Goal: Transaction & Acquisition: Purchase product/service

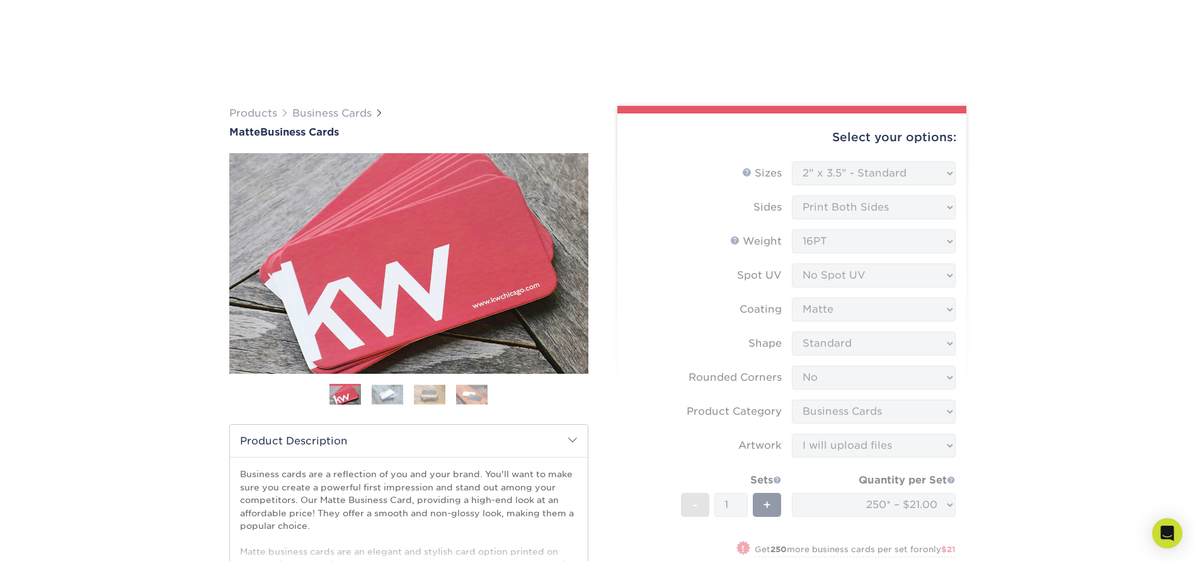
select select "2.00x3.50"
select select "0"
select select "3b5148f1-0588-4f88-a218-97bcfdce65c1"
select select "upload"
select select "250* – $21.00"
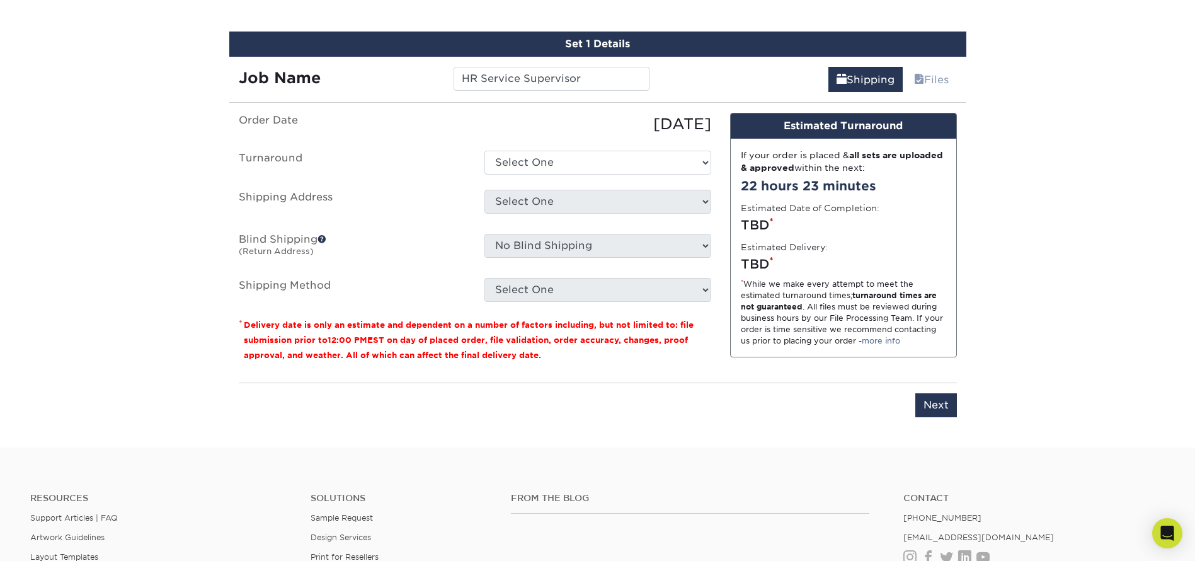
type input "HR Service Supervisor"
click at [554, 171] on select "Select One 2-4 Business Days 2 Day Next Business Day" at bounding box center [597, 163] width 227 height 24
select select "9fe09f74-13a8-4433-b0c6-7e0e9829344b"
click at [484, 151] on select "Select One 2-4 Business Days 2 Day Next Business Day" at bounding box center [597, 163] width 227 height 24
click at [525, 200] on select "Select One + Add New Address - Login" at bounding box center [597, 202] width 227 height 24
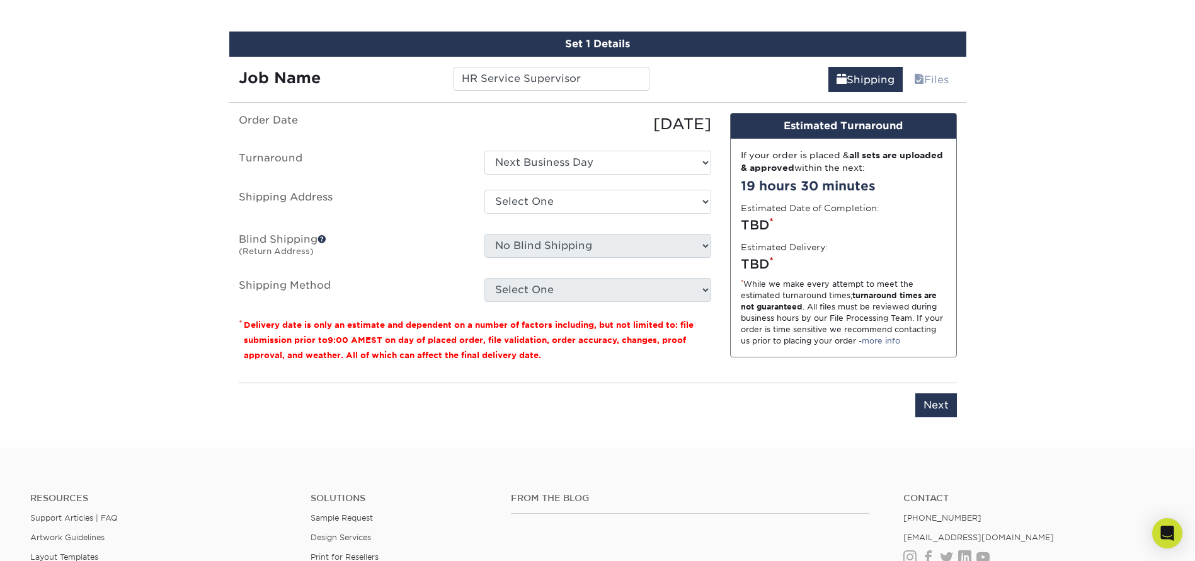
click at [375, 174] on ul "Order Date 08/25/2025 Turnaround Select One 2-4 Business Days 2 Day Next Busine…" at bounding box center [475, 207] width 472 height 189
click at [596, 205] on select "Select One + Add New Address - Login" at bounding box center [597, 202] width 227 height 24
click at [484, 190] on select "Select One + Add New Address - Login" at bounding box center [597, 202] width 227 height 24
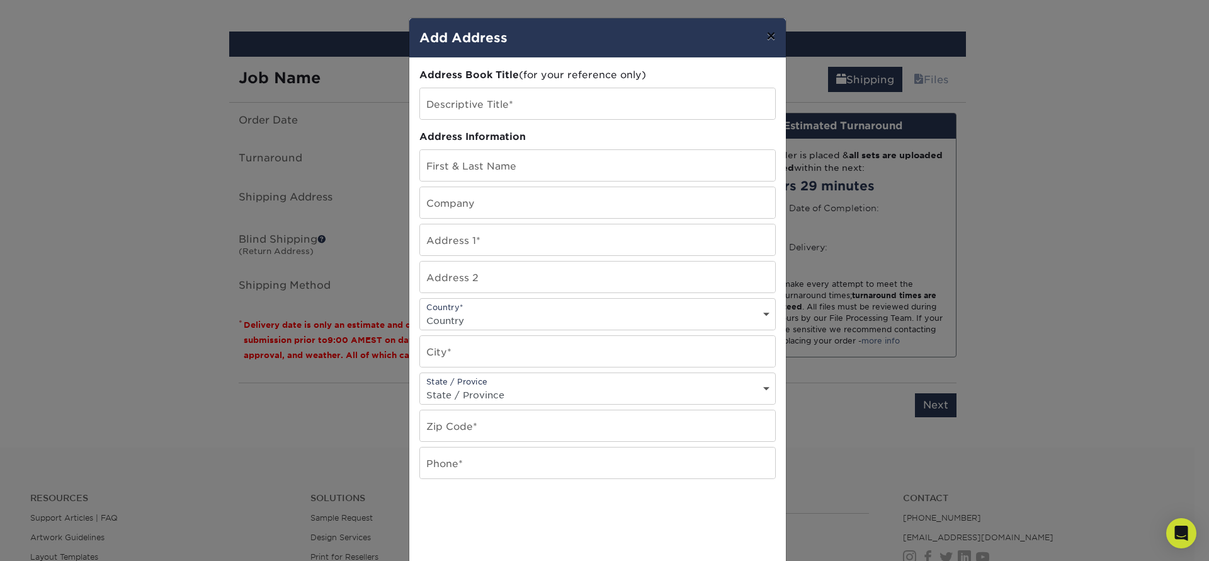
click at [768, 37] on button "×" at bounding box center [770, 35] width 29 height 35
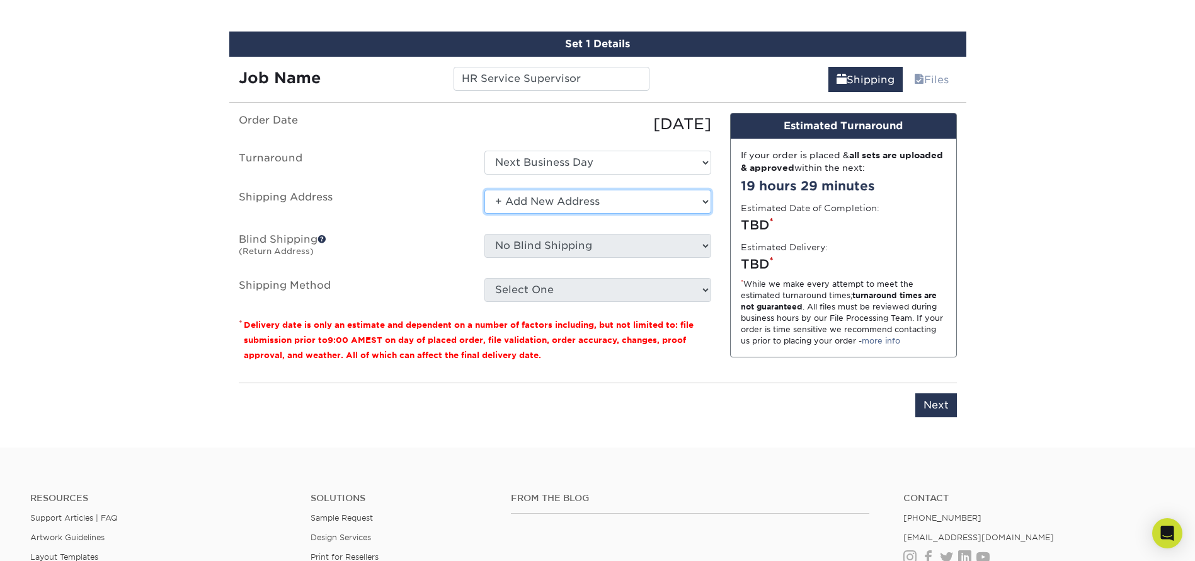
click at [528, 200] on select "Select One + Add New Address - Login" at bounding box center [597, 202] width 227 height 24
click at [484, 214] on select "Select One + Add New Address - Login" at bounding box center [597, 202] width 227 height 24
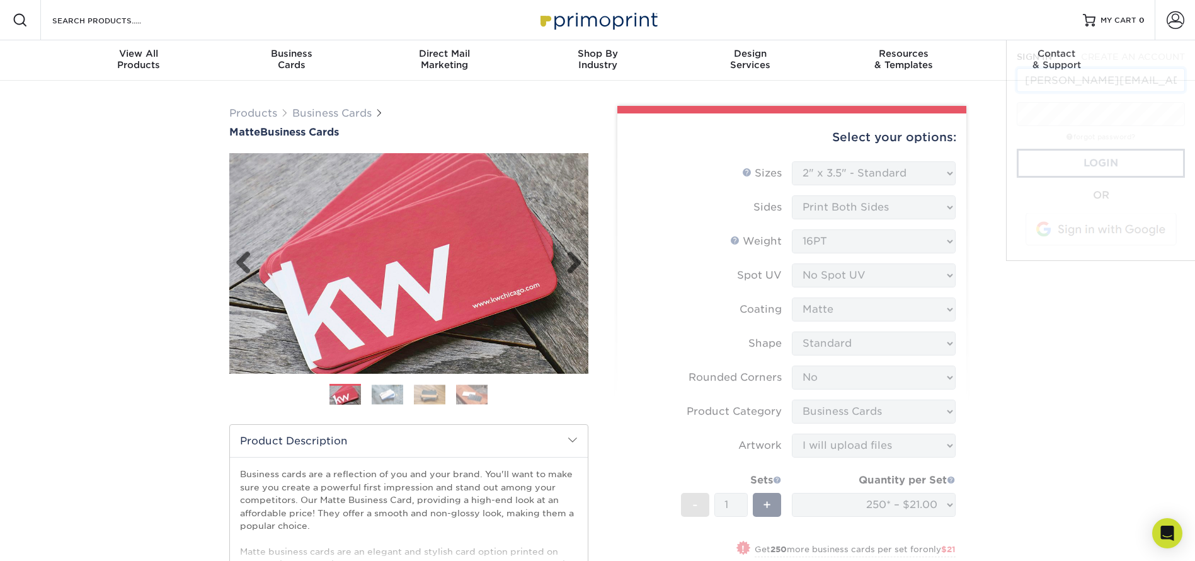
scroll to position [0, 23]
click at [829, 164] on form "Sizes Help Sizes Please Select 1.5" x 3.5" - Mini 1.75" x 3.5" - Mini 2" x 2" -…" at bounding box center [791, 402] width 329 height 483
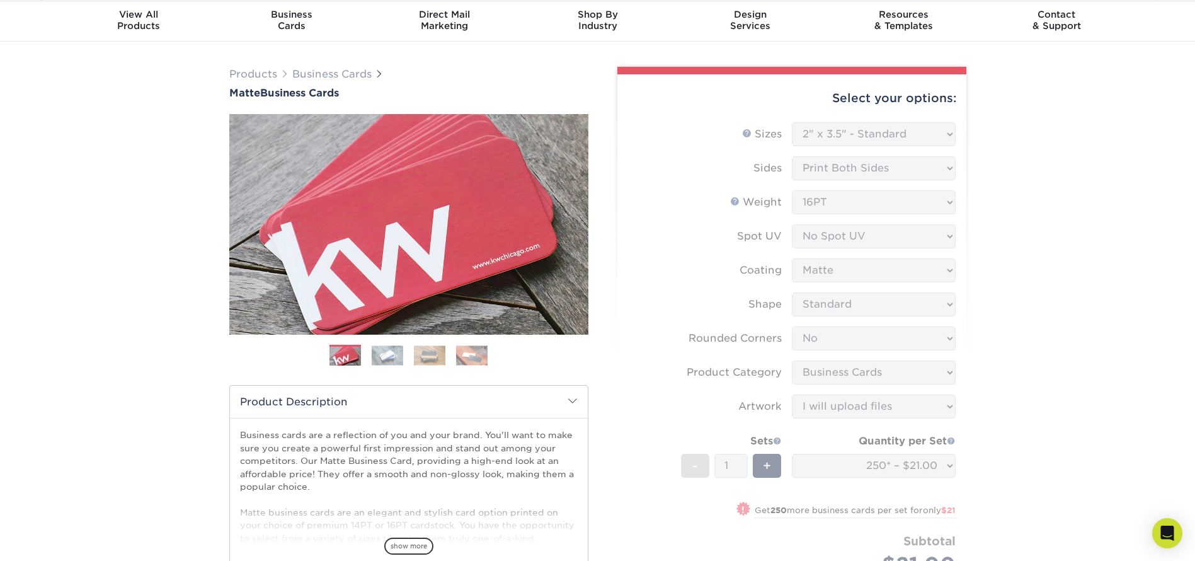
scroll to position [0, 0]
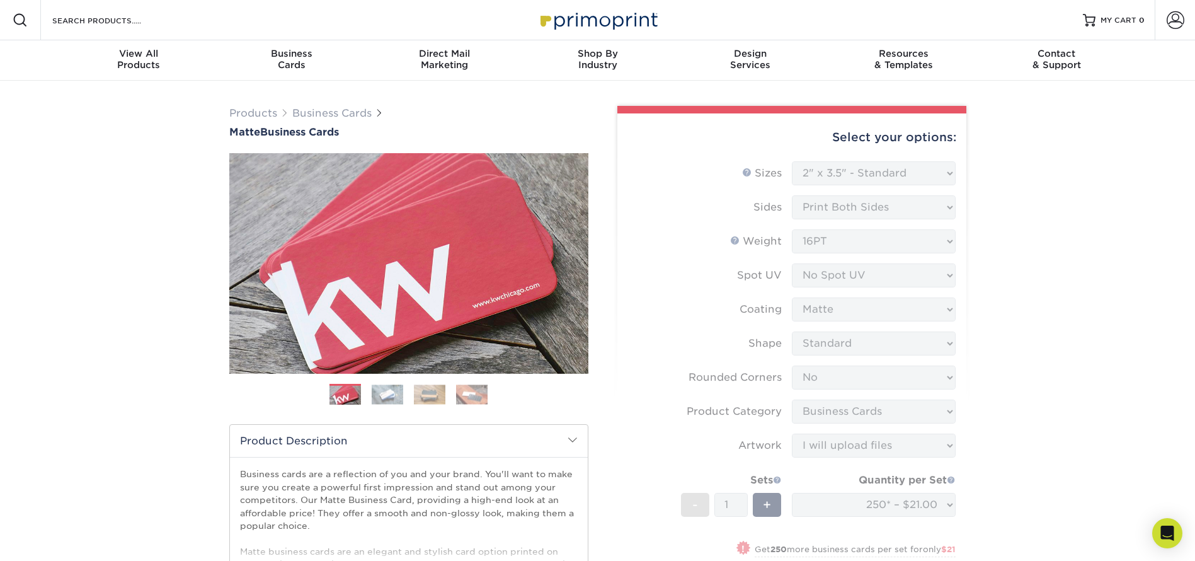
click at [856, 362] on form "Sizes Help Sizes Please Select 1.5" x 3.5" - Mini 1.75" x 3.5" - Mini 2" x 2" -…" at bounding box center [791, 402] width 329 height 483
click at [287, 54] on span "Business" at bounding box center [291, 53] width 153 height 11
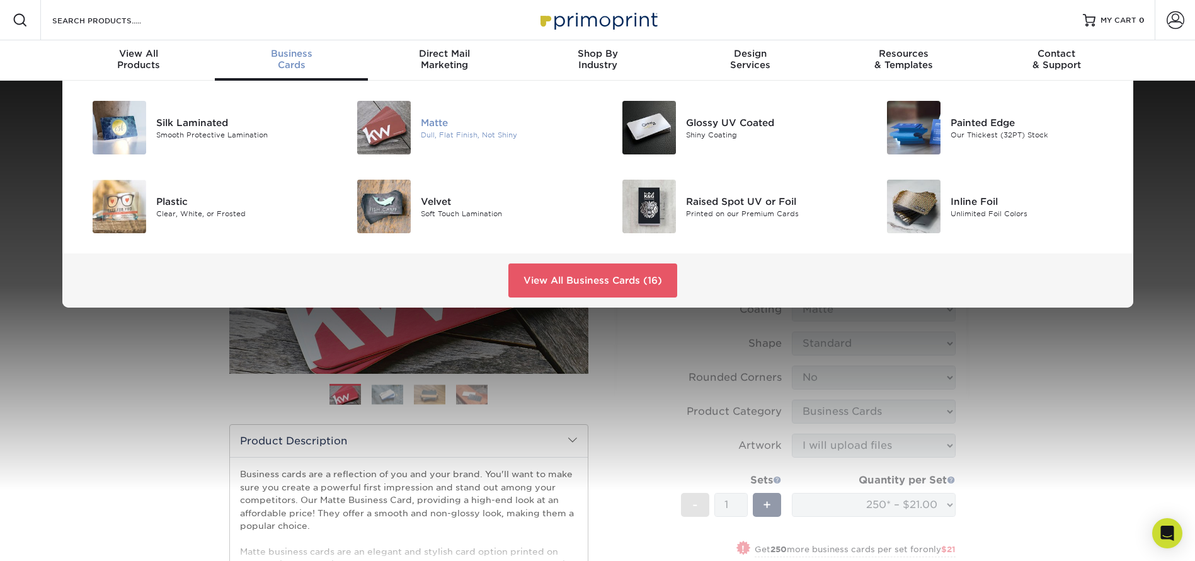
click at [408, 138] on img at bounding box center [384, 128] width 54 height 54
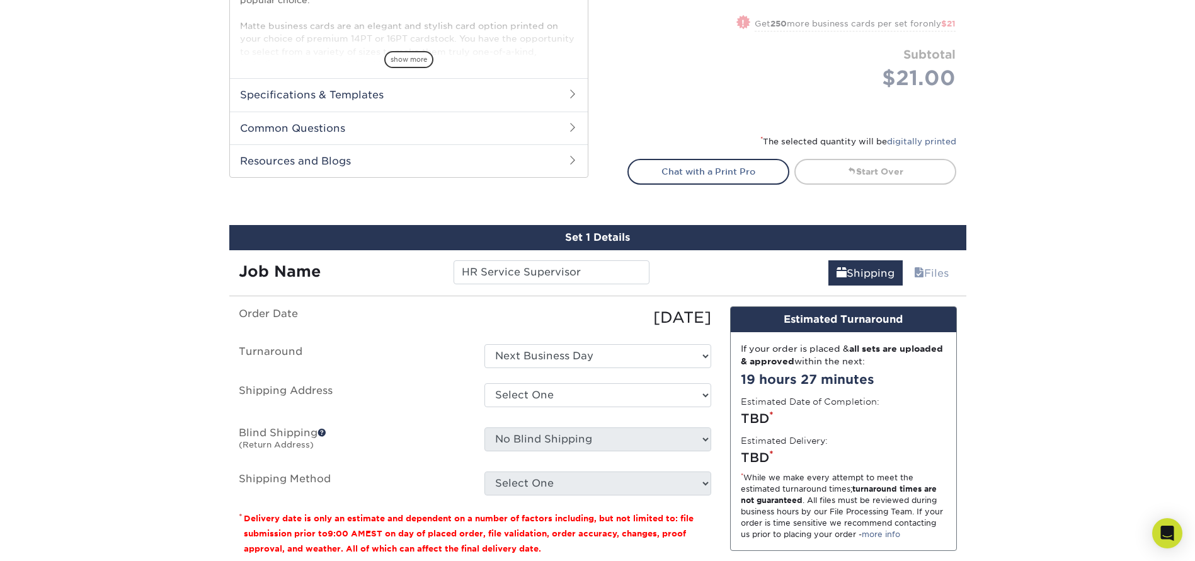
scroll to position [567, 0]
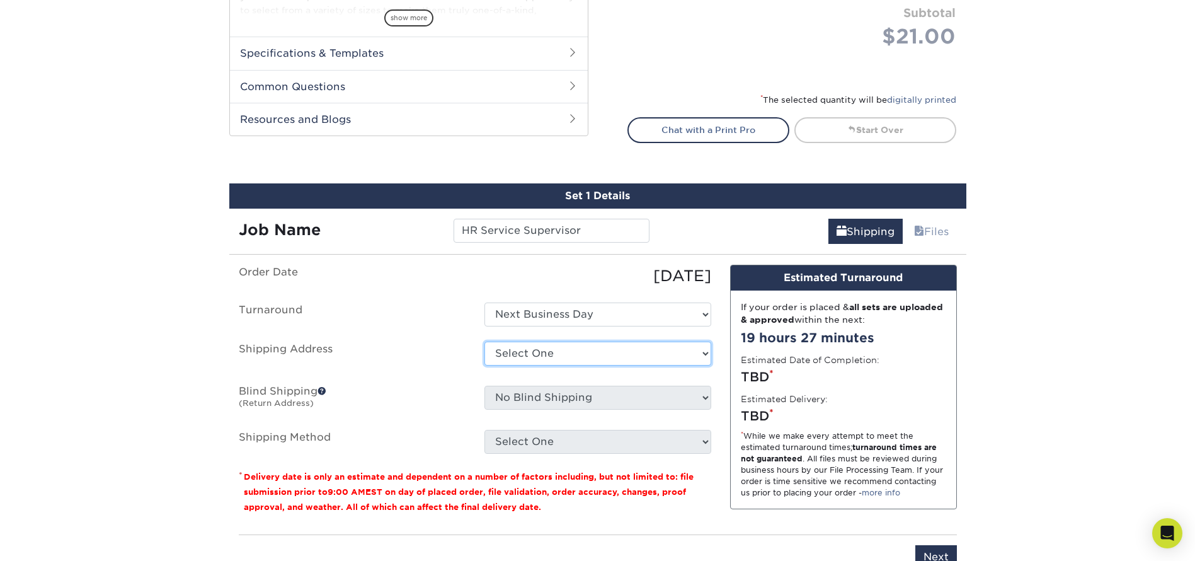
click at [535, 347] on select "Select One + Add New Address - Login" at bounding box center [597, 353] width 227 height 24
click at [484, 365] on select "Select One + Add New Address - Login" at bounding box center [597, 353] width 227 height 24
select select "-1"
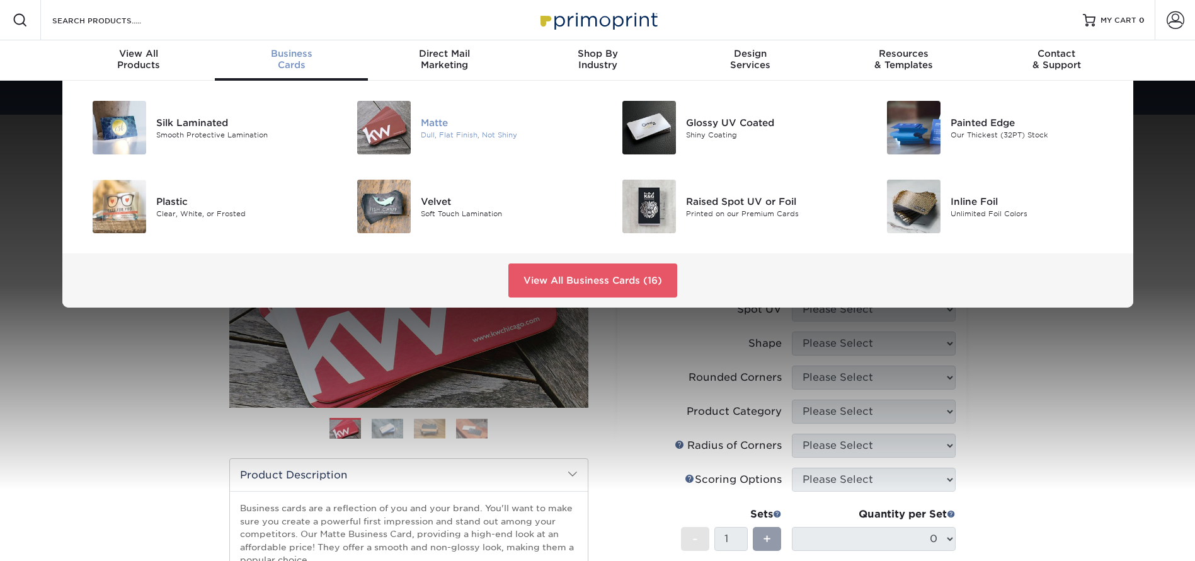
click at [448, 116] on div "Matte" at bounding box center [504, 122] width 167 height 14
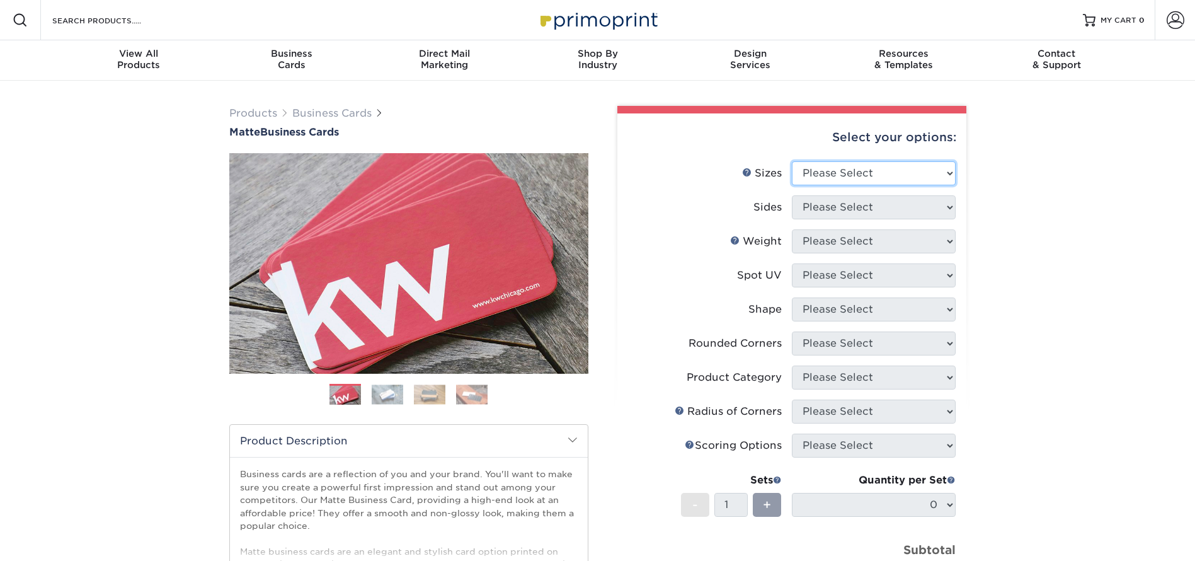
click at [863, 177] on div "Select your options: Sizes Help Sizes Please Select 1.5" x 3.5" - Mini 1.75" x …" at bounding box center [791, 426] width 349 height 627
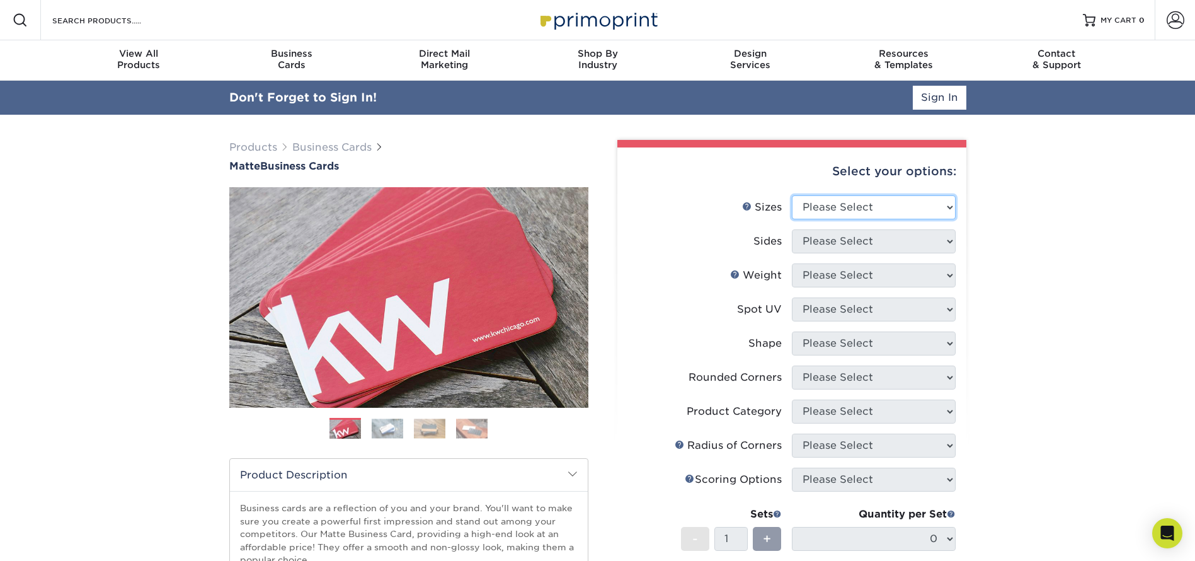
select select "2.00x3.50"
click at [792, 195] on select "Please Select 1.5" x 3.5" - Mini 1.75" x 3.5" - Mini 2" x 2" - Square 2" x 3" -…" at bounding box center [874, 207] width 164 height 24
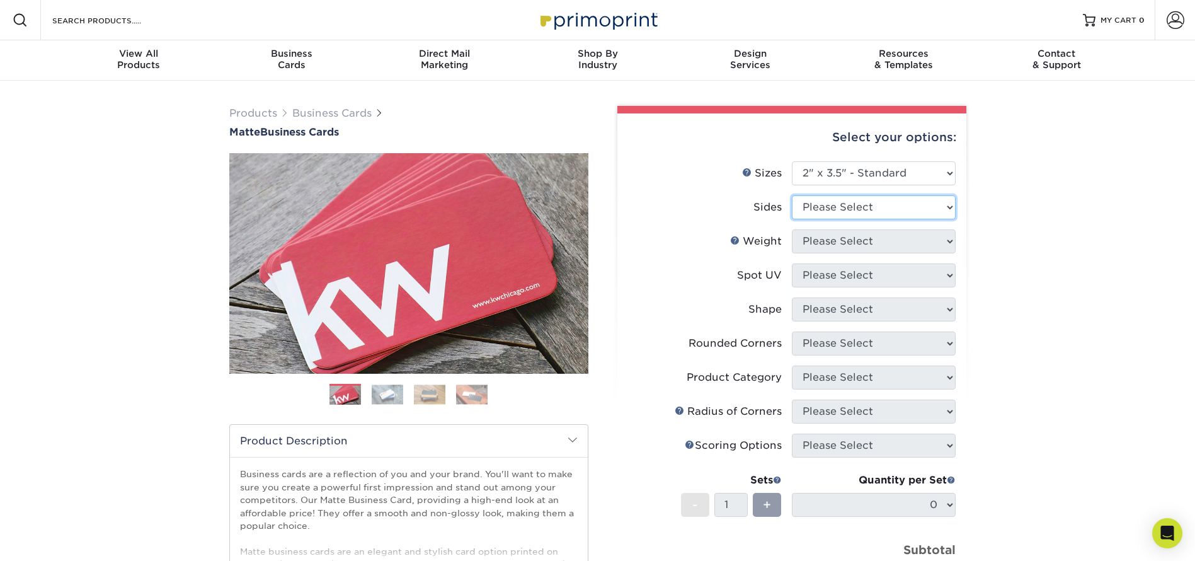
click at [829, 207] on select "Please Select Print Both Sides Print Front Only" at bounding box center [874, 207] width 164 height 24
select select "13abbda7-1d64-4f25-8bb2-c179b224825d"
click at [792, 195] on select "Please Select Print Both Sides Print Front Only" at bounding box center [874, 207] width 164 height 24
click at [828, 237] on select "Please Select 16PT 14PT" at bounding box center [874, 241] width 164 height 24
select select "16PT"
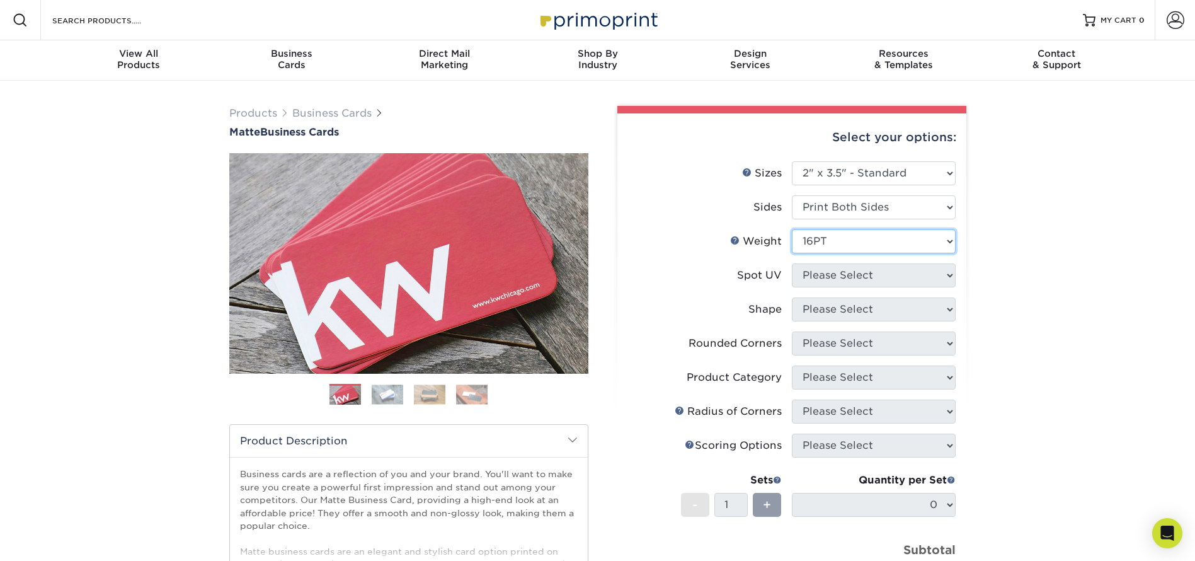
click at [792, 229] on select "Please Select 16PT 14PT" at bounding box center [874, 241] width 164 height 24
click at [822, 270] on select "Please Select No Spot UV Front and Back (Both Sides) Front Only Back Only" at bounding box center [874, 275] width 164 height 24
select select "3"
click at [792, 263] on select "Please Select No Spot UV Front and Back (Both Sides) Front Only Back Only" at bounding box center [874, 275] width 164 height 24
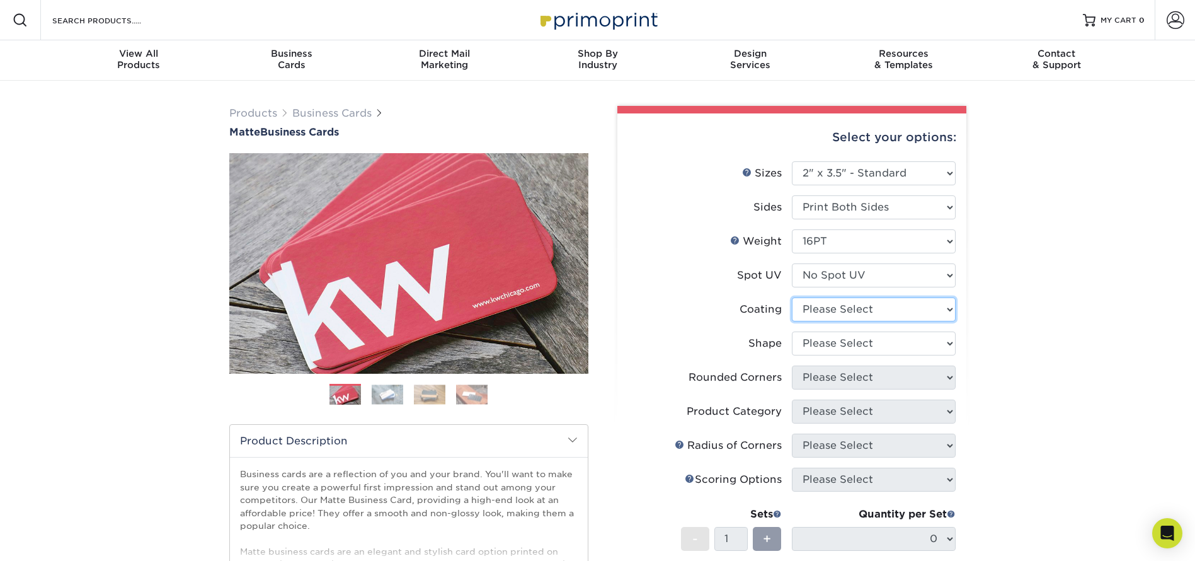
click at [842, 312] on select at bounding box center [874, 309] width 164 height 24
select select "121bb7b5-3b4d-429f-bd8d-bbf80e953313"
click at [792, 297] on select at bounding box center [874, 309] width 164 height 24
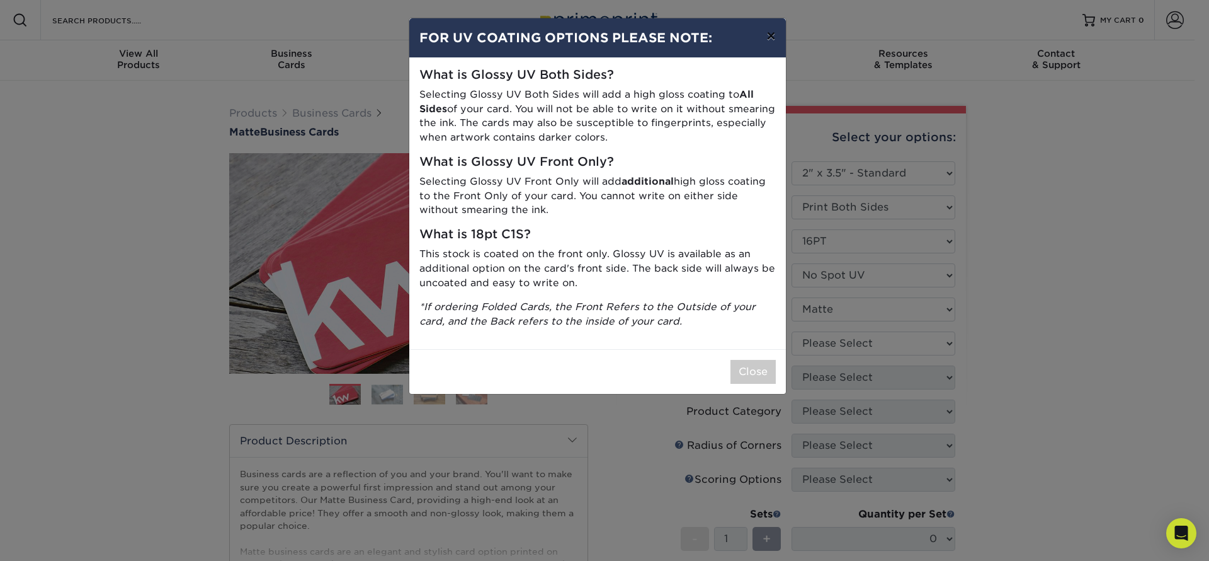
click at [770, 33] on button "×" at bounding box center [770, 35] width 29 height 35
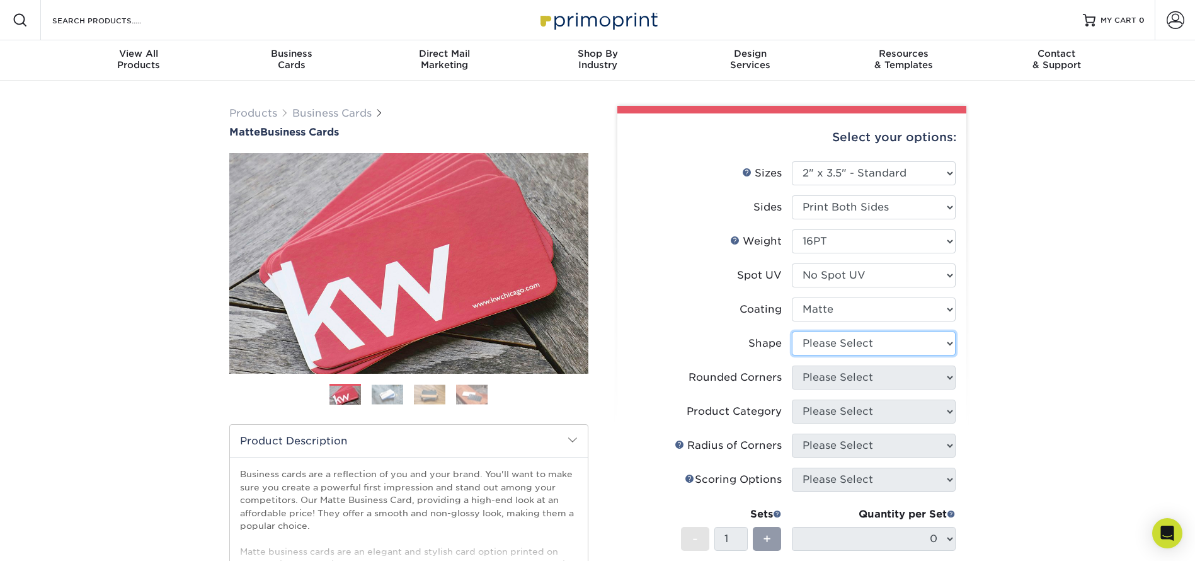
click at [894, 341] on select "Please Select Standard Oval" at bounding box center [874, 343] width 164 height 24
select select "standard"
click at [792, 331] on select "Please Select Standard Oval" at bounding box center [874, 343] width 164 height 24
click at [839, 379] on select "Please Select Yes - Round 2 Corners Yes - Round 4 Corners No" at bounding box center [874, 377] width 164 height 24
select select "0"
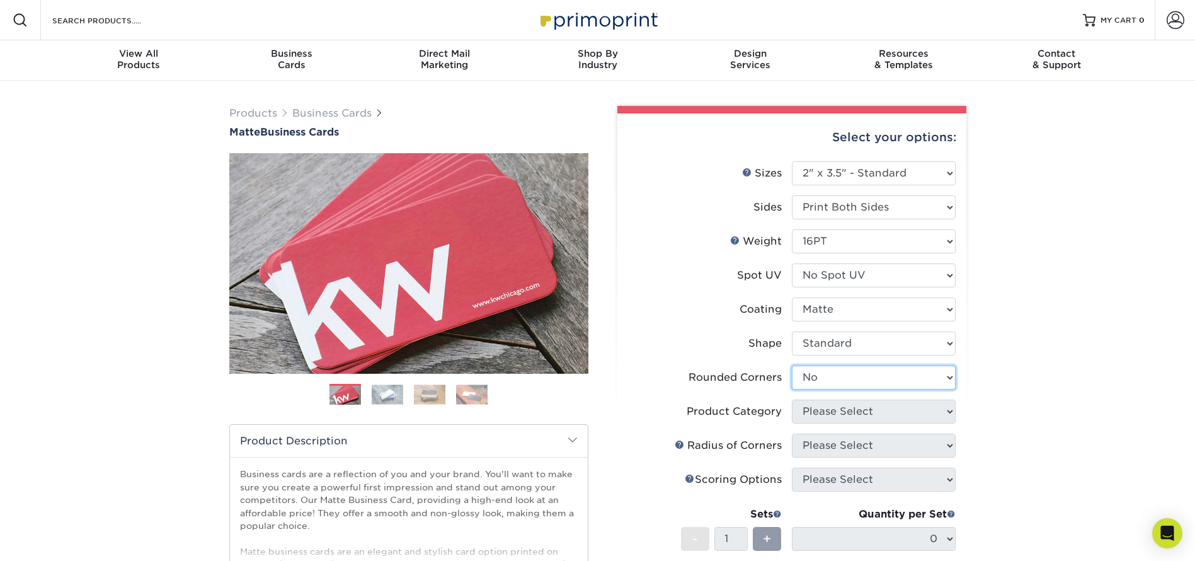
click at [792, 365] on select "Please Select Yes - Round 2 Corners Yes - Round 4 Corners No" at bounding box center [874, 377] width 164 height 24
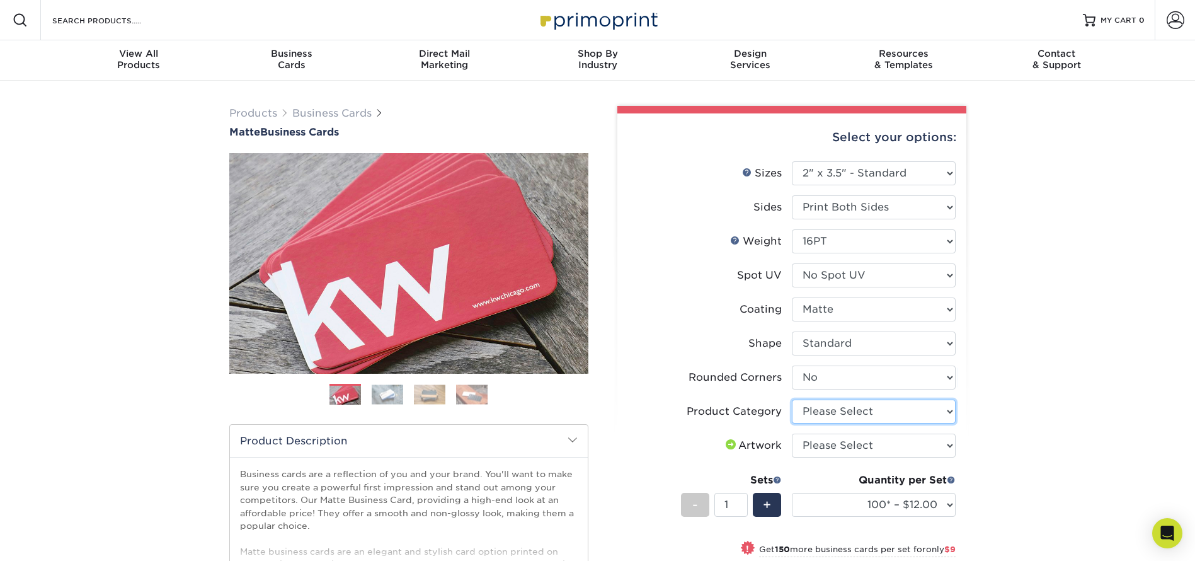
click at [849, 411] on select "Please Select Business Cards" at bounding box center [874, 411] width 164 height 24
select select "3b5148f1-0588-4f88-a218-97bcfdce65c1"
click at [792, 399] on select "Please Select Business Cards" at bounding box center [874, 411] width 164 height 24
click at [845, 443] on select "Please Select I will upload files I need a design - $100" at bounding box center [874, 445] width 164 height 24
select select "upload"
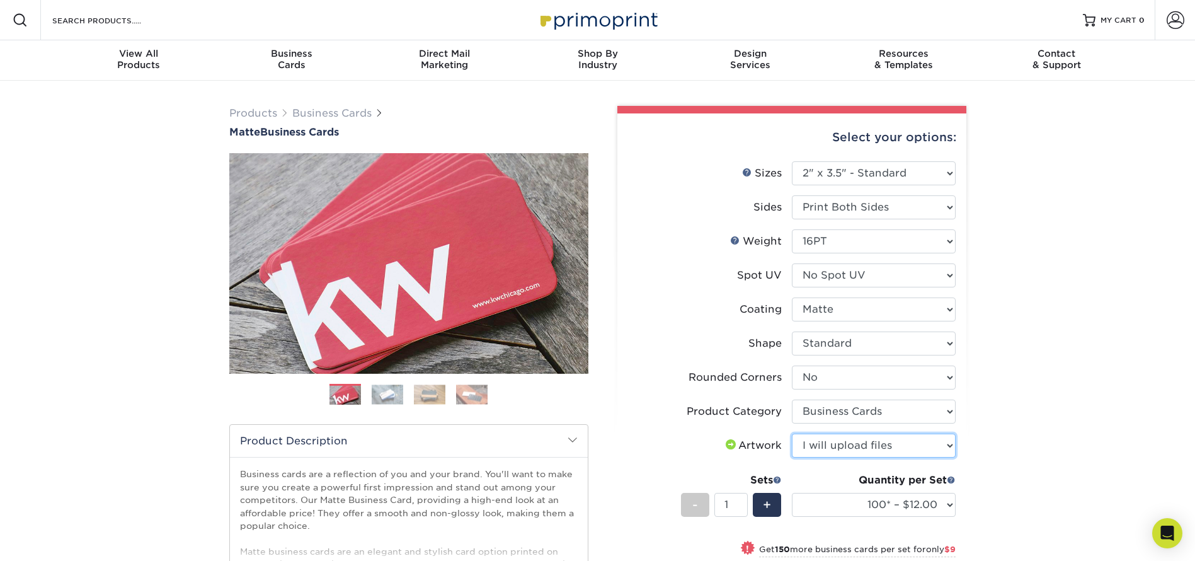
click at [792, 433] on select "Please Select I will upload files I need a design - $100" at bounding box center [874, 445] width 164 height 24
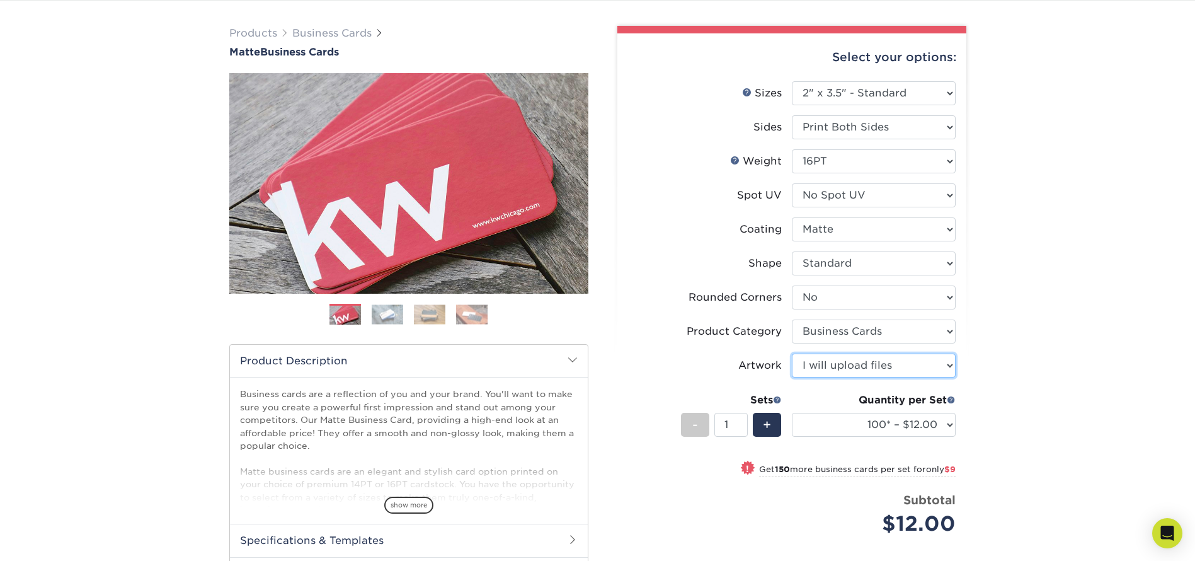
scroll to position [189, 0]
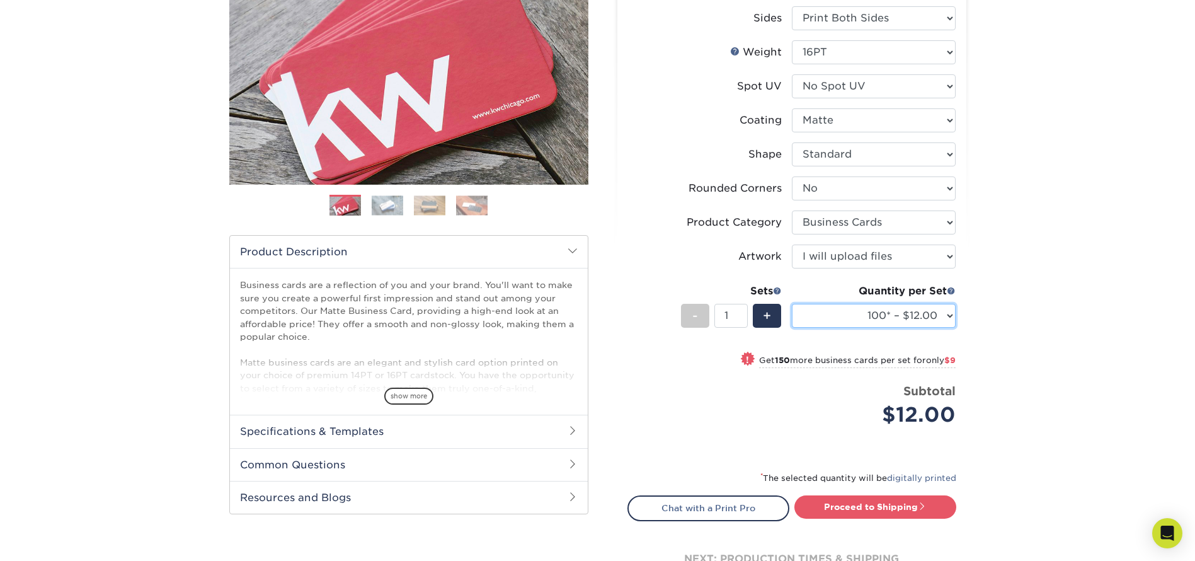
click at [883, 313] on select "100* – $12.00 250* – $21.00 500 – $42.00 1000 – $53.00 2500 – $95.00 5000 – $18…" at bounding box center [874, 316] width 164 height 24
select select "250* – $21.00"
click at [792, 304] on select "100* – $12.00 250* – $21.00 500 – $42.00 1000 – $53.00 2500 – $95.00 5000 – $18…" at bounding box center [874, 316] width 164 height 24
click at [872, 502] on link "Proceed to Shipping" at bounding box center [875, 506] width 162 height 23
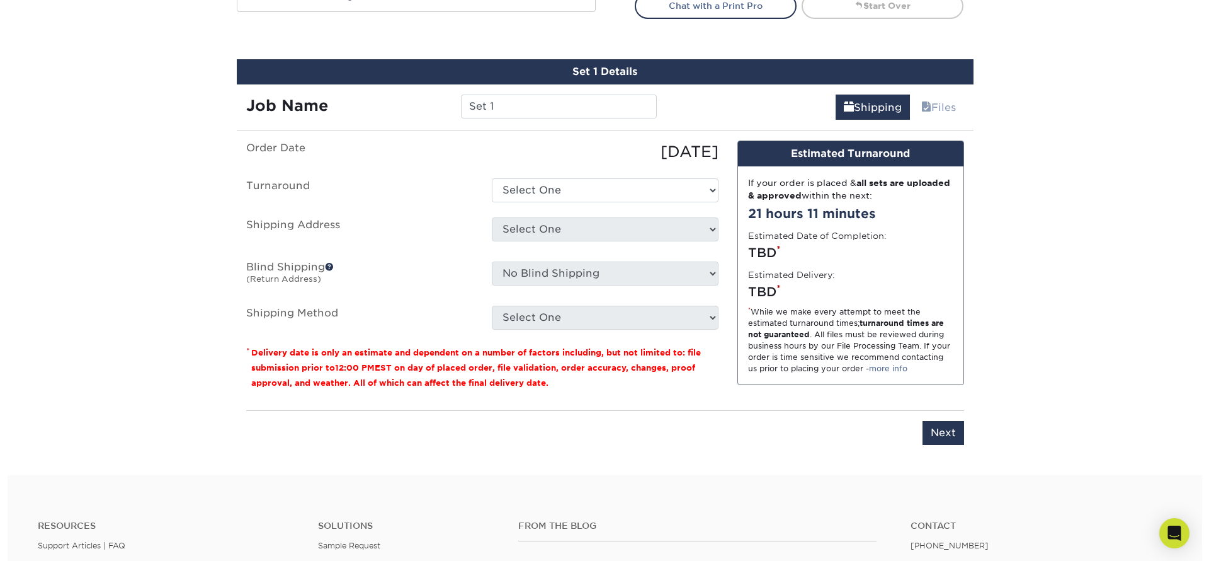
scroll to position [719, 0]
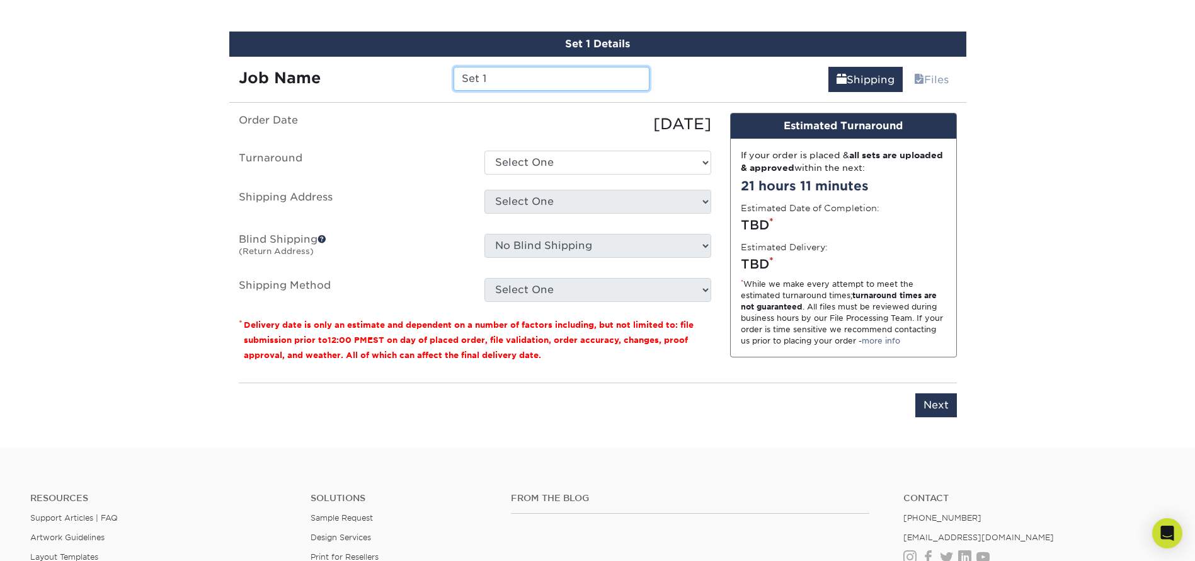
drag, startPoint x: 504, startPoint y: 71, endPoint x: 384, endPoint y: 79, distance: 121.2
click at [379, 75] on div "Job Name Set 1" at bounding box center [444, 79] width 430 height 24
paste input "Service Supervisor"
type input "HR Service Supervisor"
click at [569, 160] on select "Select One 2-4 Business Days 2 Day Next Business Day" at bounding box center [597, 163] width 227 height 24
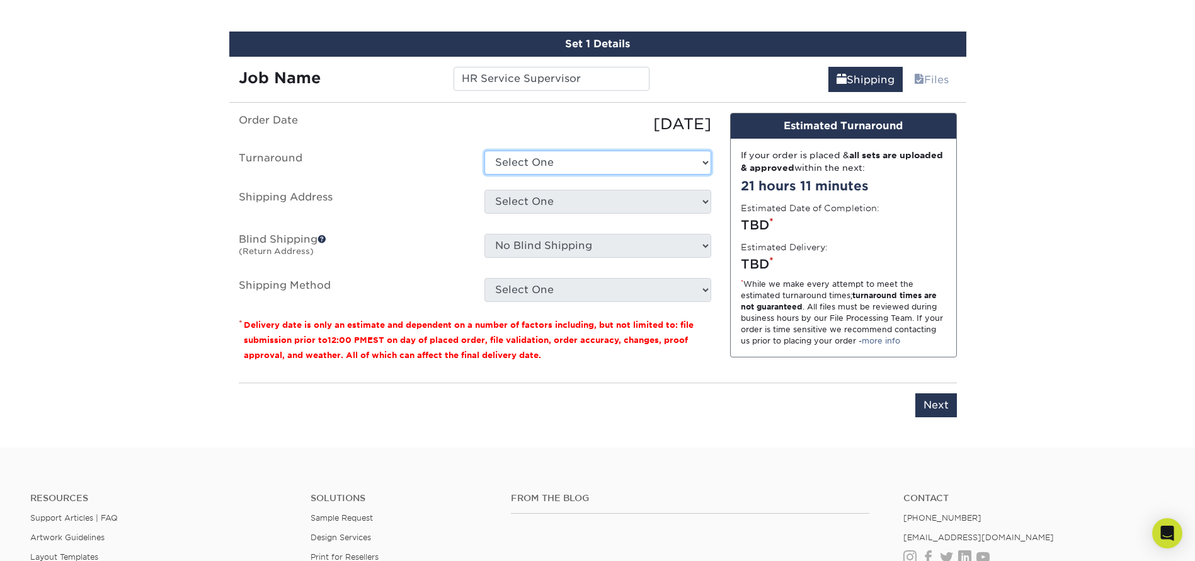
select select "9fe09f74-13a8-4433-b0c6-7e0e9829344b"
click at [484, 151] on select "Select One 2-4 Business Days 2 Day Next Business Day" at bounding box center [597, 163] width 227 height 24
click at [527, 196] on select "Select One + Add New Address - Login" at bounding box center [597, 202] width 227 height 24
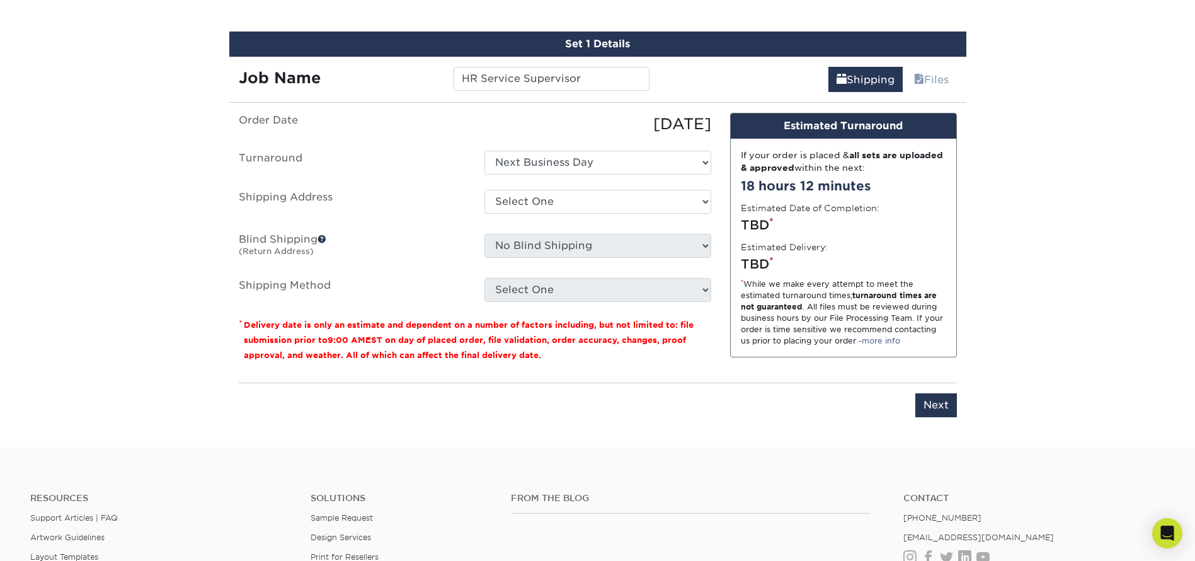
click at [387, 266] on ul "Order Date 08/25/2025 Turnaround Select One 2-4 Business Days 2 Day Next Busine…" at bounding box center [475, 207] width 472 height 189
click at [321, 234] on span at bounding box center [321, 238] width 9 height 9
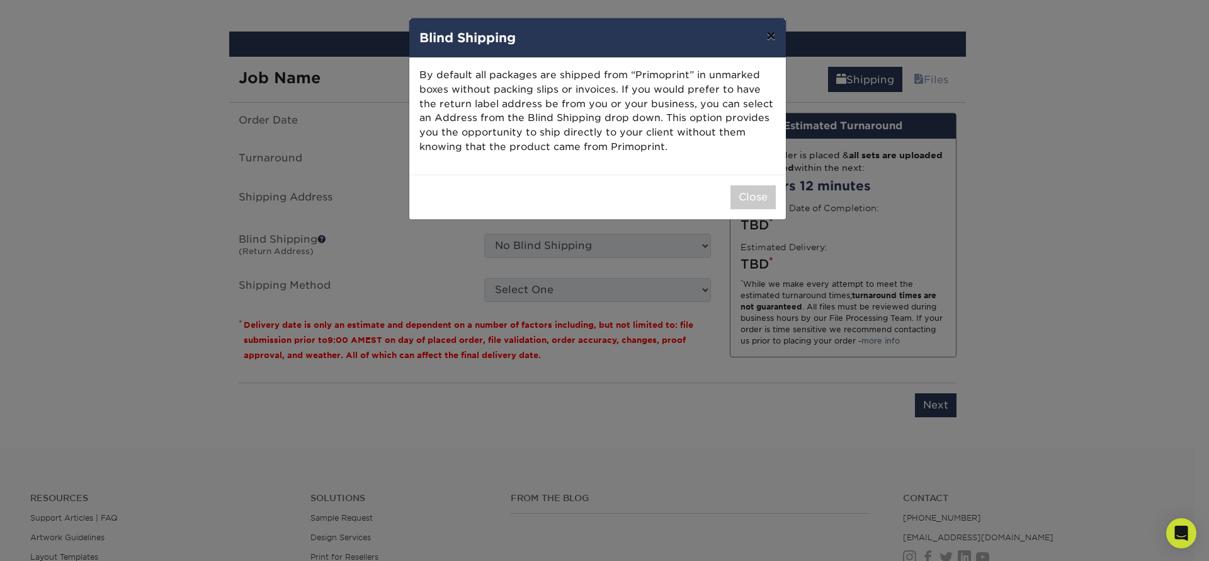
click at [772, 31] on button "×" at bounding box center [770, 35] width 29 height 35
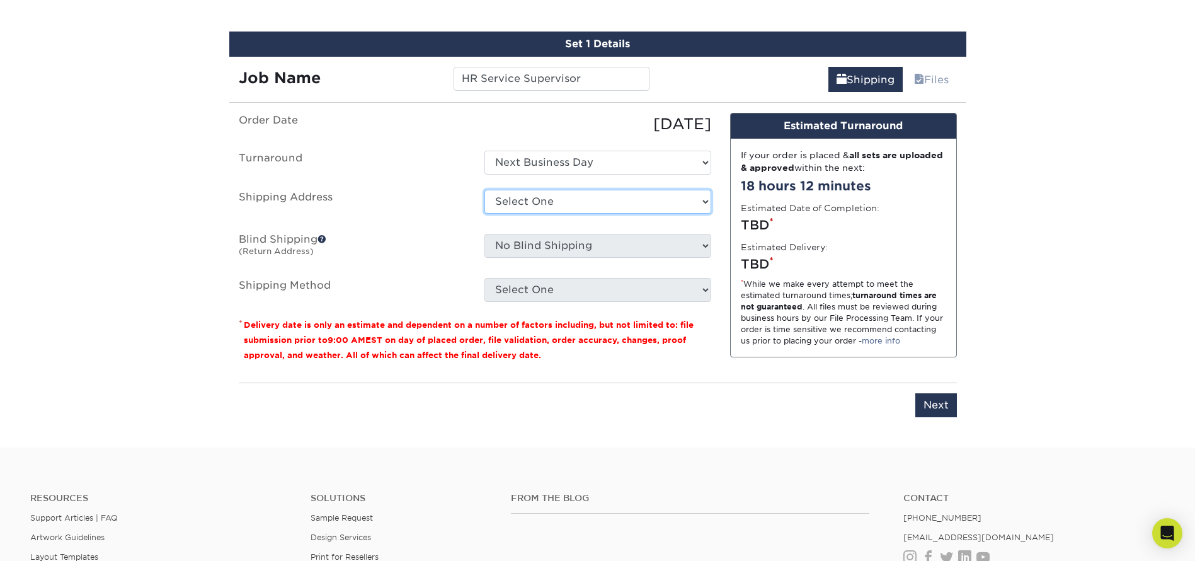
click at [528, 203] on select "Select One + Add New Address - Login" at bounding box center [597, 202] width 227 height 24
select select "newaddress"
click at [484, 190] on select "Select One + Add New Address - Login" at bounding box center [597, 202] width 227 height 24
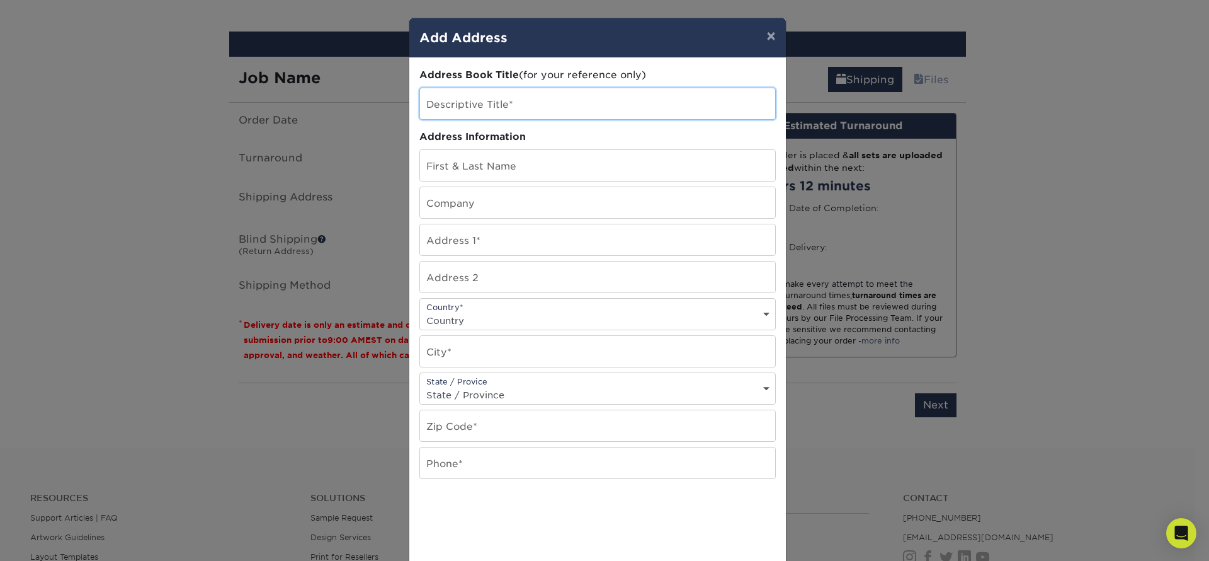
click at [456, 97] on input "text" at bounding box center [597, 103] width 355 height 31
paste input "Service Supervisor"
type input "HR Service Supervisor"
type input "C"
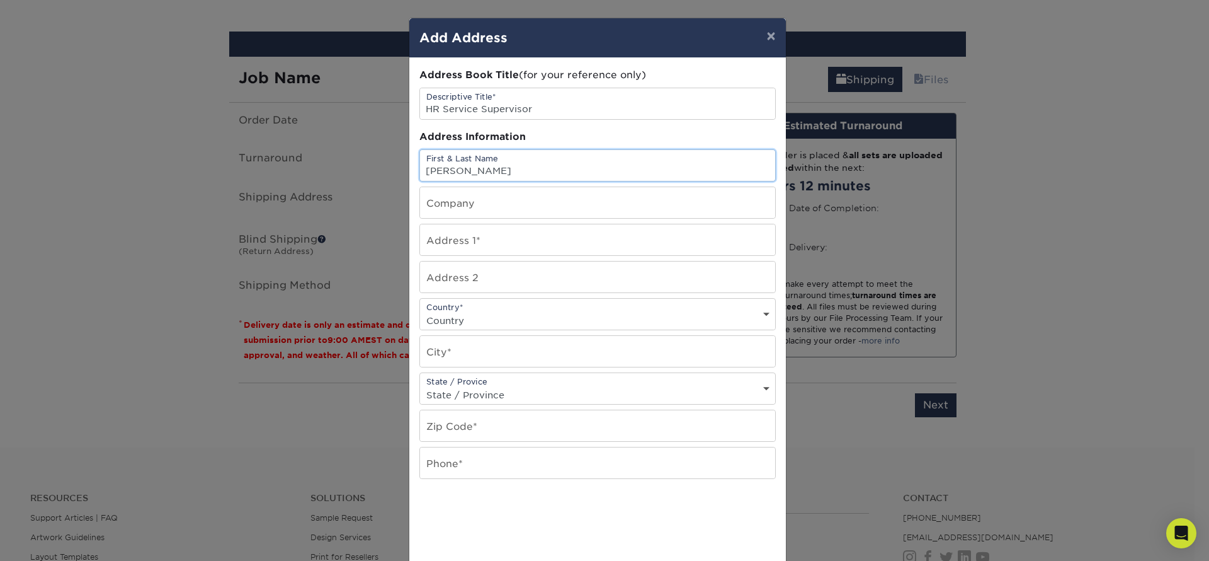
type input "Michael Lambert"
type input "Prime Mechanical Systems, Inc."
type input "[STREET_ADDRESS]"
select select "US"
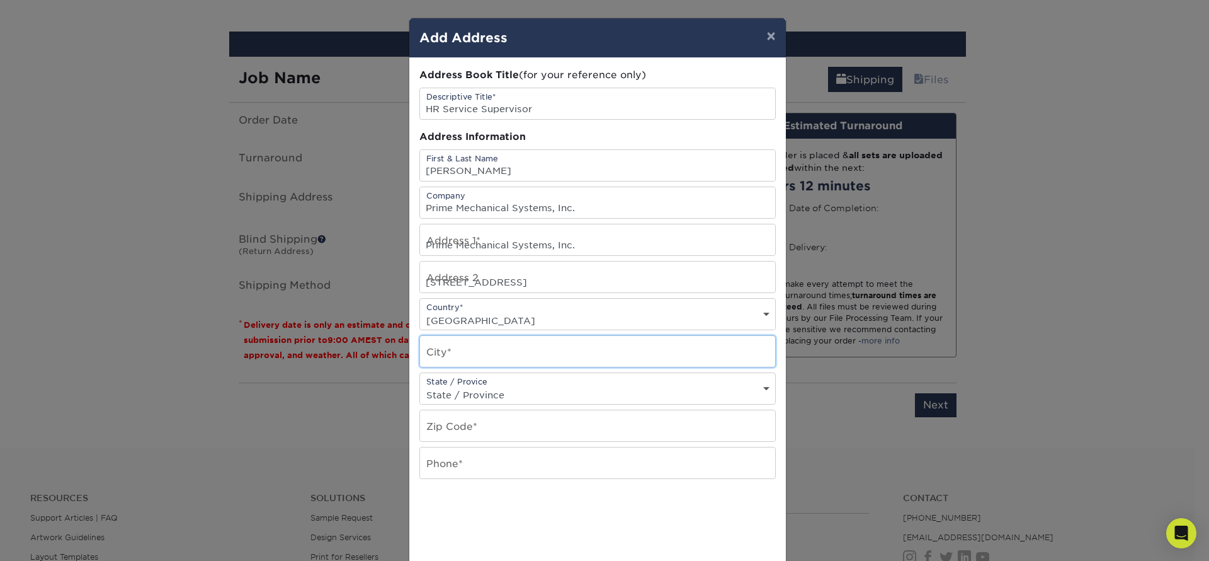
type input "Woodside"
select select "NY"
type input "11377"
type input "7185336300"
drag, startPoint x: 504, startPoint y: 168, endPoint x: 254, endPoint y: 183, distance: 250.5
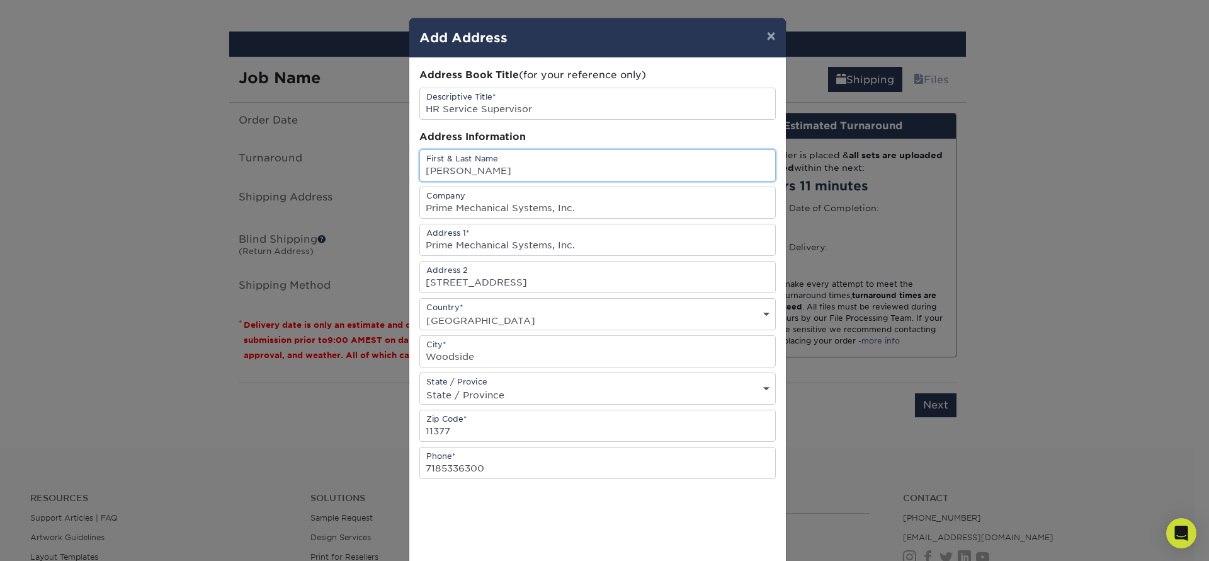
click at [254, 183] on div "× Add Address Address Book Title (for your reference only) Descriptive Title* H…" at bounding box center [604, 280] width 1209 height 561
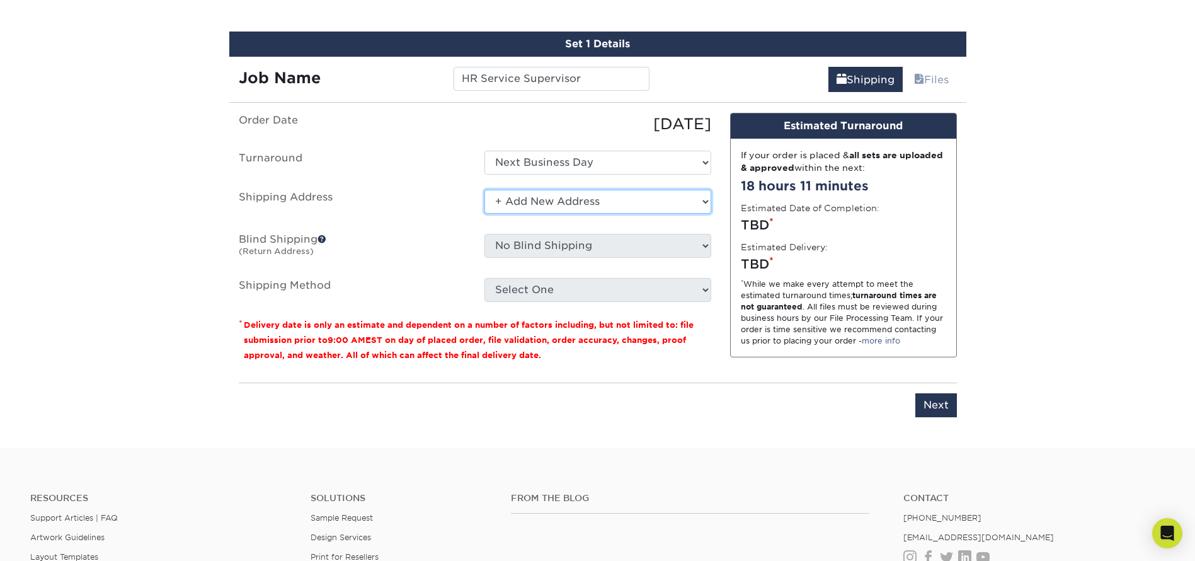
click at [556, 194] on select "Select One + Add New Address - Login" at bounding box center [597, 202] width 227 height 24
click at [484, 190] on select "Select One + Add New Address - Login" at bounding box center [597, 202] width 227 height 24
click at [527, 195] on select "Select One + Add New Address - Login" at bounding box center [597, 202] width 227 height 24
click at [484, 190] on select "Select One + Add New Address - Login" at bounding box center [597, 202] width 227 height 24
click at [607, 197] on select "Select One + Add New Address - Login" at bounding box center [597, 202] width 227 height 24
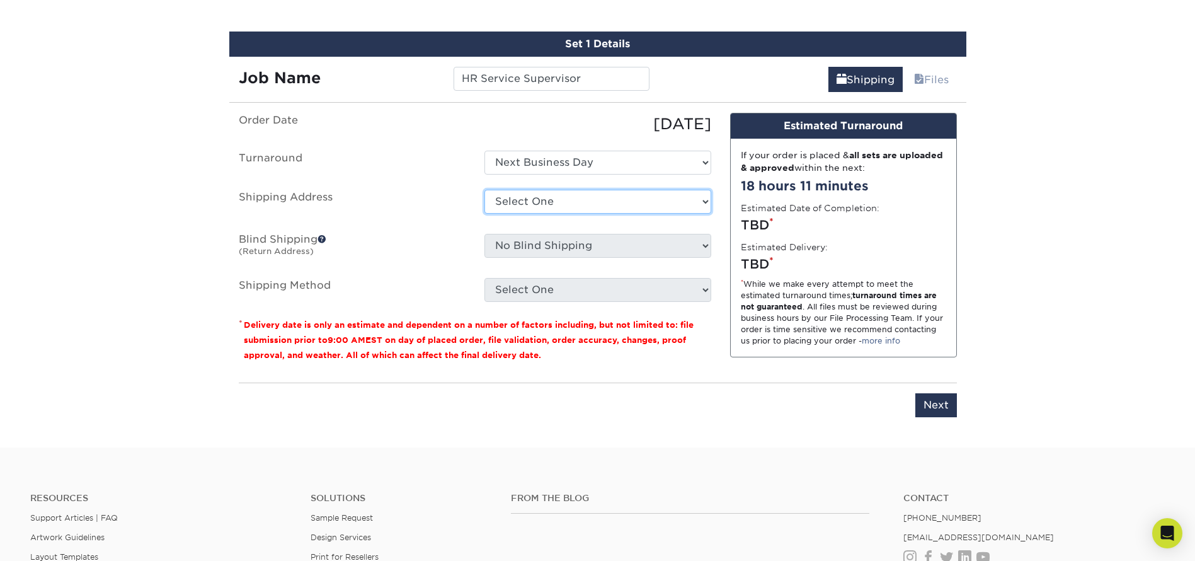
click at [484, 190] on select "Select One + Add New Address - Login" at bounding box center [597, 202] width 227 height 24
click at [532, 203] on select "Select One + Add New Address - Login" at bounding box center [597, 202] width 227 height 24
select select "newaddress"
click at [484, 190] on select "Select One + Add New Address - Login" at bounding box center [597, 202] width 227 height 24
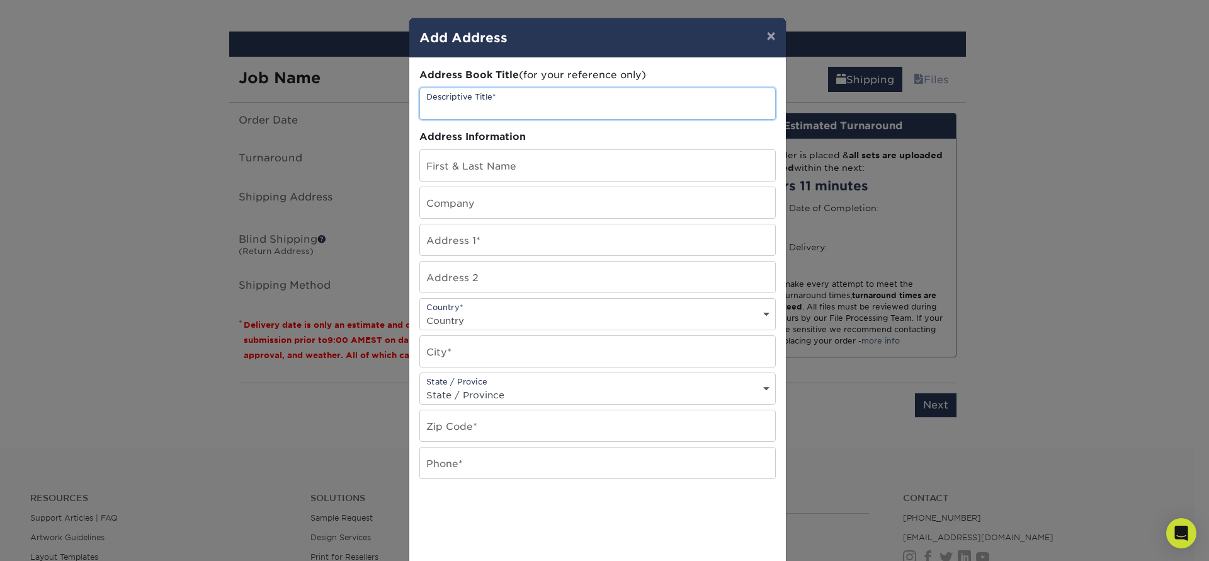
click at [450, 106] on input "text" at bounding box center [597, 103] width 355 height 31
type input "HR Service Supervisor"
click at [473, 171] on input "text" at bounding box center [597, 165] width 355 height 31
type input "Claudette Higgins"
type input "Prime Mechanical Systems, Inc."
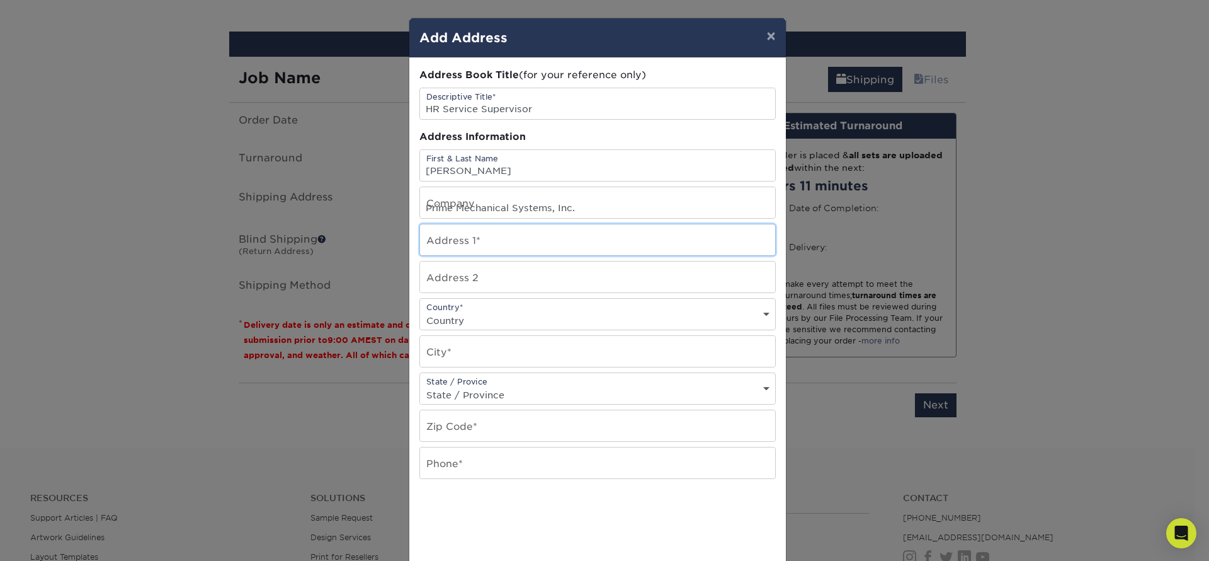
type input "Prime Mechanical Systems, Inc."
type input "[STREET_ADDRESS]"
select select "US"
type input "Woodside"
select select "NY"
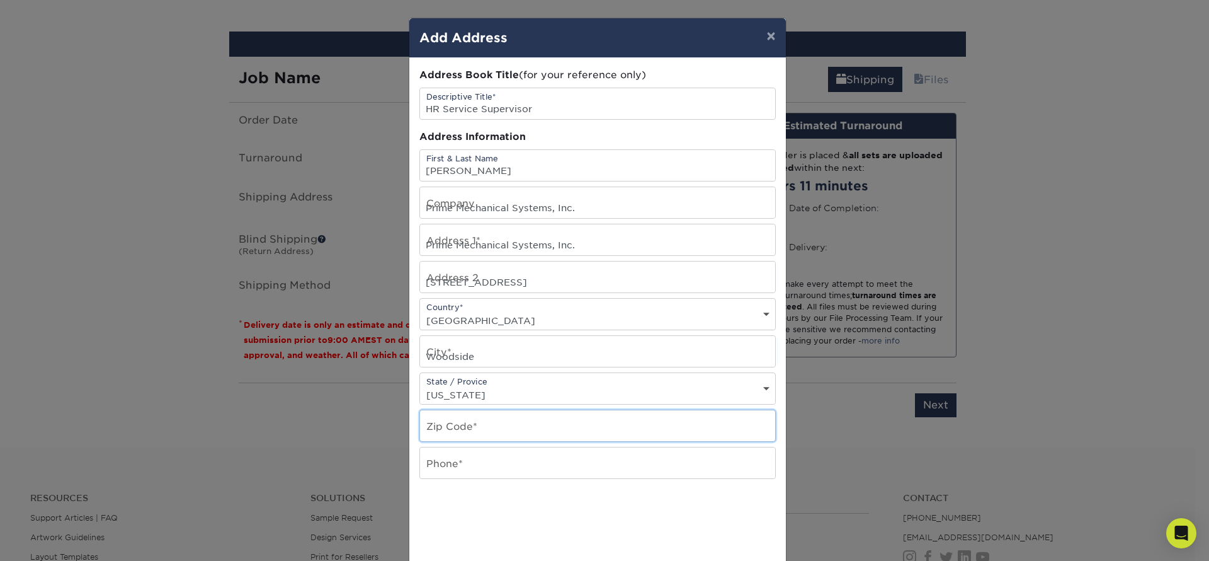
type input "11377"
type input "7185336300"
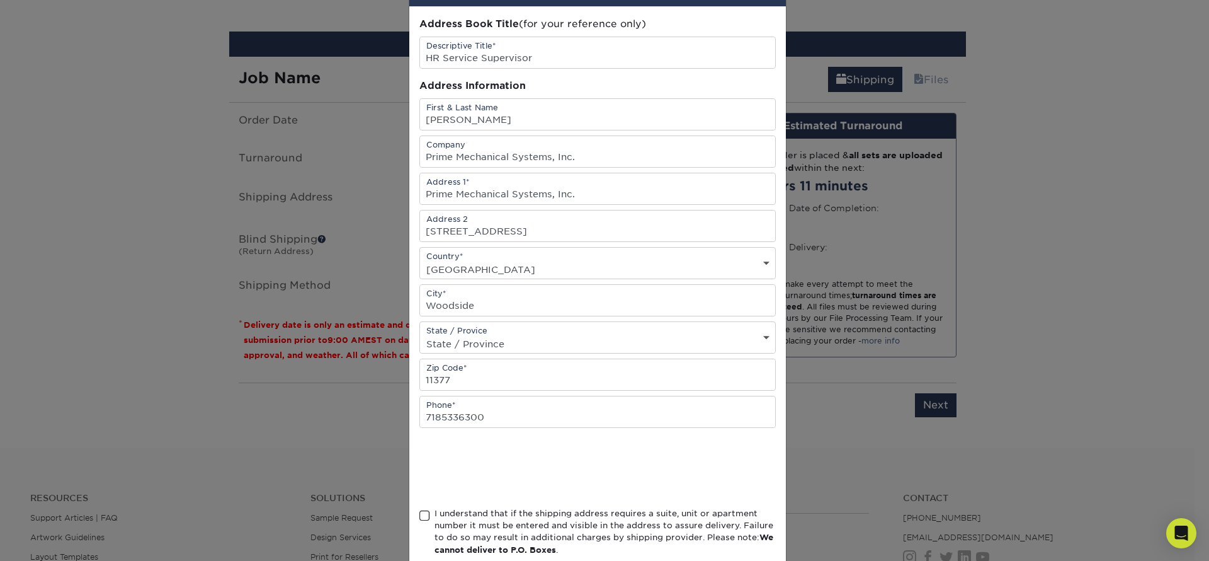
scroll to position [124, 0]
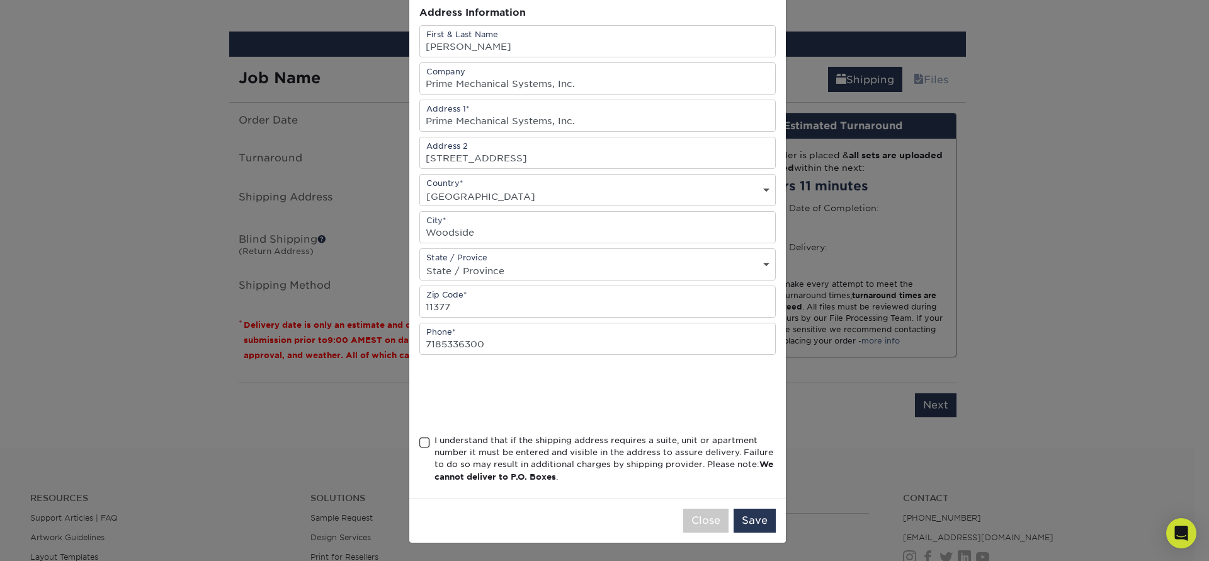
click at [419, 438] on span at bounding box center [424, 442] width 11 height 12
click at [0, 0] on input "I understand that if the shipping address requires a suite, unit or apartment n…" at bounding box center [0, 0] width 0 height 0
click at [760, 521] on button "Save" at bounding box center [755, 520] width 42 height 24
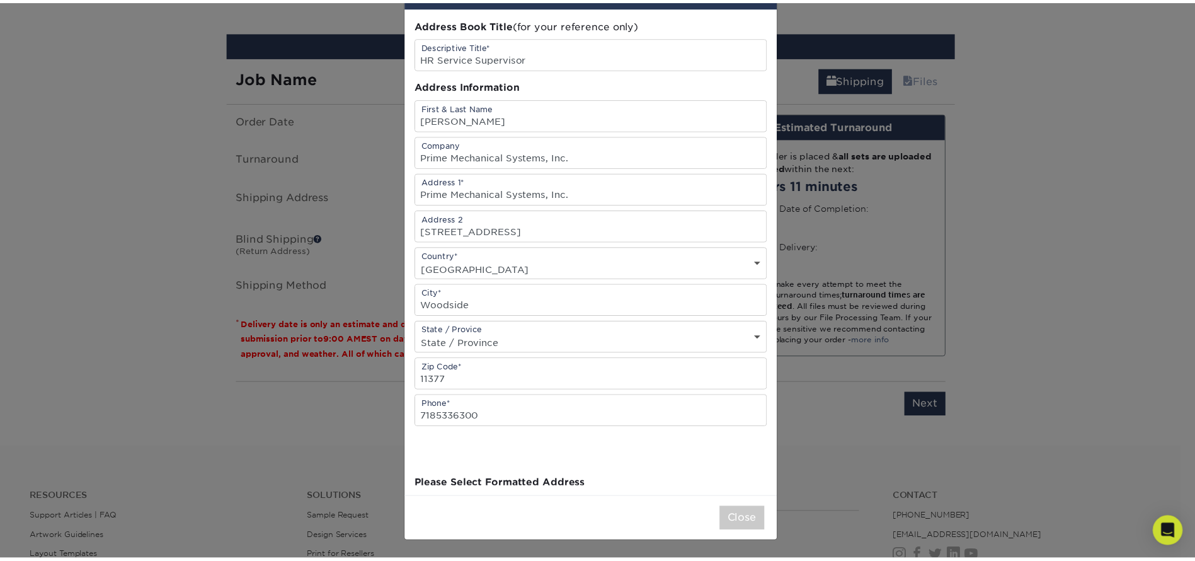
scroll to position [0, 0]
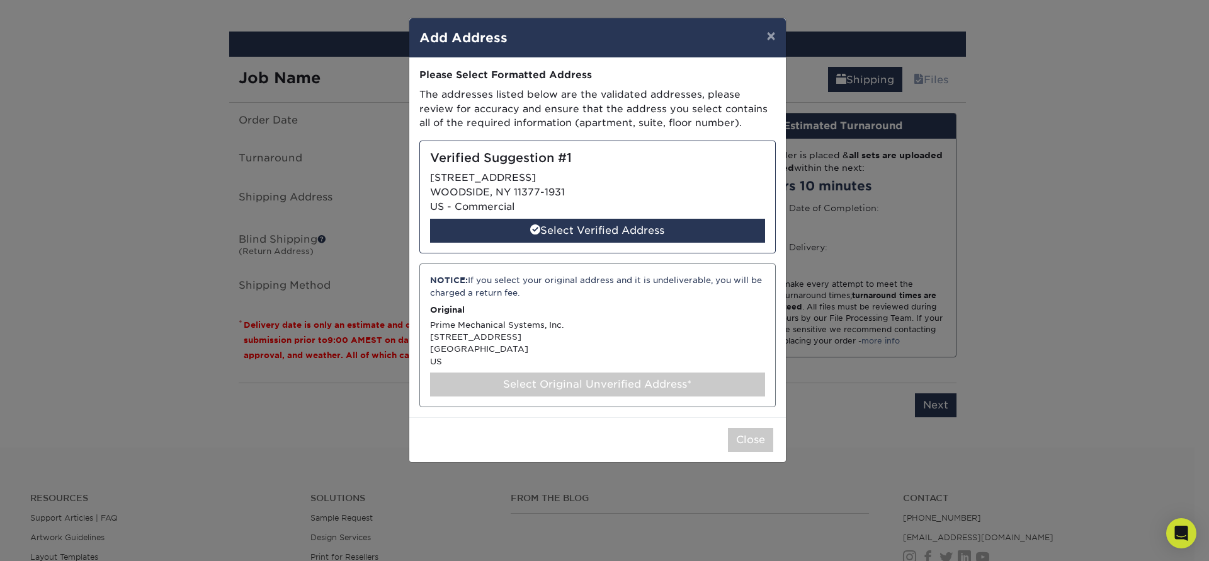
click at [549, 304] on p "Original" at bounding box center [597, 310] width 335 height 12
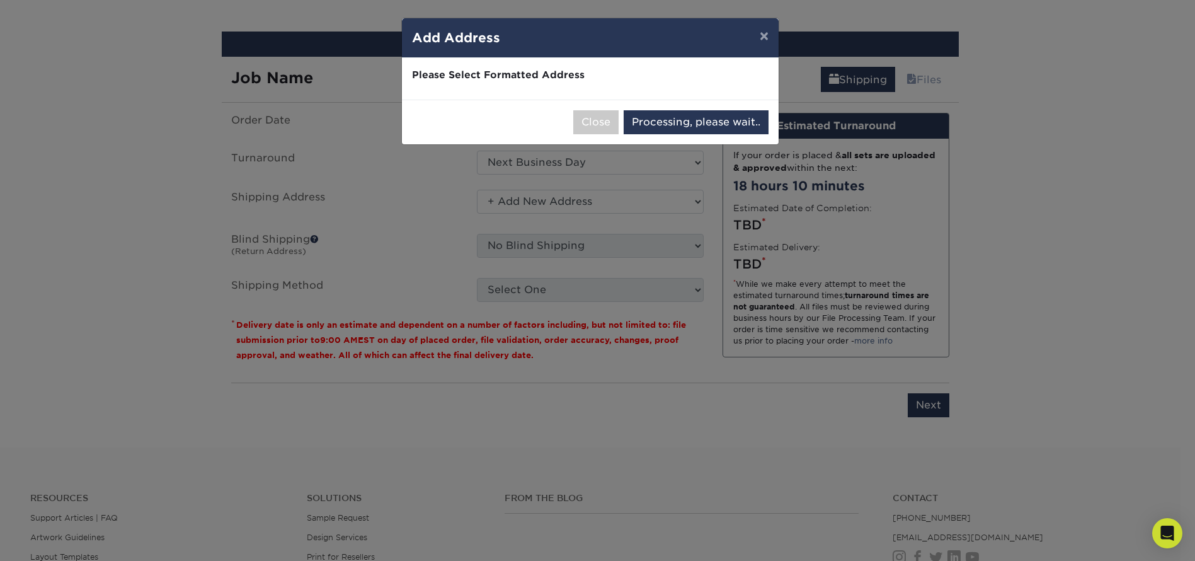
select select "285397"
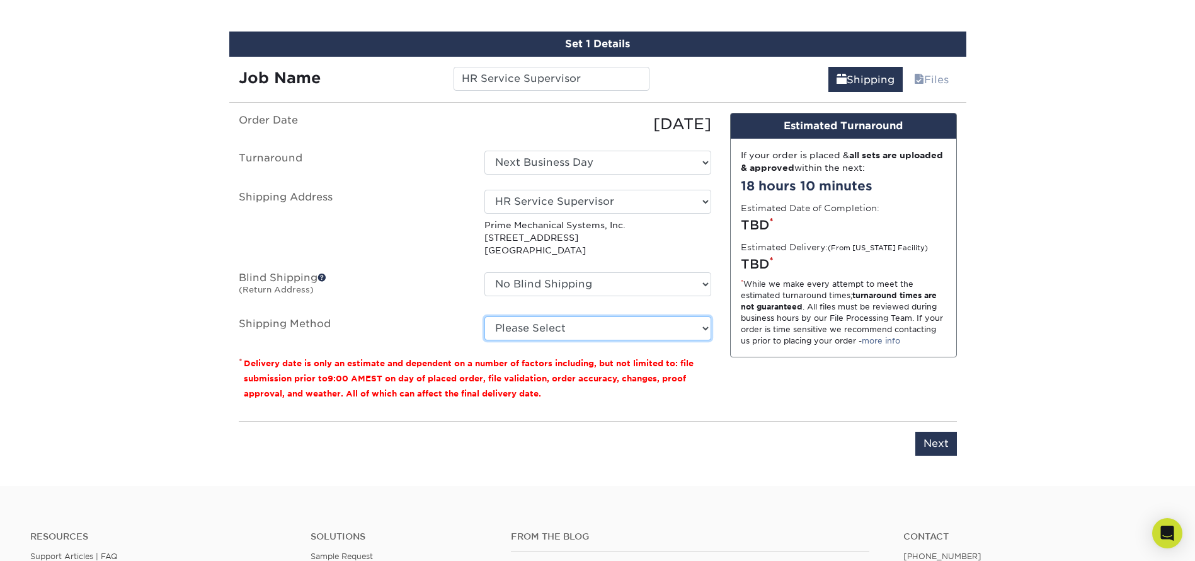
click at [553, 328] on select "Please Select Ground Shipping (+$7.84) 3 Day Shipping Service (+$15.33) 2 Day A…" at bounding box center [597, 328] width 227 height 24
select select "03"
click at [484, 316] on select "Please Select Ground Shipping (+$7.84) 3 Day Shipping Service (+$15.33) 2 Day A…" at bounding box center [597, 328] width 227 height 24
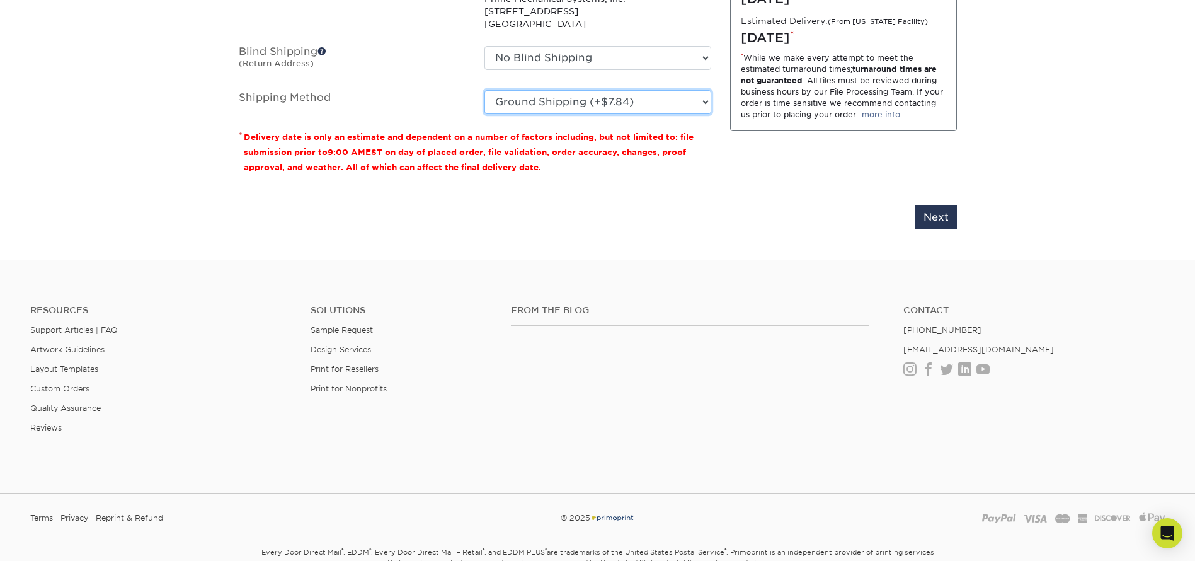
scroll to position [1012, 0]
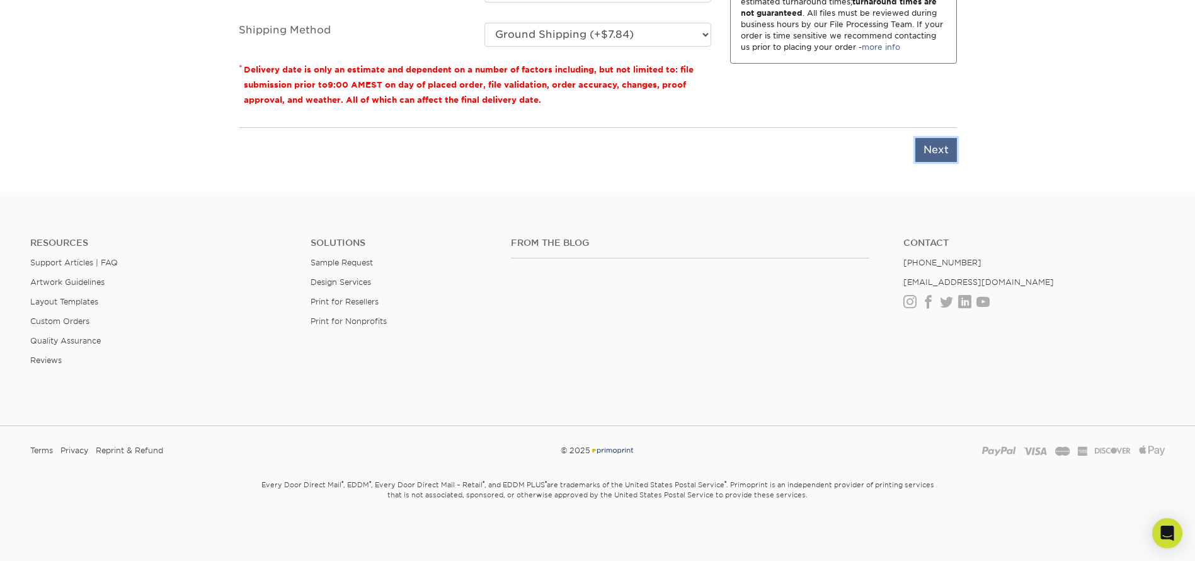
click at [942, 151] on input "Next" at bounding box center [936, 150] width 42 height 24
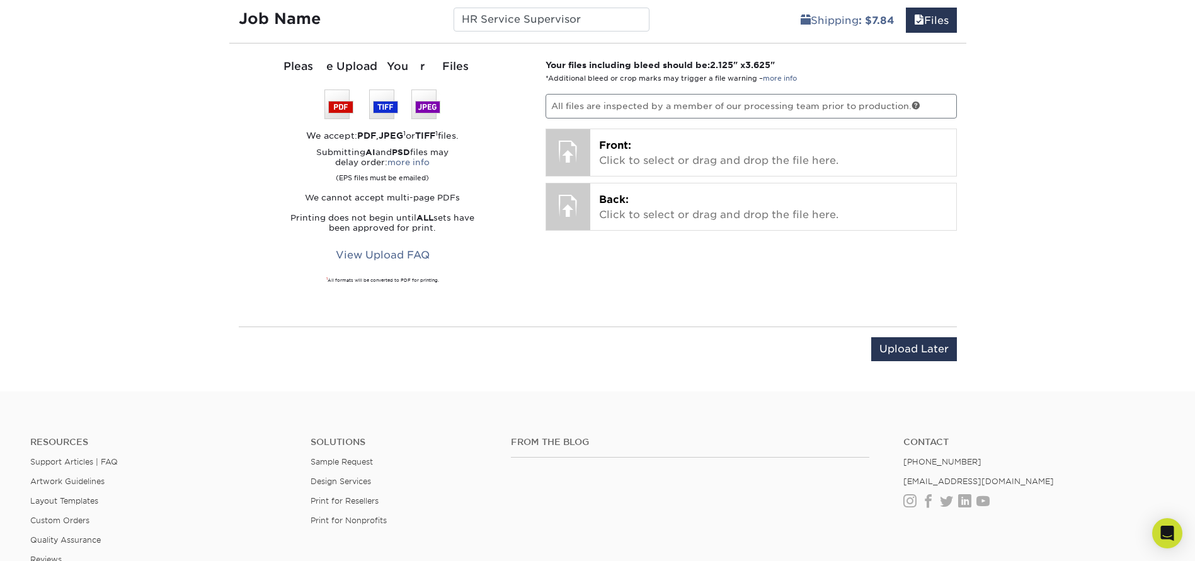
scroll to position [693, 0]
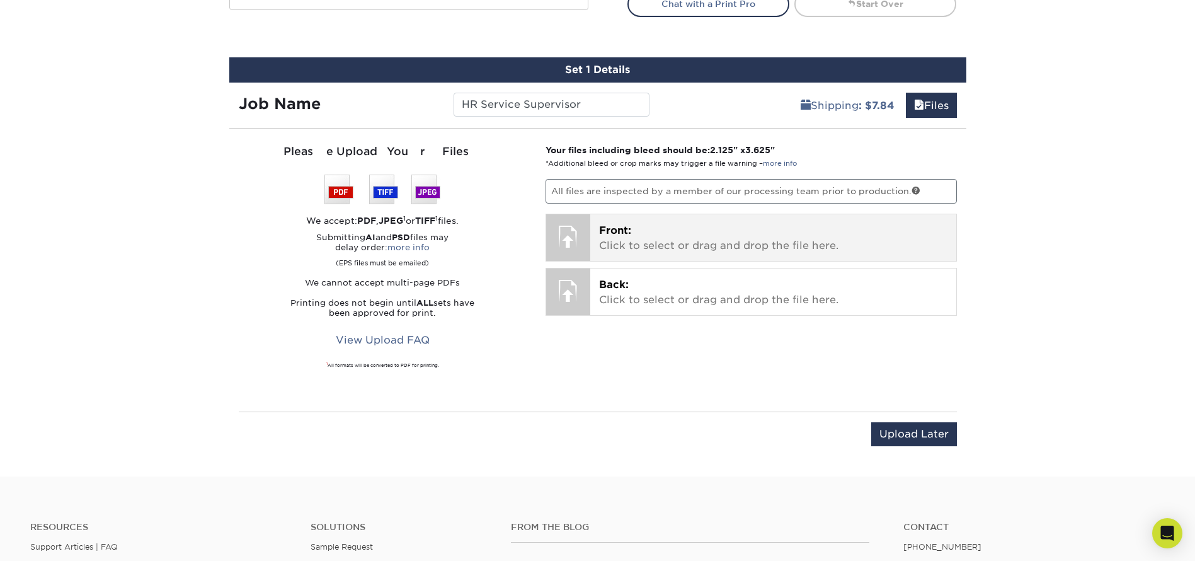
click at [642, 227] on p "Front: Click to select or drag and drop the file here." at bounding box center [773, 238] width 348 height 30
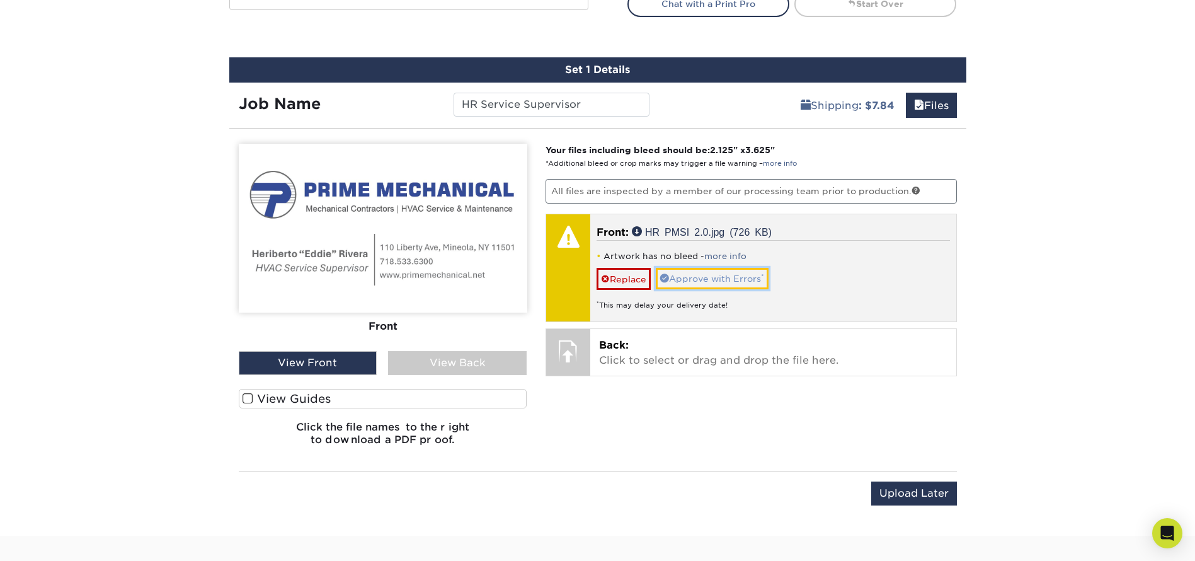
click at [733, 280] on link "Approve with Errors *" at bounding box center [712, 278] width 113 height 21
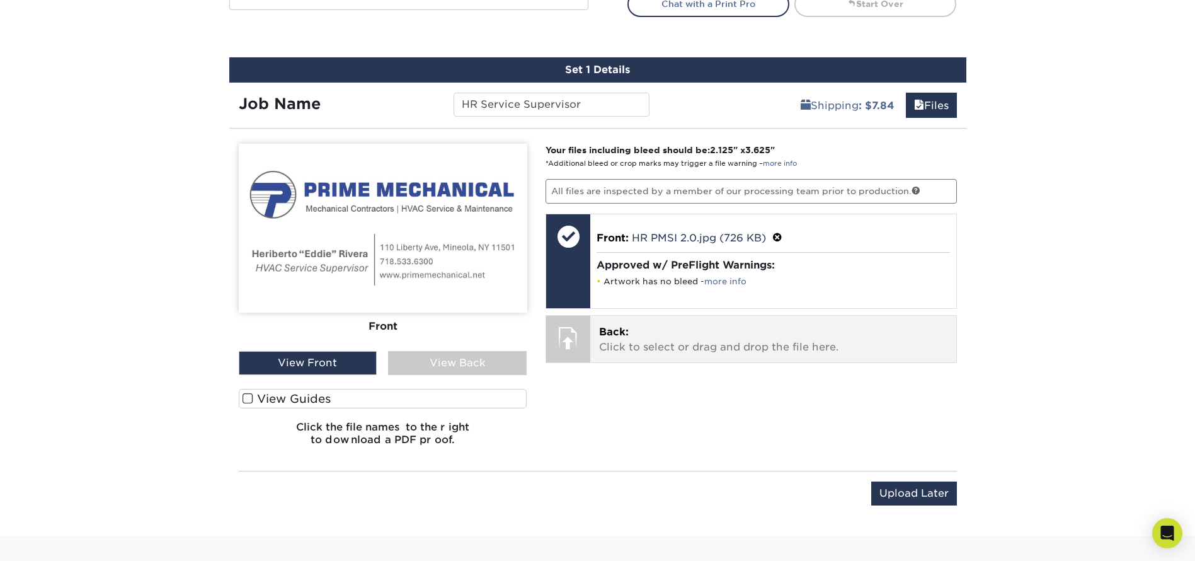
click at [612, 337] on span "Back:" at bounding box center [614, 332] width 30 height 12
click at [630, 333] on p "Back: Click to select or drag and drop the file here." at bounding box center [773, 339] width 348 height 30
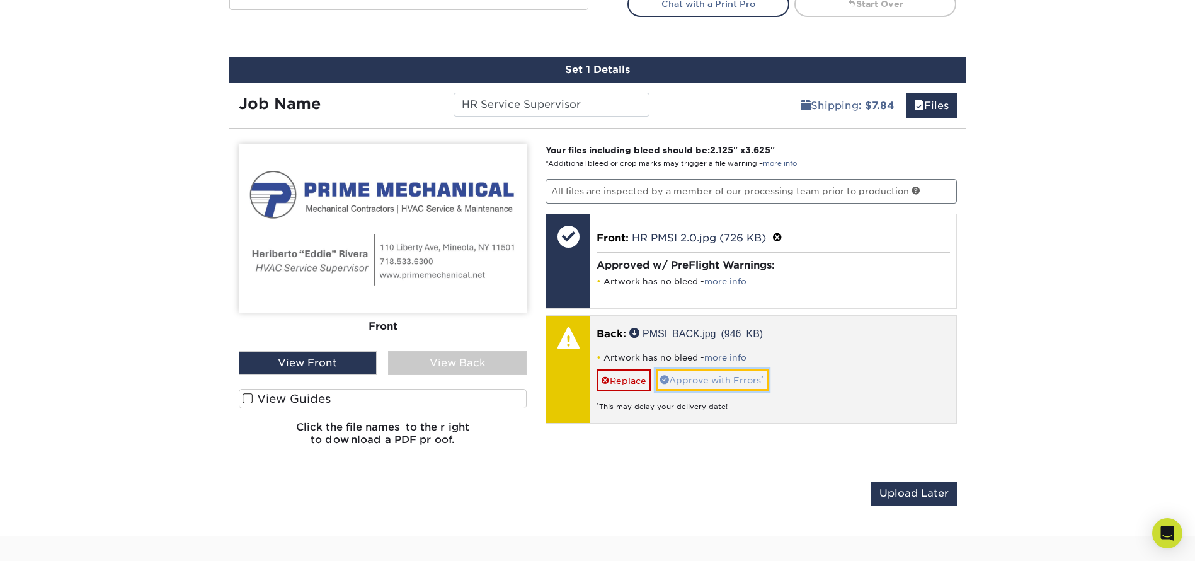
click at [705, 377] on link "Approve with Errors *" at bounding box center [712, 379] width 113 height 21
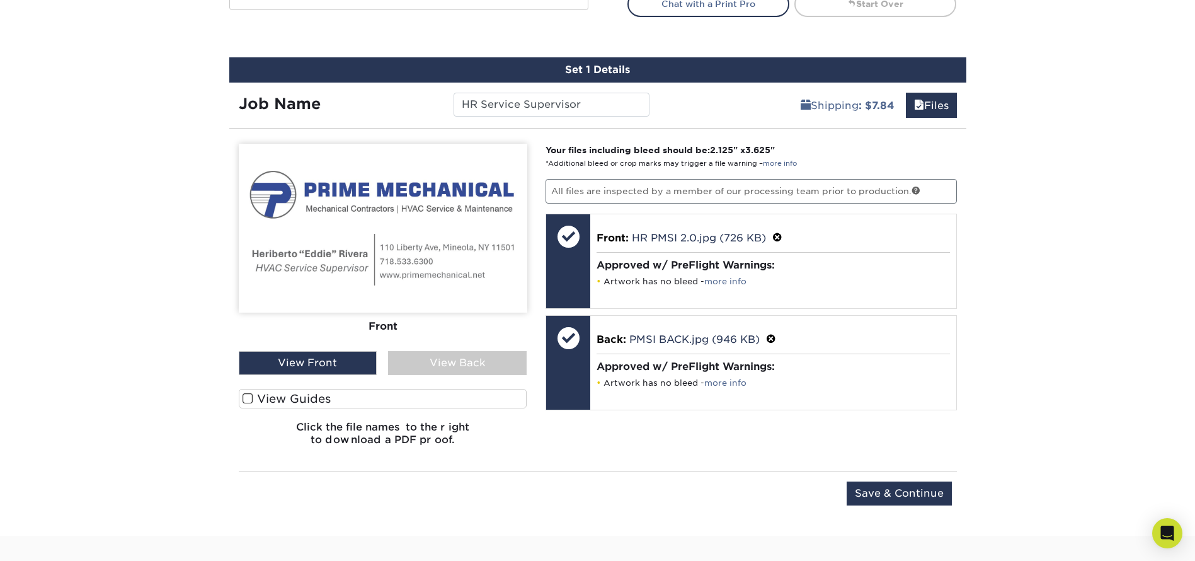
click at [337, 266] on img at bounding box center [383, 228] width 288 height 169
click at [478, 355] on div "View Back" at bounding box center [457, 363] width 139 height 24
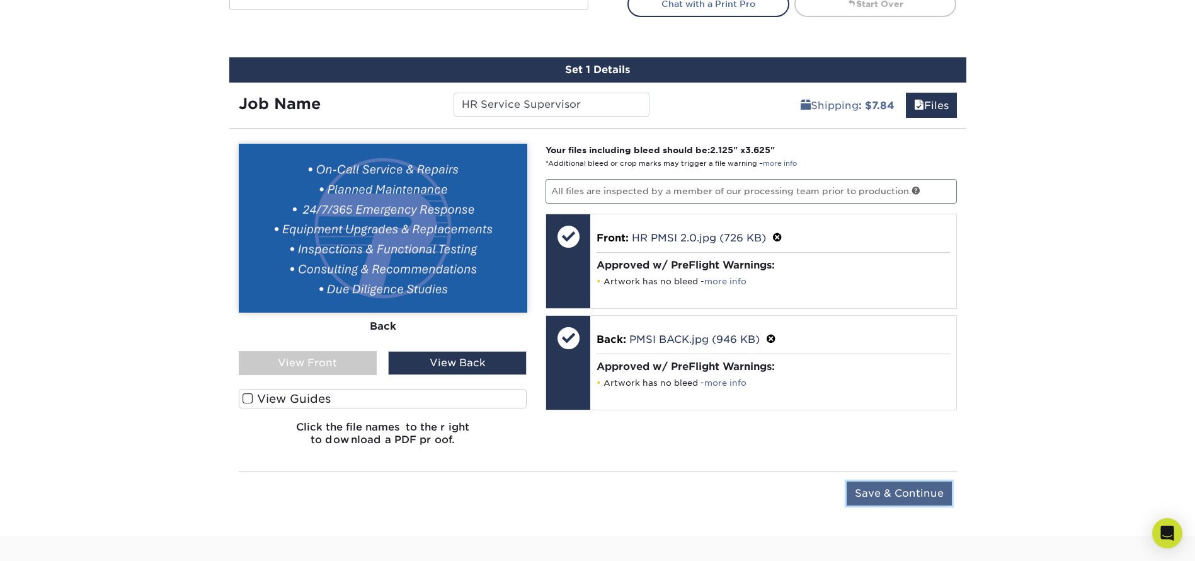
click at [914, 495] on input "Save & Continue" at bounding box center [898, 493] width 105 height 24
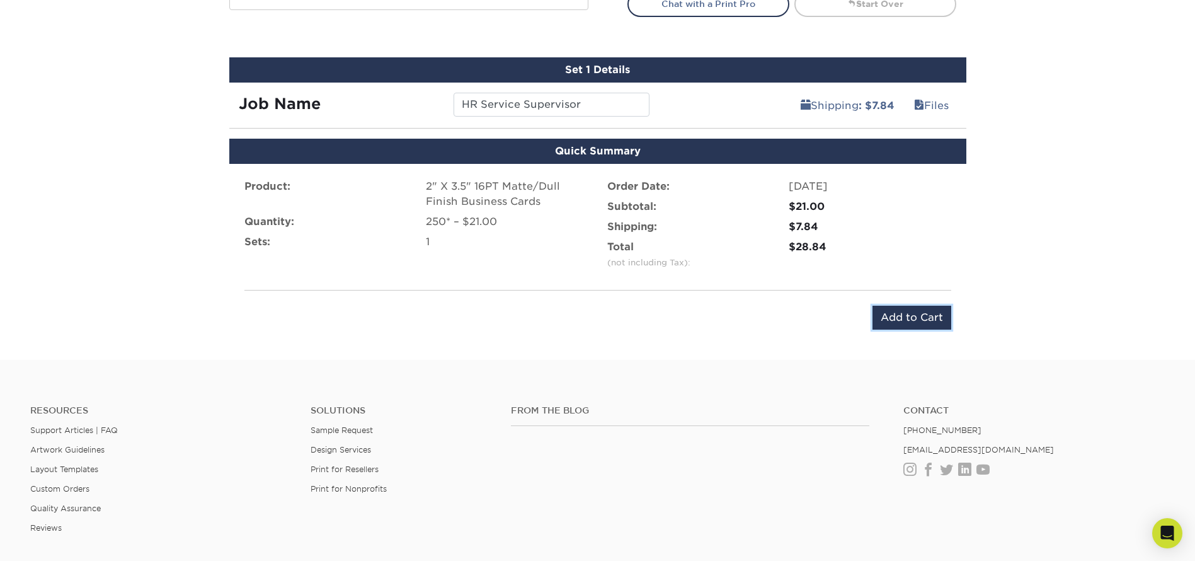
click at [911, 318] on input "Add to Cart" at bounding box center [911, 317] width 79 height 24
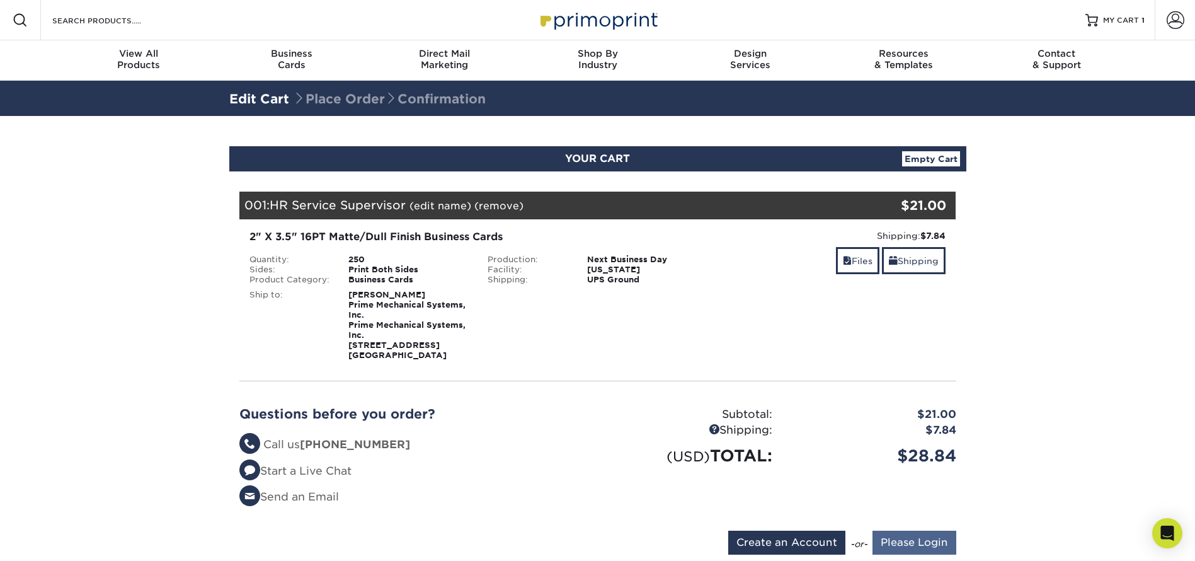
type input "m.lambert@primemechanical.net"
click at [916, 540] on input "Please Login" at bounding box center [914, 542] width 84 height 24
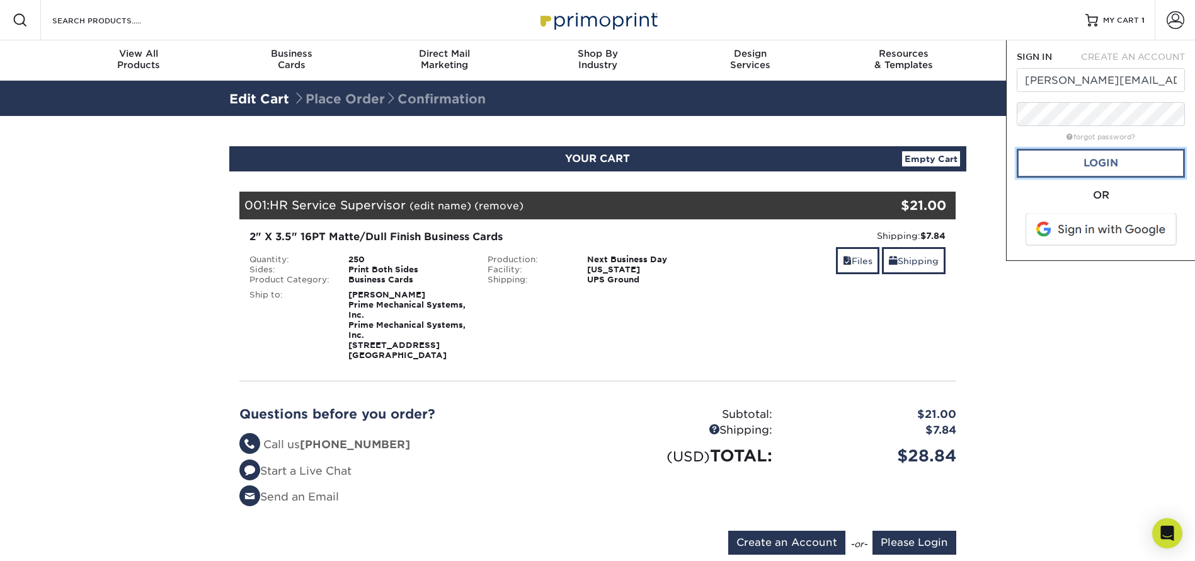
click at [1129, 157] on link "Login" at bounding box center [1100, 163] width 168 height 29
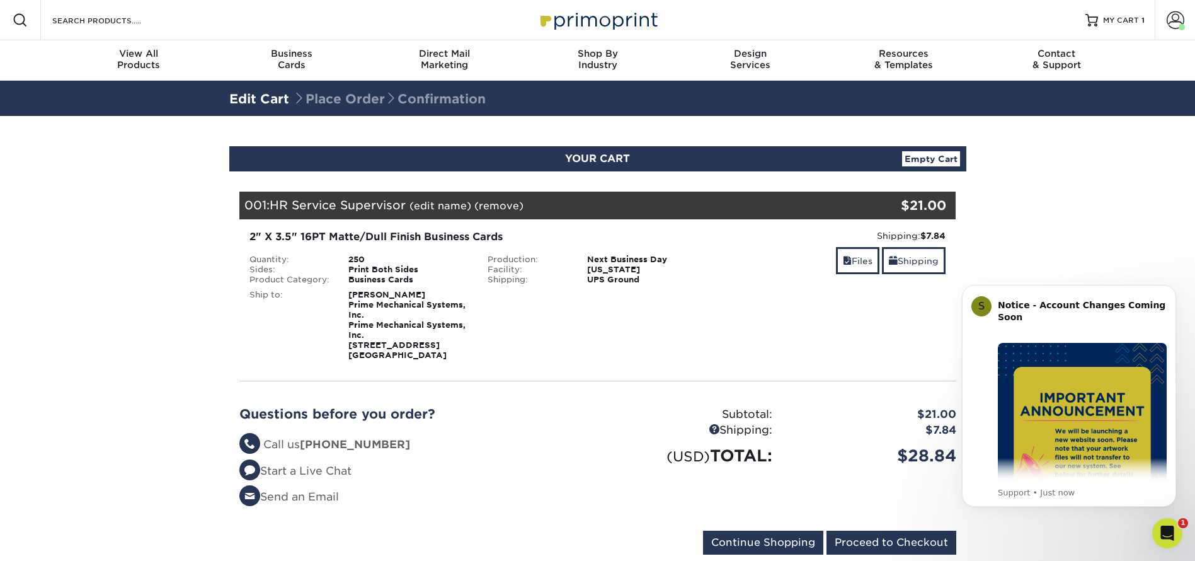
click at [954, 152] on link "Empty Cart" at bounding box center [931, 158] width 58 height 15
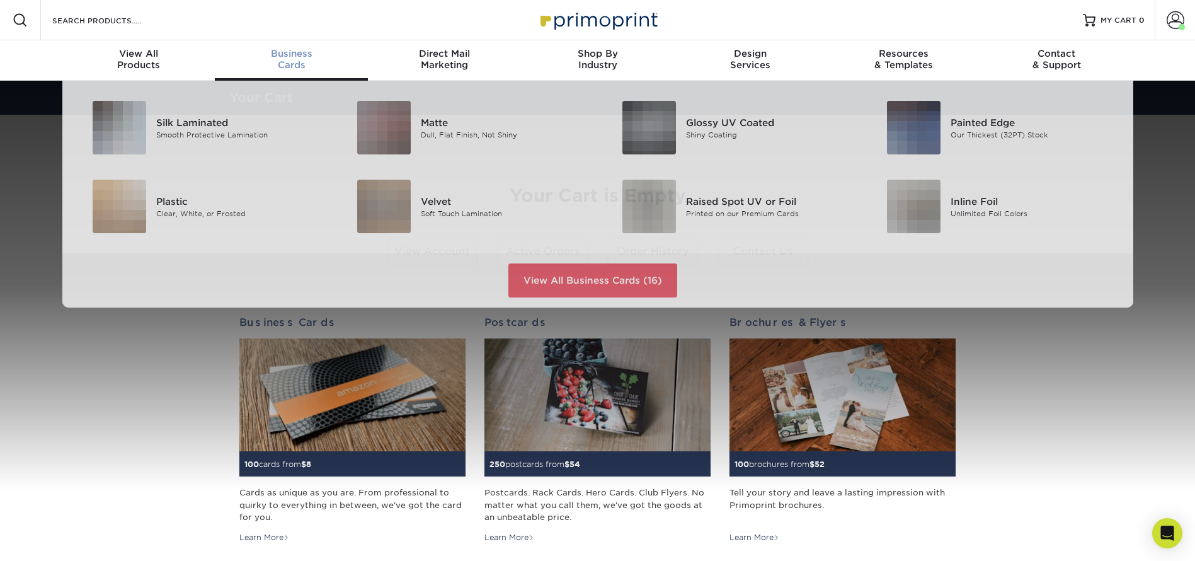
click at [299, 55] on span "Business" at bounding box center [291, 53] width 153 height 11
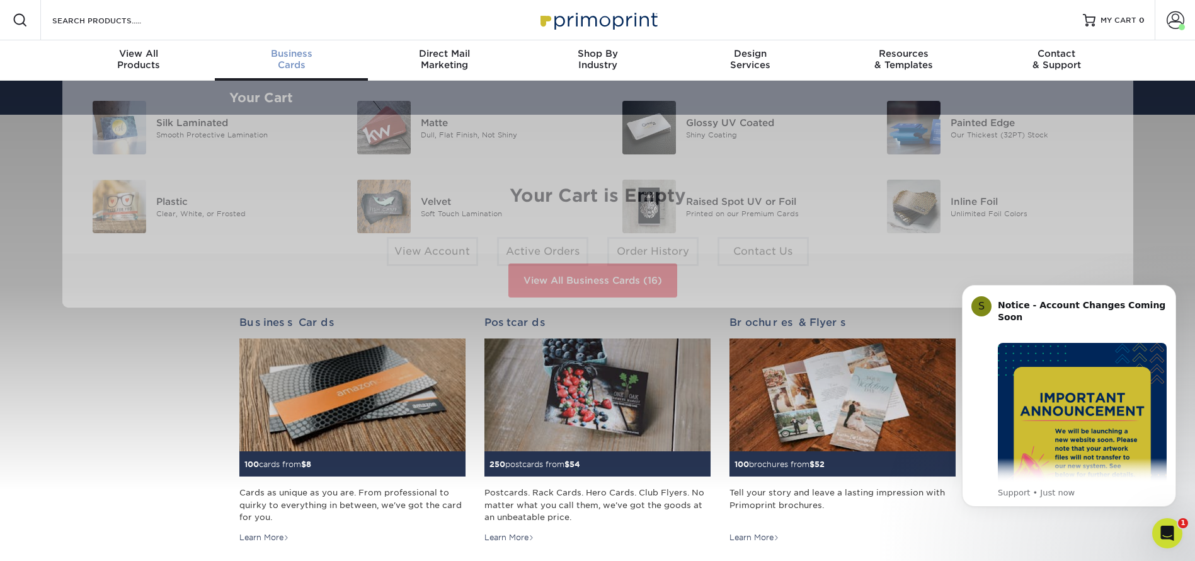
click at [295, 48] on span "Business" at bounding box center [291, 53] width 153 height 11
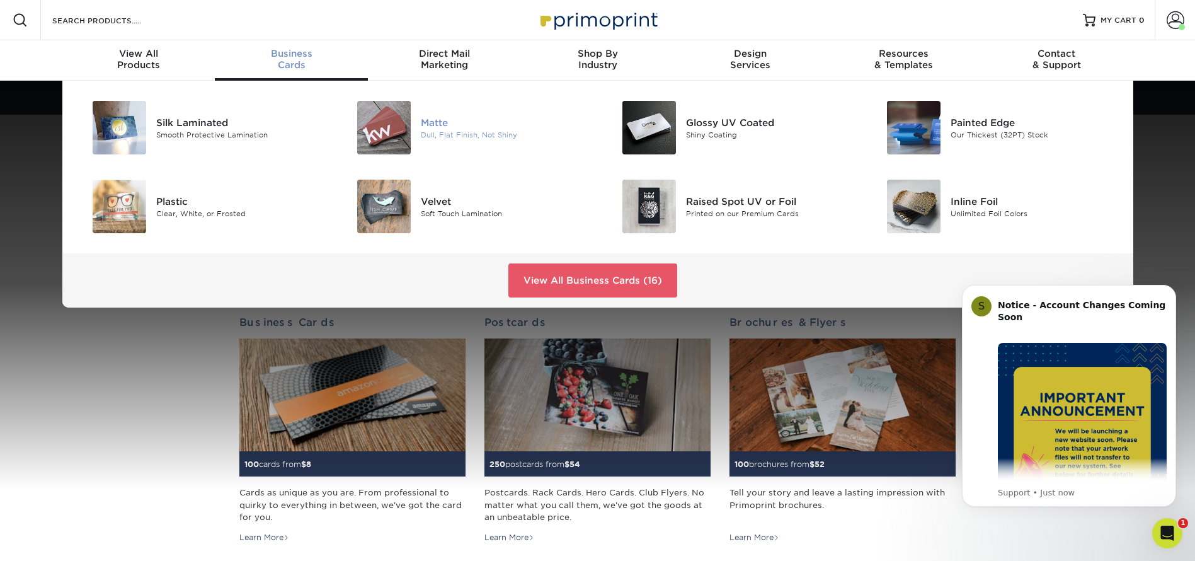
click at [453, 122] on div "Matte" at bounding box center [504, 122] width 167 height 14
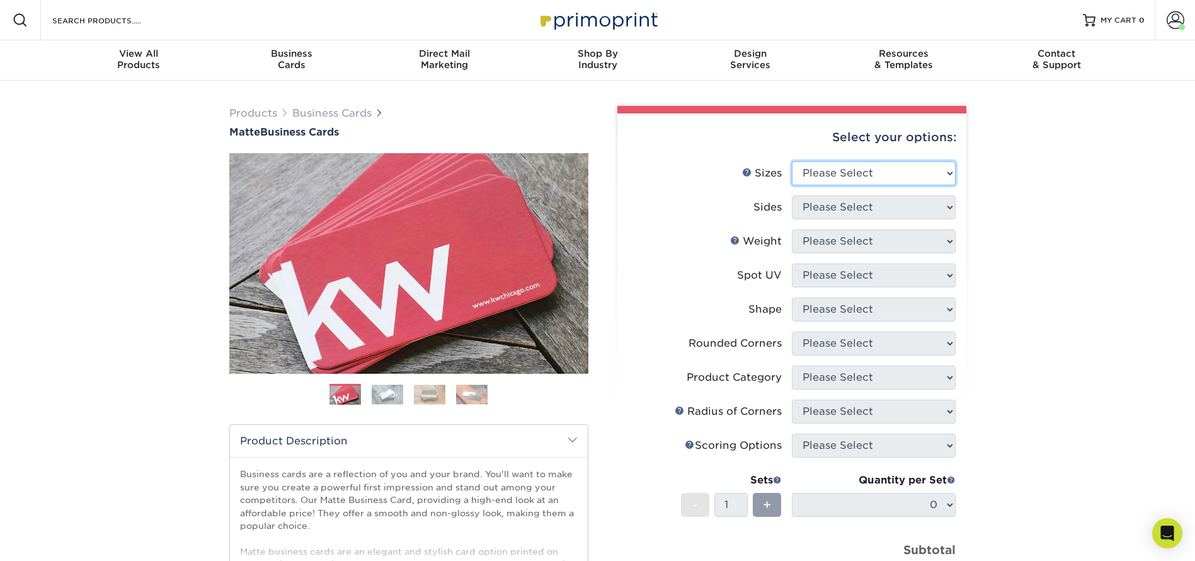
click at [851, 169] on select "Please Select 1.5" x 3.5" - Mini 1.75" x 3.5" - Mini 2" x 2" - Square 2" x 3" -…" at bounding box center [874, 173] width 164 height 24
select select "2.00x3.50"
click at [792, 161] on select "Please Select 1.5" x 3.5" - Mini 1.75" x 3.5" - Mini 2" x 2" - Square 2" x 3" -…" at bounding box center [874, 173] width 164 height 24
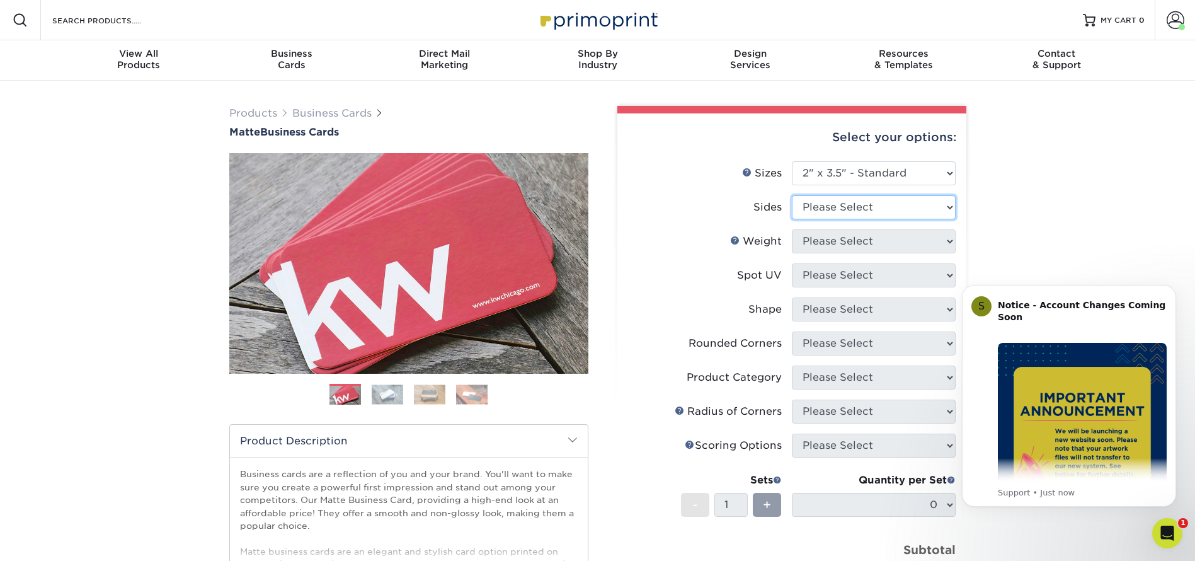
click at [834, 205] on select "Please Select Print Both Sides Print Front Only" at bounding box center [874, 207] width 164 height 24
select select "13abbda7-1d64-4f25-8bb2-c179b224825d"
click at [792, 195] on select "Please Select Print Both Sides Print Front Only" at bounding box center [874, 207] width 164 height 24
click at [866, 240] on select "Please Select 16PT 14PT" at bounding box center [874, 241] width 164 height 24
select select "16PT"
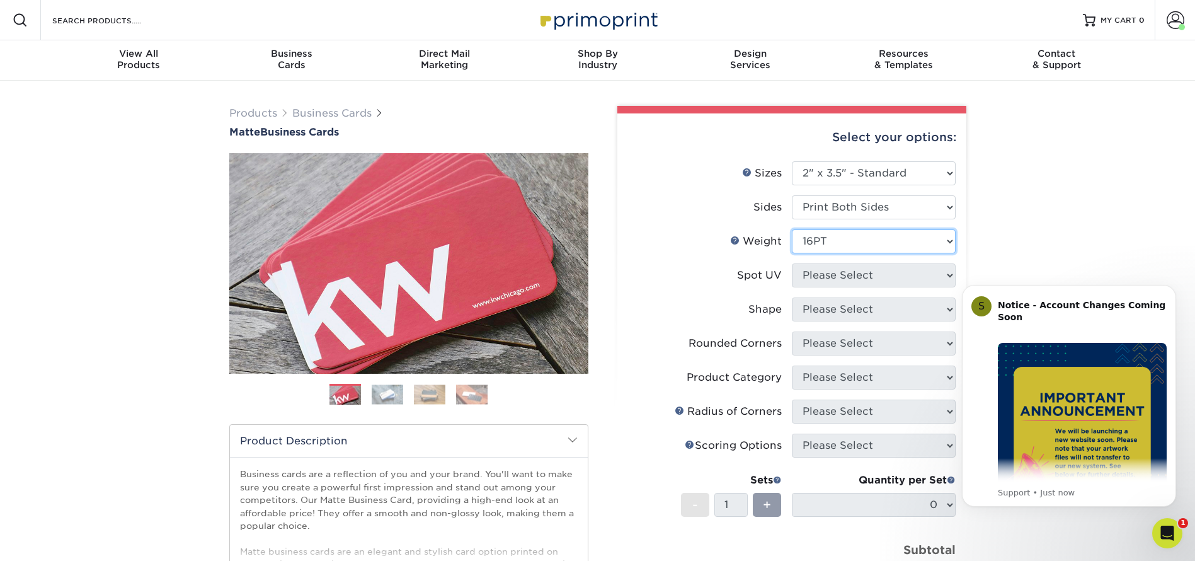
click at [792, 229] on select "Please Select 16PT 14PT" at bounding box center [874, 241] width 164 height 24
click at [857, 273] on select "Please Select No Spot UV Front and Back (Both Sides) Front Only Back Only" at bounding box center [874, 275] width 164 height 24
select select "3"
click at [792, 263] on select "Please Select No Spot UV Front and Back (Both Sides) Front Only Back Only" at bounding box center [874, 275] width 164 height 24
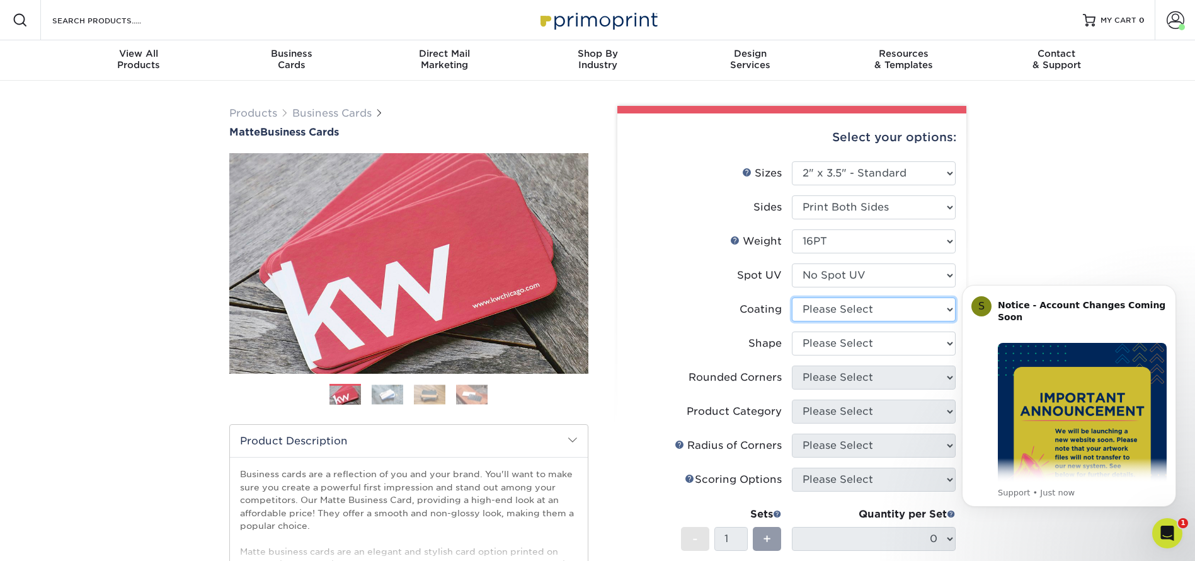
click at [862, 302] on select at bounding box center [874, 309] width 164 height 24
select select "121bb7b5-3b4d-429f-bd8d-bbf80e953313"
click at [792, 297] on select at bounding box center [874, 309] width 164 height 24
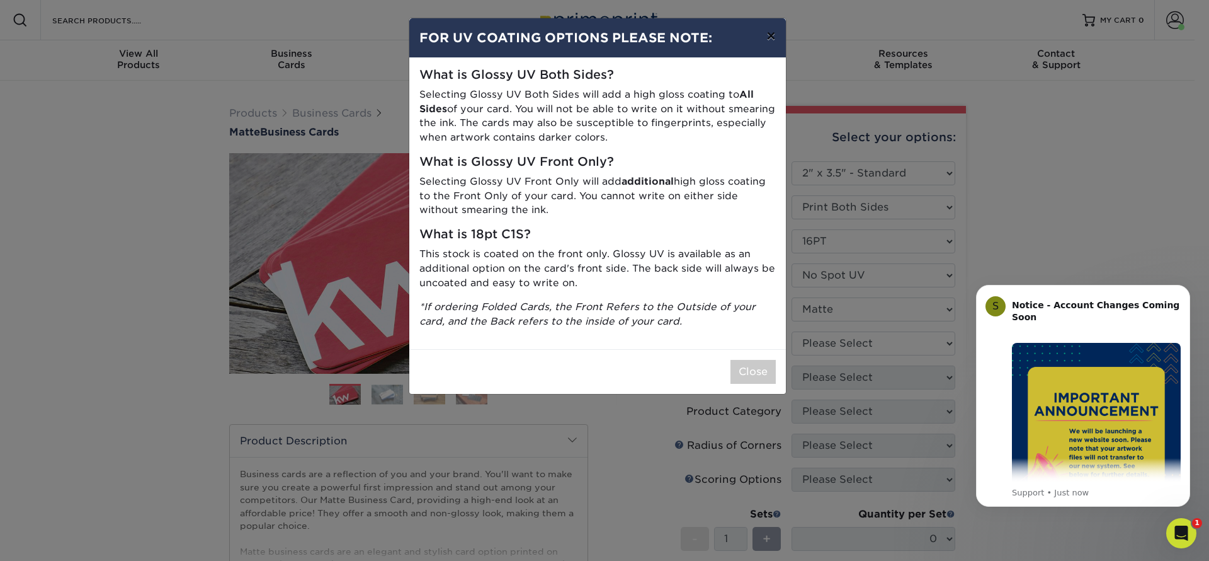
click at [773, 37] on button "×" at bounding box center [770, 35] width 29 height 35
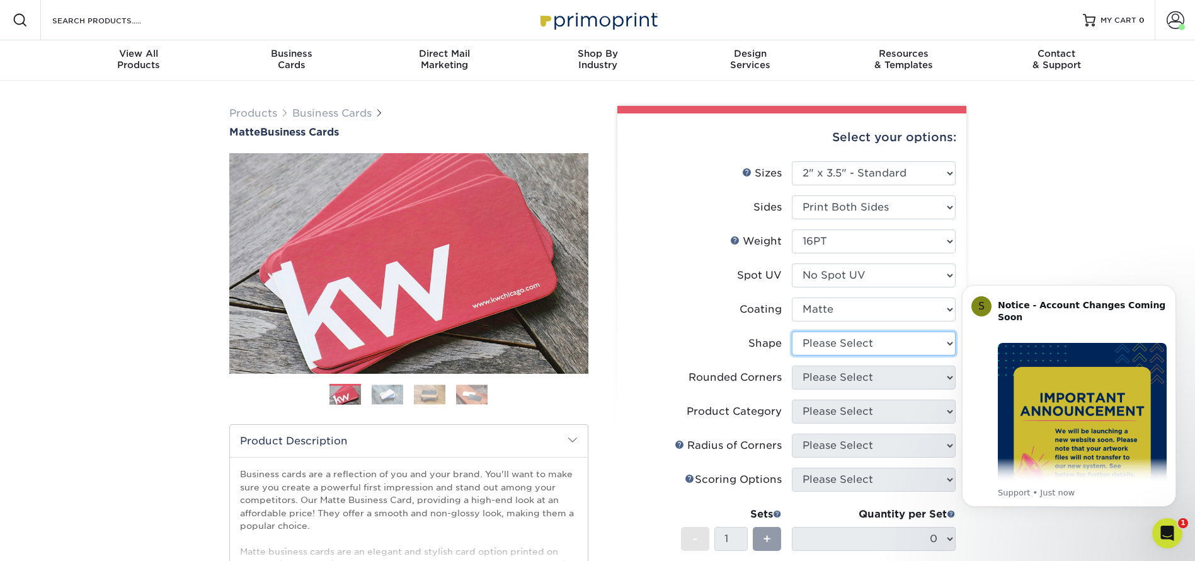
click at [814, 332] on select "Please Select Standard Oval" at bounding box center [874, 343] width 164 height 24
select select "standard"
click at [792, 331] on select "Please Select Standard Oval" at bounding box center [874, 343] width 164 height 24
click at [836, 375] on select "Please Select Yes - Round 2 Corners Yes - Round 4 Corners No" at bounding box center [874, 377] width 164 height 24
select select "0"
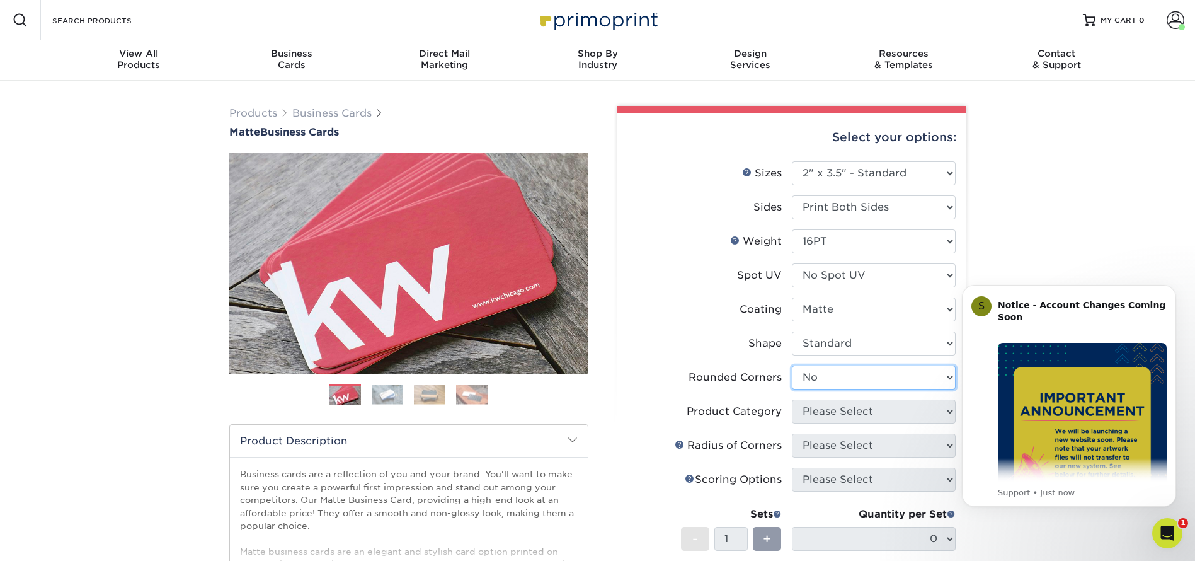
click at [792, 365] on select "Please Select Yes - Round 2 Corners Yes - Round 4 Corners No" at bounding box center [874, 377] width 164 height 24
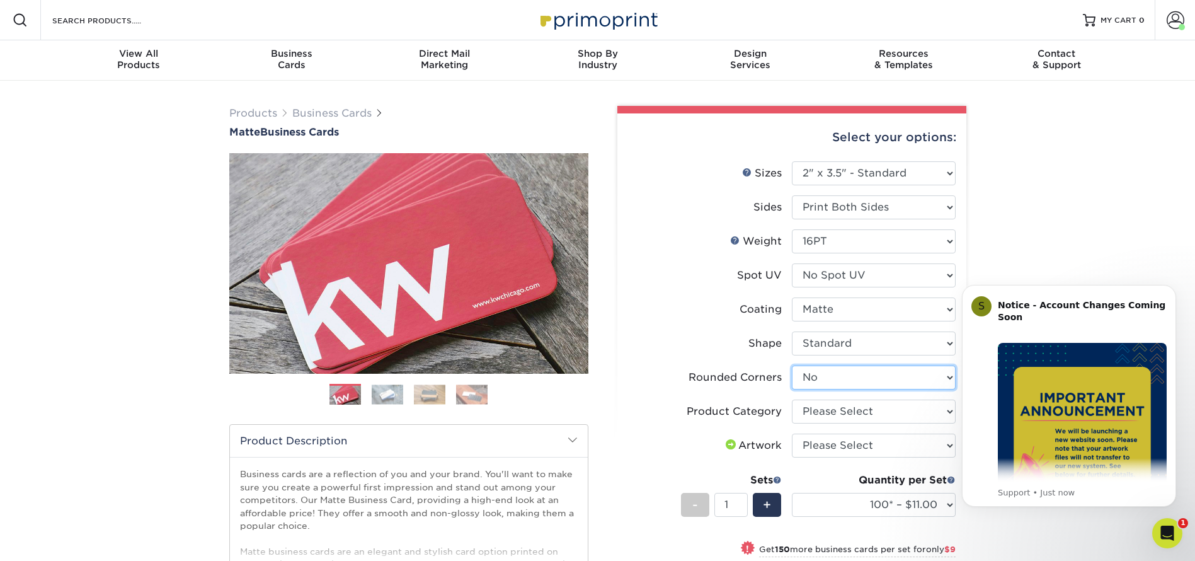
click at [824, 380] on select "Please Select Yes - Round 2 Corners Yes - Round 4 Corners No" at bounding box center [874, 377] width 164 height 24
click at [658, 294] on li "Spot UV Please Select No Spot UV Front and Back (Both Sides) Front Only Back On…" at bounding box center [791, 280] width 327 height 34
click at [836, 414] on select "Please Select Business Cards" at bounding box center [874, 411] width 164 height 24
select select "3b5148f1-0588-4f88-a218-97bcfdce65c1"
click at [792, 399] on select "Please Select Business Cards" at bounding box center [874, 411] width 164 height 24
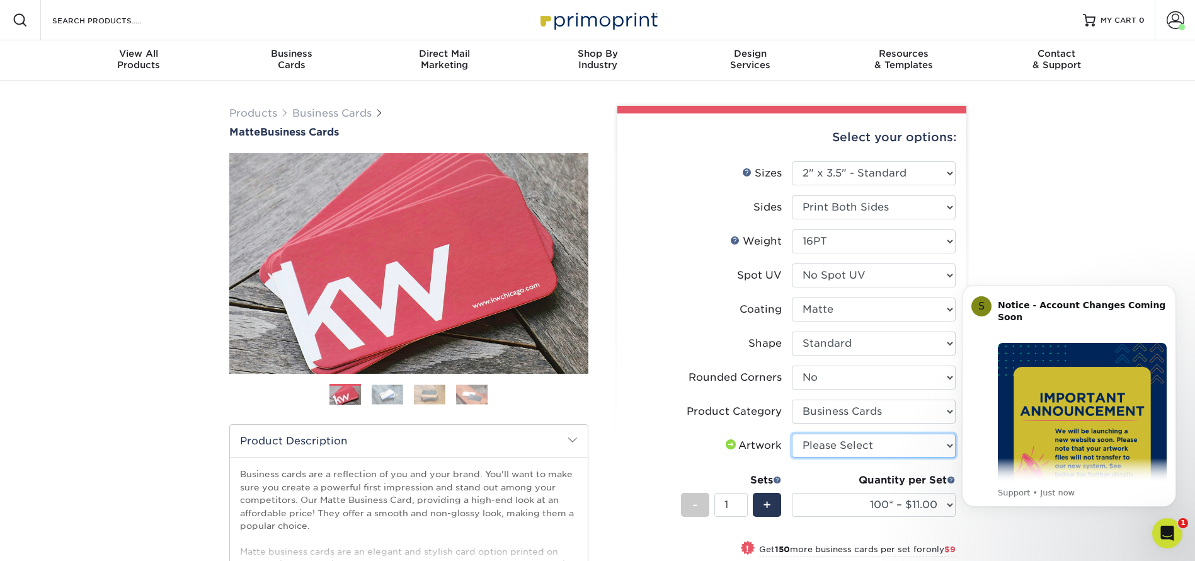
click at [831, 440] on select "Please Select I will upload files I need a design - $100" at bounding box center [874, 445] width 164 height 24
select select "upload"
click at [792, 433] on select "Please Select I will upload files I need a design - $100" at bounding box center [874, 445] width 164 height 24
click at [850, 507] on select "100* – $11.00 250* – $20.00 500 – $39.00 1000 – $49.00 2500 – $87.00 5000 – $16…" at bounding box center [874, 505] width 164 height 24
select select "250* – $20.00"
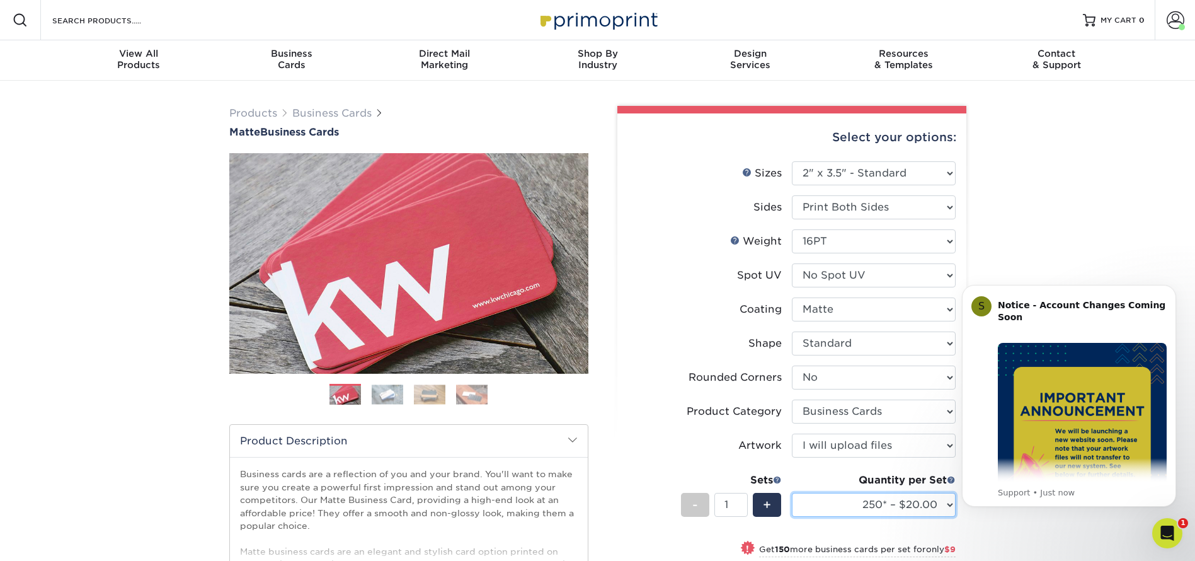
click at [792, 493] on select "100* – $11.00 250* – $20.00 500 – $39.00 1000 – $49.00 2500 – $87.00 5000 – $16…" at bounding box center [874, 505] width 164 height 24
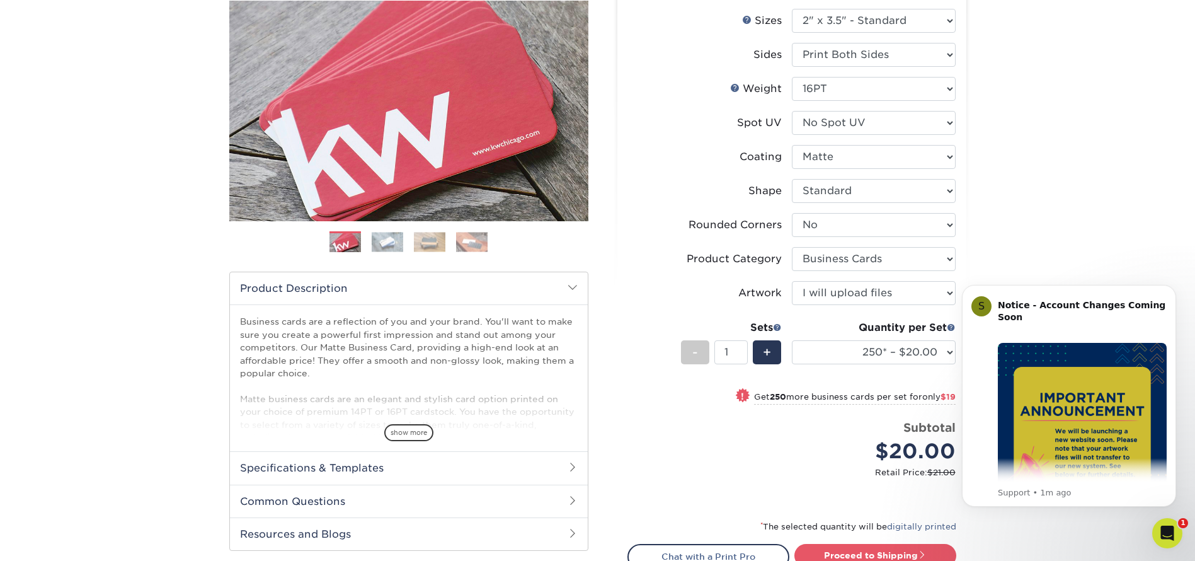
scroll to position [472, 0]
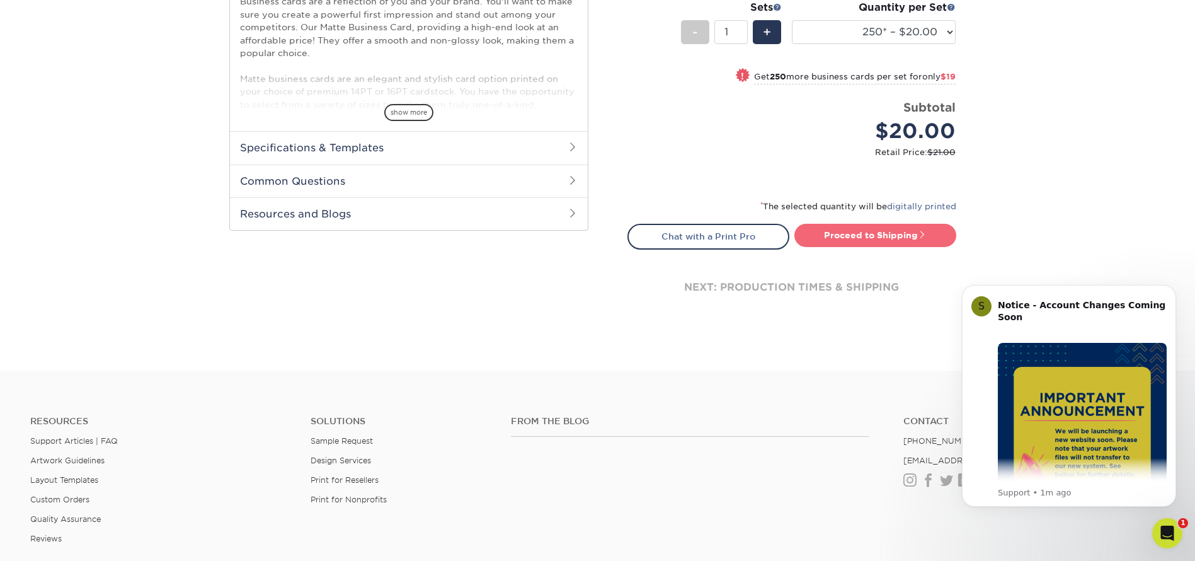
click at [847, 231] on link "Proceed to Shipping" at bounding box center [875, 235] width 162 height 23
type input "Set 1"
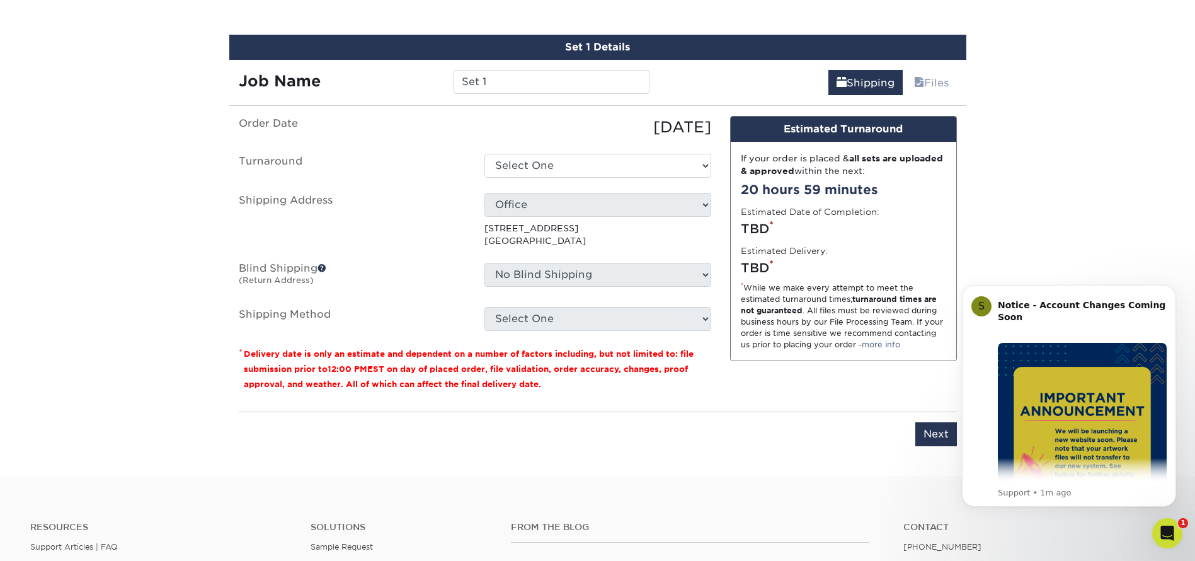
scroll to position [731, 0]
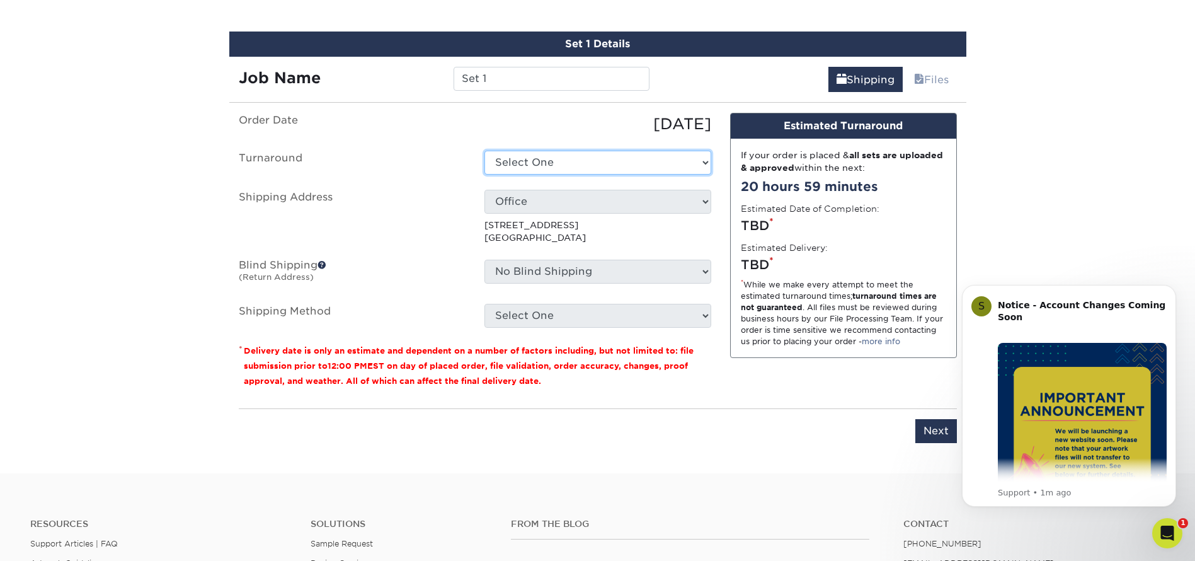
click at [555, 161] on select "Select One 2-4 Business Days 2 Day Next Business Day" at bounding box center [597, 163] width 227 height 24
select select "9fe09f74-13a8-4433-b0c6-7e0e9829344b"
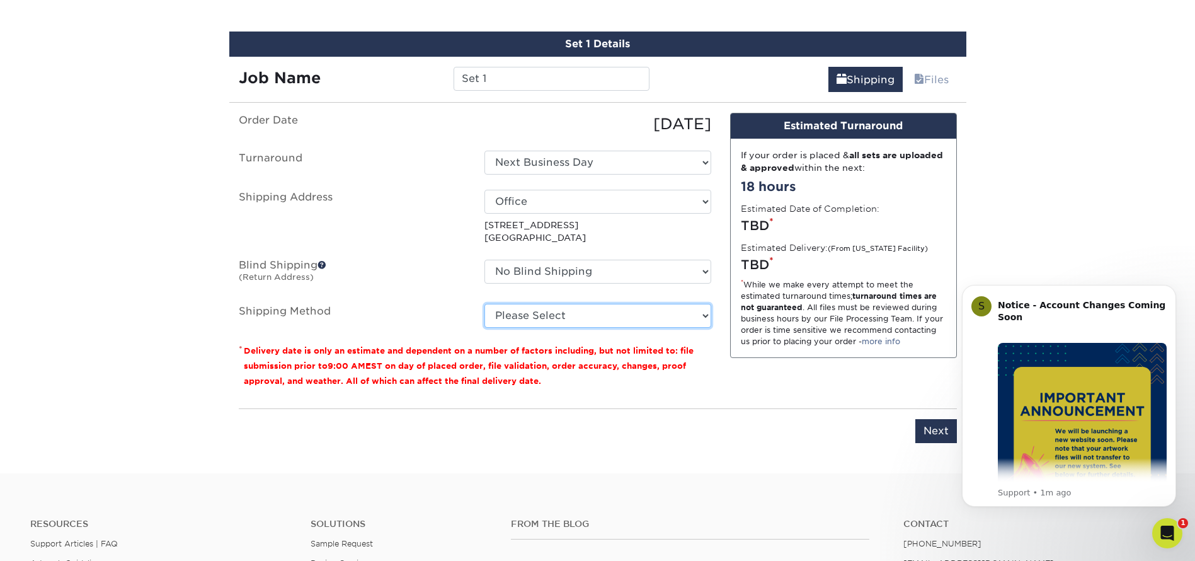
click at [563, 318] on select "Please Select Ground Shipping (+$7.84) 3 Day Shipping Service (+$15.33) 2 Day A…" at bounding box center [597, 316] width 227 height 24
select select "03"
click at [484, 304] on select "Please Select Ground Shipping (+$7.84) 3 Day Shipping Service (+$15.33) 2 Day A…" at bounding box center [597, 316] width 227 height 24
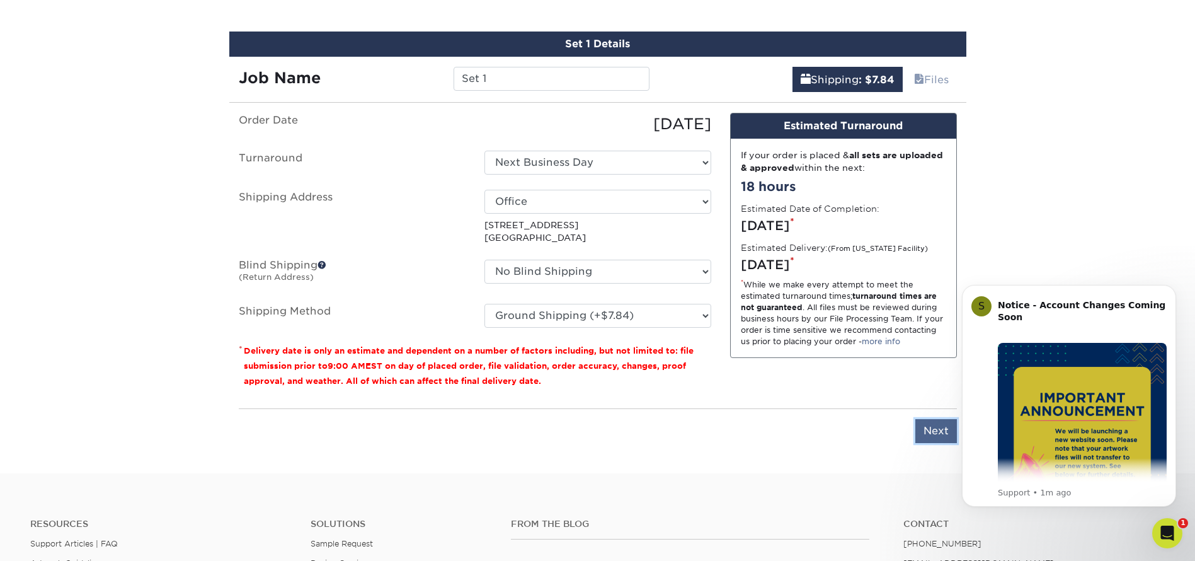
click at [927, 430] on input "Next" at bounding box center [936, 431] width 42 height 24
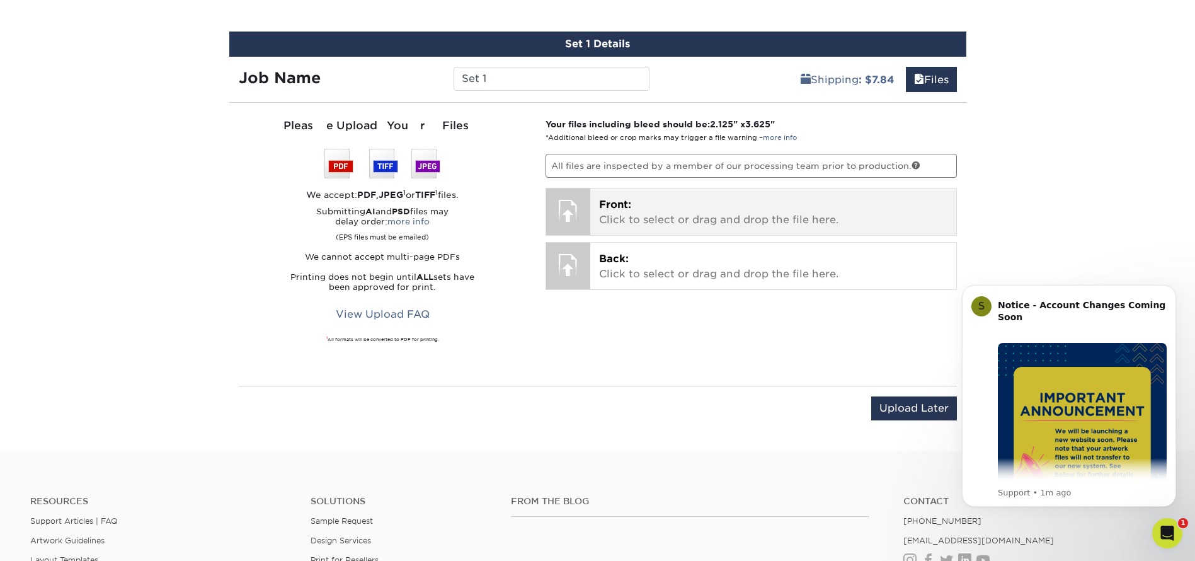
click at [641, 207] on p "Front: Click to select or drag and drop the file here." at bounding box center [773, 212] width 348 height 30
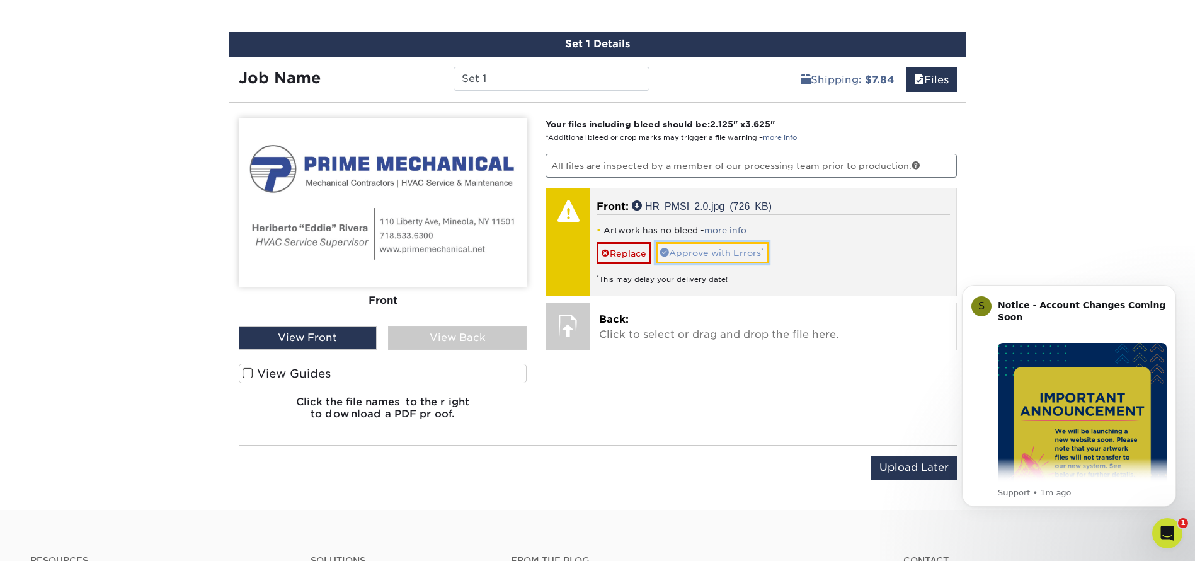
click at [728, 252] on link "Approve with Errors *" at bounding box center [712, 252] width 113 height 21
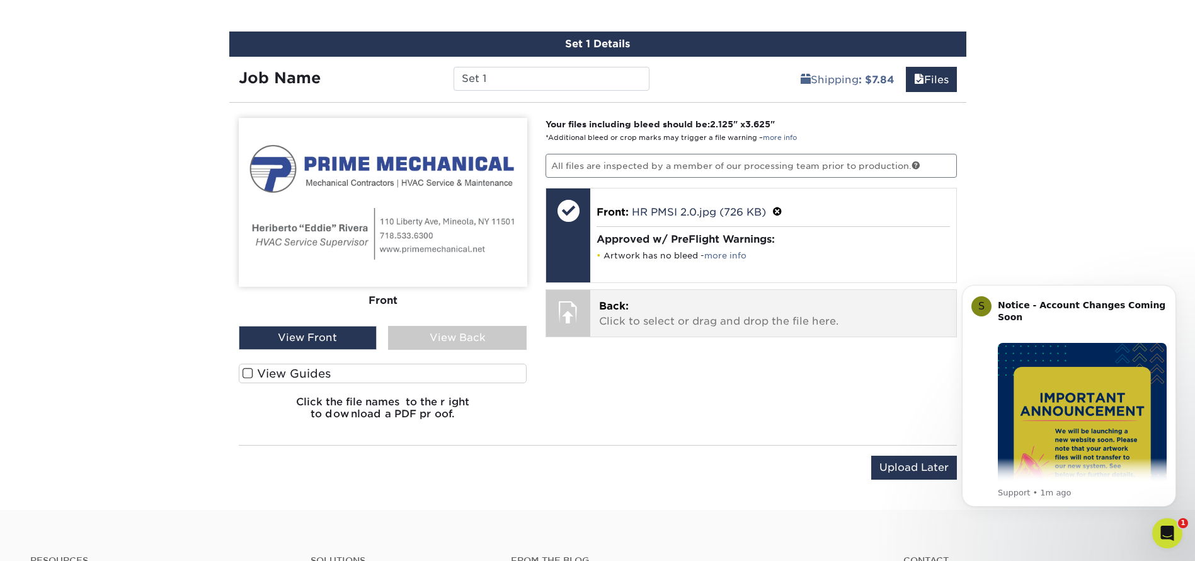
click at [748, 308] on p "Back: Click to select or drag and drop the file here." at bounding box center [773, 314] width 348 height 30
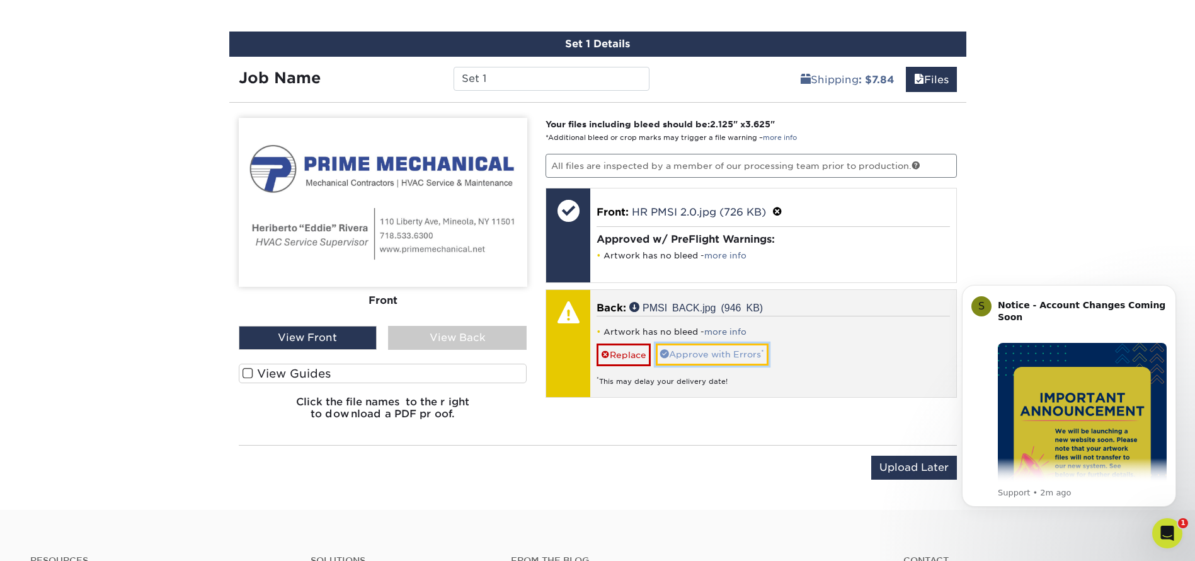
click at [703, 348] on link "Approve with Errors *" at bounding box center [712, 353] width 113 height 21
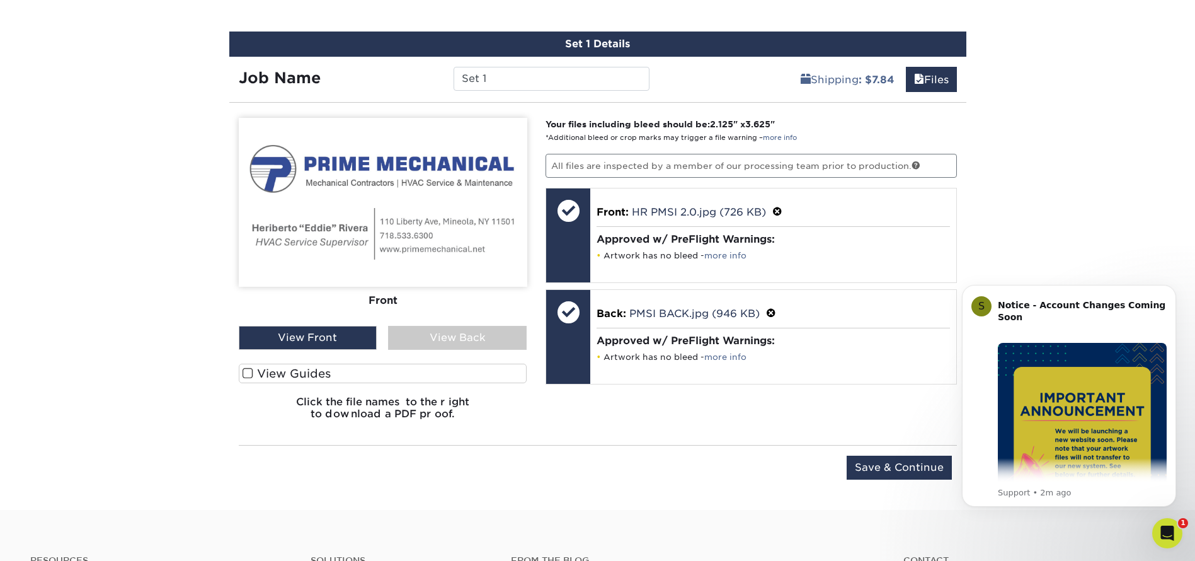
click at [450, 333] on div "View Back" at bounding box center [457, 338] width 139 height 24
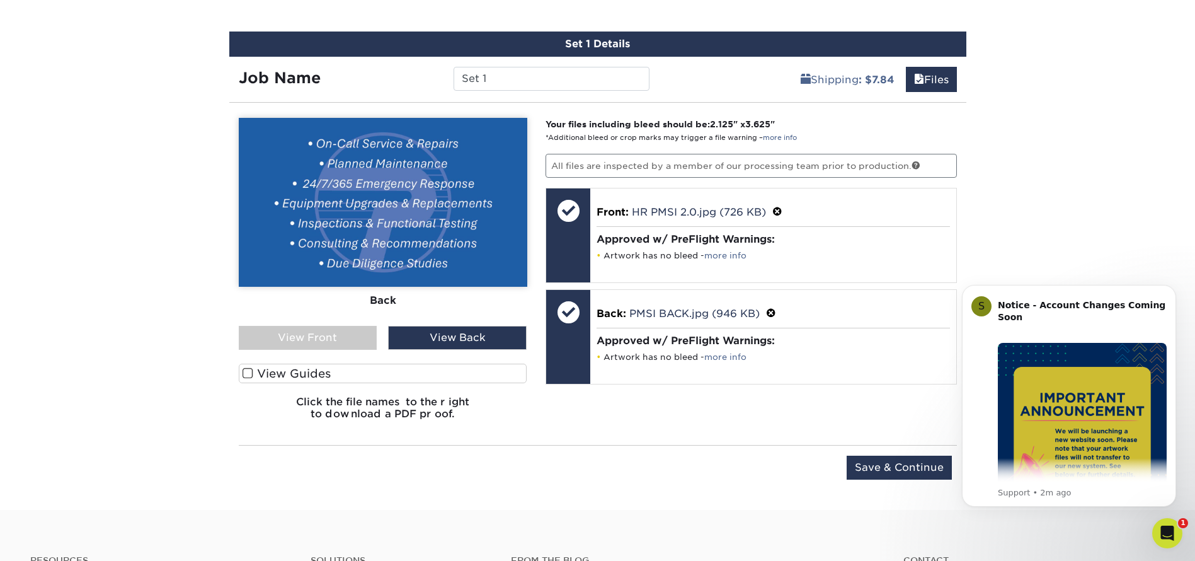
click at [321, 329] on div "View Front" at bounding box center [308, 338] width 139 height 24
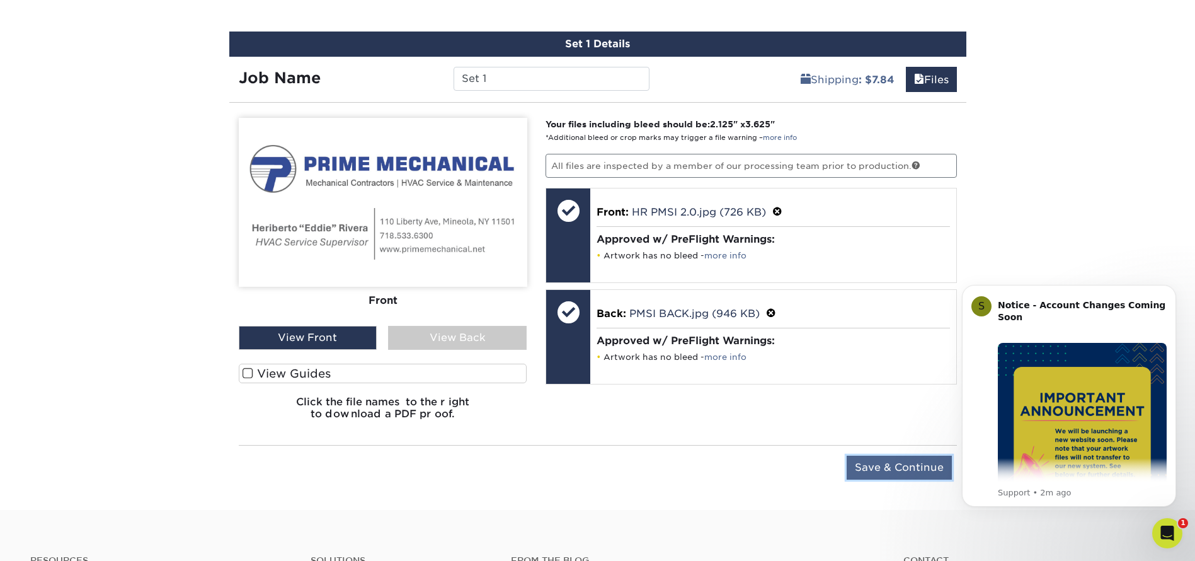
click at [914, 465] on input "Save & Continue" at bounding box center [898, 467] width 105 height 24
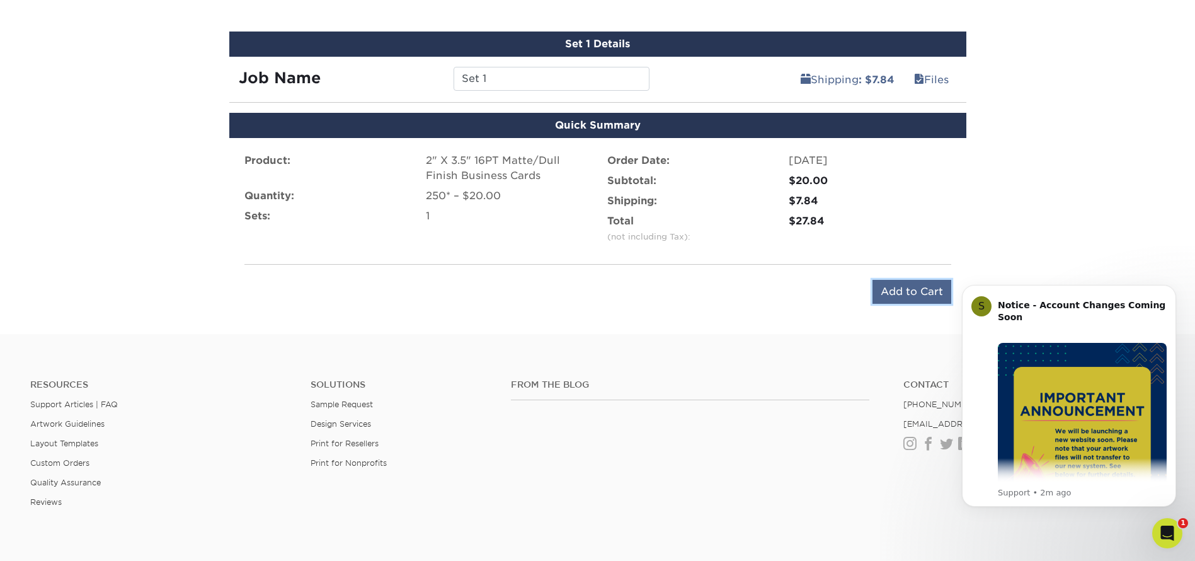
click at [904, 292] on input "Add to Cart" at bounding box center [911, 292] width 79 height 24
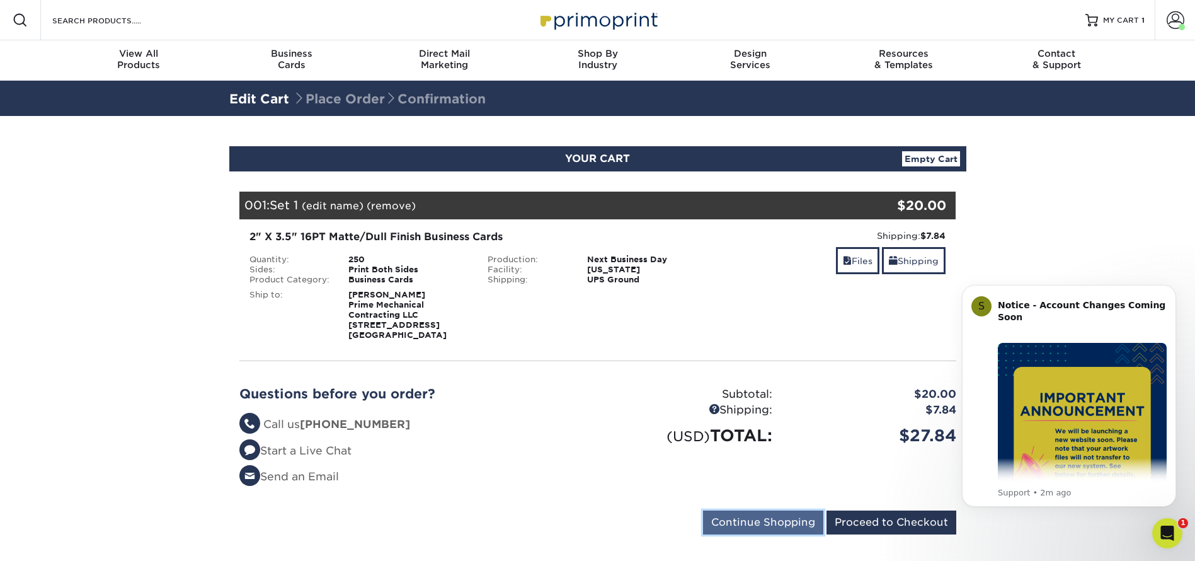
click at [754, 527] on input "Continue Shopping" at bounding box center [763, 522] width 120 height 24
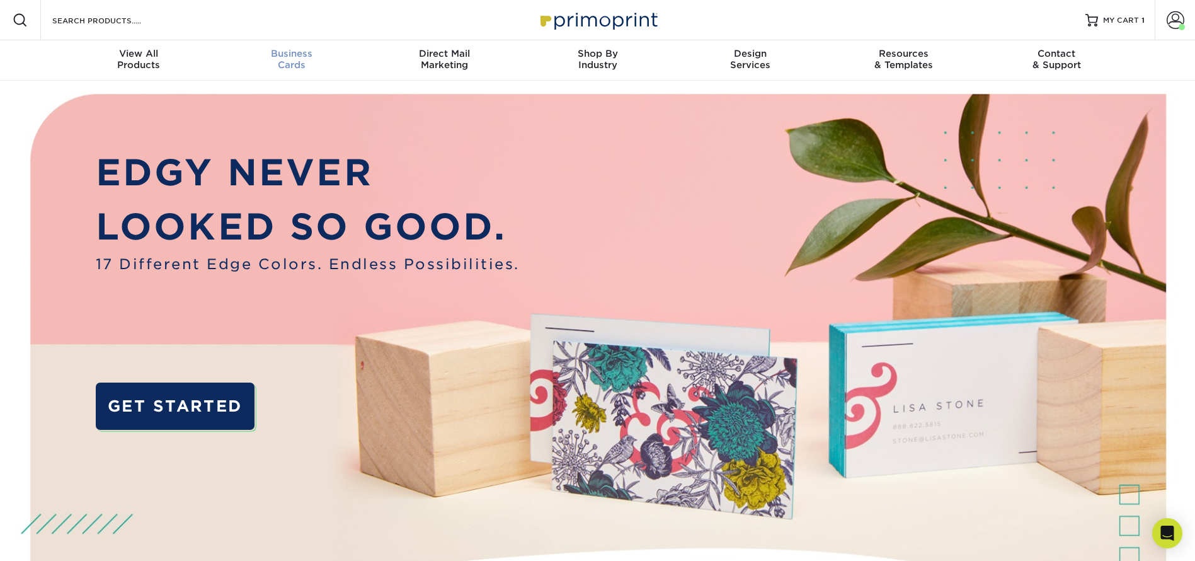
click at [300, 59] on div "Business Cards" at bounding box center [291, 59] width 153 height 23
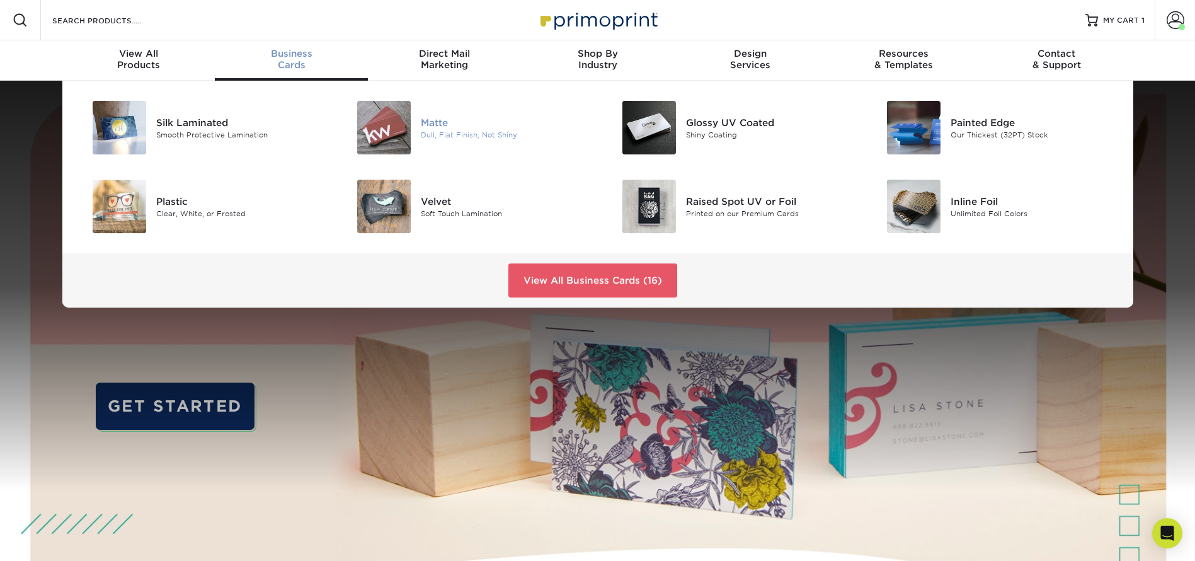
click at [453, 122] on div "Matte" at bounding box center [504, 122] width 167 height 14
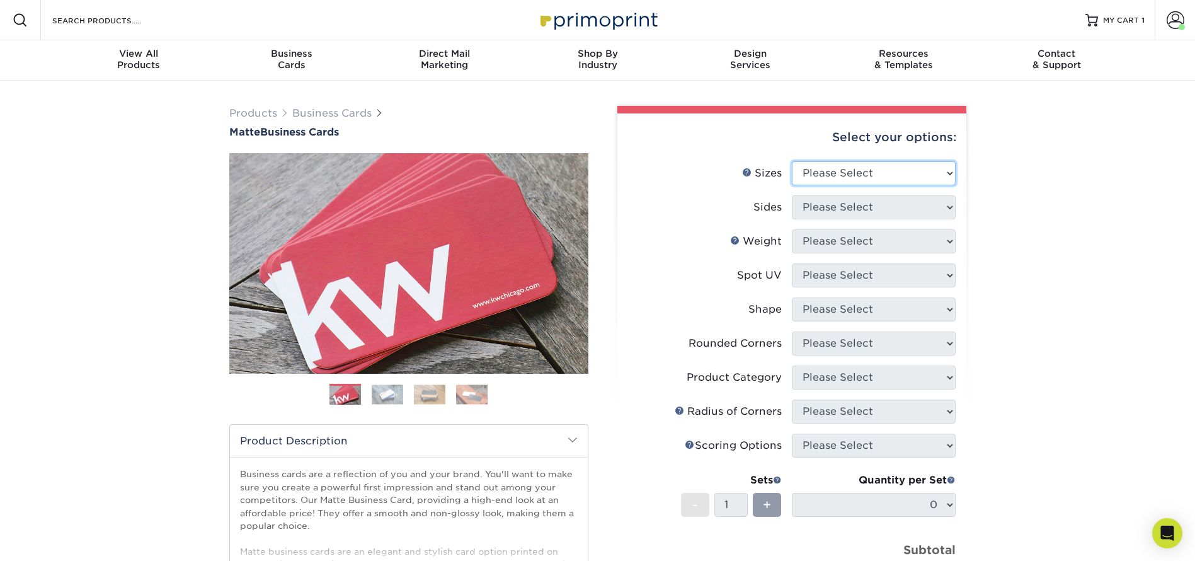
click at [825, 165] on select "Please Select 1.5" x 3.5" - Mini 1.75" x 3.5" - Mini 2" x 2" - Square 2" x 3" -…" at bounding box center [874, 173] width 164 height 24
select select "2.00x3.50"
click at [792, 161] on select "Please Select 1.5" x 3.5" - Mini 1.75" x 3.5" - Mini 2" x 2" - Square 2" x 3" -…" at bounding box center [874, 173] width 164 height 24
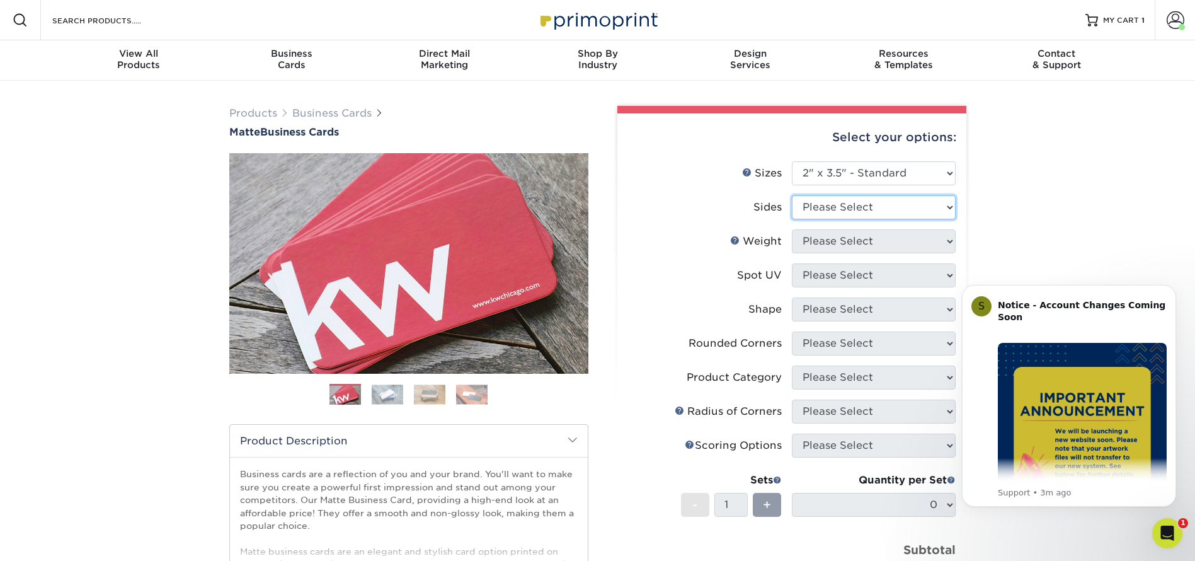
click at [836, 207] on select "Please Select Print Both Sides Print Front Only" at bounding box center [874, 207] width 164 height 24
select select "13abbda7-1d64-4f25-8bb2-c179b224825d"
click at [792, 195] on select "Please Select Print Both Sides Print Front Only" at bounding box center [874, 207] width 164 height 24
click at [842, 236] on select "Please Select 16PT 14PT" at bounding box center [874, 241] width 164 height 24
select select "16PT"
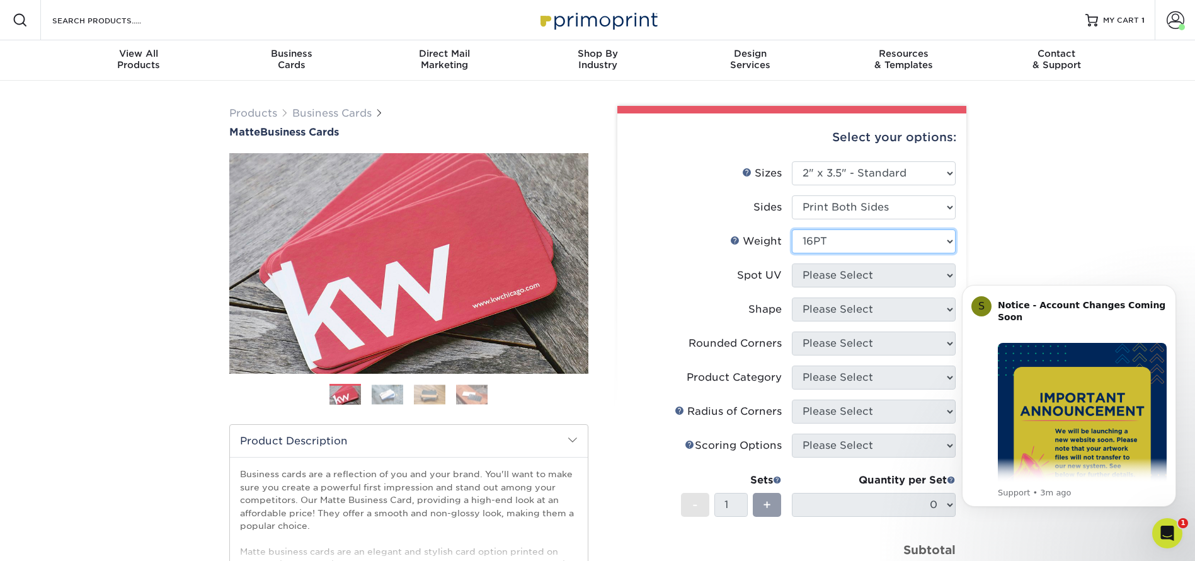
click at [792, 229] on select "Please Select 16PT 14PT" at bounding box center [874, 241] width 164 height 24
click at [806, 273] on select "Please Select No Spot UV Front and Back (Both Sides) Front Only Back Only" at bounding box center [874, 275] width 164 height 24
select select "3"
click at [792, 263] on select "Please Select No Spot UV Front and Back (Both Sides) Front Only Back Only" at bounding box center [874, 275] width 164 height 24
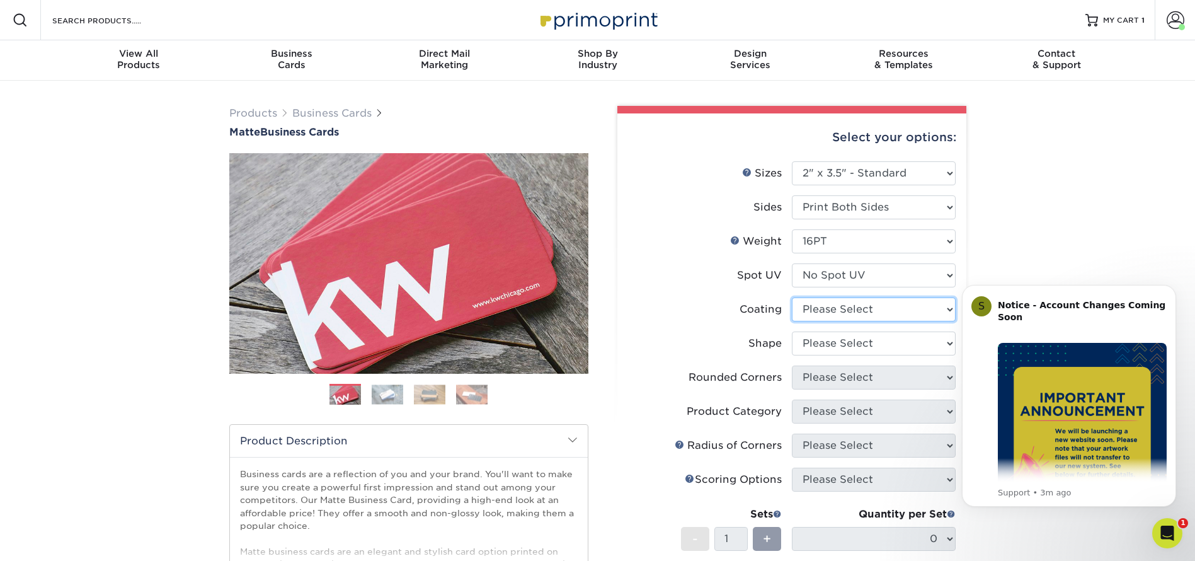
click at [831, 304] on select at bounding box center [874, 309] width 164 height 24
select select "121bb7b5-3b4d-429f-bd8d-bbf80e953313"
click at [792, 297] on select at bounding box center [874, 309] width 164 height 24
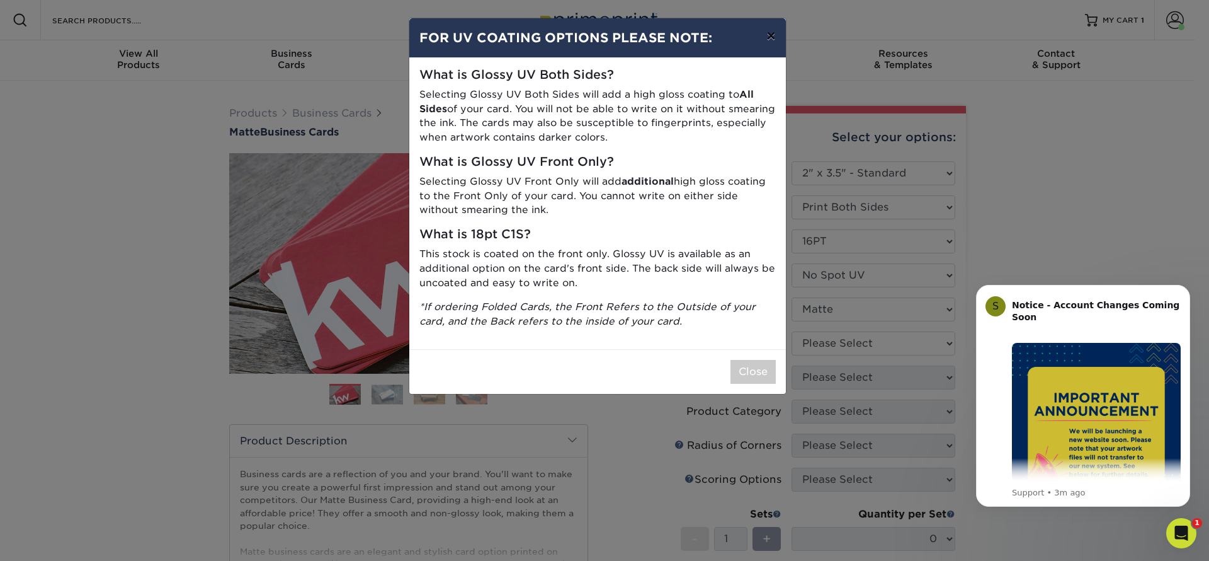
click at [768, 38] on button "×" at bounding box center [770, 35] width 29 height 35
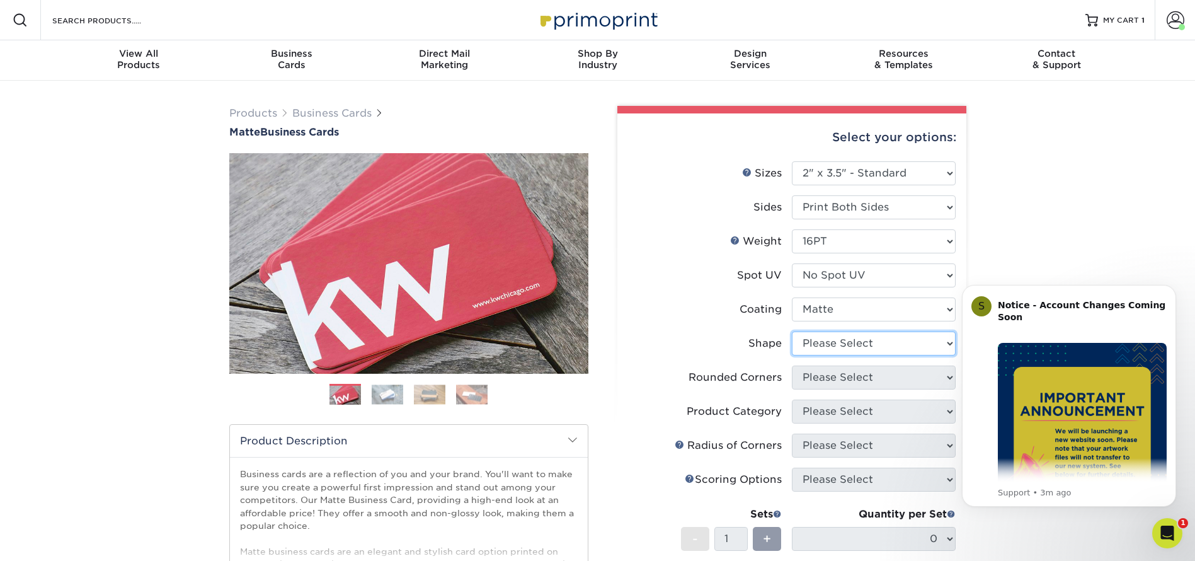
click at [842, 341] on select "Please Select Standard Oval" at bounding box center [874, 343] width 164 height 24
select select "standard"
click at [792, 331] on select "Please Select Standard Oval" at bounding box center [874, 343] width 164 height 24
click at [853, 382] on select "Please Select Yes - Round 2 Corners Yes - Round 4 Corners No" at bounding box center [874, 377] width 164 height 24
select select "0"
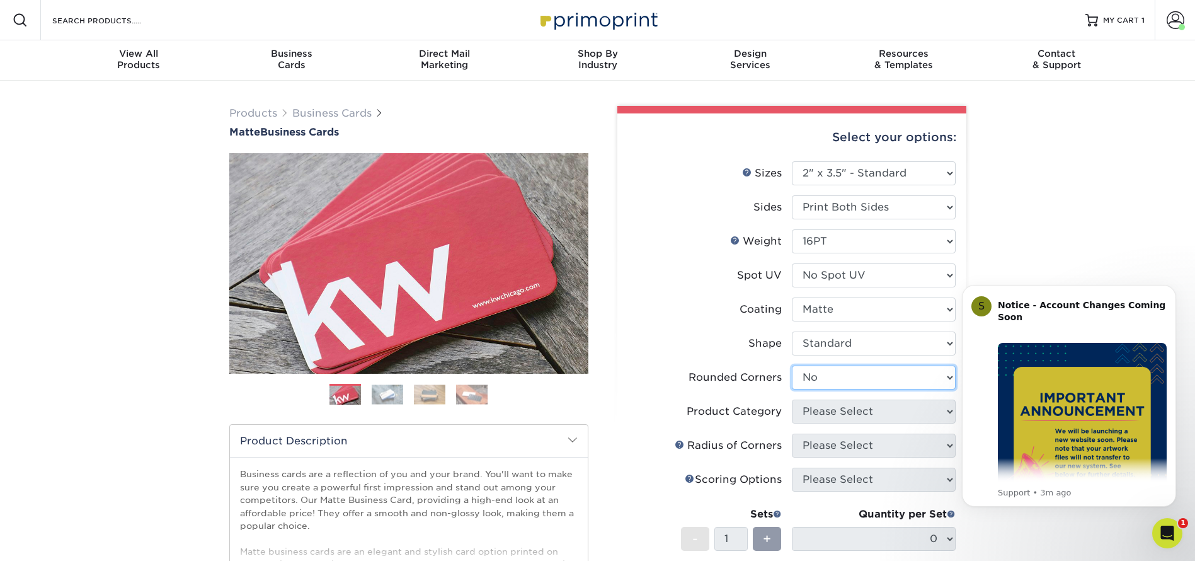
click at [792, 365] on select "Please Select Yes - Round 2 Corners Yes - Round 4 Corners No" at bounding box center [874, 377] width 164 height 24
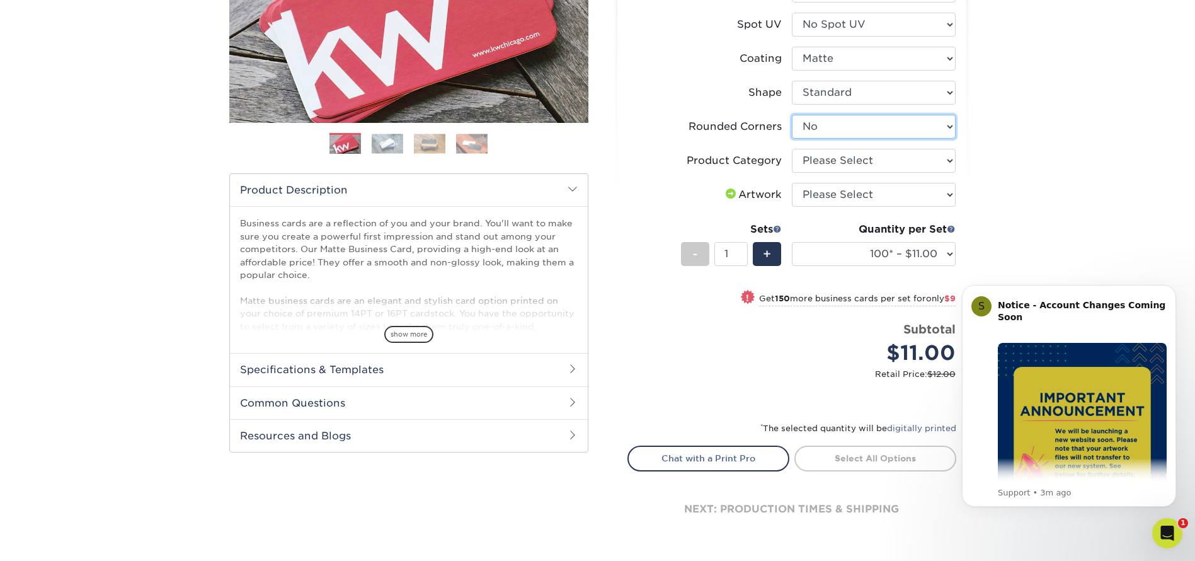
scroll to position [283, 0]
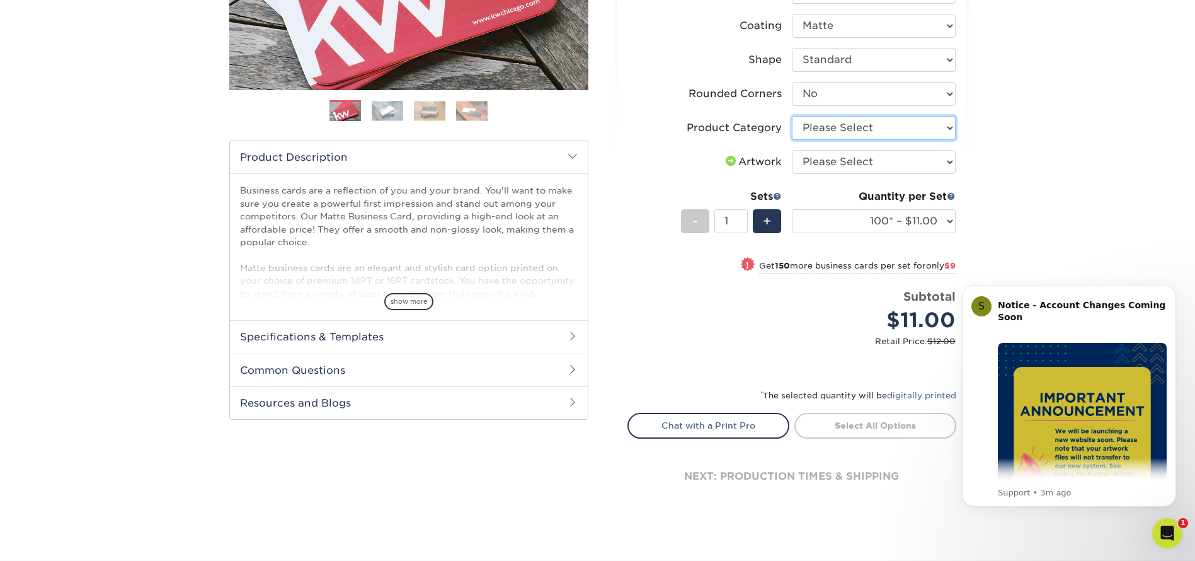
click at [857, 127] on select "Please Select Business Cards" at bounding box center [874, 128] width 164 height 24
select select "3b5148f1-0588-4f88-a218-97bcfdce65c1"
click at [792, 116] on select "Please Select Business Cards" at bounding box center [874, 128] width 164 height 24
click at [853, 159] on select "Please Select I will upload files I need a design - $100" at bounding box center [874, 162] width 164 height 24
select select "upload"
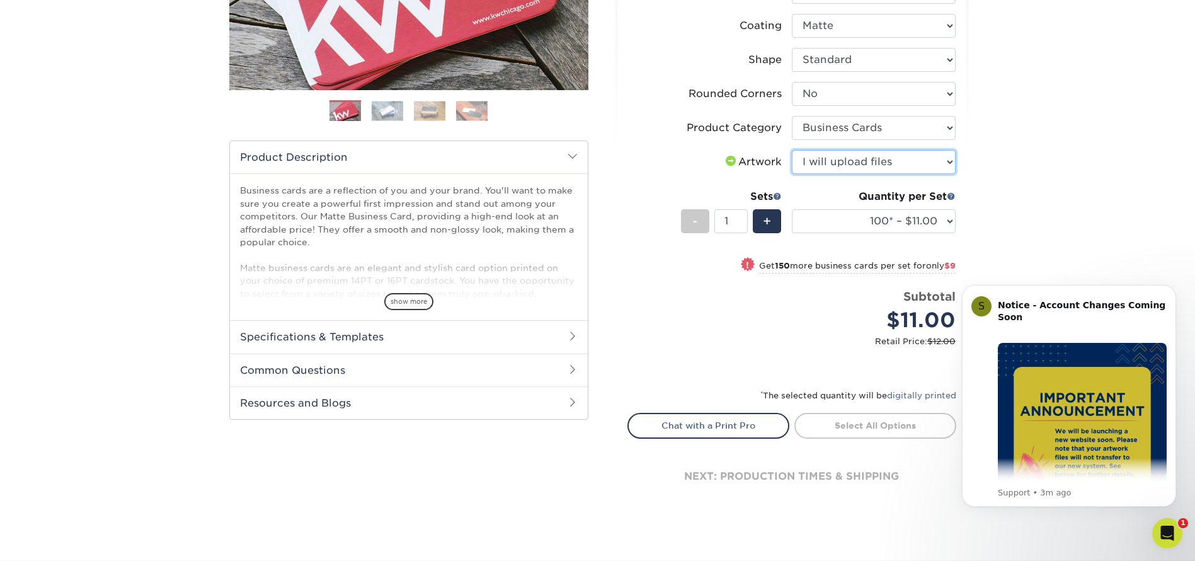
click at [792, 150] on select "Please Select I will upload files I need a design - $100" at bounding box center [874, 162] width 164 height 24
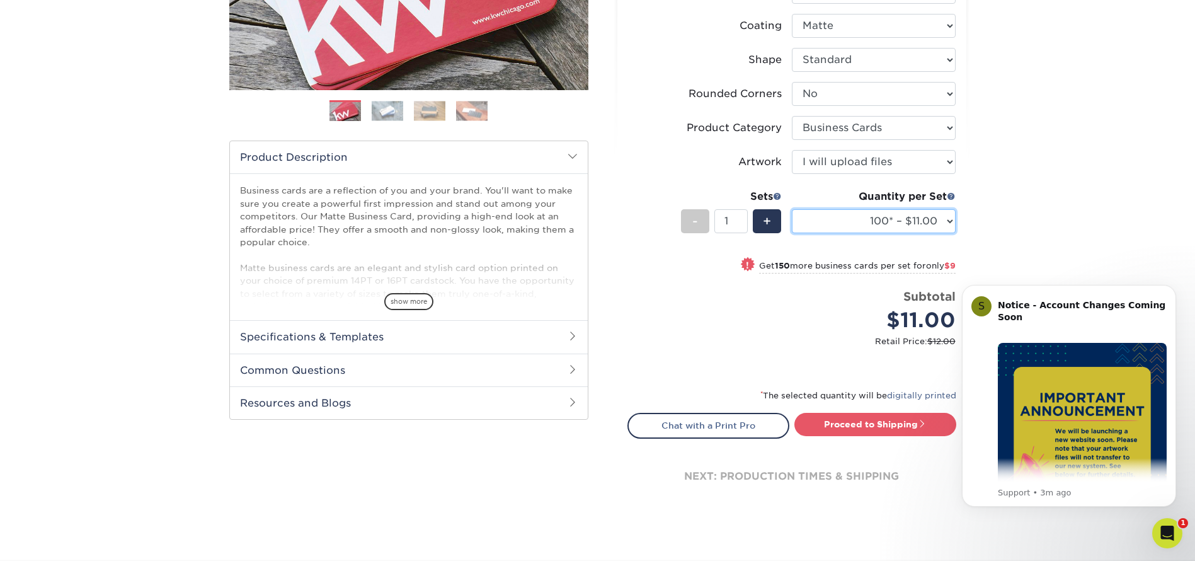
click at [844, 222] on select "100* – $11.00 250* – $20.00 500 – $39.00 1000 – $49.00 2500 – $87.00 5000 – $16…" at bounding box center [874, 221] width 164 height 24
select select "250* – $20.00"
click at [792, 209] on select "100* – $11.00 250* – $20.00 500 – $39.00 1000 – $49.00 2500 – $87.00 5000 – $16…" at bounding box center [874, 221] width 164 height 24
click at [873, 424] on link "Proceed to Shipping" at bounding box center [875, 424] width 162 height 23
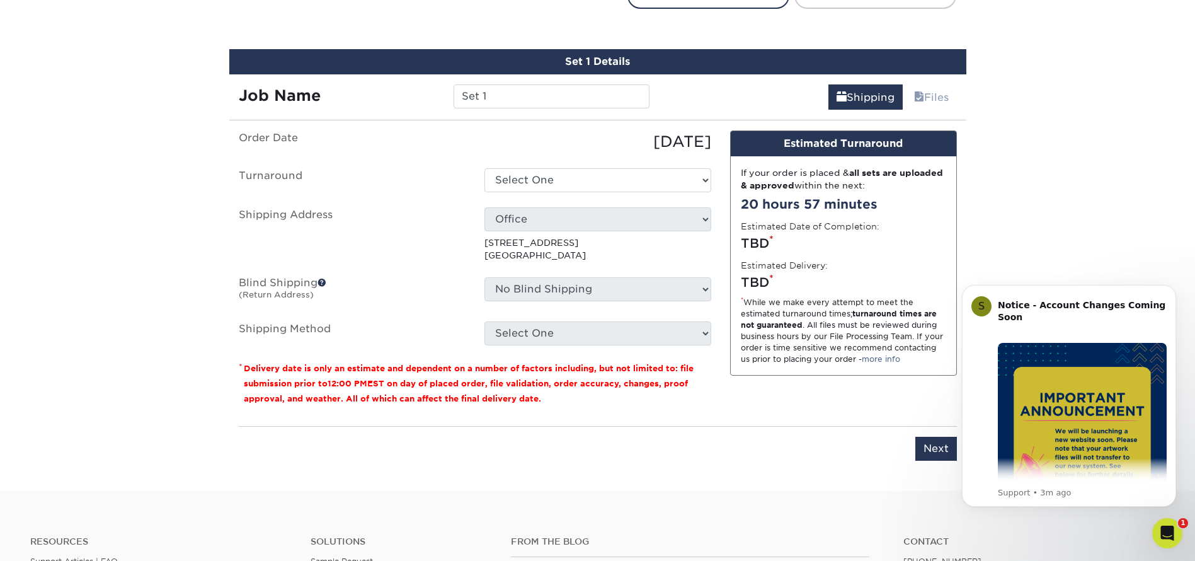
scroll to position [731, 0]
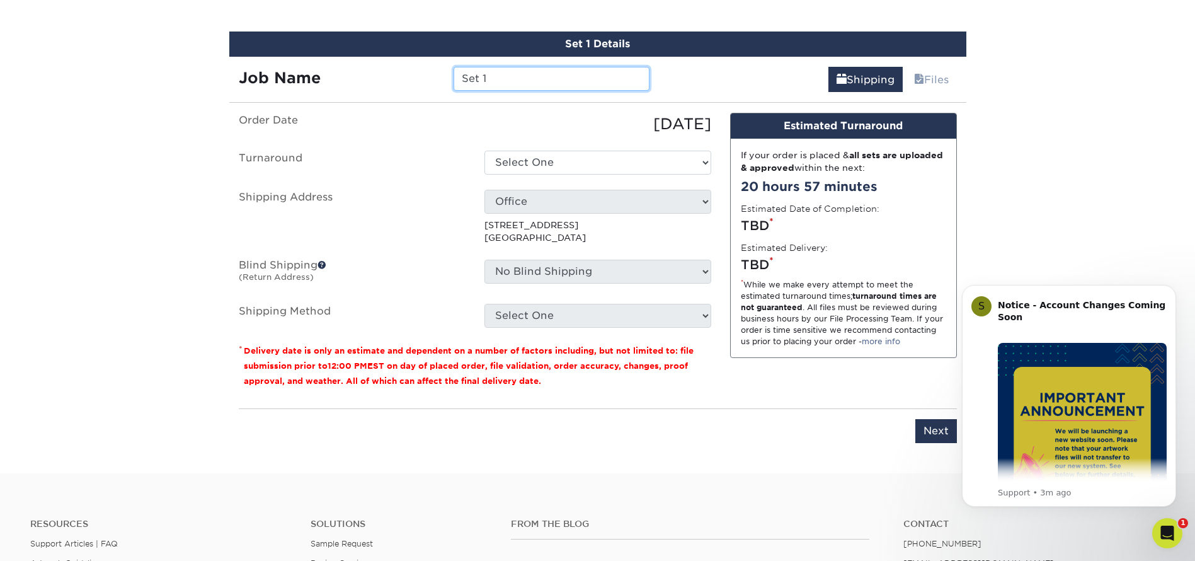
drag, startPoint x: 491, startPoint y: 81, endPoint x: 332, endPoint y: 73, distance: 159.5
click at [332, 73] on div "Job Name Set 1" at bounding box center [444, 79] width 430 height 24
paste input "rvice Supervisor"
type input "LK - Service Supervisor"
click at [581, 158] on select "Select One 2-4 Business Days 2 Day Next Business Day" at bounding box center [597, 163] width 227 height 24
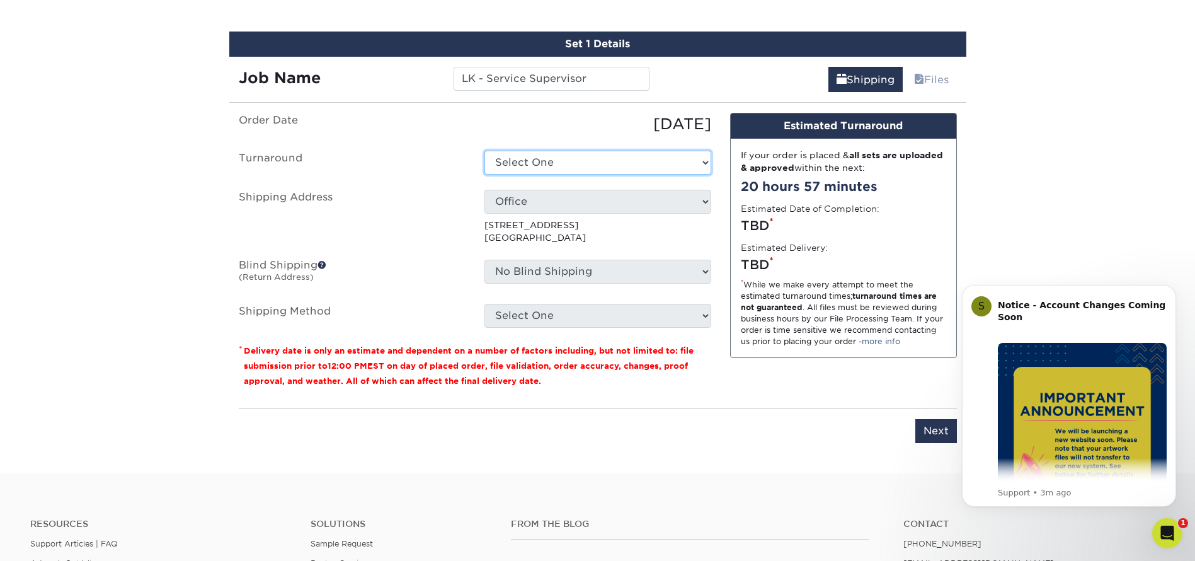
select select "9fe09f74-13a8-4433-b0c6-7e0e9829344b"
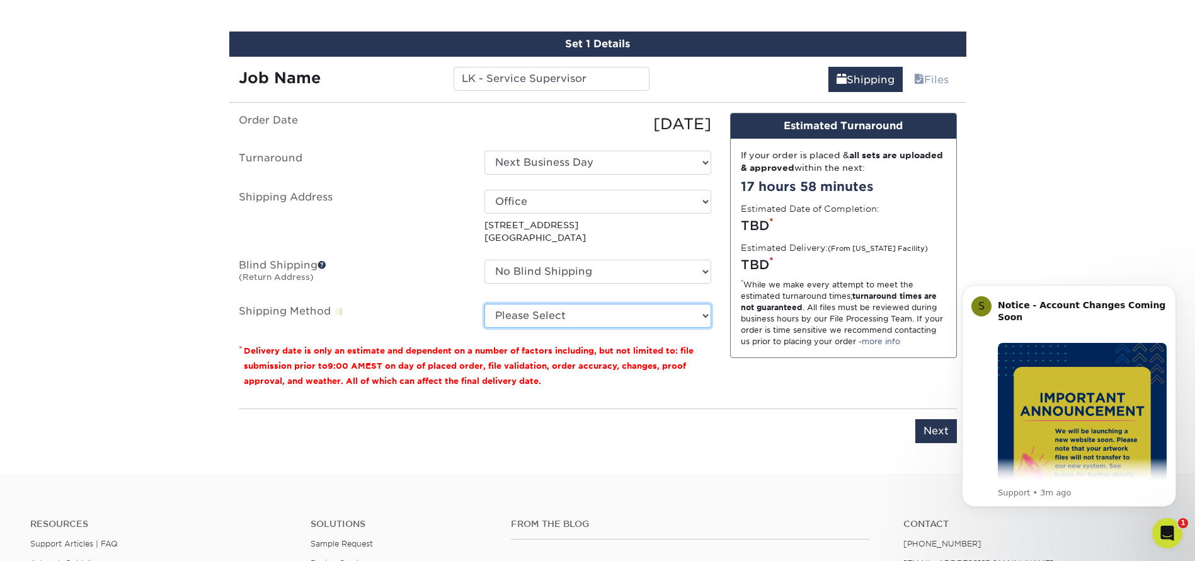
click at [550, 317] on select "Please Select Ground Shipping (+$7.84) 3 Day Shipping Service (+$15.33) 2 Day A…" at bounding box center [597, 316] width 227 height 24
select select "03"
click at [484, 304] on select "Please Select Ground Shipping (+$7.84) 3 Day Shipping Service (+$15.33) 2 Day A…" at bounding box center [597, 316] width 227 height 24
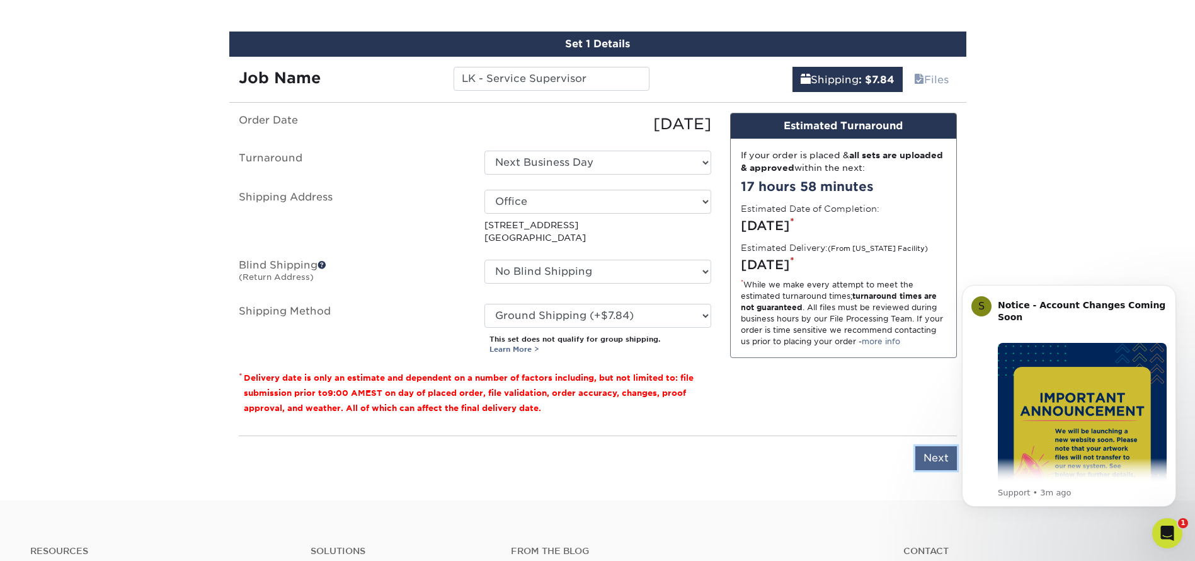
click at [938, 459] on input "Next" at bounding box center [936, 458] width 42 height 24
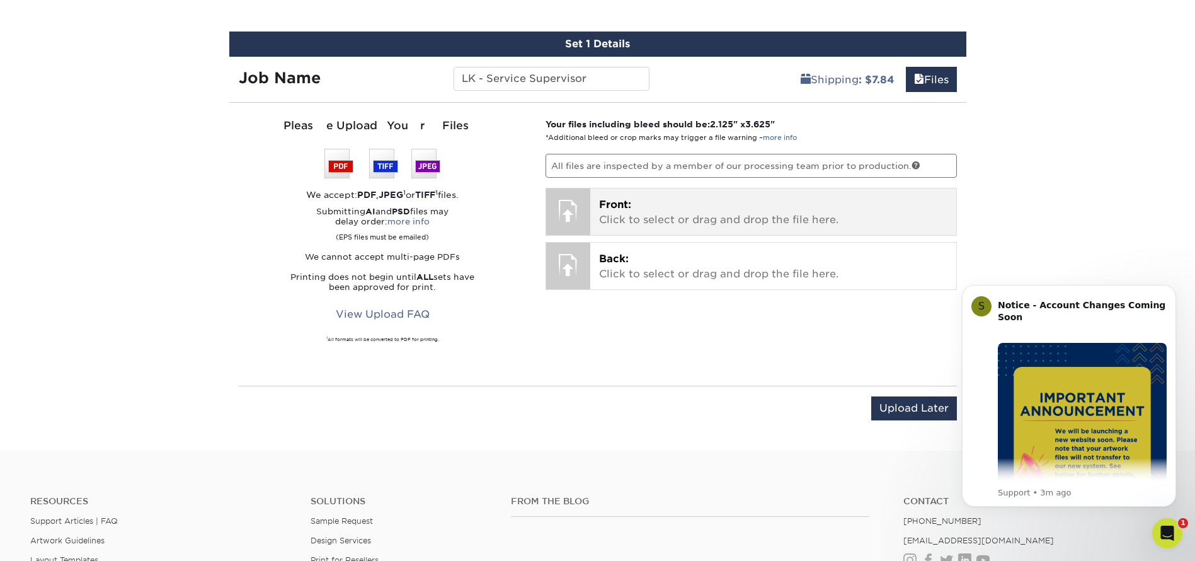
click at [671, 201] on p "Front: Click to select or drag and drop the file here." at bounding box center [773, 212] width 348 height 30
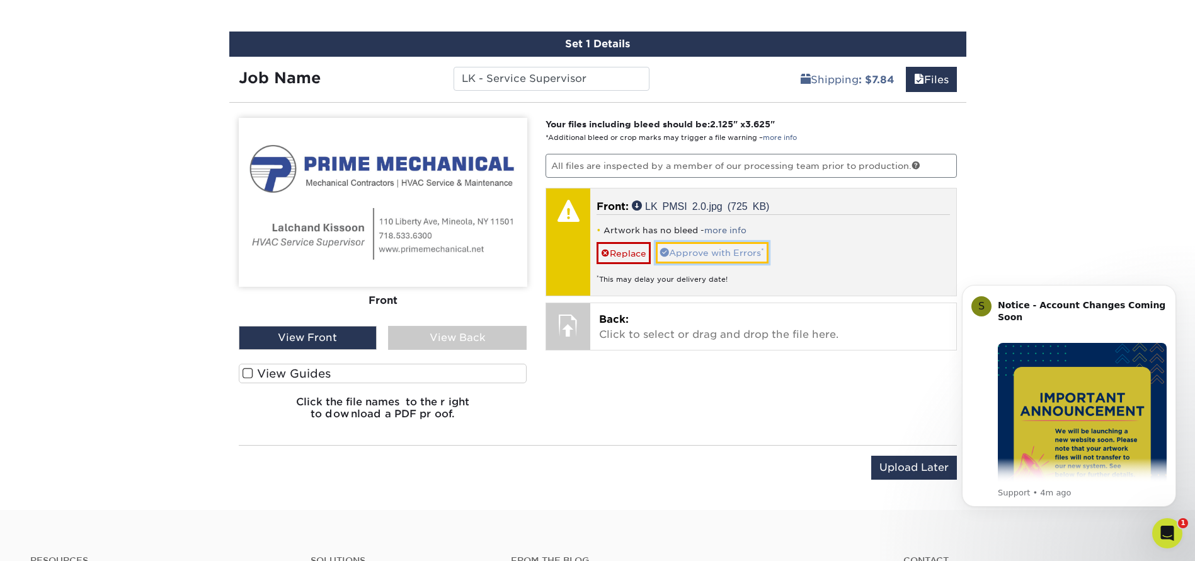
click at [740, 255] on link "Approve with Errors *" at bounding box center [712, 252] width 113 height 21
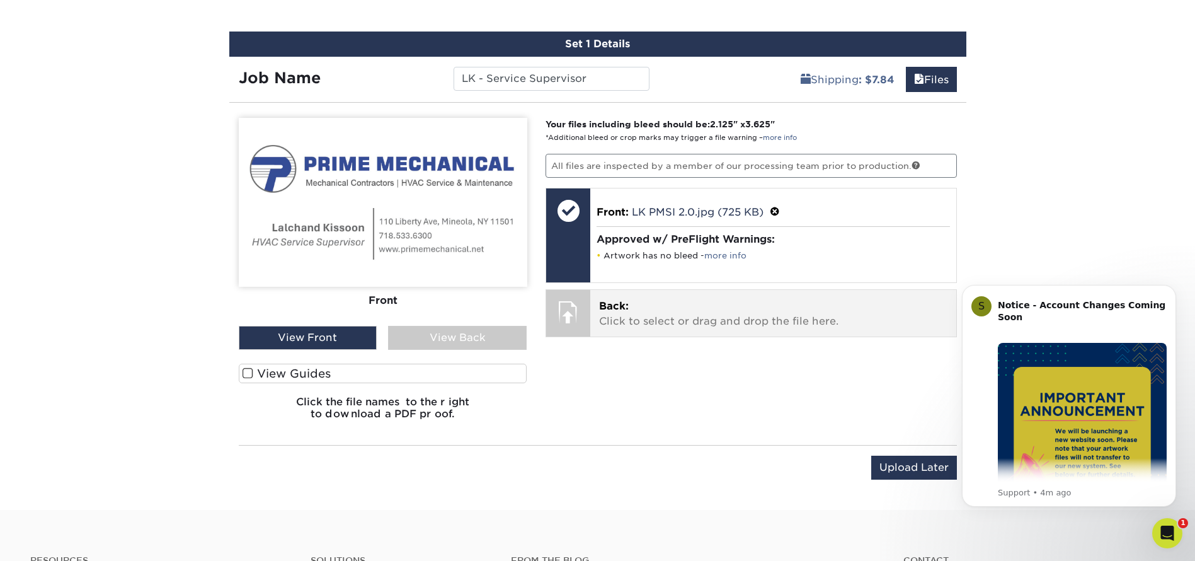
click at [703, 314] on p "Back: Click to select or drag and drop the file here." at bounding box center [773, 314] width 348 height 30
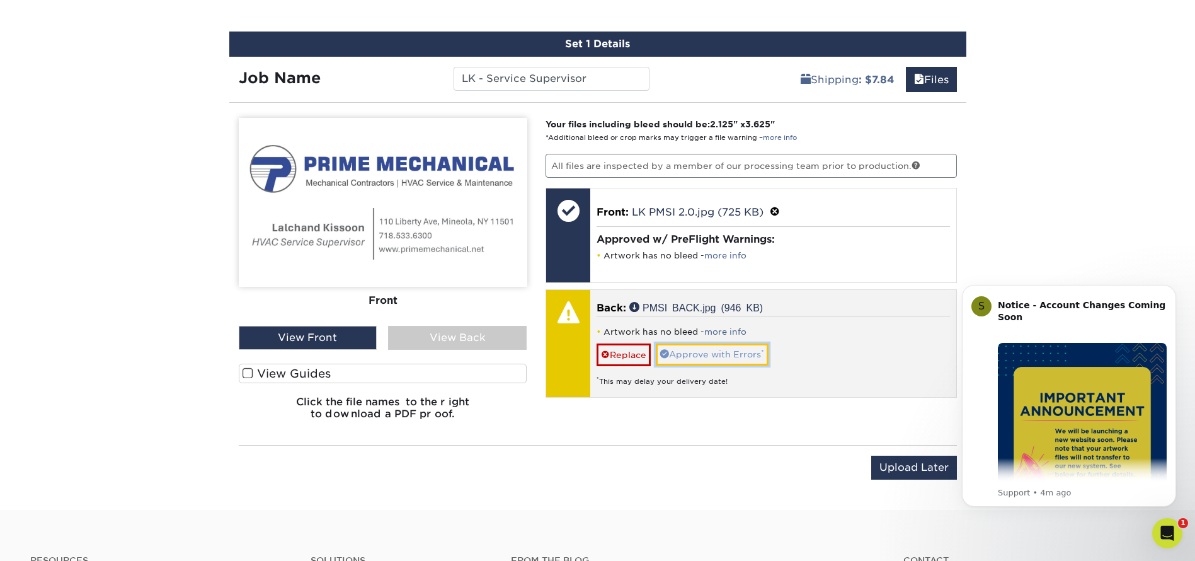
click at [709, 349] on link "Approve with Errors *" at bounding box center [712, 353] width 113 height 21
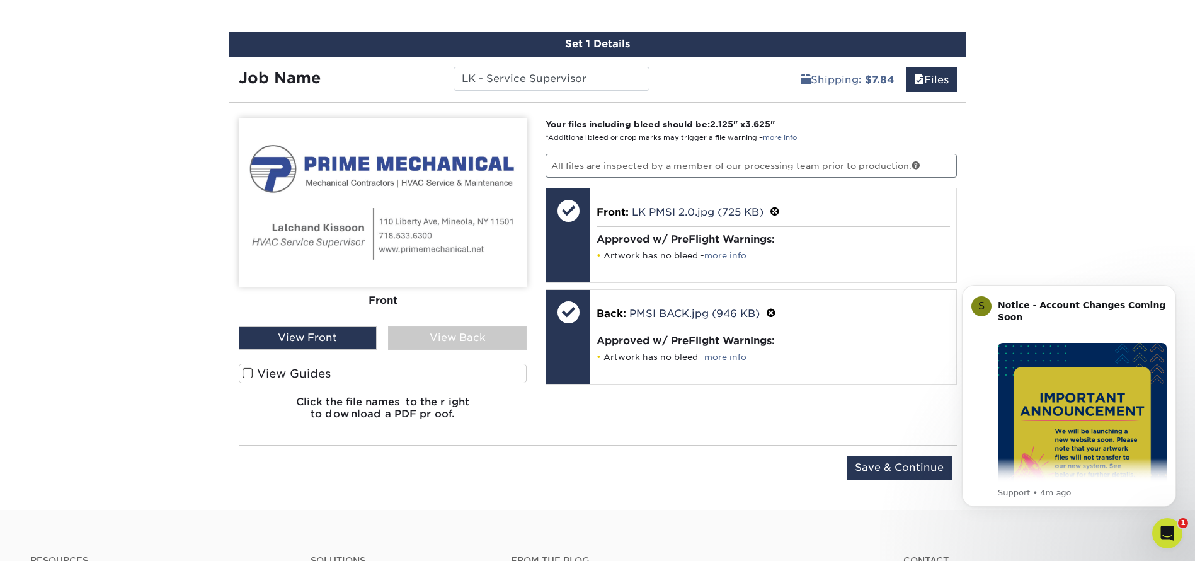
click at [450, 339] on div "View Back" at bounding box center [457, 338] width 139 height 24
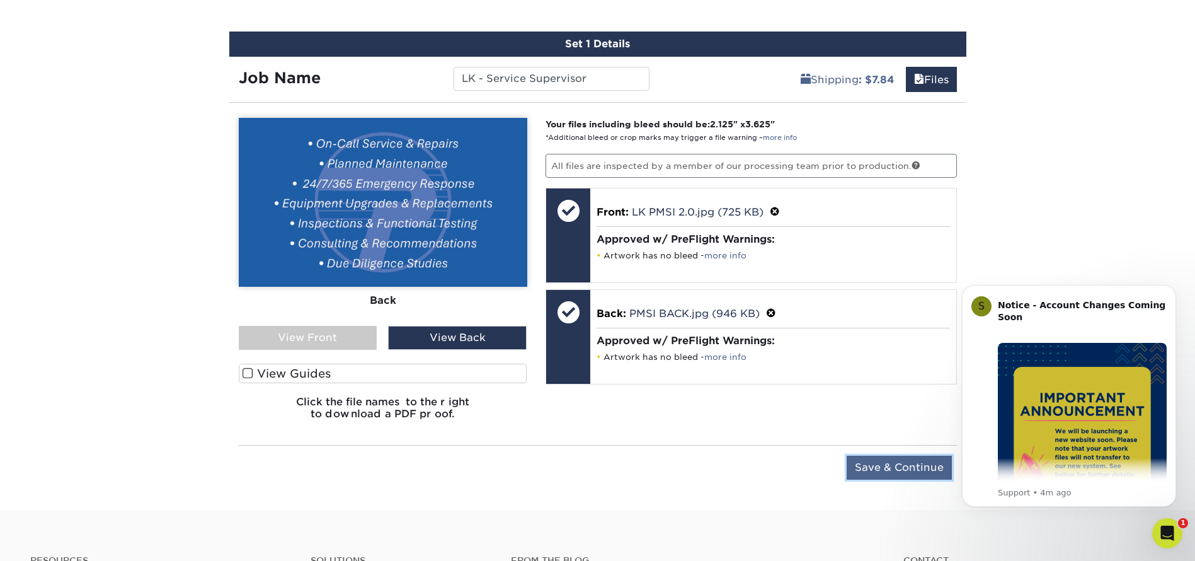
click at [908, 465] on input "Save & Continue" at bounding box center [898, 467] width 105 height 24
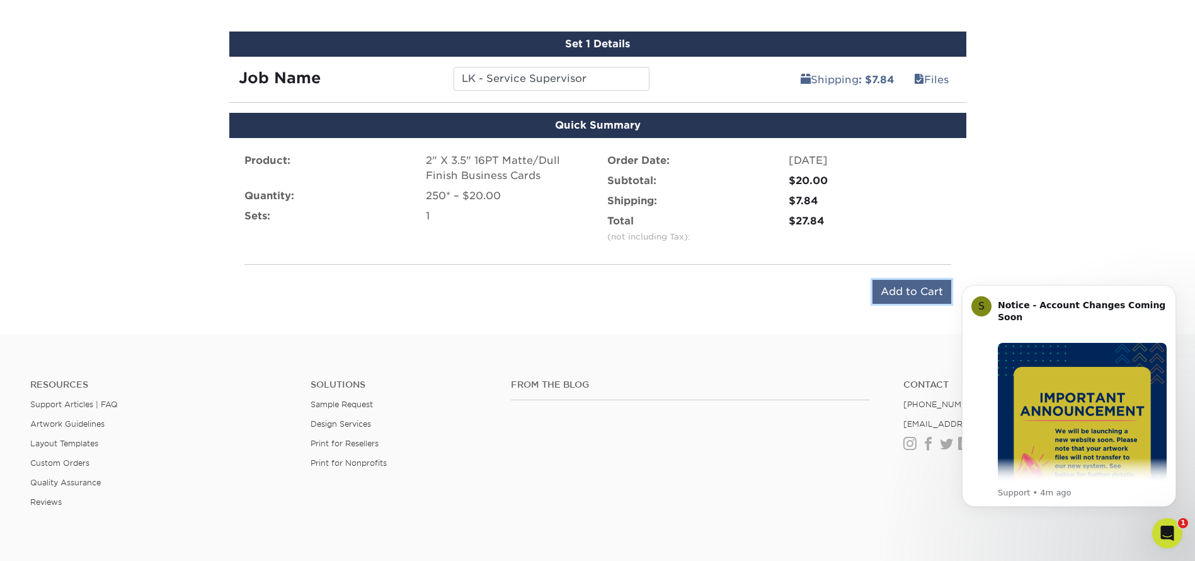
click at [911, 285] on input "Add to Cart" at bounding box center [911, 292] width 79 height 24
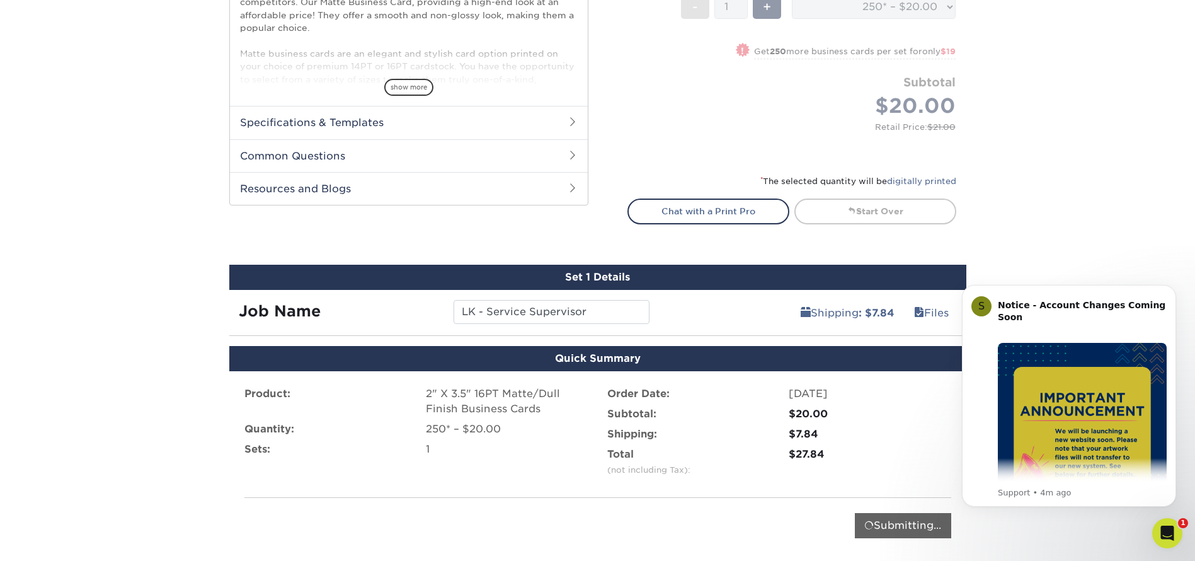
scroll to position [447, 0]
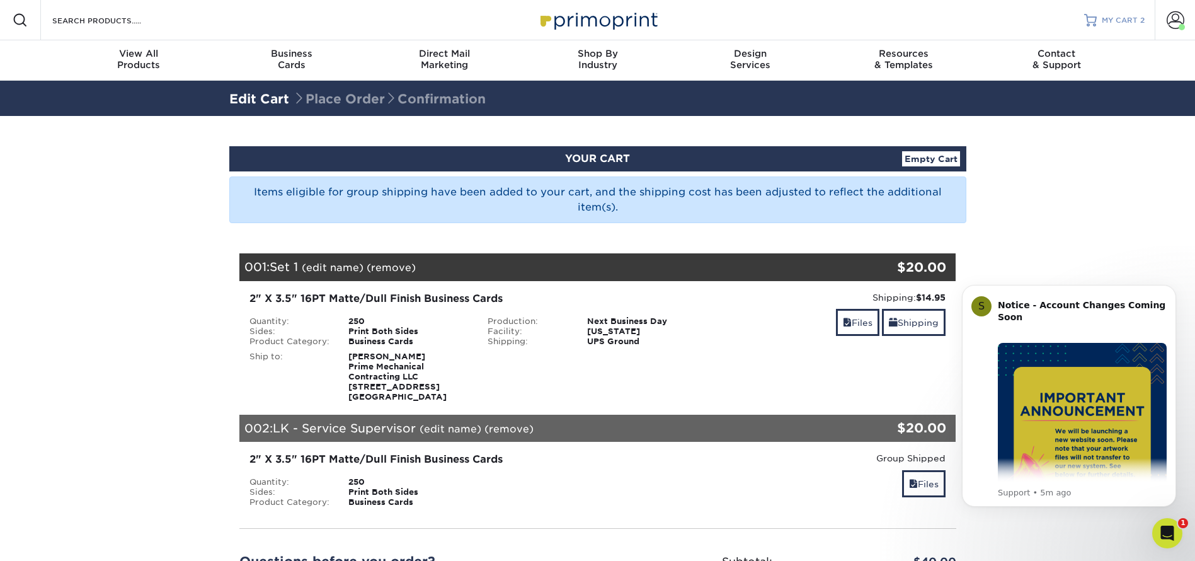
click at [1115, 16] on span "MY CART" at bounding box center [1120, 20] width 36 height 11
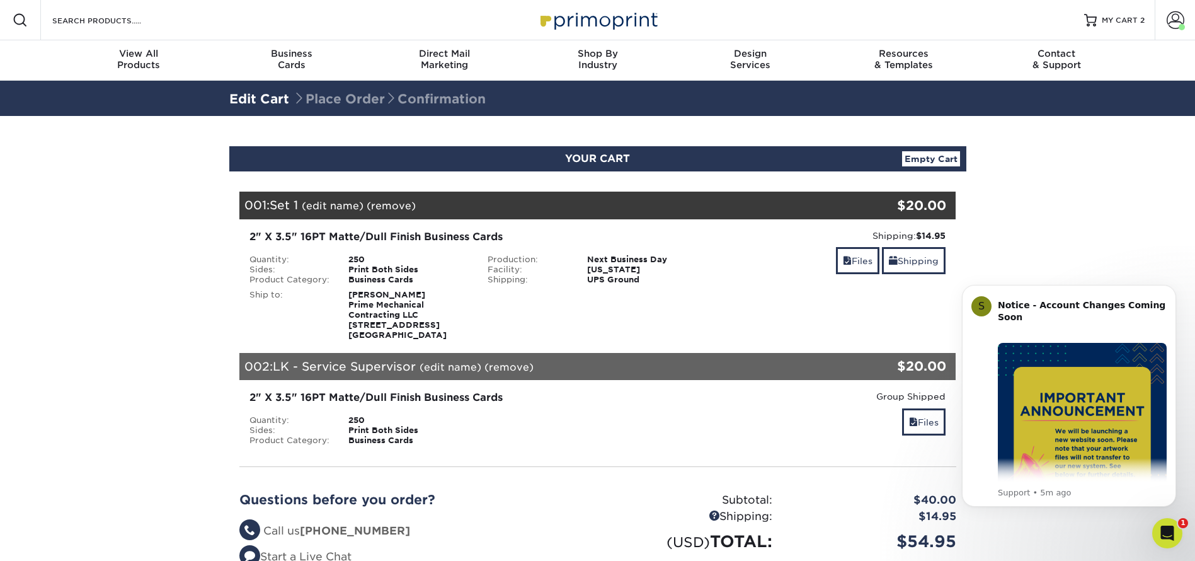
click at [327, 204] on link "(edit name)" at bounding box center [333, 206] width 62 height 12
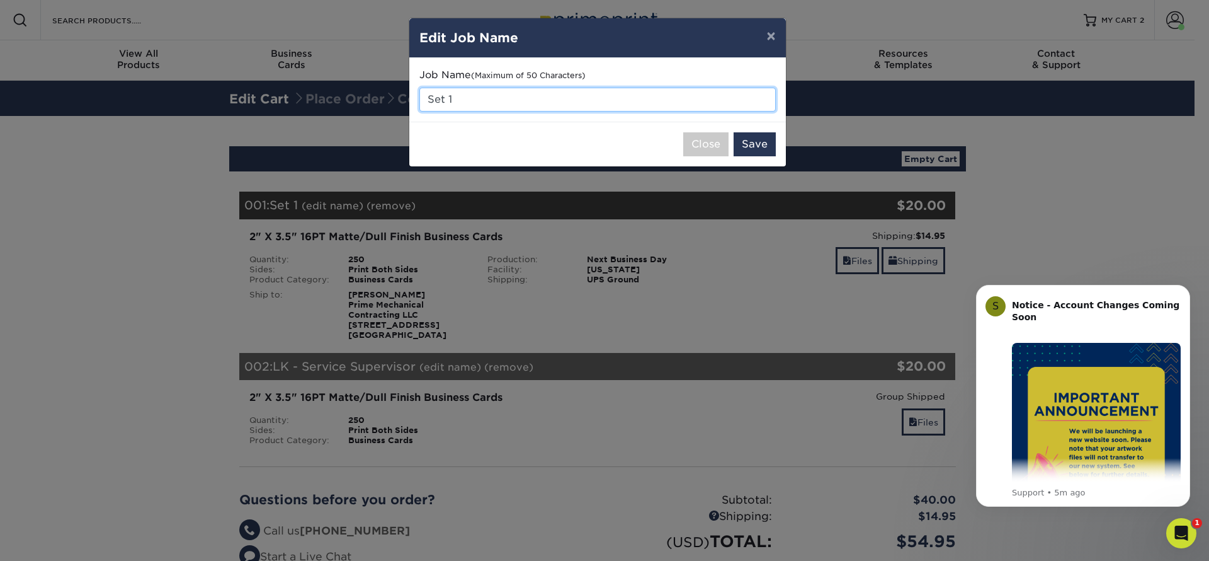
drag, startPoint x: 462, startPoint y: 91, endPoint x: 322, endPoint y: 88, distance: 139.2
click at [322, 88] on div "× Edit Job Name Job Name (Maximum of 50 Characters) Set 1 Close Save" at bounding box center [604, 280] width 1209 height 561
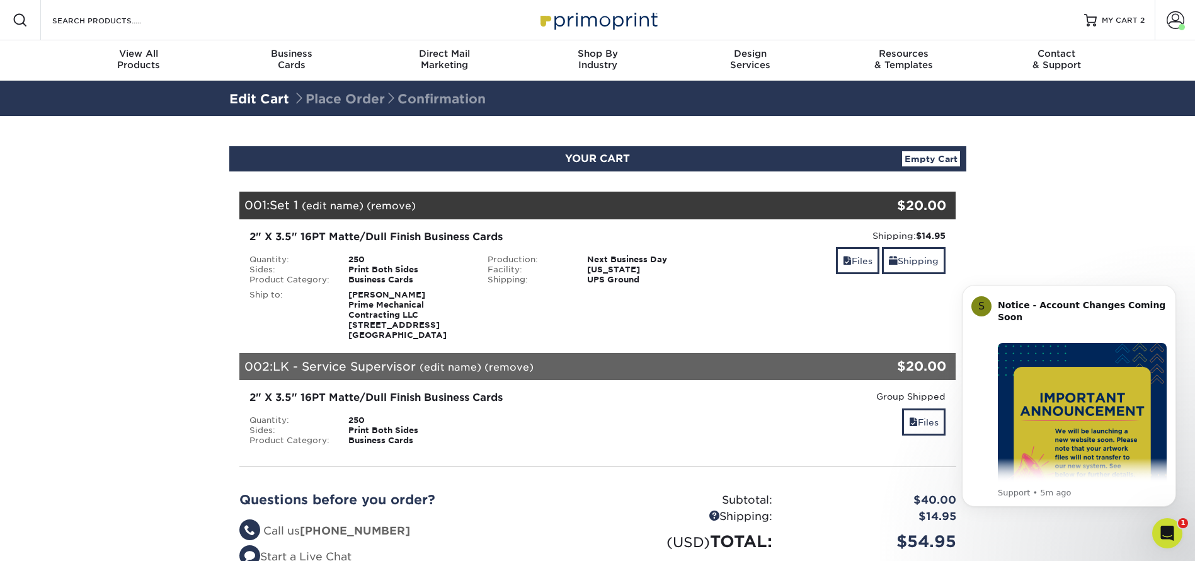
click at [341, 204] on link "(edit name)" at bounding box center [333, 206] width 62 height 12
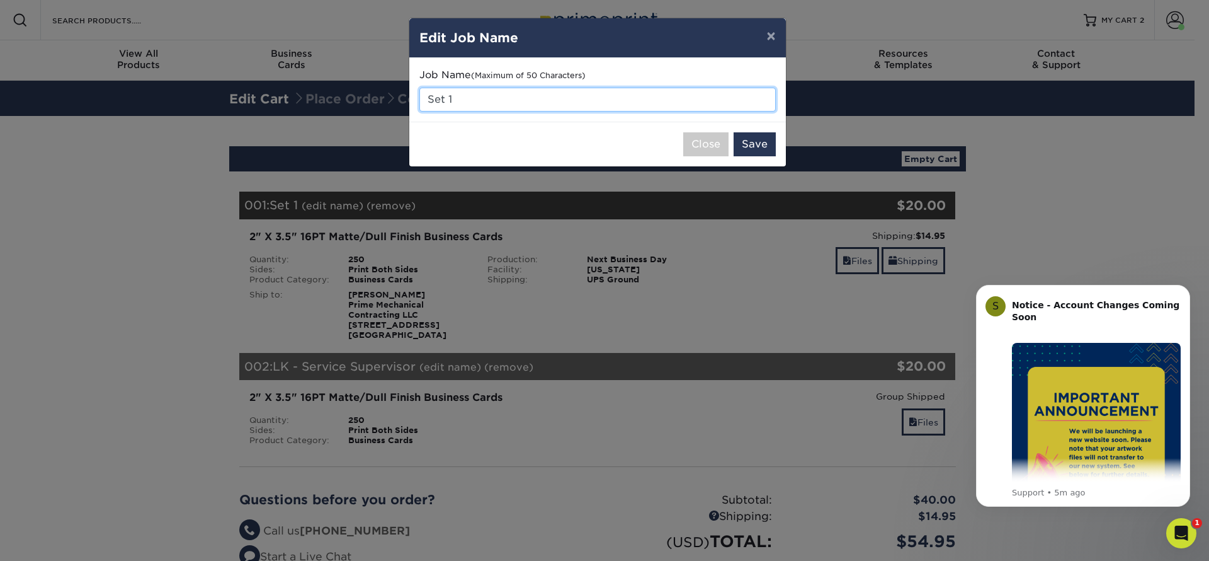
click at [463, 98] on input "Set 1" at bounding box center [597, 100] width 356 height 24
drag, startPoint x: 462, startPoint y: 98, endPoint x: 390, endPoint y: 86, distance: 72.2
click at [394, 86] on div "× Edit Job Name Job Name (Maximum of 50 Characters) Set 1 Close Save" at bounding box center [604, 280] width 1209 height 561
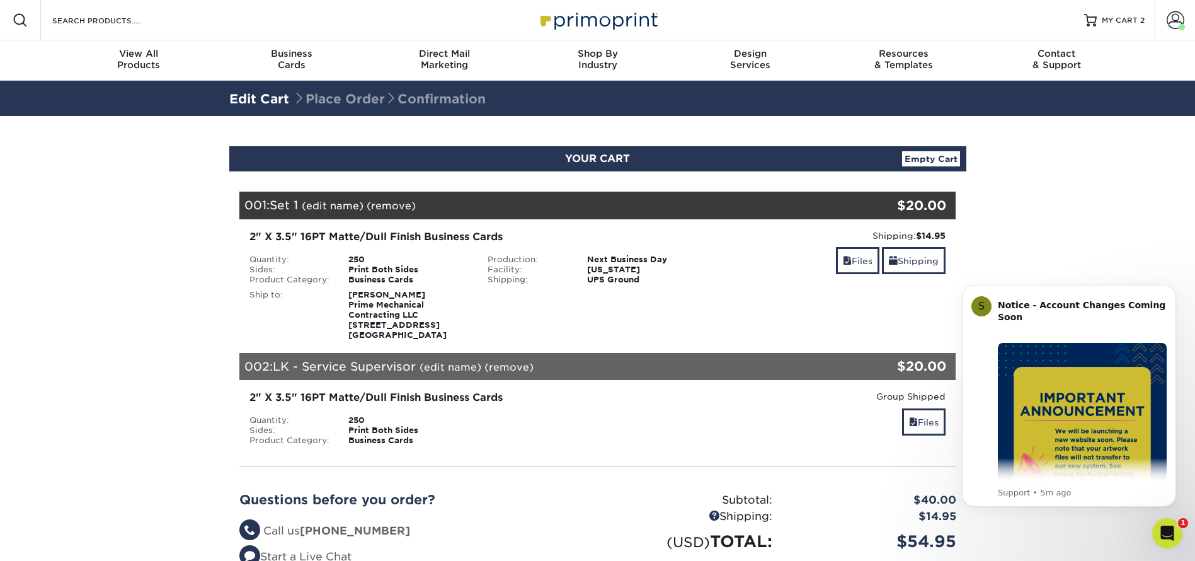
click at [352, 202] on link "(edit name)" at bounding box center [333, 206] width 62 height 12
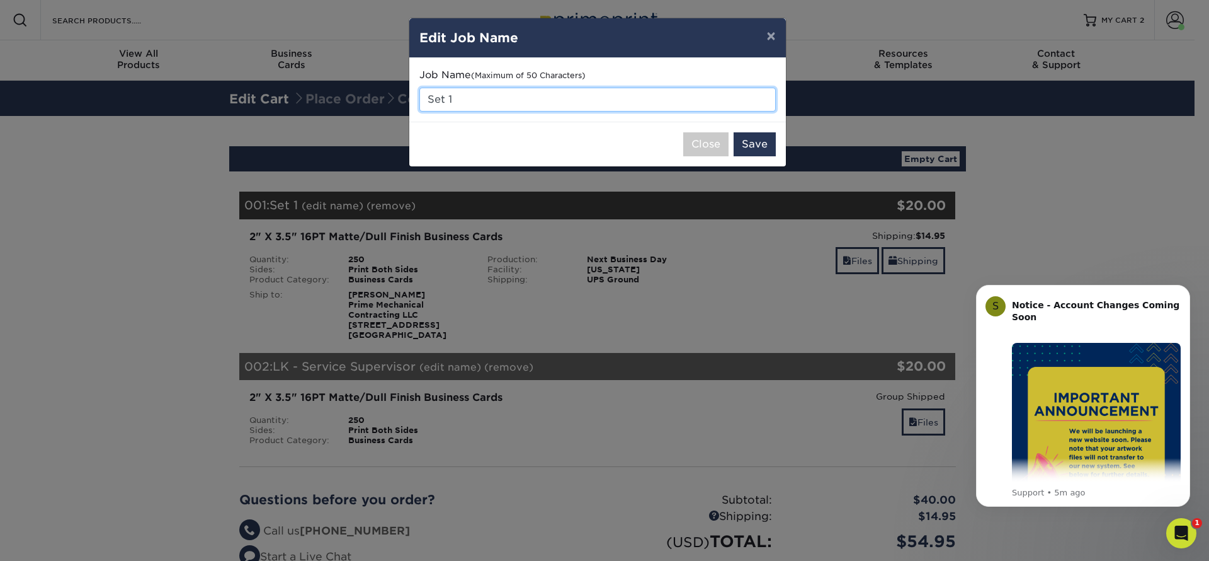
drag, startPoint x: 511, startPoint y: 109, endPoint x: 420, endPoint y: 98, distance: 91.9
click at [420, 98] on input "Set 1" at bounding box center [597, 100] width 356 height 24
paste input "rvice Supervisor"
type input "HR - Service Supervisor"
click at [763, 144] on button "Save" at bounding box center [755, 144] width 42 height 24
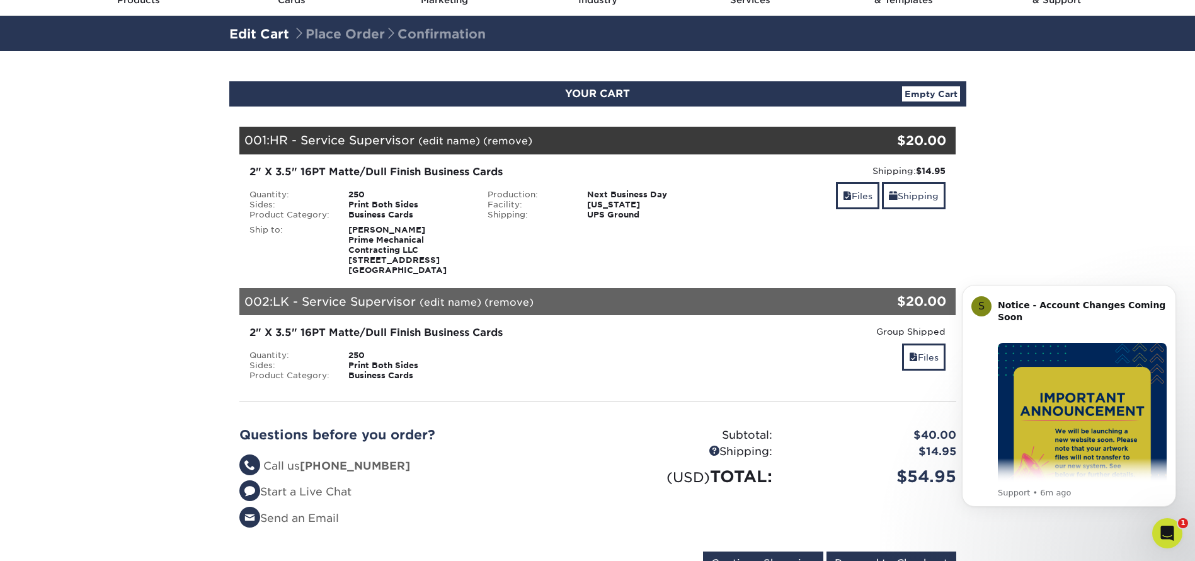
scroll to position [94, 0]
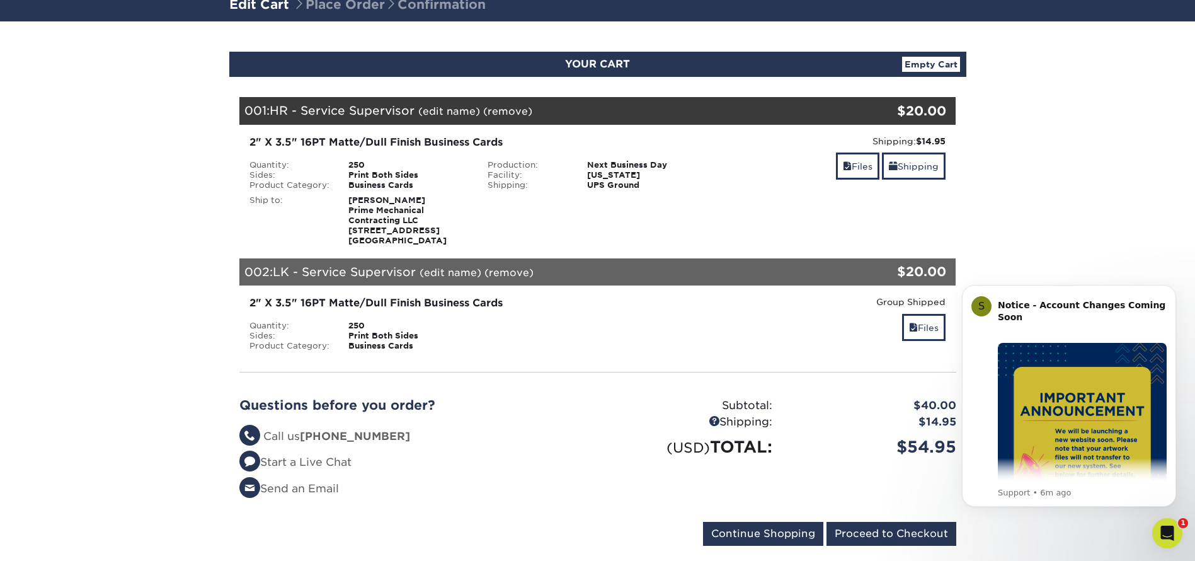
click at [596, 335] on div "Production: Next Business Day Facility: [US_STATE] Shipping: UPS Ground" at bounding box center [597, 336] width 239 height 30
click at [893, 533] on input "Proceed to Checkout" at bounding box center [891, 533] width 130 height 24
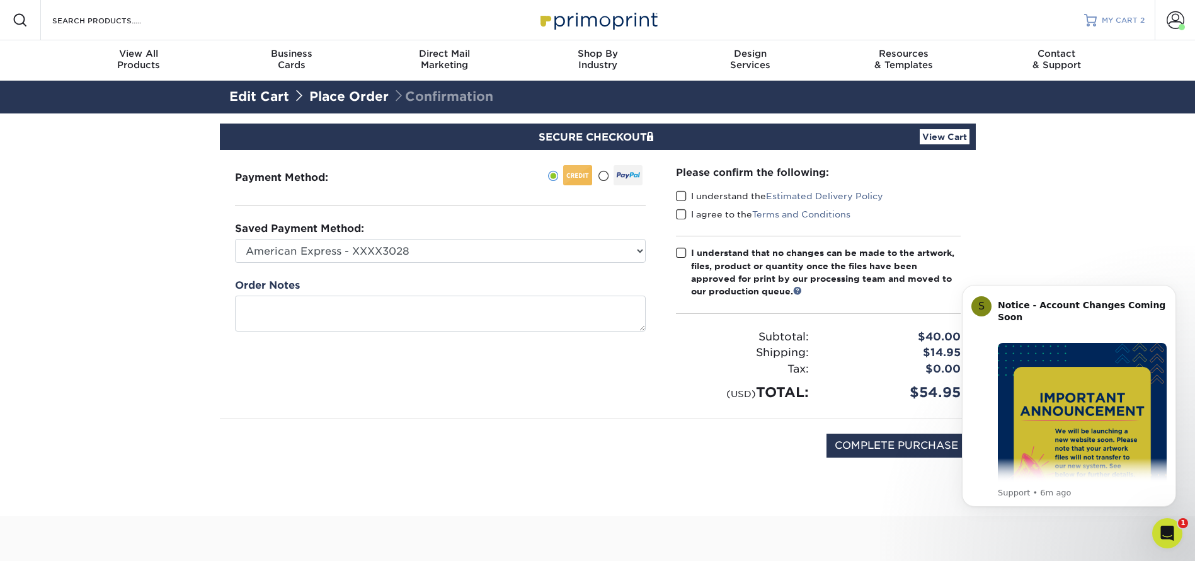
click at [1126, 15] on span "MY CART" at bounding box center [1120, 20] width 36 height 11
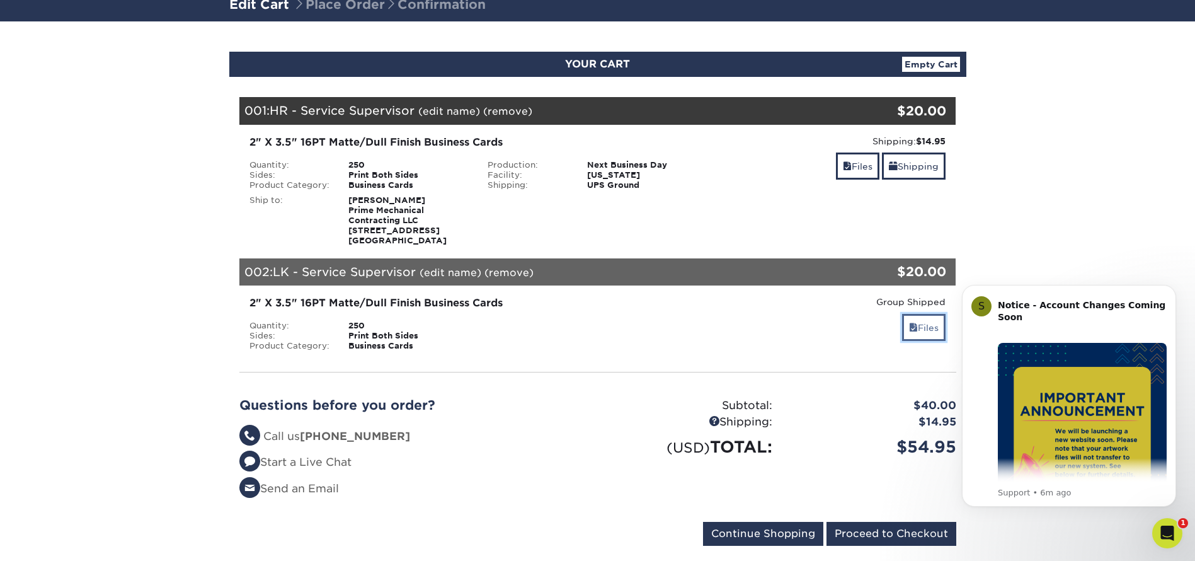
click at [925, 326] on link "Files" at bounding box center [923, 327] width 43 height 27
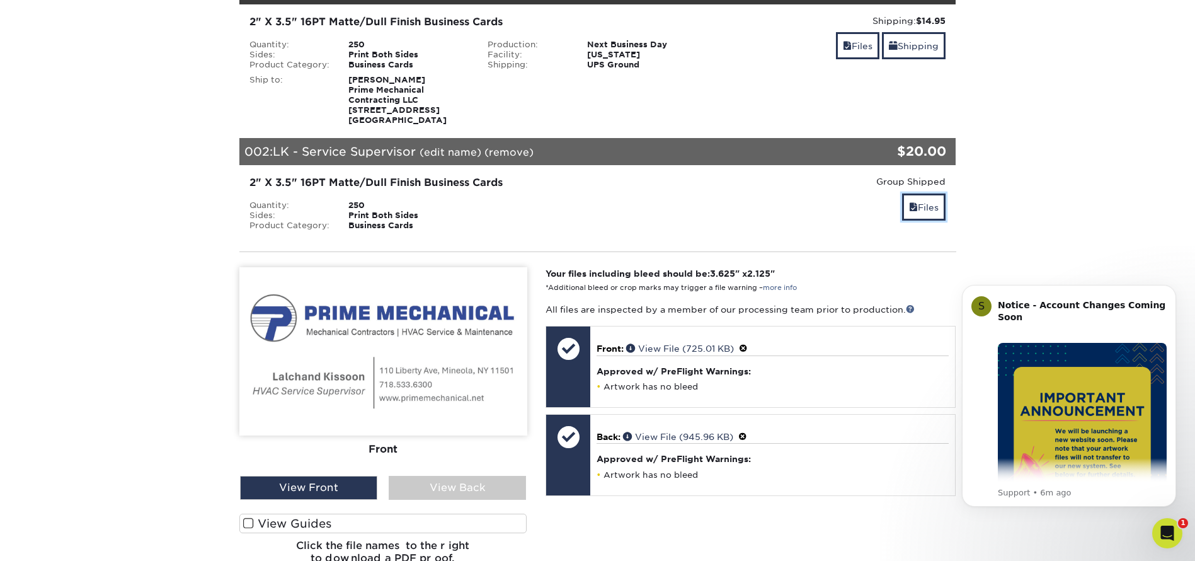
scroll to position [189, 0]
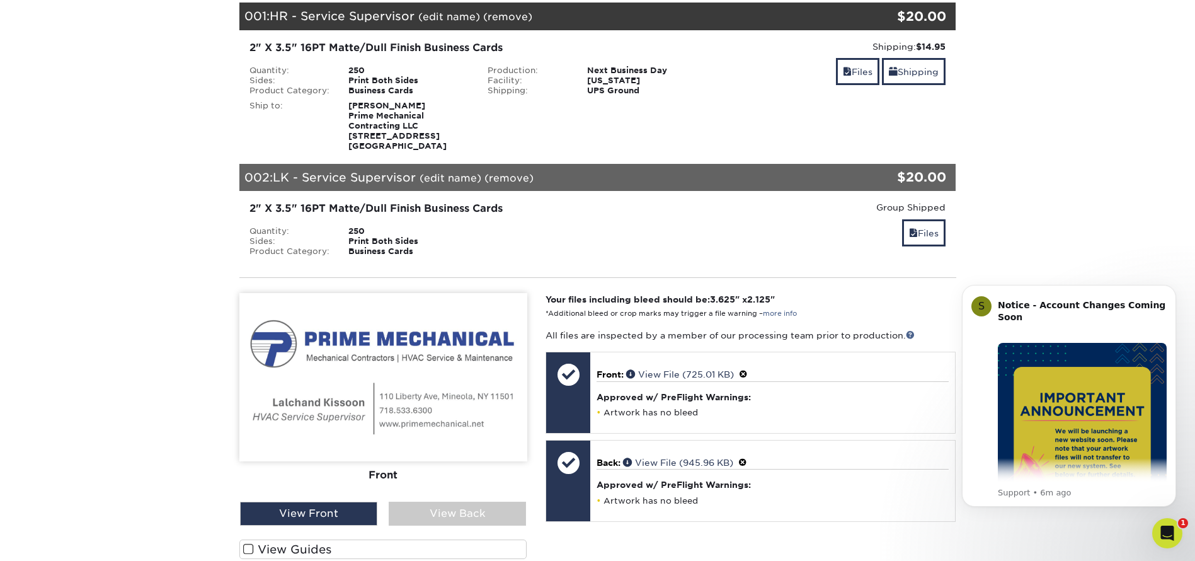
click at [509, 246] on div "Production: Next Business Day Facility: [US_STATE] Shipping: UPS Ground" at bounding box center [597, 241] width 239 height 30
click at [343, 236] on div "Print Both Sides" at bounding box center [408, 241] width 139 height 10
click at [937, 233] on link "Files" at bounding box center [923, 232] width 43 height 27
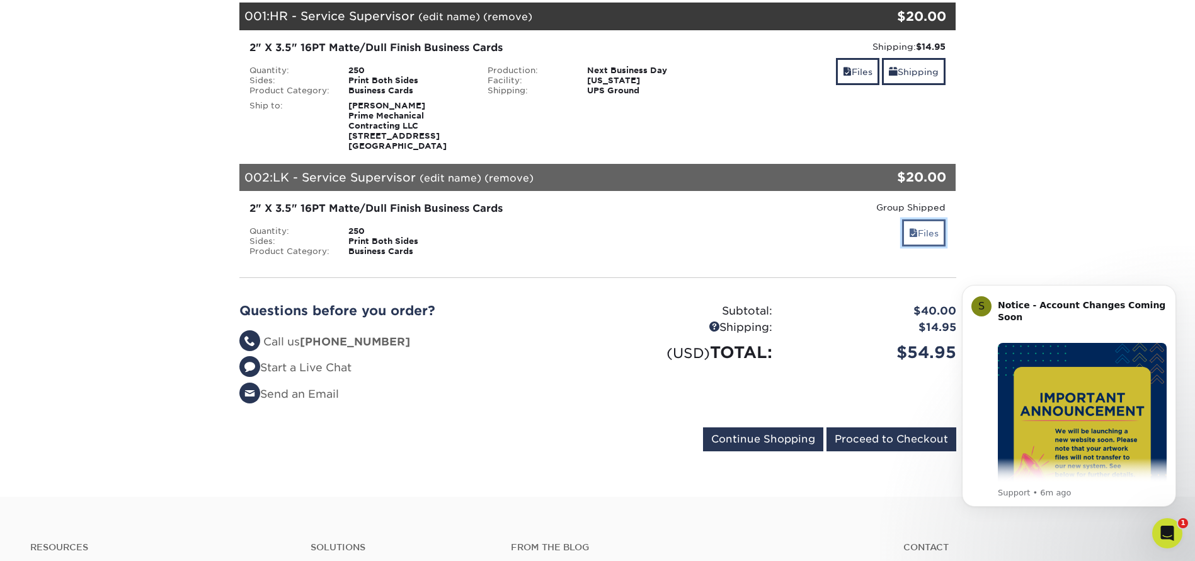
click at [935, 233] on link "Files" at bounding box center [923, 232] width 43 height 27
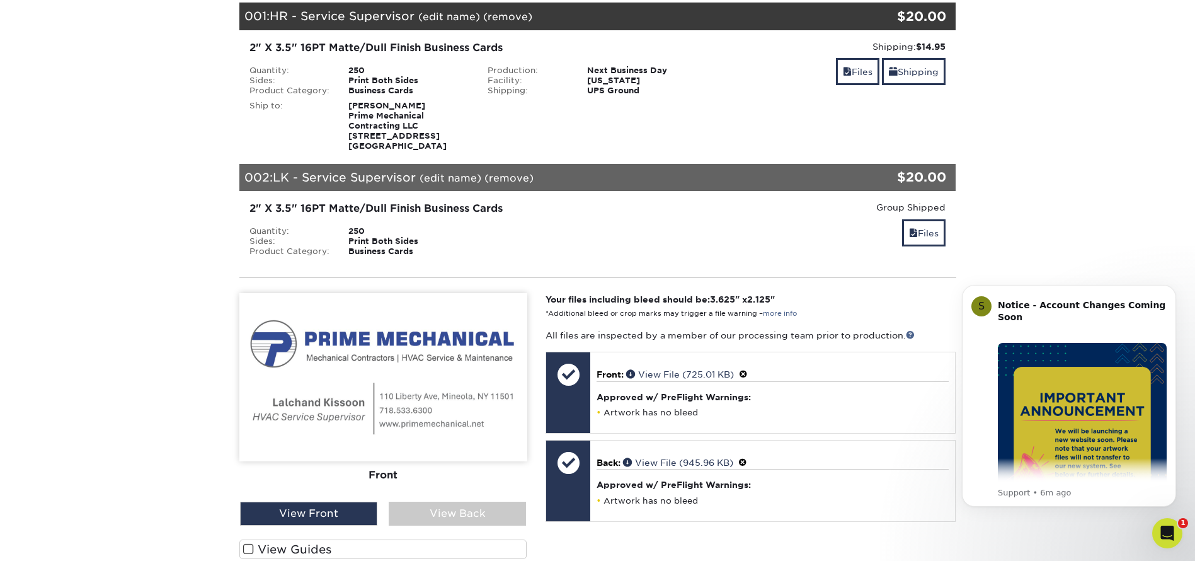
click at [380, 178] on span "LK - Service Supervisor" at bounding box center [344, 177] width 143 height 14
click at [394, 387] on img at bounding box center [383, 377] width 288 height 168
click at [455, 507] on div "View Back" at bounding box center [457, 513] width 137 height 24
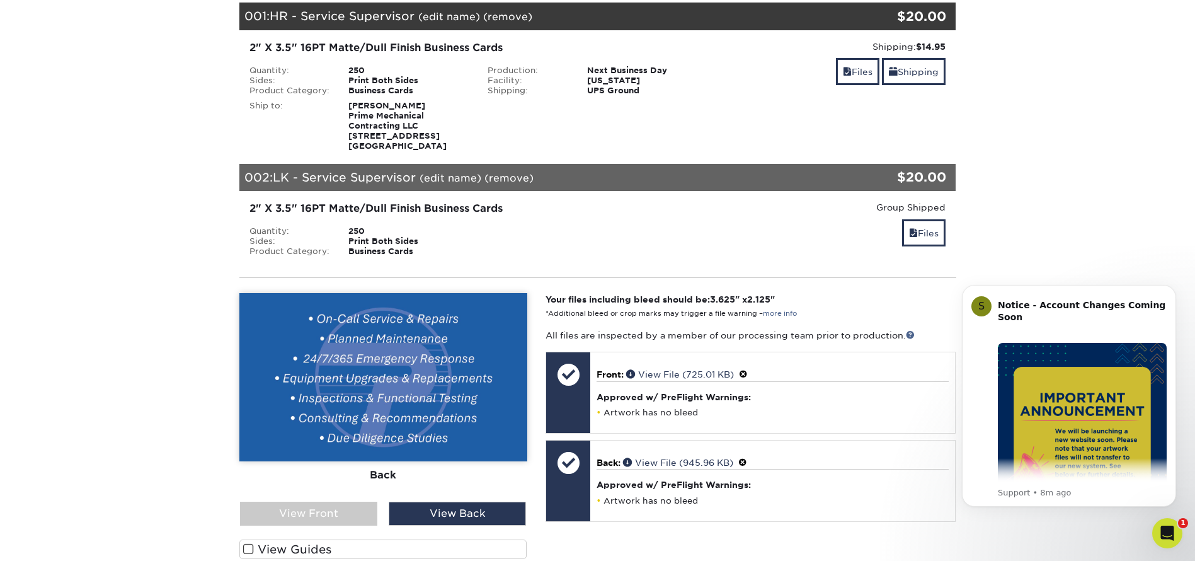
click at [458, 171] on div "002: LK - Service Supervisor (edit name) (remove) Are you sure you want to remo…" at bounding box center [537, 178] width 597 height 28
click at [436, 179] on link "(edit name)" at bounding box center [450, 178] width 62 height 12
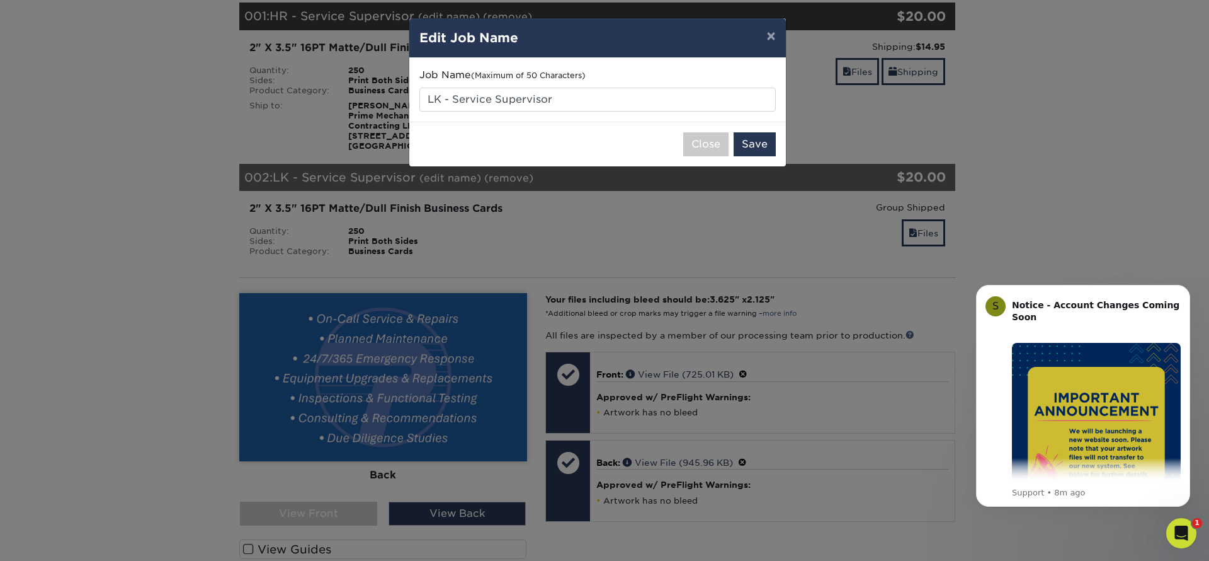
click at [583, 83] on div "Job Name (Maximum of 50 Characters) LK - Service Supervisor" at bounding box center [597, 89] width 356 height 43
click at [436, 226] on div "× Edit Job Name Job Name (Maximum of 50 Characters) LK - Service Supervisor Clo…" at bounding box center [604, 280] width 1209 height 561
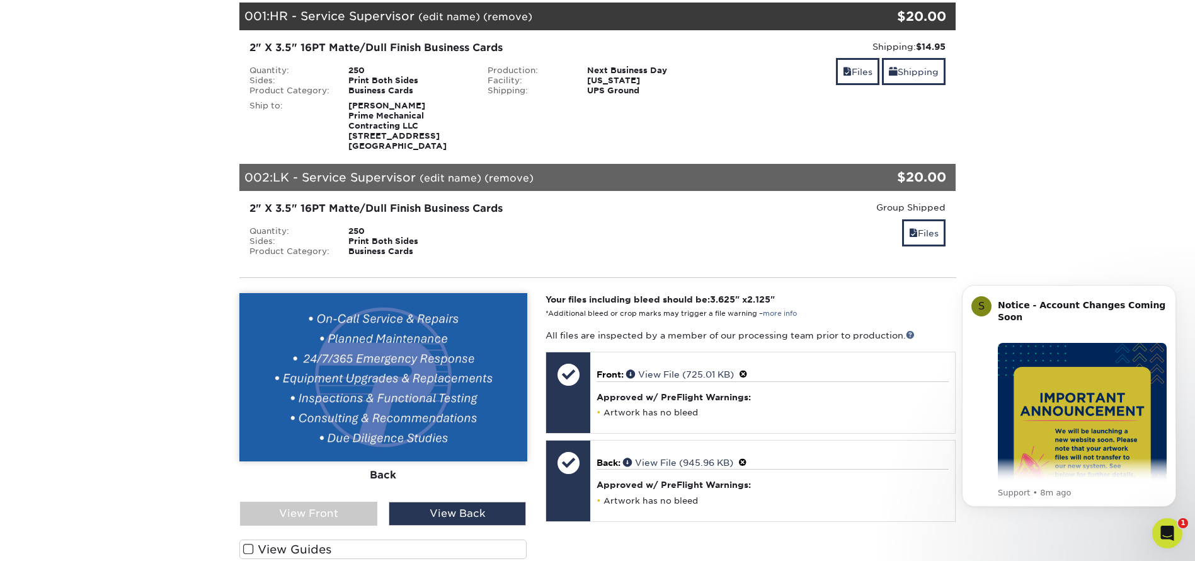
click at [510, 178] on link "(remove)" at bounding box center [508, 178] width 49 height 12
drag, startPoint x: 417, startPoint y: 177, endPoint x: 270, endPoint y: 176, distance: 146.7
click at [270, 176] on div "002: LK - Service Supervisor (edit name) (remove) Are you sure you want to remo…" at bounding box center [537, 178] width 597 height 28
copy span "LK - Service Supervisor"
click at [743, 176] on link "Yes" at bounding box center [742, 178] width 18 height 12
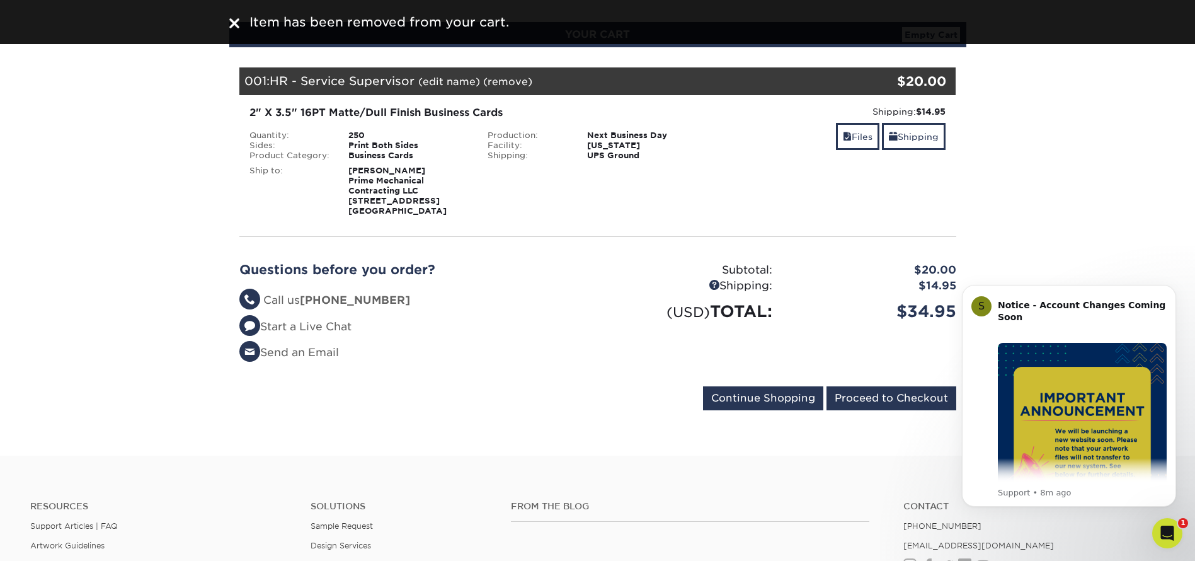
scroll to position [94, 0]
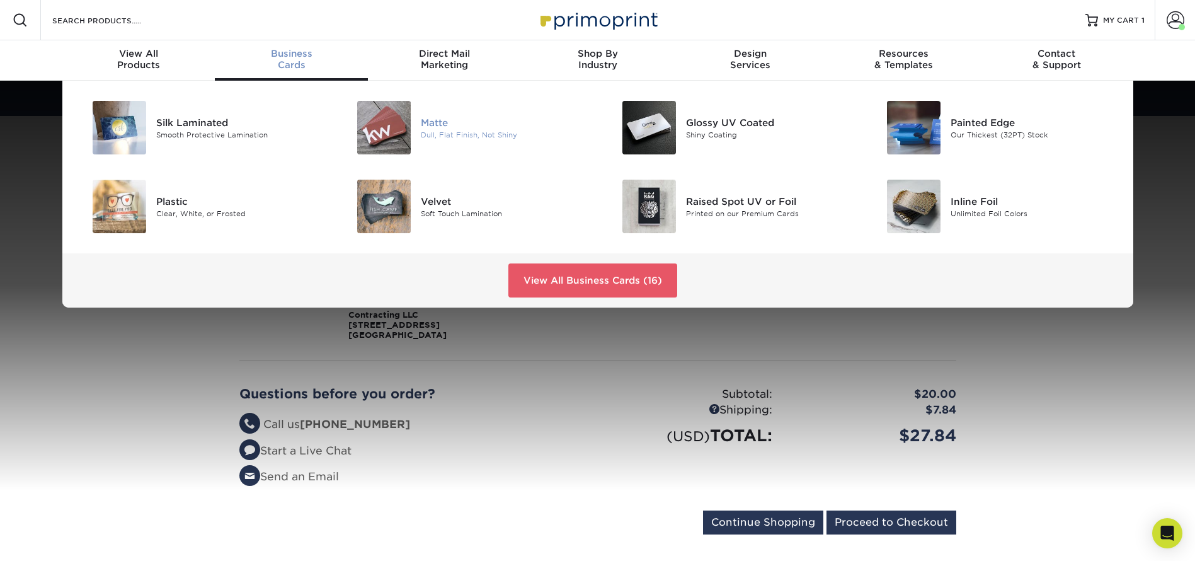
click at [431, 118] on div "Matte" at bounding box center [504, 122] width 167 height 14
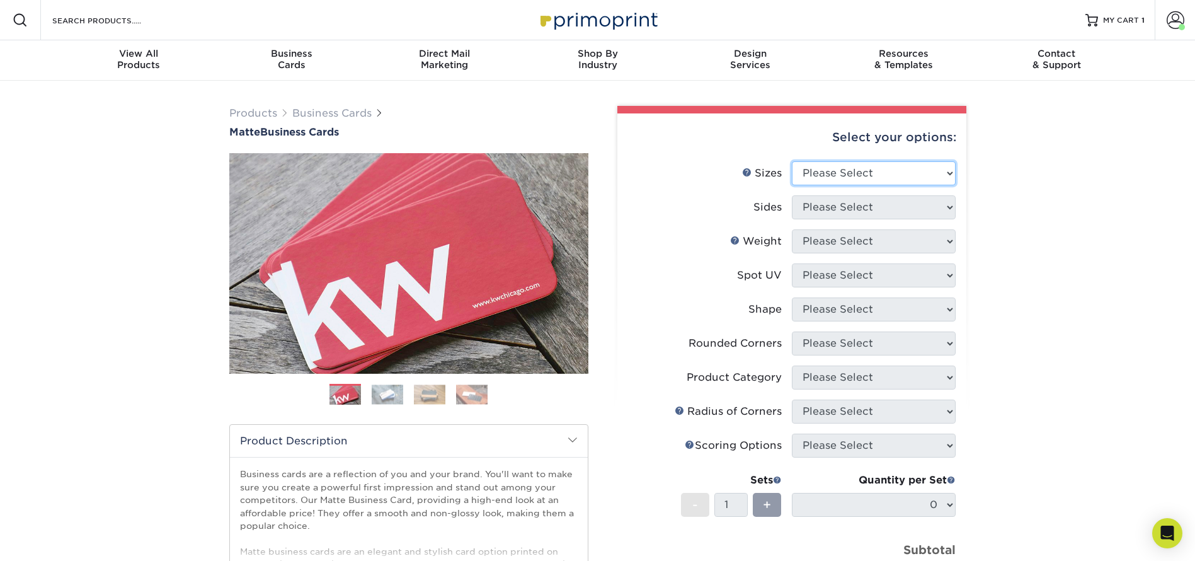
click at [825, 171] on select "Please Select 1.5" x 3.5" - Mini 1.75" x 3.5" - Mini 2" x 2" - Square 2" x 3" -…" at bounding box center [874, 173] width 164 height 24
select select "2.00x3.50"
click at [792, 161] on select "Please Select 1.5" x 3.5" - Mini 1.75" x 3.5" - Mini 2" x 2" - Square 2" x 3" -…" at bounding box center [874, 173] width 164 height 24
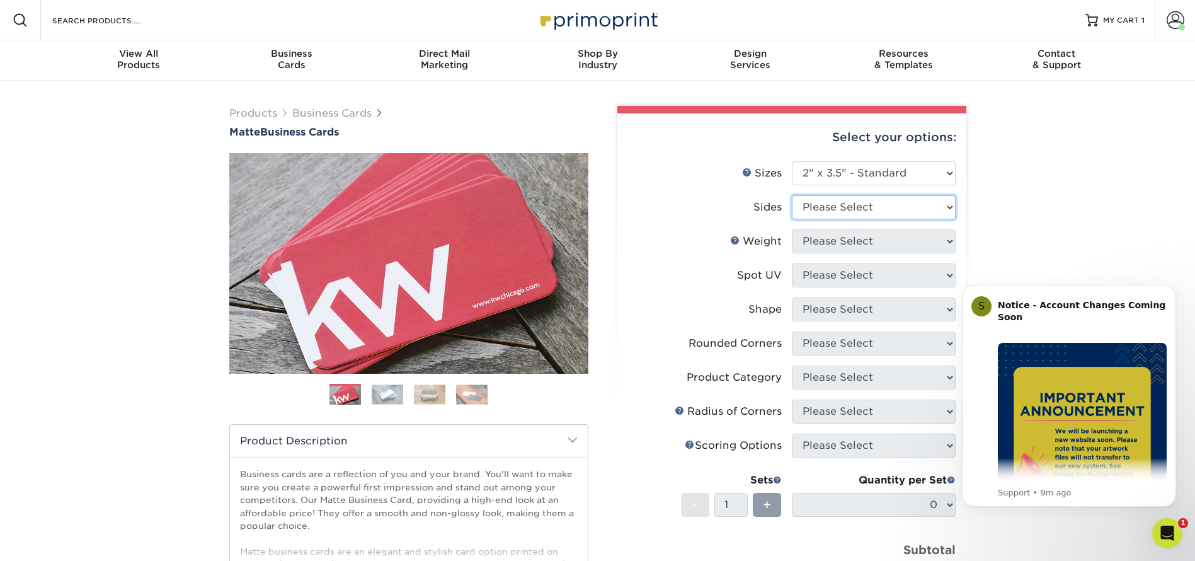
click at [845, 208] on select "Please Select Print Both Sides Print Front Only" at bounding box center [874, 207] width 164 height 24
select select "13abbda7-1d64-4f25-8bb2-c179b224825d"
click at [792, 195] on select "Please Select Print Both Sides Print Front Only" at bounding box center [874, 207] width 164 height 24
click at [848, 234] on select "Please Select 16PT 14PT" at bounding box center [874, 241] width 164 height 24
select select "16PT"
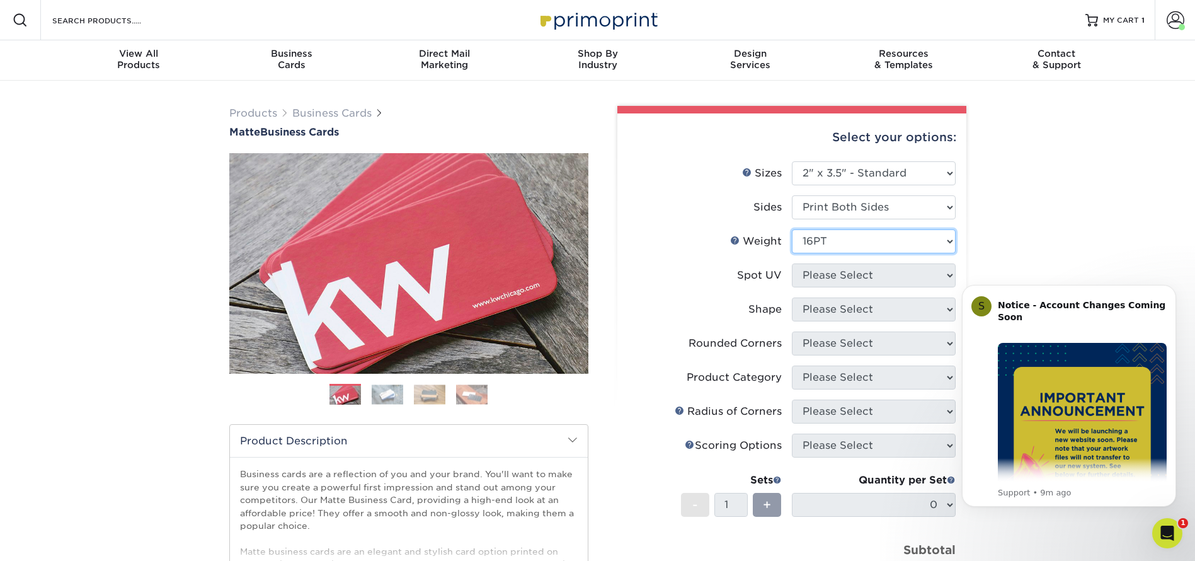
click at [792, 229] on select "Please Select 16PT 14PT" at bounding box center [874, 241] width 164 height 24
click at [841, 274] on select "Please Select No Spot UV Front and Back (Both Sides) Front Only Back Only" at bounding box center [874, 275] width 164 height 24
select select "3"
click at [792, 263] on select "Please Select No Spot UV Front and Back (Both Sides) Front Only Back Only" at bounding box center [874, 275] width 164 height 24
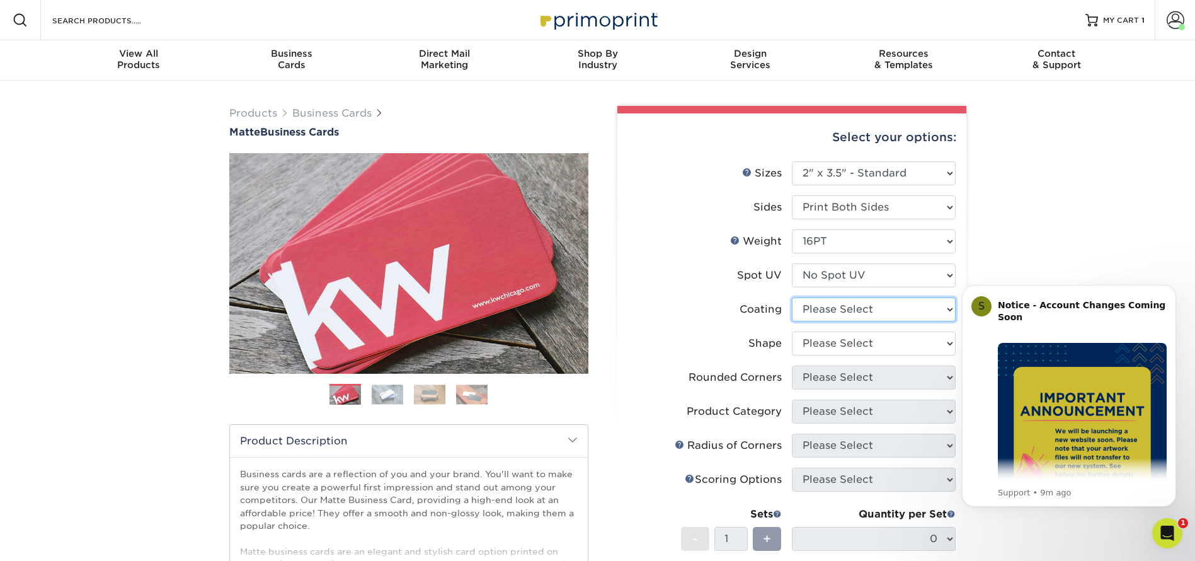
click at [833, 310] on select at bounding box center [874, 309] width 164 height 24
select select "121bb7b5-3b4d-429f-bd8d-bbf80e953313"
click at [792, 297] on select at bounding box center [874, 309] width 164 height 24
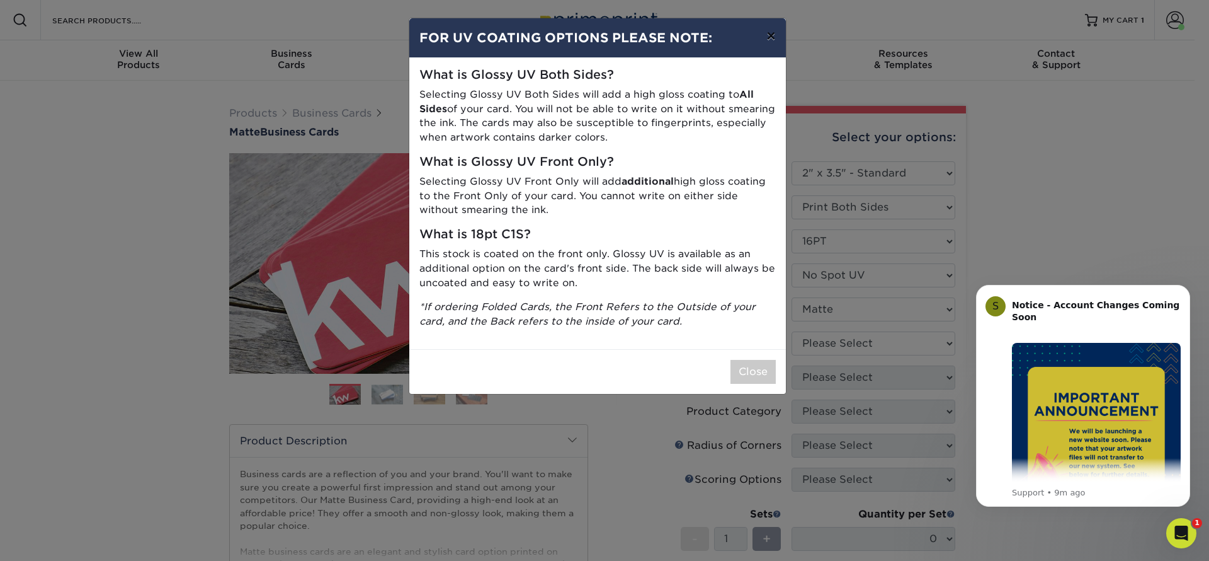
click at [770, 35] on button "×" at bounding box center [770, 35] width 29 height 35
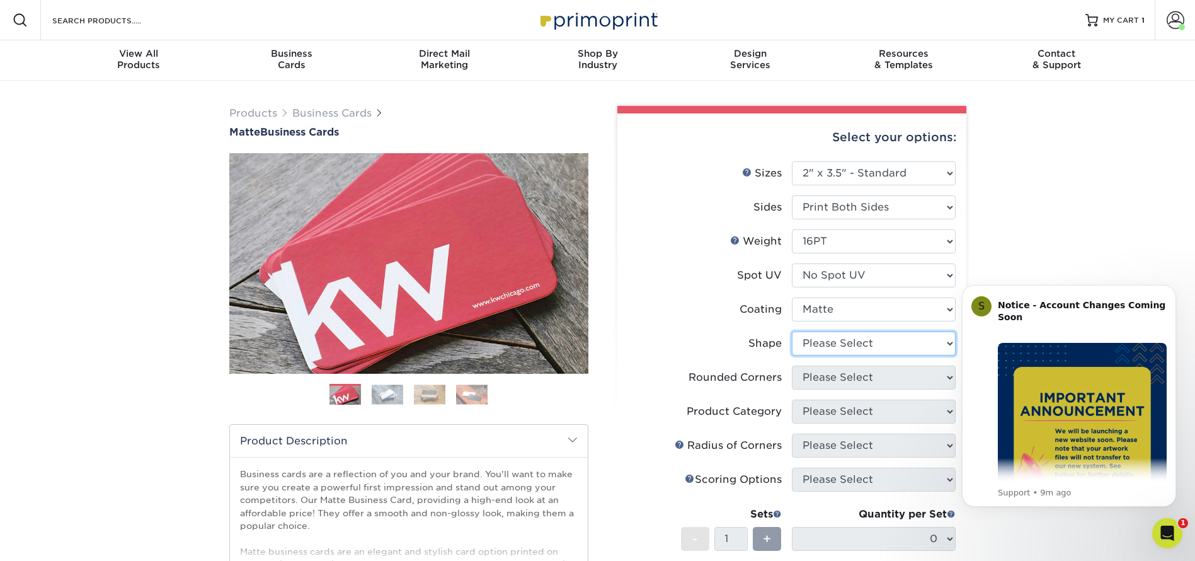
click at [857, 343] on select "Please Select Standard Oval" at bounding box center [874, 343] width 164 height 24
select select "standard"
click at [792, 331] on select "Please Select Standard Oval" at bounding box center [874, 343] width 164 height 24
click at [839, 380] on select "Please Select Yes - Round 2 Corners Yes - Round 4 Corners No" at bounding box center [874, 377] width 164 height 24
select select "0"
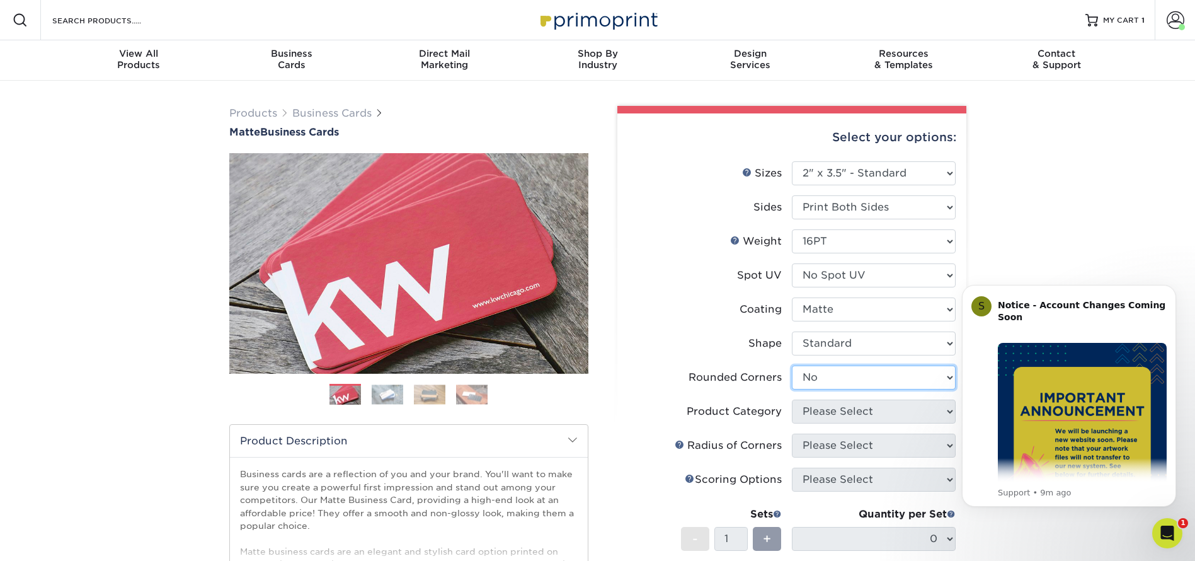
click at [792, 365] on select "Please Select Yes - Round 2 Corners Yes - Round 4 Corners No" at bounding box center [874, 377] width 164 height 24
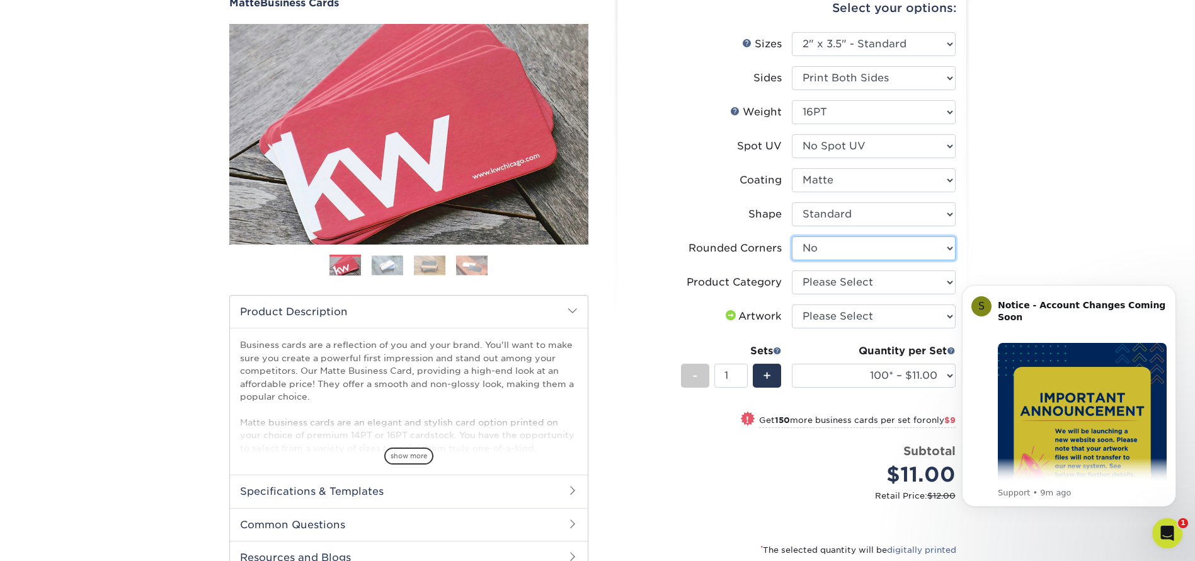
scroll to position [189, 0]
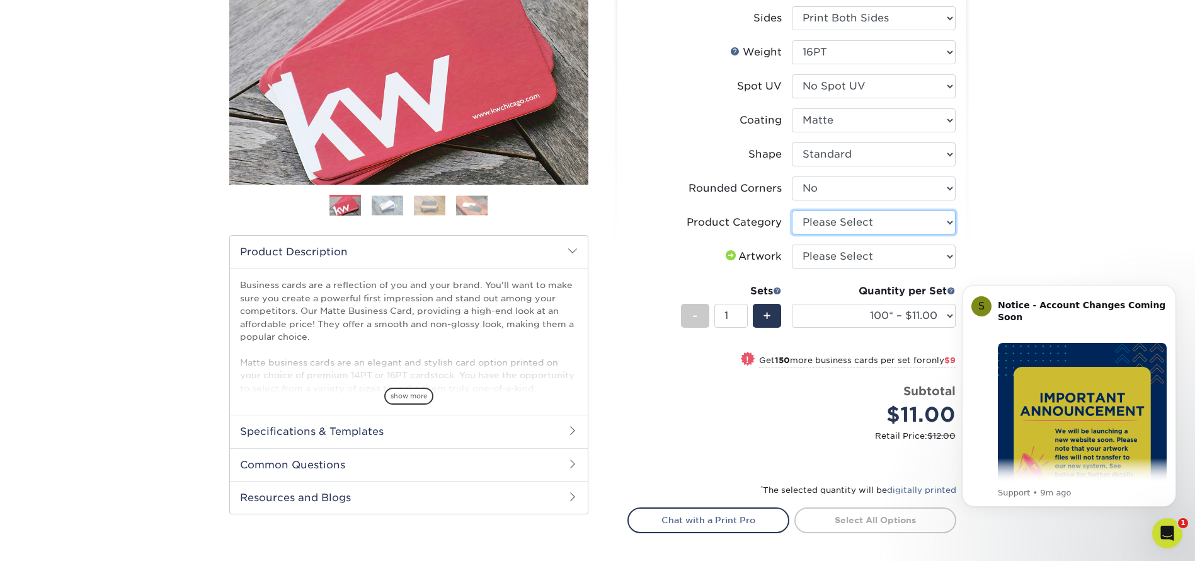
click at [841, 219] on select "Please Select Business Cards" at bounding box center [874, 222] width 164 height 24
select select "3b5148f1-0588-4f88-a218-97bcfdce65c1"
click at [792, 210] on select "Please Select Business Cards" at bounding box center [874, 222] width 164 height 24
click at [844, 252] on select "Please Select I will upload files I need a design - $100" at bounding box center [874, 256] width 164 height 24
select select "upload"
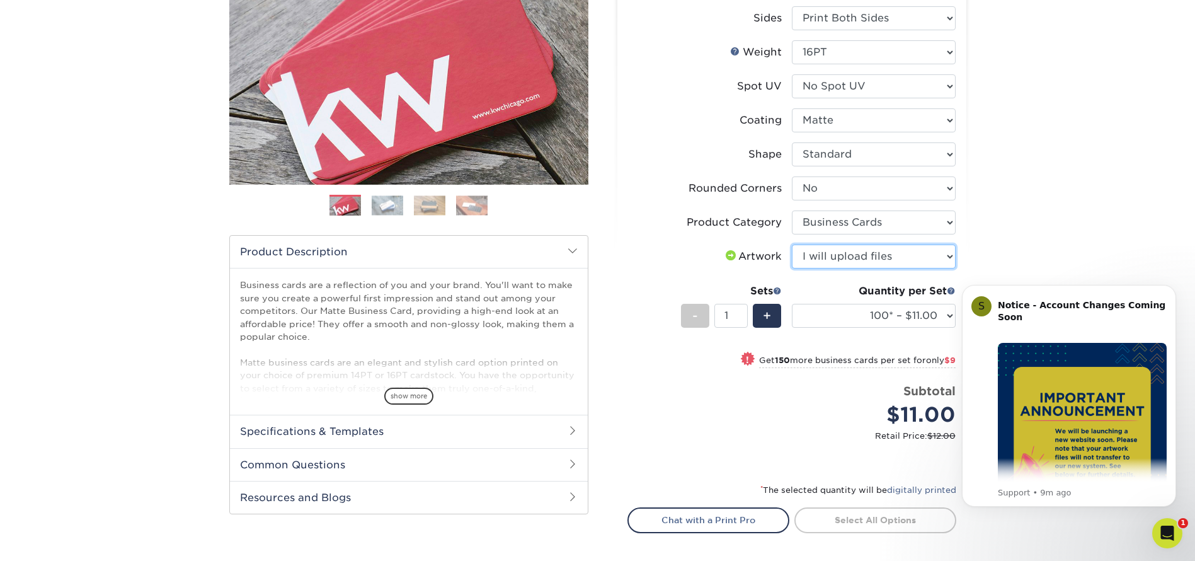
click at [792, 244] on select "Please Select I will upload files I need a design - $100" at bounding box center [874, 256] width 164 height 24
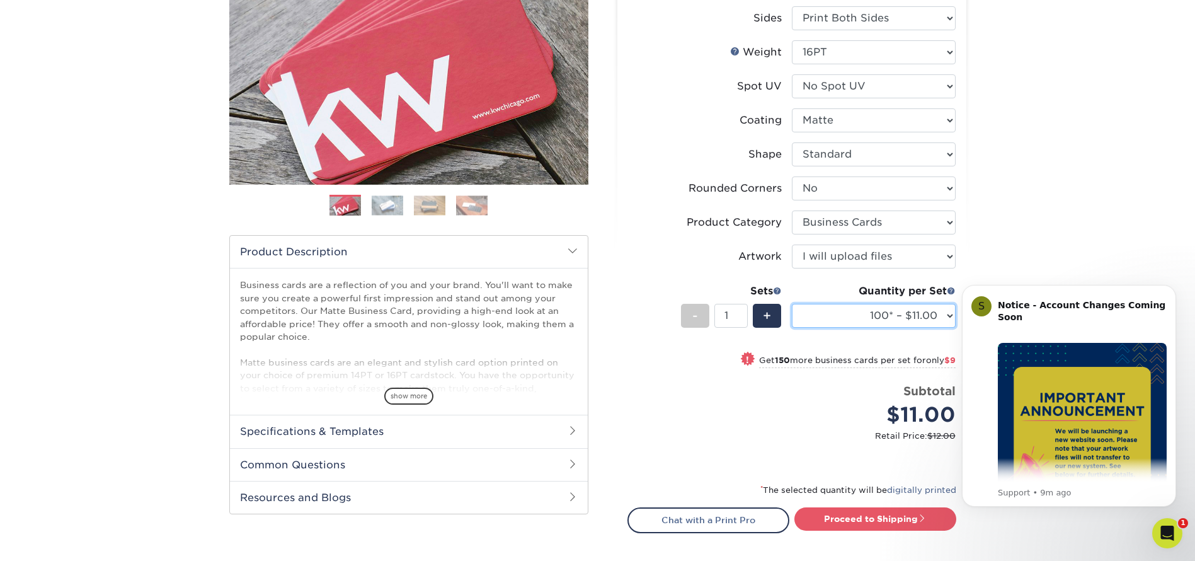
click at [855, 315] on select "100* – $11.00 250* – $20.00 500 – $39.00 1000 – $49.00 2500 – $87.00 5000 – $16…" at bounding box center [874, 316] width 164 height 24
select select "250* – $20.00"
click at [792, 304] on select "100* – $11.00 250* – $20.00 500 – $39.00 1000 – $49.00 2500 – $87.00 5000 – $16…" at bounding box center [874, 316] width 164 height 24
click at [884, 521] on link "Proceed to Shipping" at bounding box center [875, 518] width 162 height 23
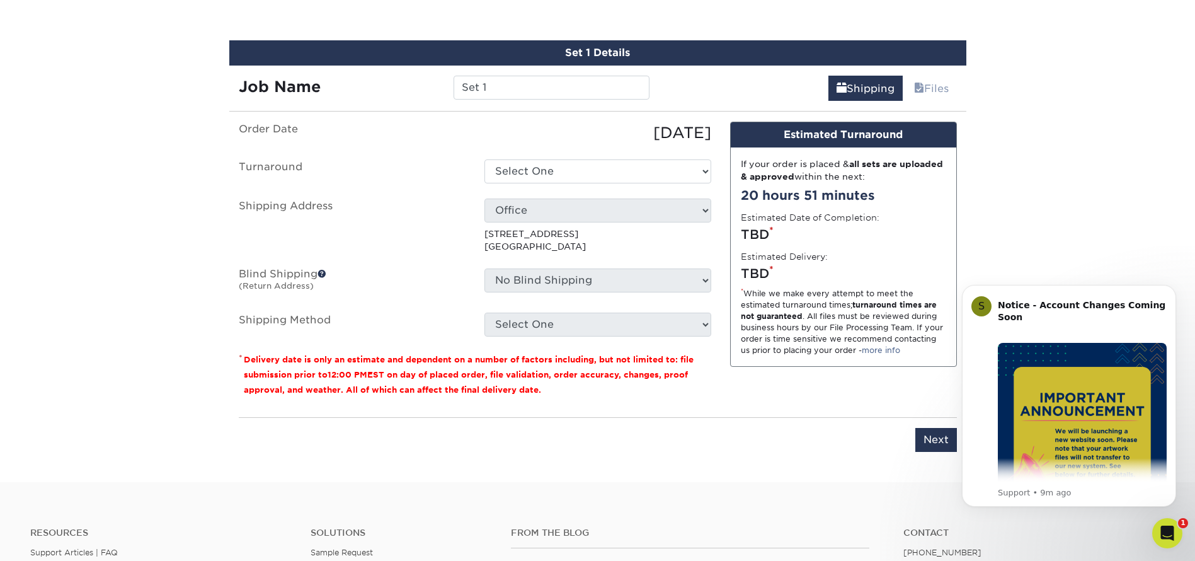
scroll to position [731, 0]
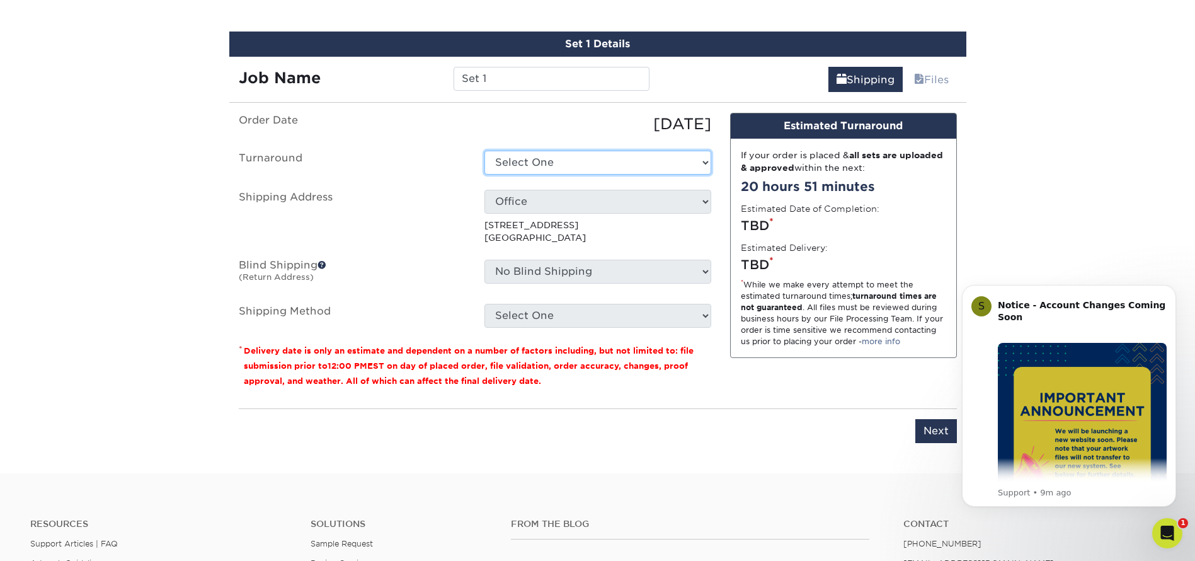
click at [554, 159] on select "Select One 2-4 Business Days 2 Day Next Business Day" at bounding box center [597, 163] width 227 height 24
click at [491, 84] on input "Set 1" at bounding box center [551, 79] width 196 height 24
drag, startPoint x: 490, startPoint y: 79, endPoint x: 379, endPoint y: 74, distance: 111.6
click at [380, 72] on div "Job Name Set 1" at bounding box center [444, 79] width 430 height 24
paste input "LK - Service Supervisor"
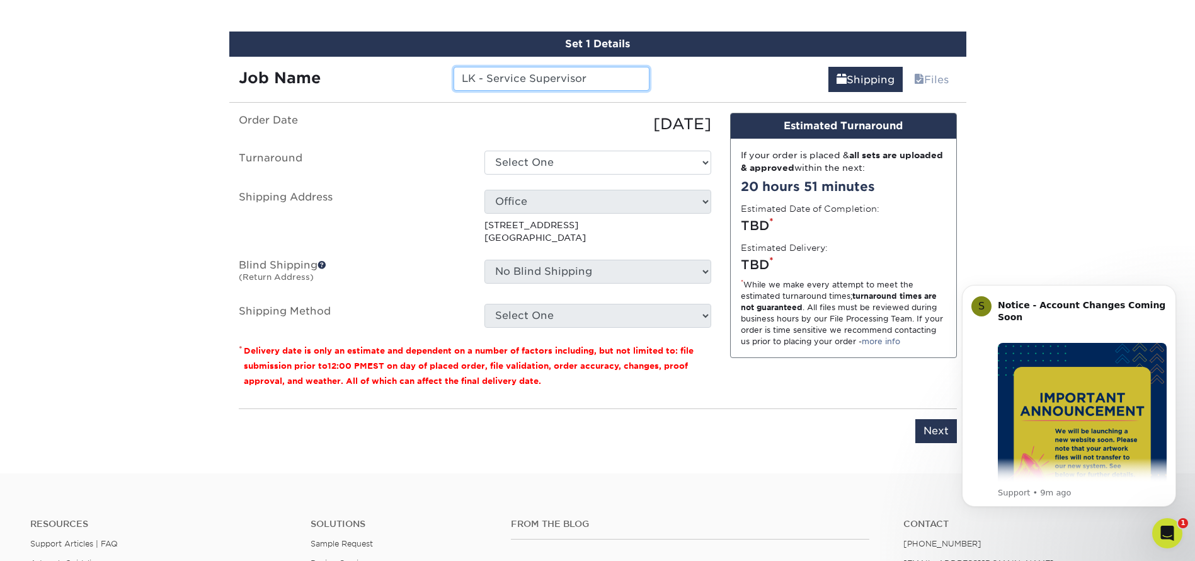
type input "LK - Service Supervisor"
click at [627, 156] on select "Select One 2-4 Business Days 2 Day Next Business Day" at bounding box center [597, 163] width 227 height 24
select select "9fe09f74-13a8-4433-b0c6-7e0e9829344b"
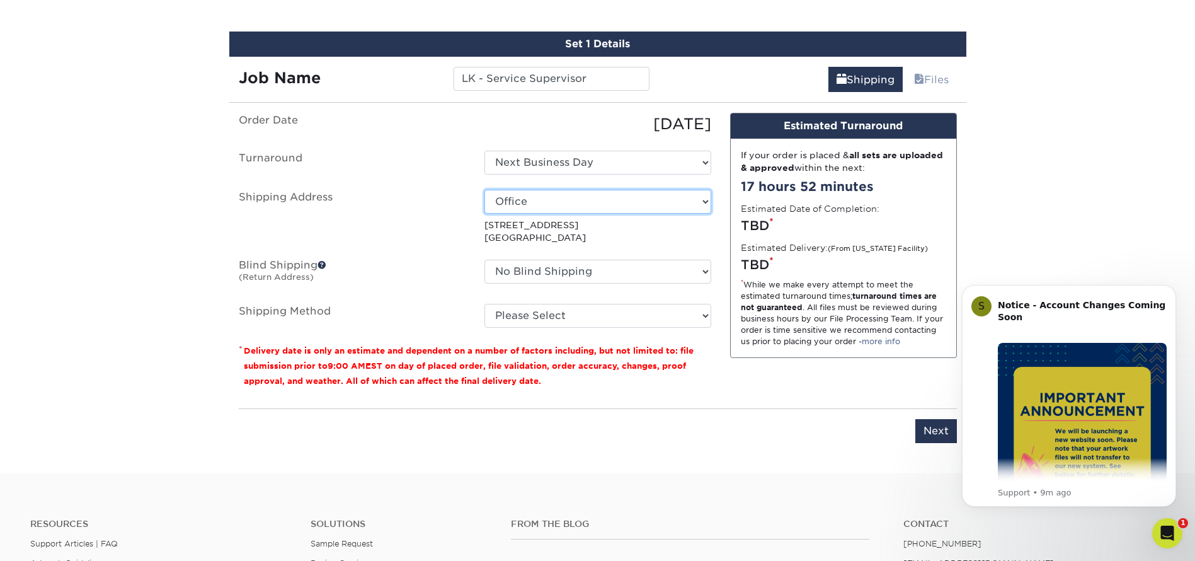
click at [701, 198] on select "Select One Apartment Bellisimo Botanicals DBD Tennessee DiPrimo HR Service Supe…" at bounding box center [597, 202] width 227 height 24
click at [404, 173] on label "Turnaround" at bounding box center [352, 163] width 246 height 24
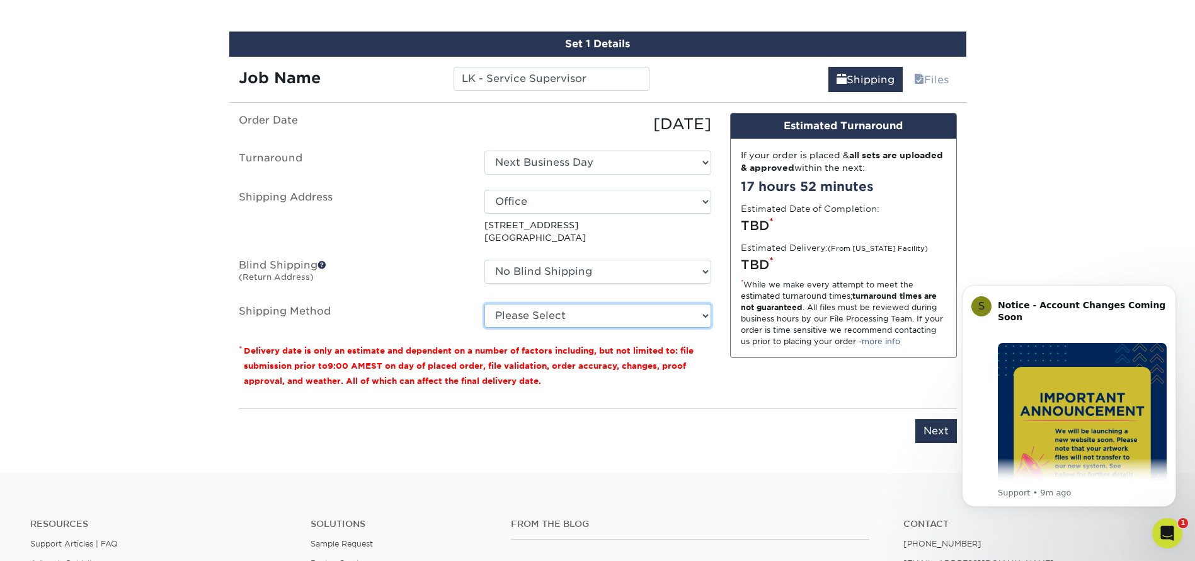
click at [704, 312] on select "Please Select Ground Shipping (+$7.84) 3 Day Shipping Service (+$15.33) 2 Day A…" at bounding box center [597, 316] width 227 height 24
select select "03"
click at [484, 304] on select "Please Select Ground Shipping (+$7.84) 3 Day Shipping Service (+$15.33) 2 Day A…" at bounding box center [597, 316] width 227 height 24
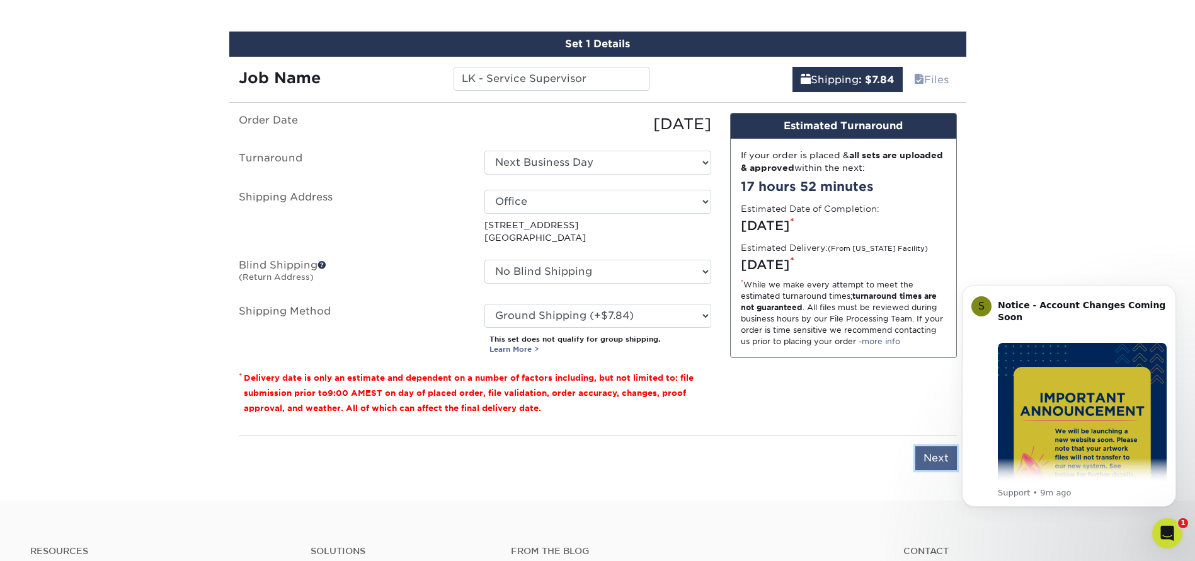
click at [940, 457] on input "Next" at bounding box center [936, 458] width 42 height 24
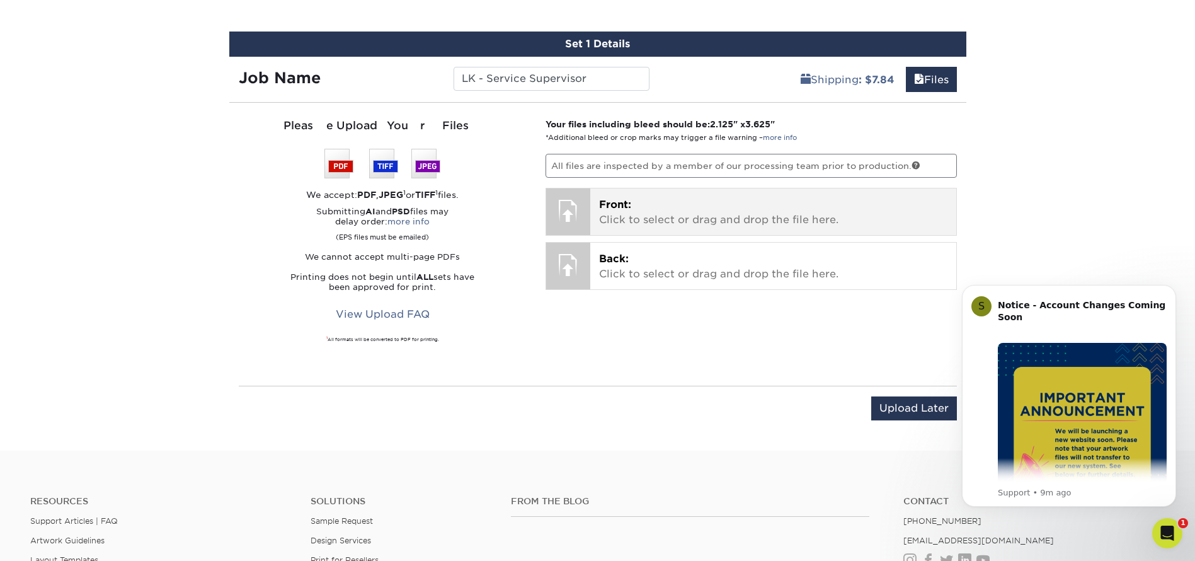
click at [617, 215] on p "Front: Click to select or drag and drop the file here." at bounding box center [773, 212] width 348 height 30
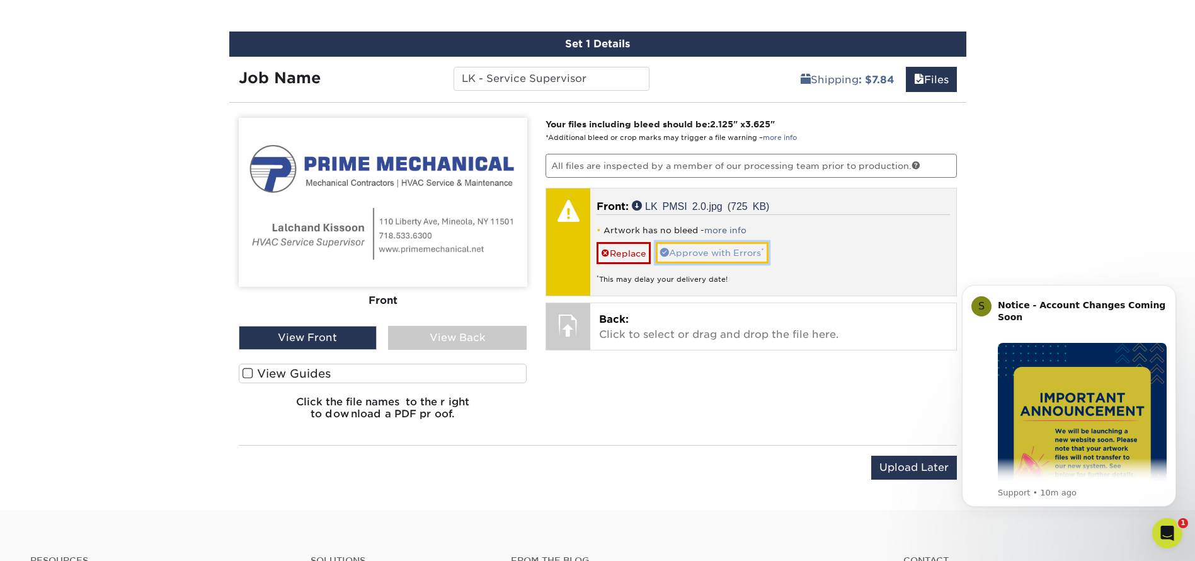
click at [724, 254] on link "Approve with Errors *" at bounding box center [712, 252] width 113 height 21
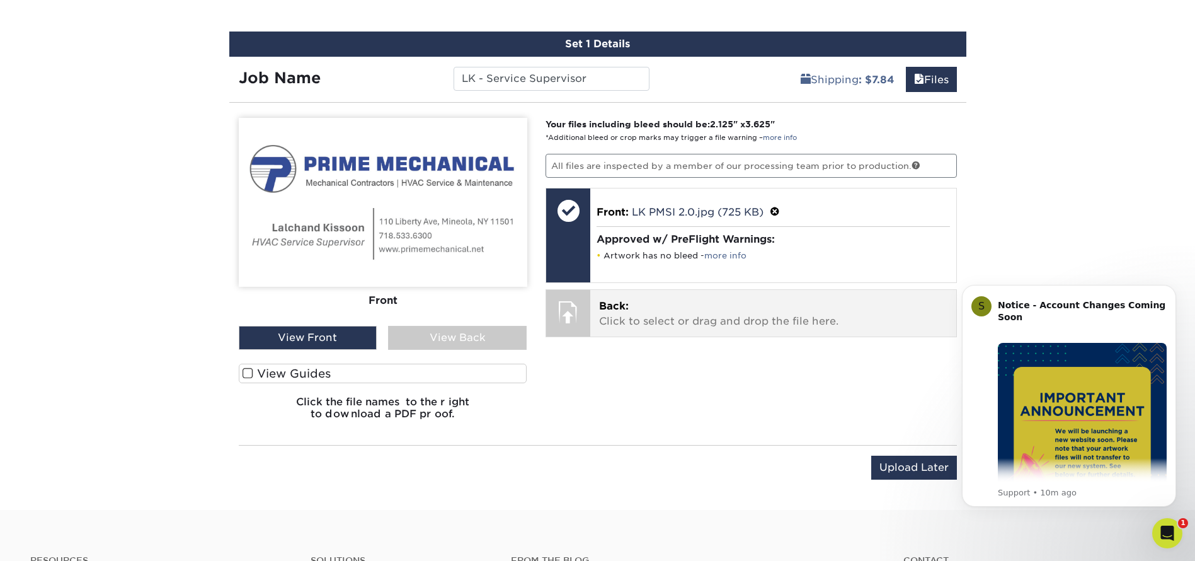
click at [646, 302] on p "Back: Click to select or drag and drop the file here." at bounding box center [773, 314] width 348 height 30
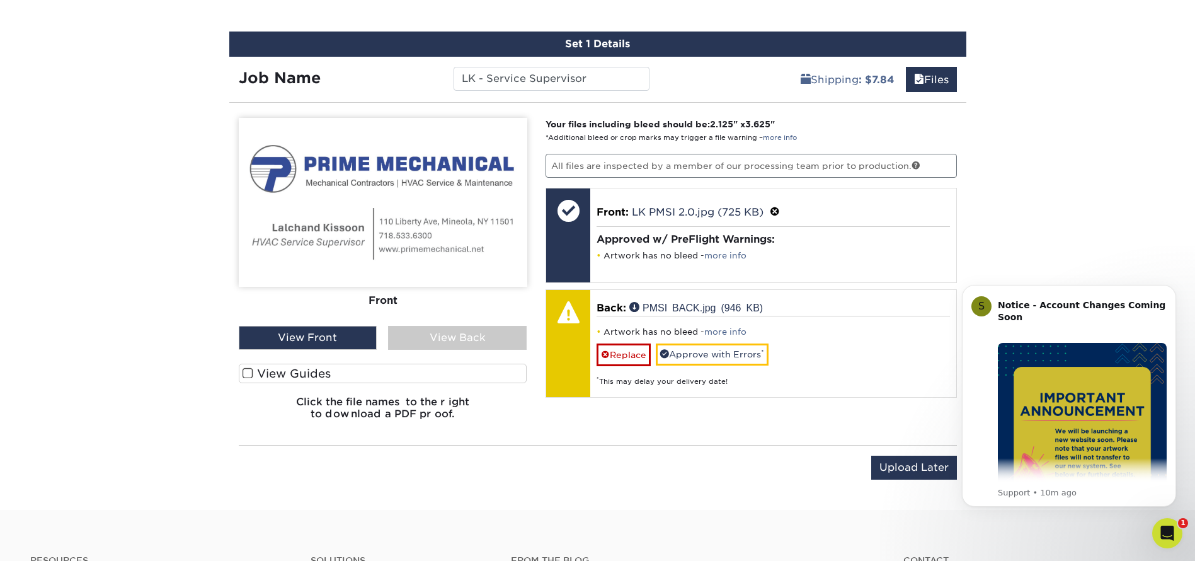
click at [494, 341] on div "View Back" at bounding box center [457, 338] width 139 height 24
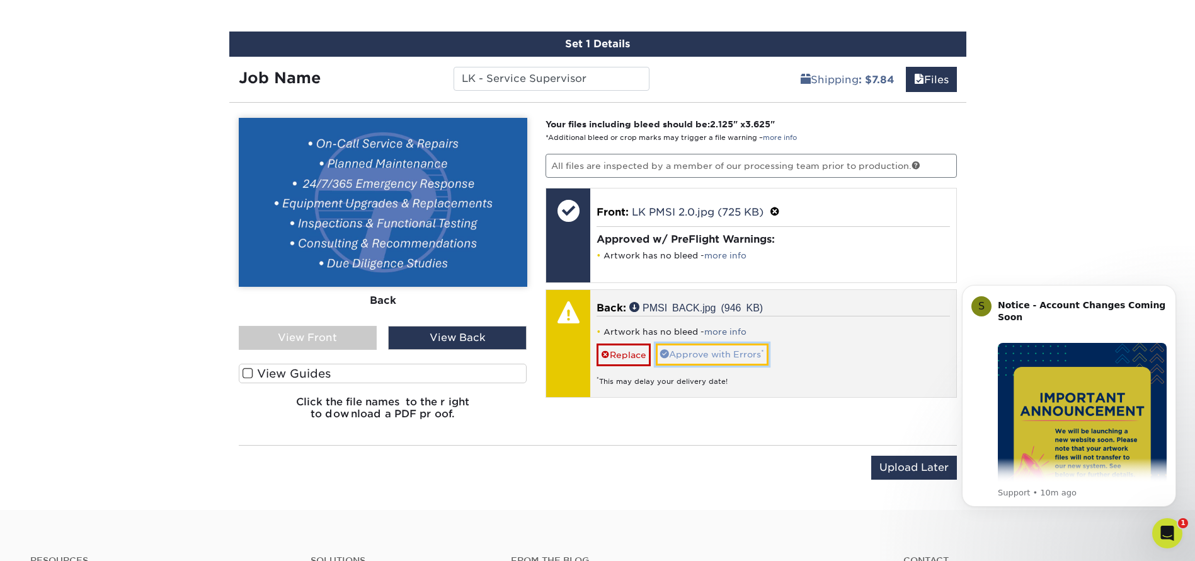
click at [734, 353] on link "Approve with Errors *" at bounding box center [712, 353] width 113 height 21
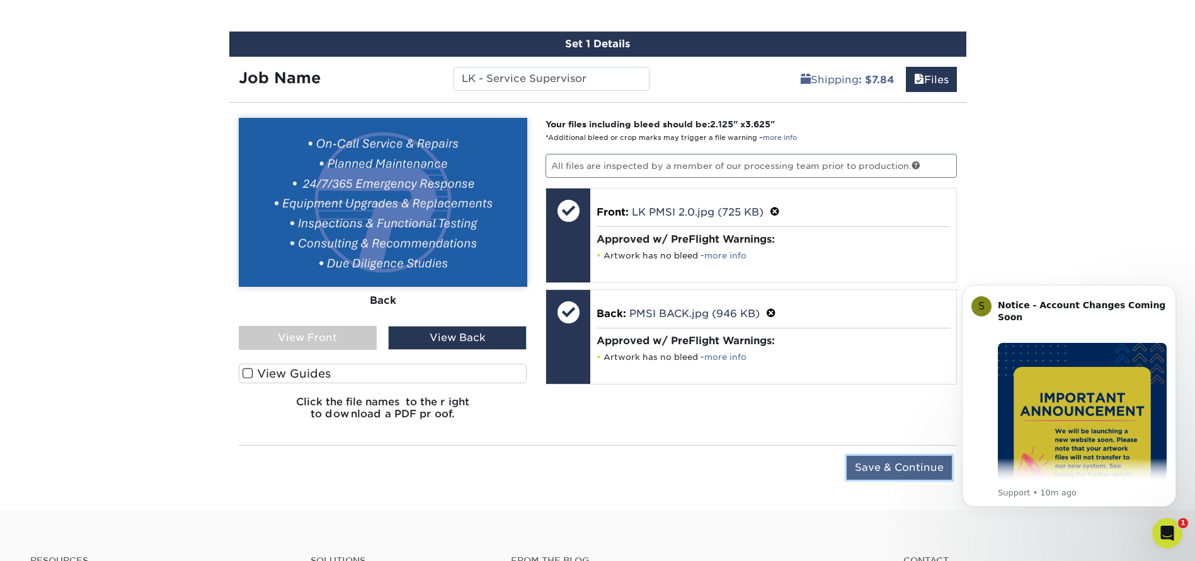
click at [904, 465] on input "Save & Continue" at bounding box center [898, 467] width 105 height 24
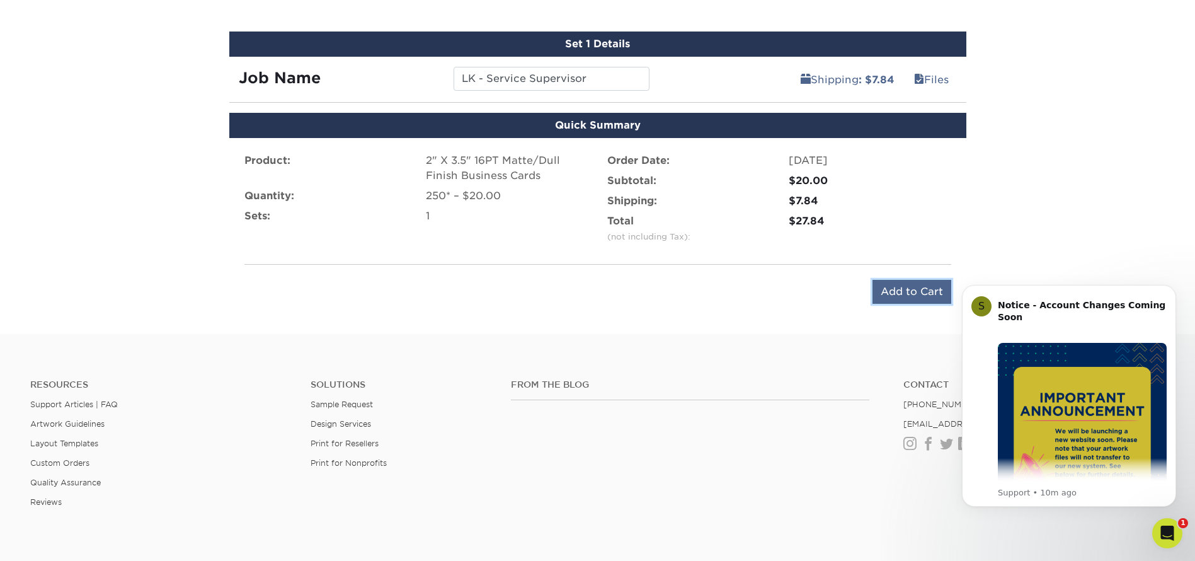
click at [902, 292] on input "Add to Cart" at bounding box center [911, 292] width 79 height 24
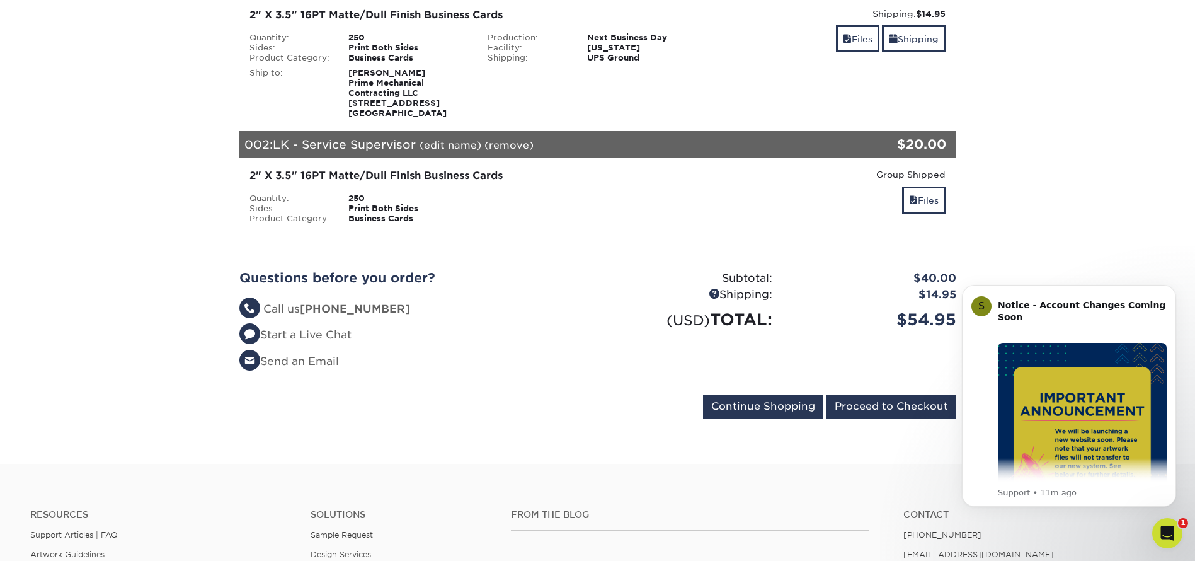
scroll to position [189, 0]
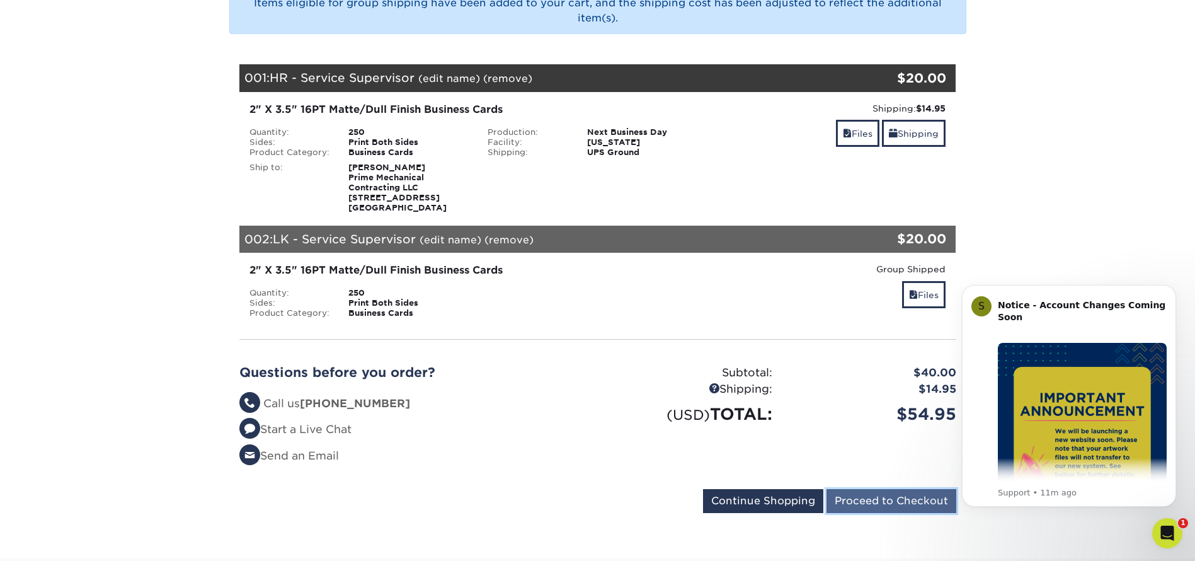
click at [905, 500] on input "Proceed to Checkout" at bounding box center [891, 501] width 130 height 24
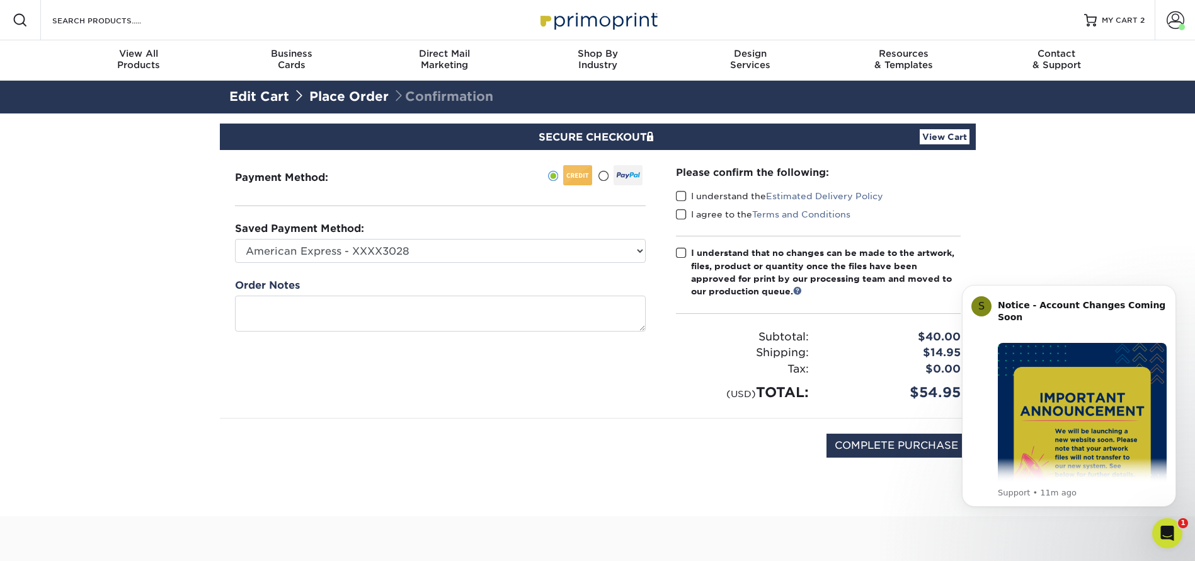
click at [685, 193] on span at bounding box center [681, 196] width 11 height 12
click at [0, 0] on input "I understand the Estimated Delivery Policy" at bounding box center [0, 0] width 0 height 0
click at [685, 216] on span at bounding box center [681, 214] width 11 height 12
click at [0, 0] on input "I agree to the Terms and Conditions" at bounding box center [0, 0] width 0 height 0
click at [681, 252] on span at bounding box center [681, 253] width 11 height 12
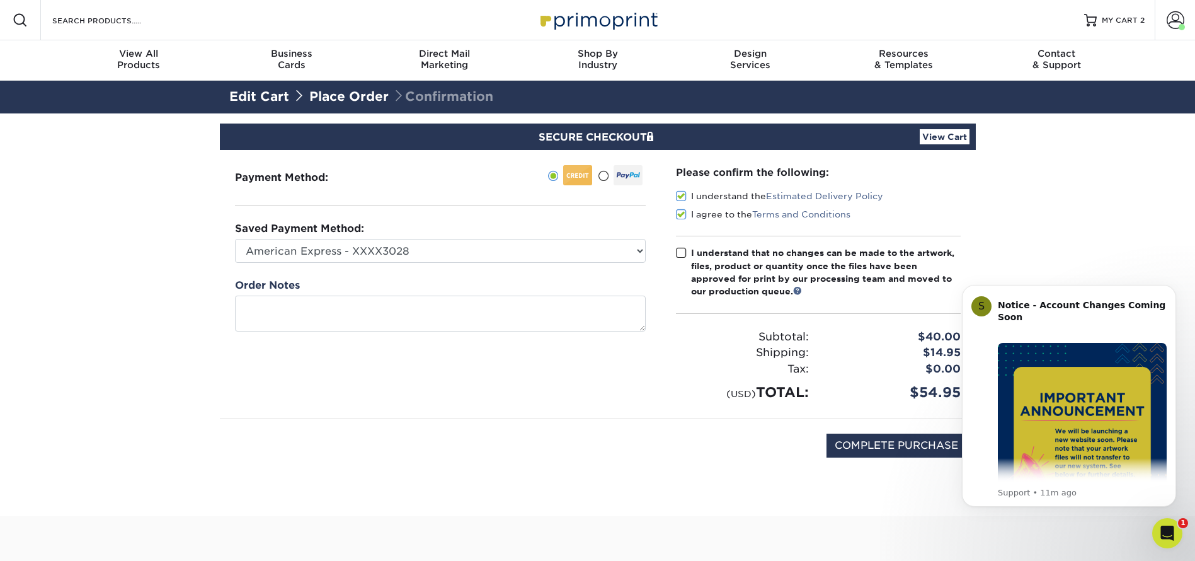
click at [0, 0] on input "I understand that no changes can be made to the artwork, files, product or quan…" at bounding box center [0, 0] width 0 height 0
click at [901, 443] on input "COMPLETE PURCHASE" at bounding box center [896, 445] width 140 height 24
type input "PROCESSING, PLEASE WAIT..."
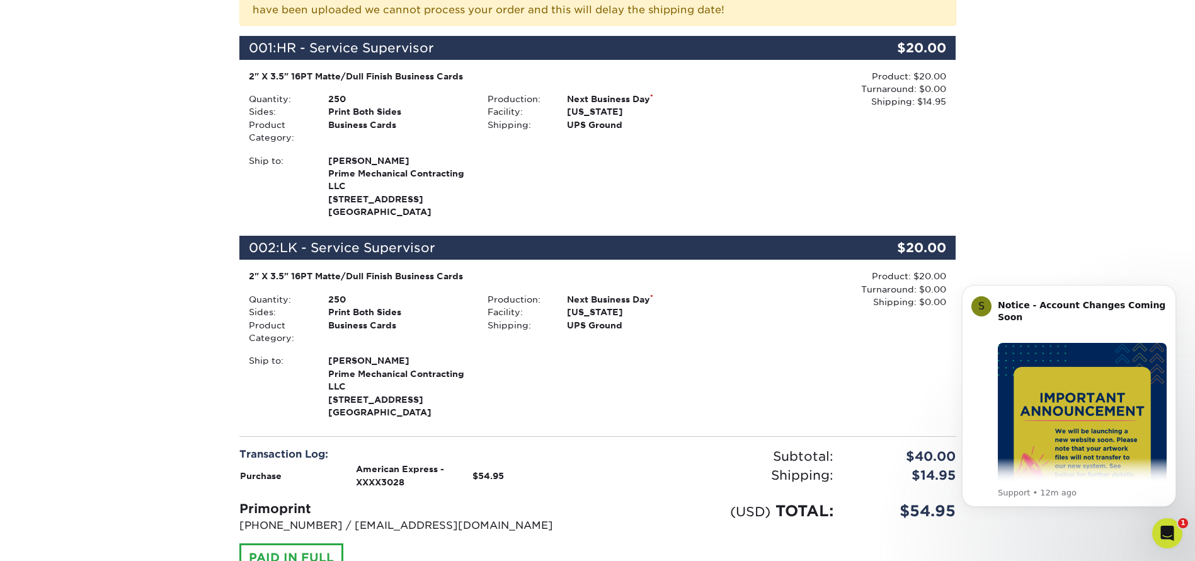
scroll to position [472, 0]
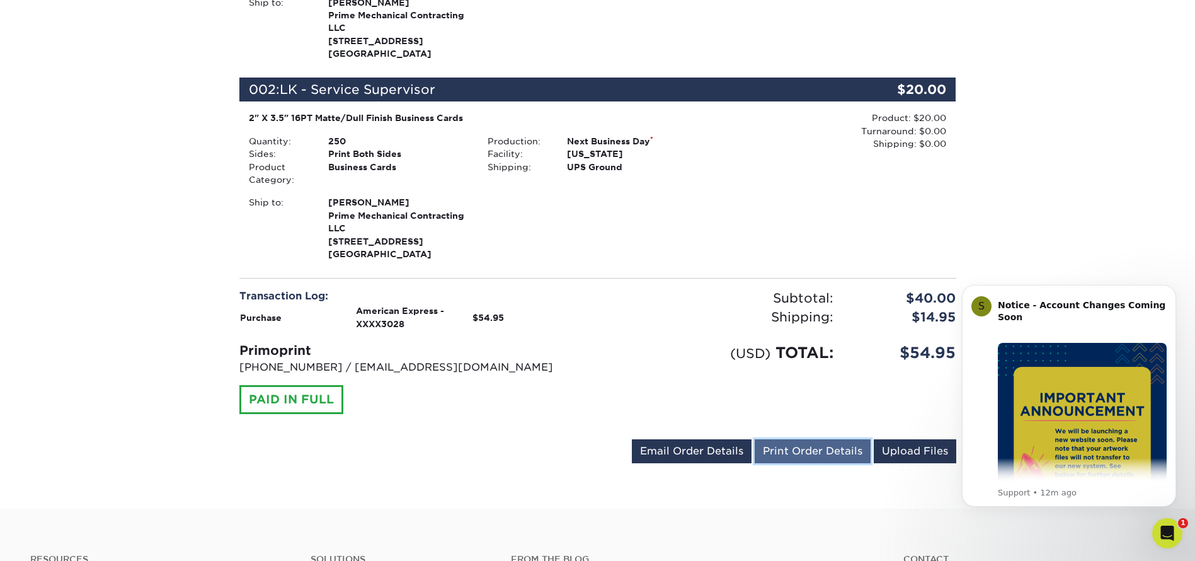
drag, startPoint x: 811, startPoint y: 449, endPoint x: 1, endPoint y: 235, distance: 837.1
click at [812, 449] on link "Print Order Details" at bounding box center [812, 451] width 116 height 24
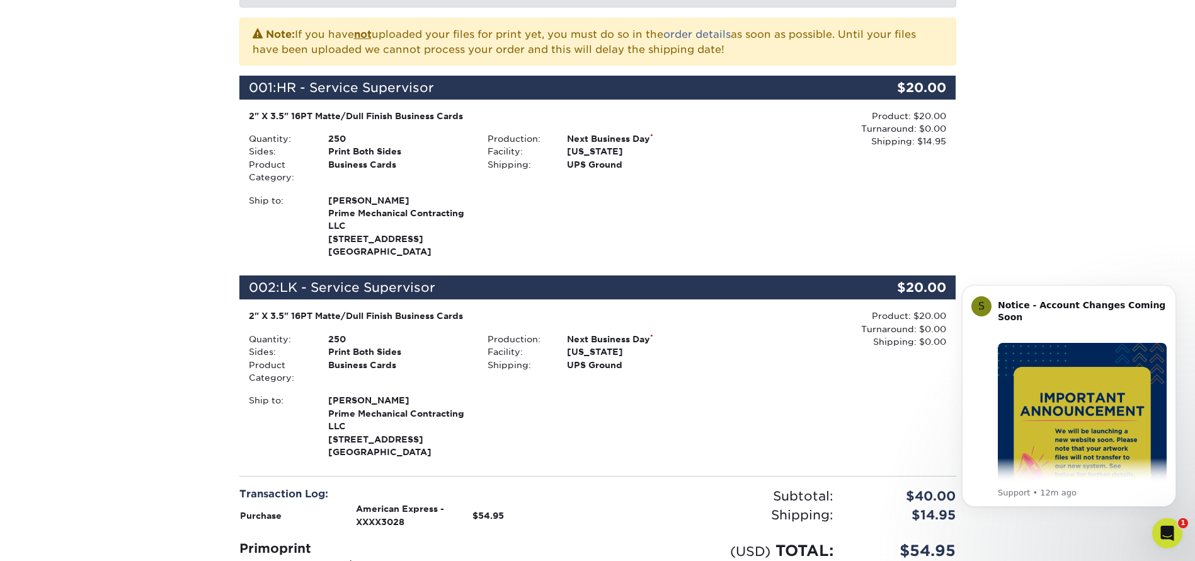
scroll to position [0, 0]
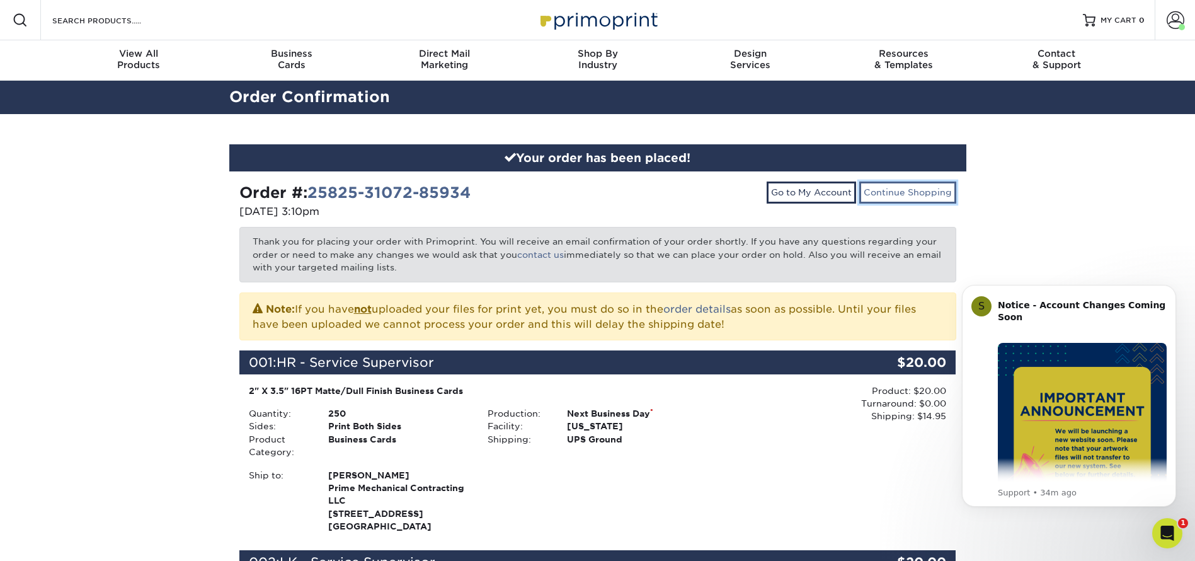
click at [906, 194] on link "Continue Shopping" at bounding box center [907, 191] width 97 height 21
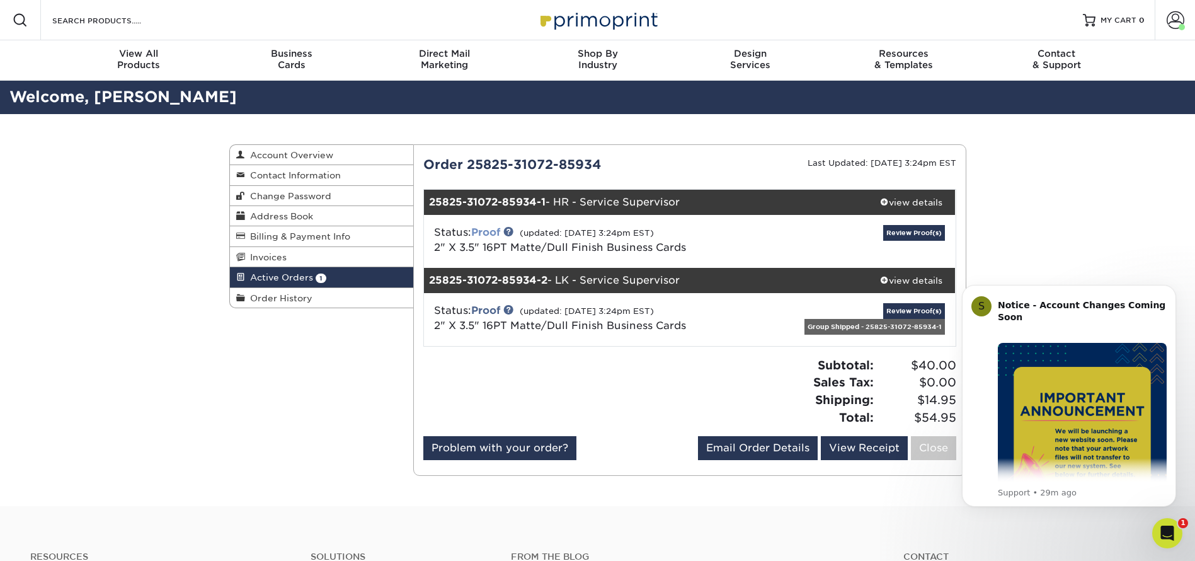
click at [479, 229] on link "Proof" at bounding box center [485, 232] width 29 height 12
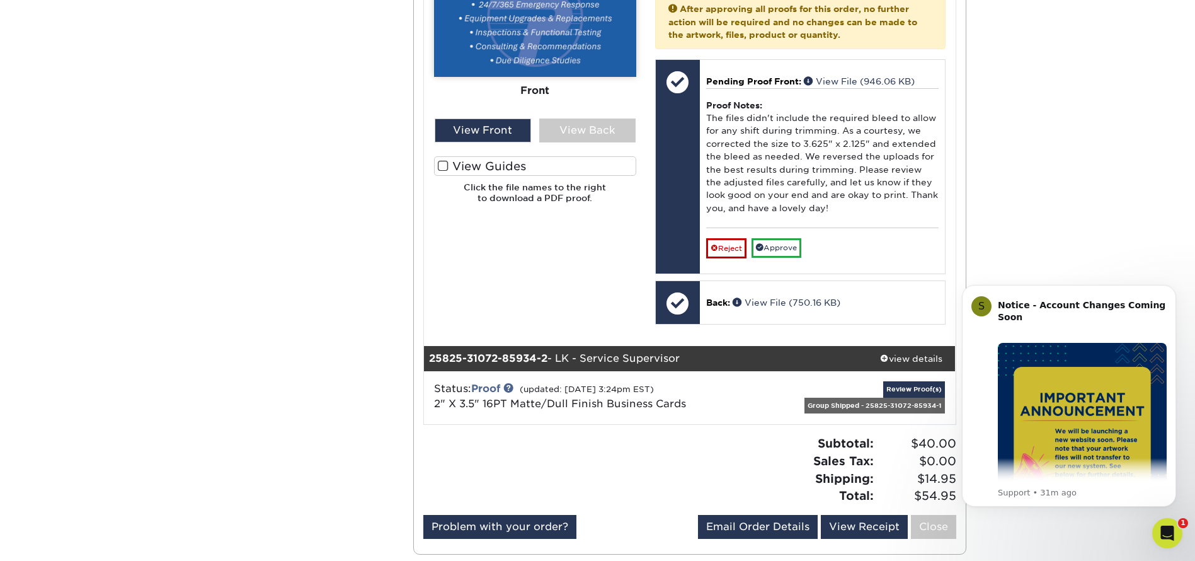
scroll to position [756, 0]
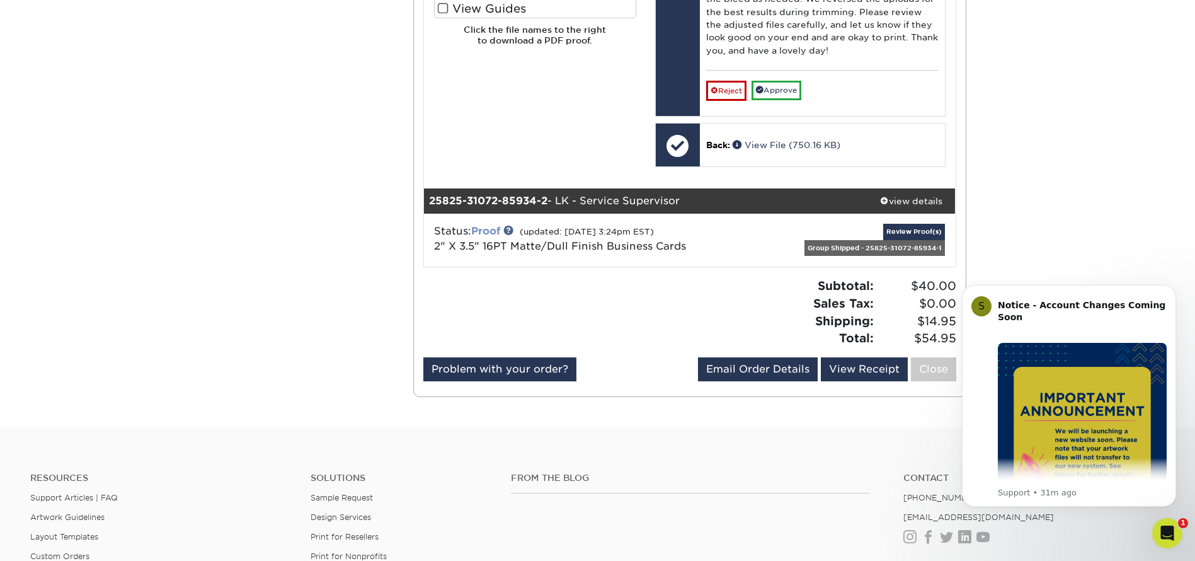
click at [493, 229] on link "Proof" at bounding box center [485, 231] width 29 height 12
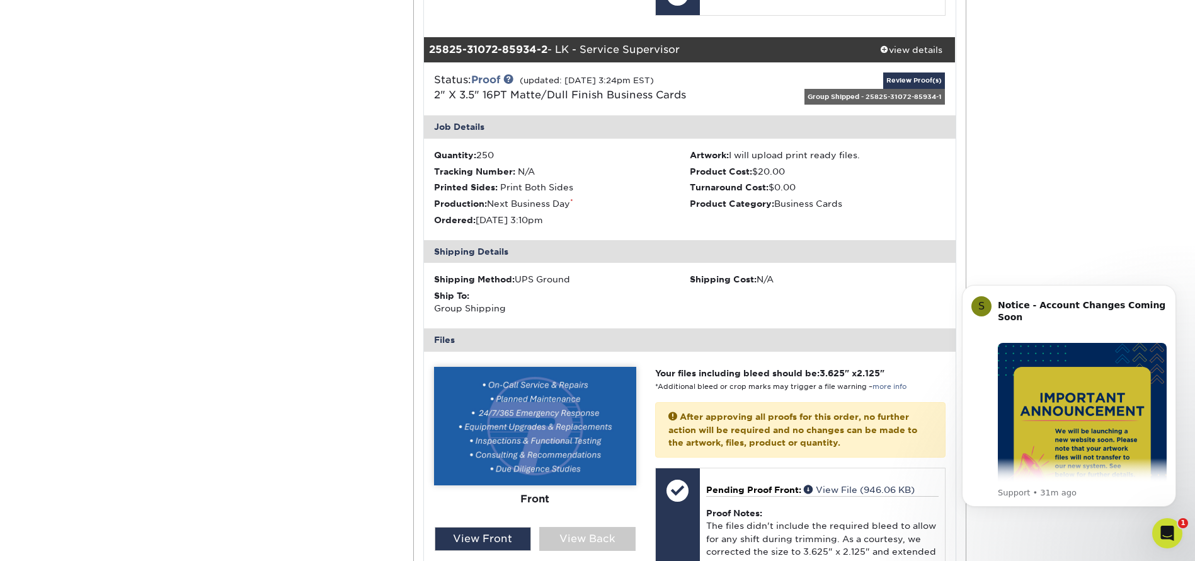
scroll to position [1039, 0]
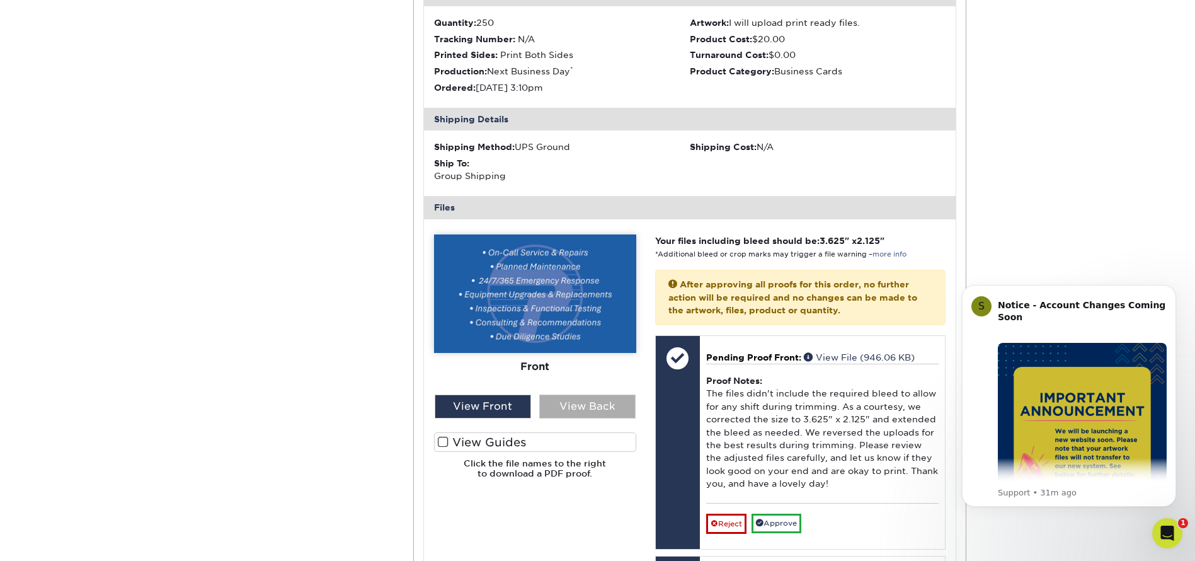
click at [577, 404] on div "View Back" at bounding box center [587, 406] width 96 height 24
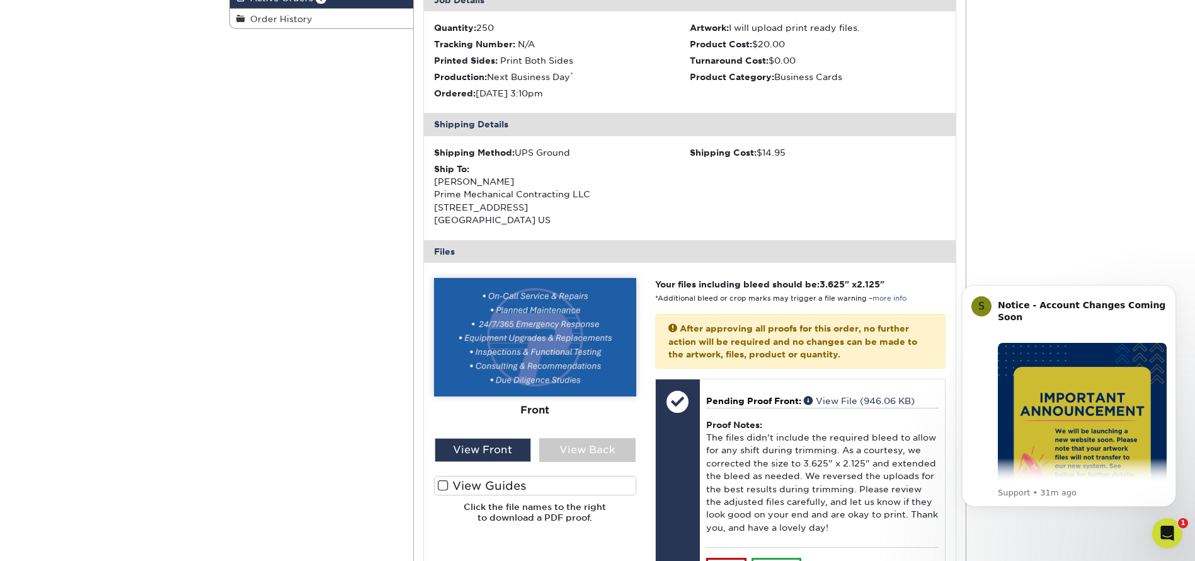
scroll to position [472, 0]
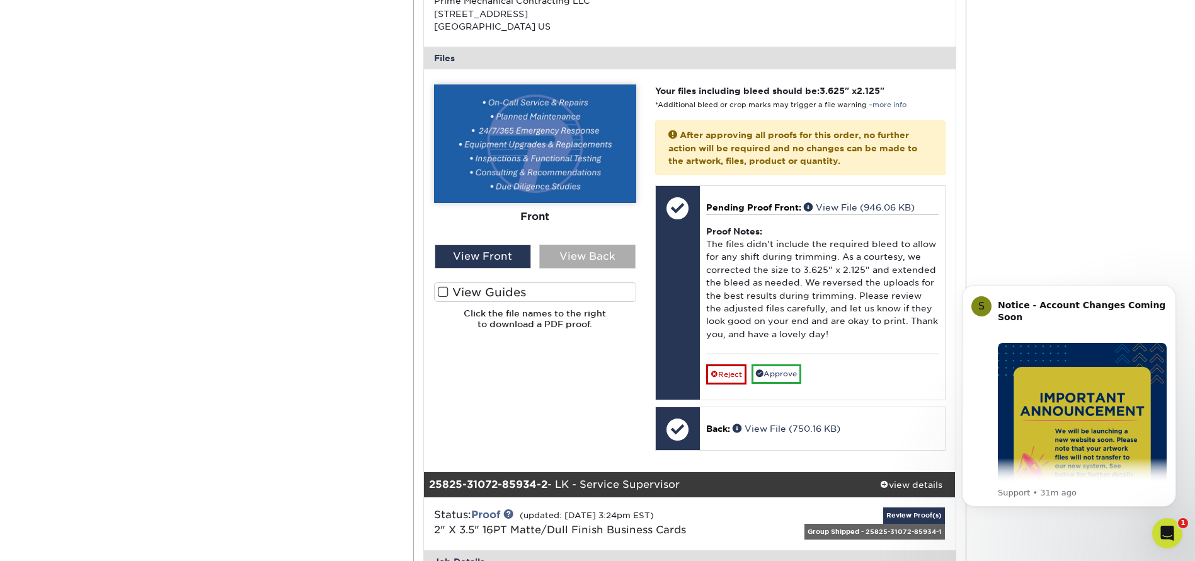
click at [573, 254] on div "View Back" at bounding box center [587, 256] width 96 height 24
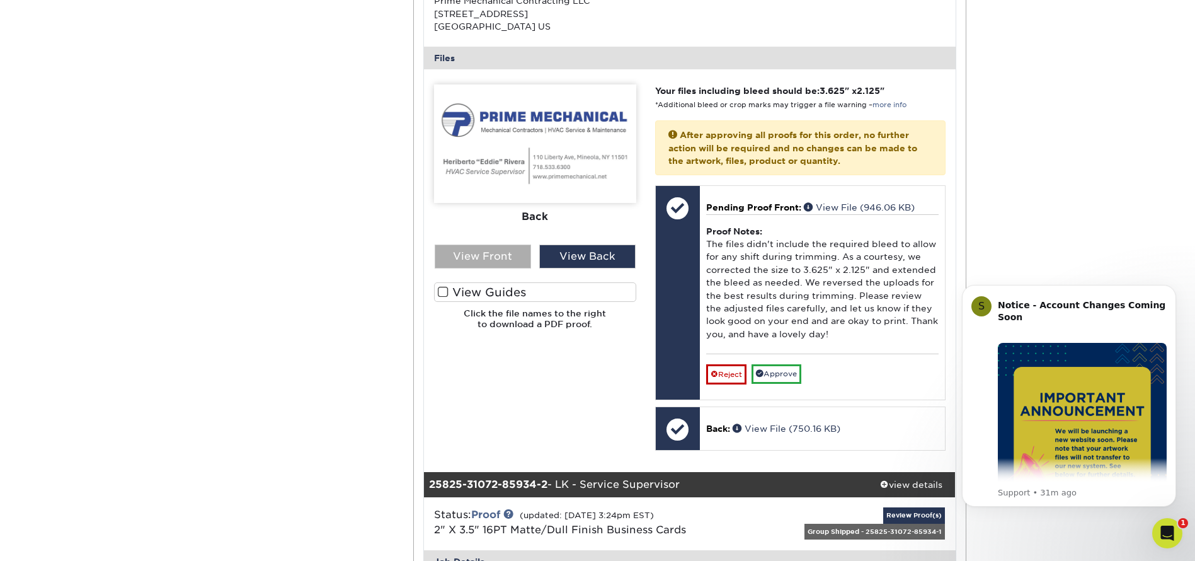
click at [486, 256] on div "View Front" at bounding box center [483, 256] width 96 height 24
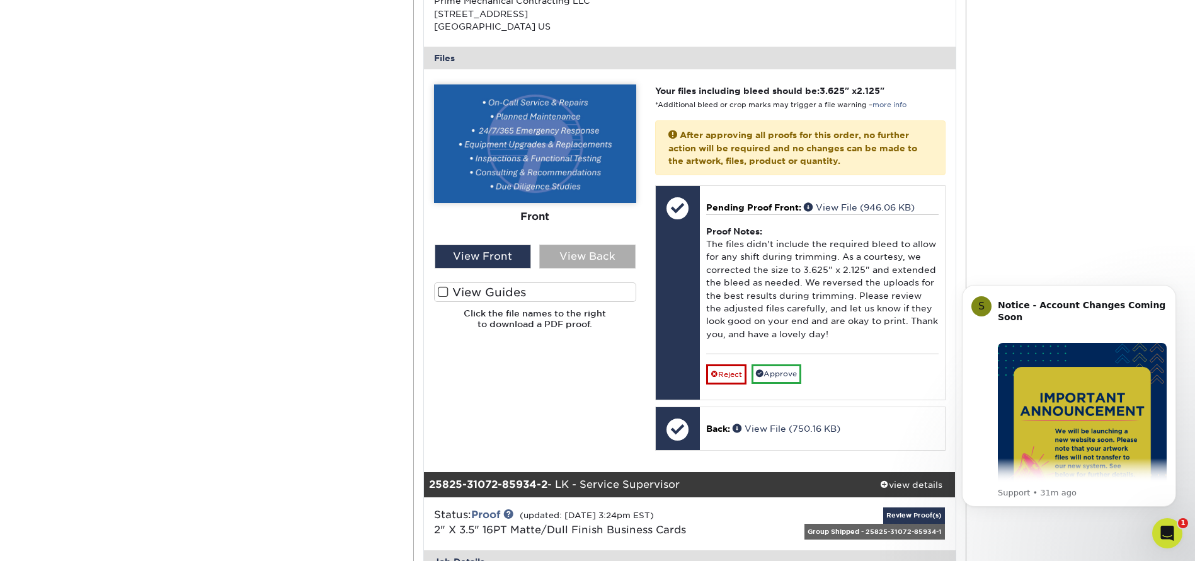
click at [575, 258] on div "View Back" at bounding box center [587, 256] width 96 height 24
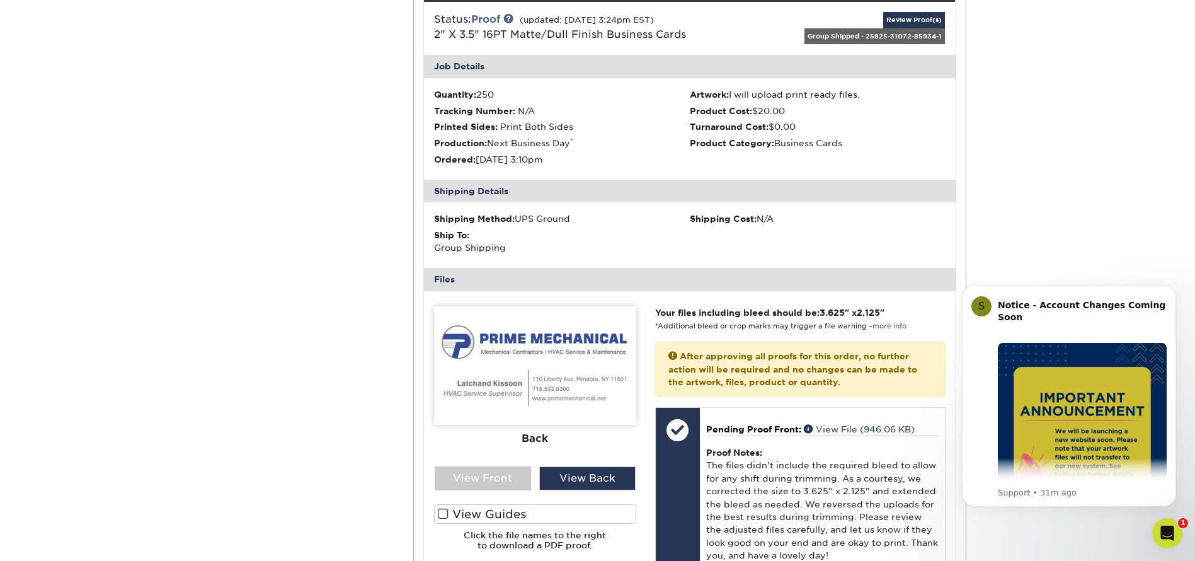
scroll to position [1134, 0]
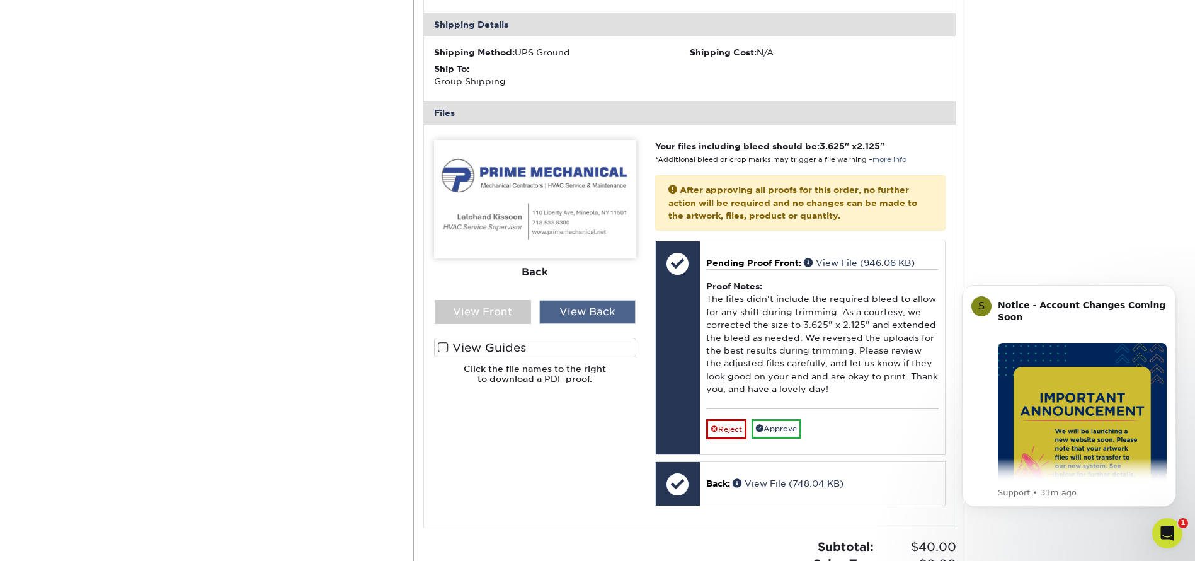
click at [562, 314] on div "View Back" at bounding box center [587, 312] width 96 height 24
click at [482, 315] on div "View Front" at bounding box center [483, 312] width 96 height 24
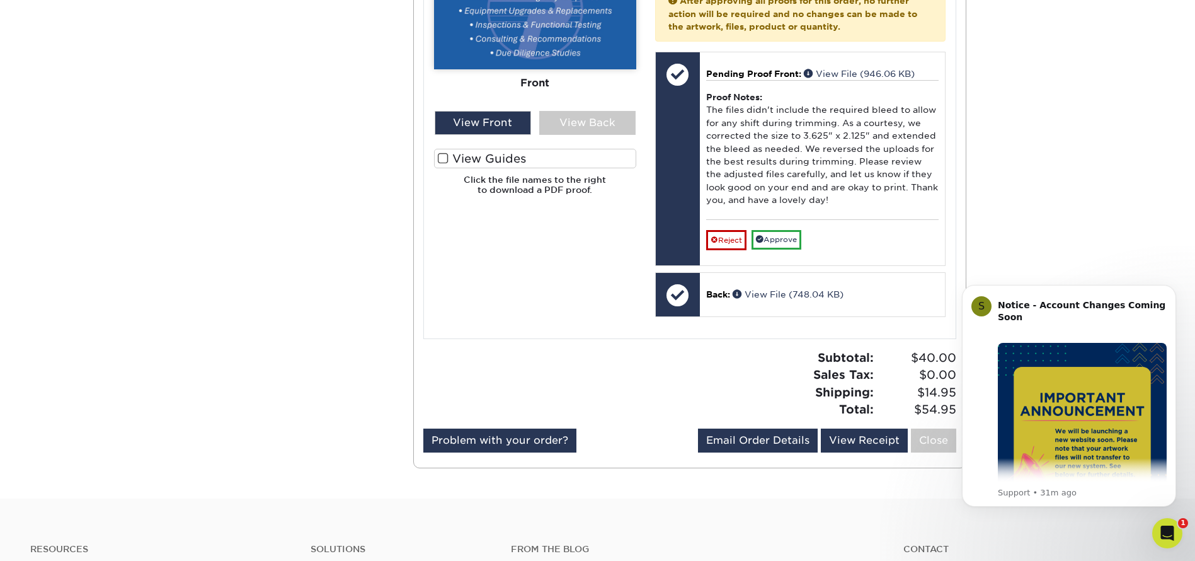
scroll to position [1228, 0]
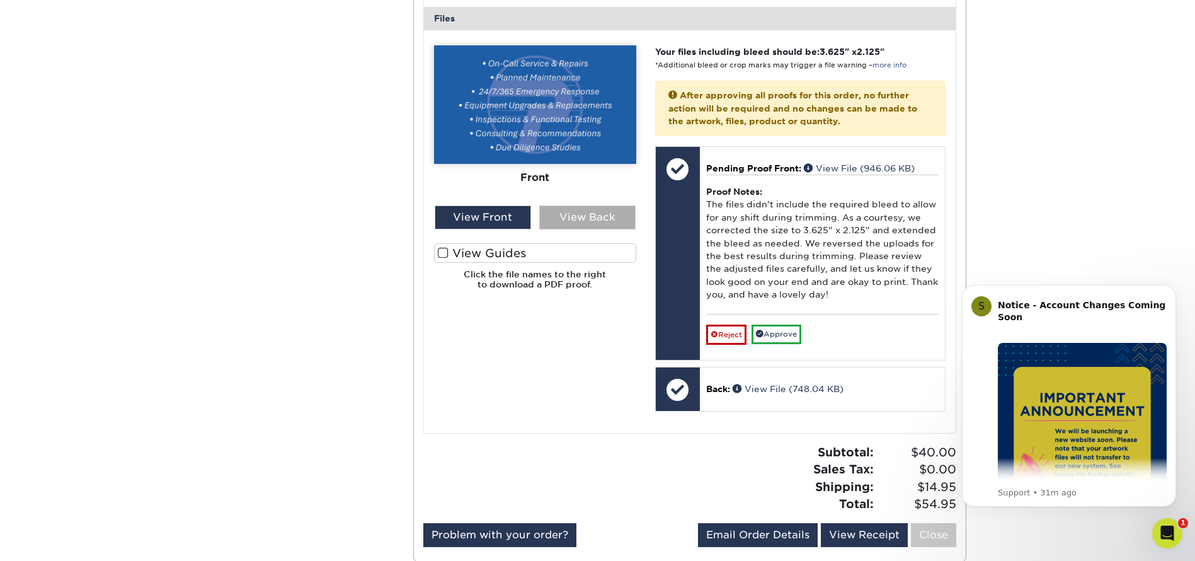
click at [596, 219] on div "View Back" at bounding box center [587, 217] width 96 height 24
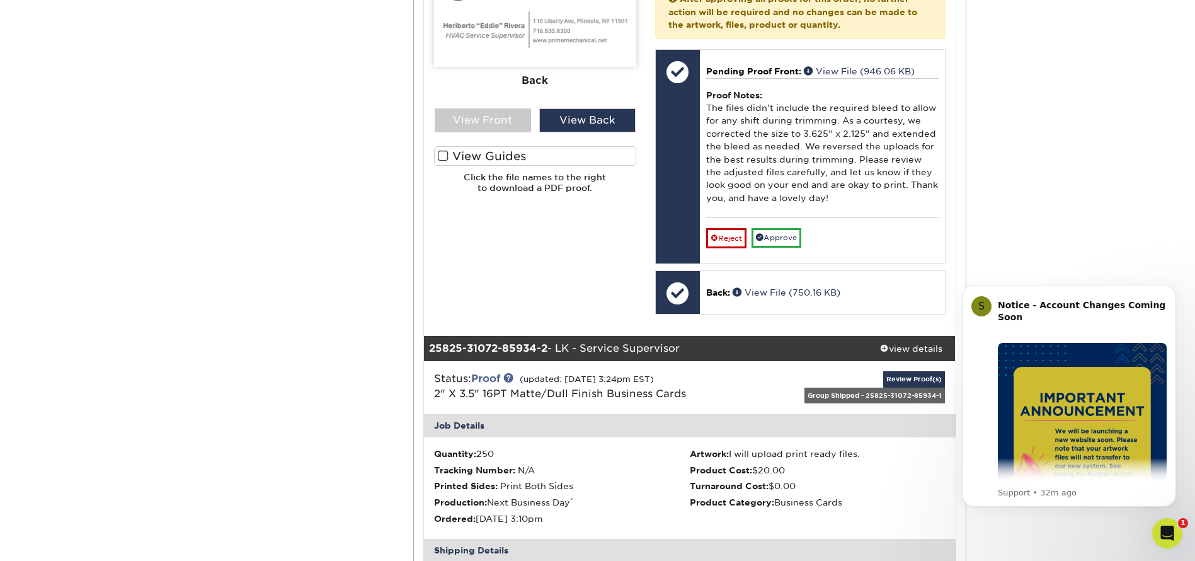
scroll to position [567, 0]
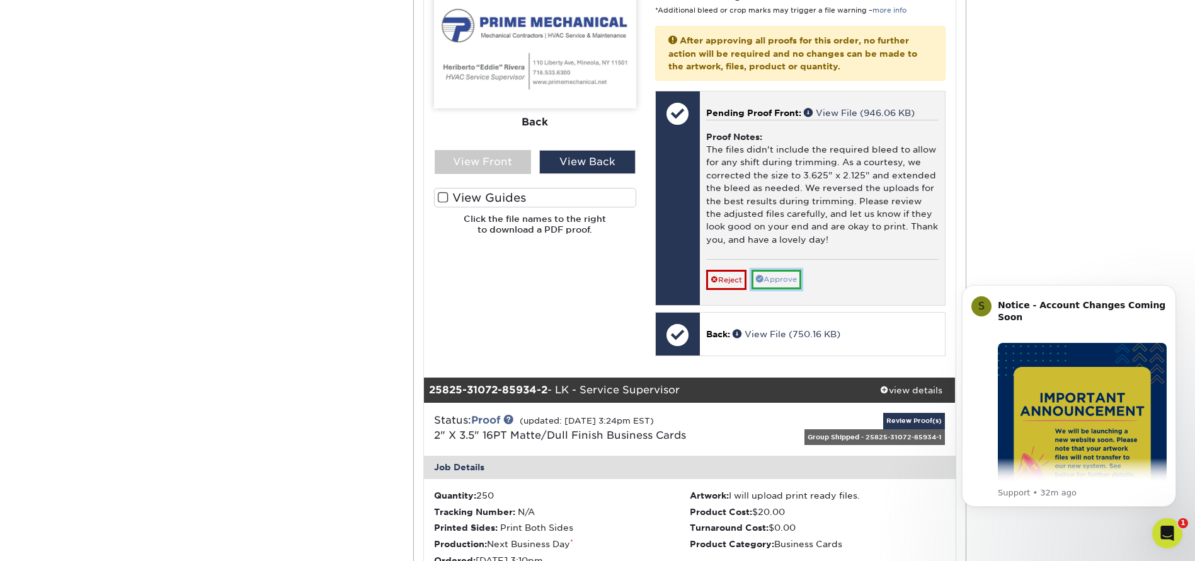
click at [783, 277] on link "Approve" at bounding box center [776, 280] width 50 height 20
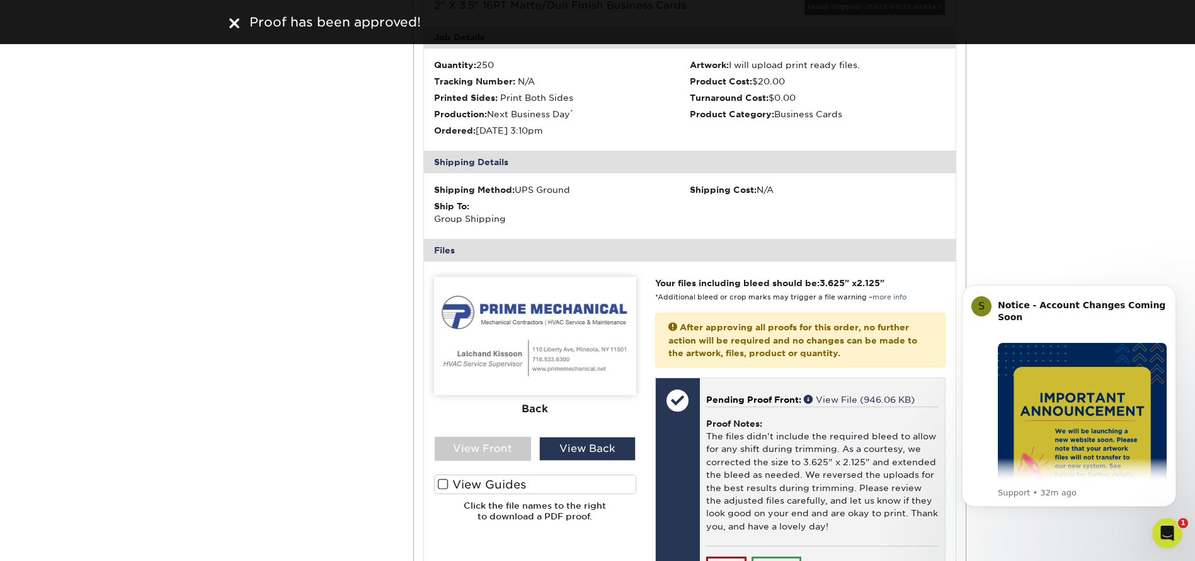
scroll to position [1134, 0]
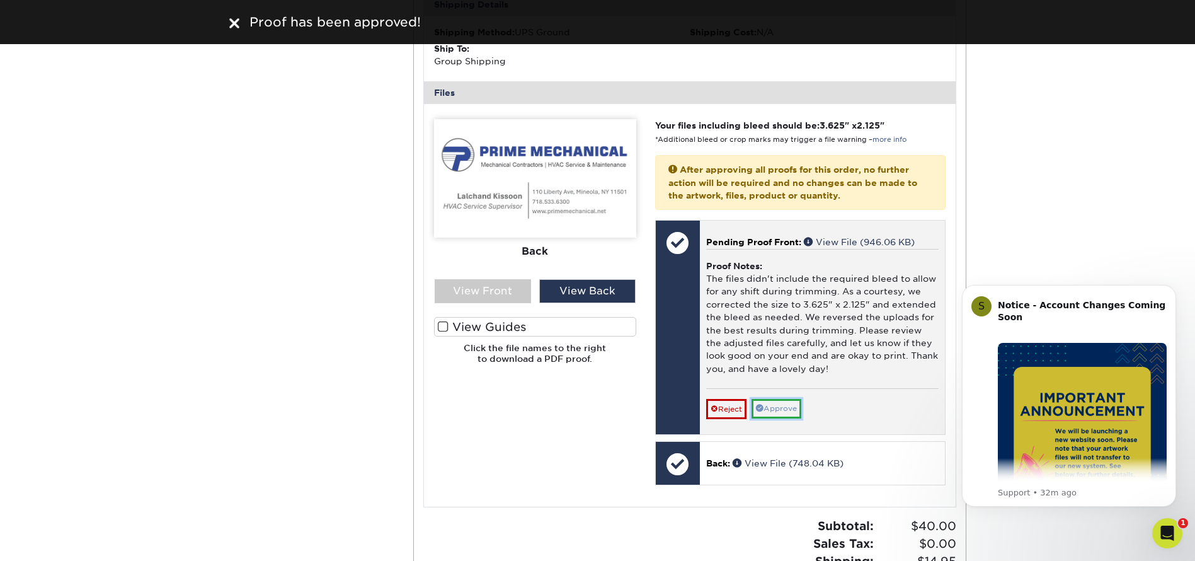
click at [785, 413] on link "Approve" at bounding box center [776, 409] width 50 height 20
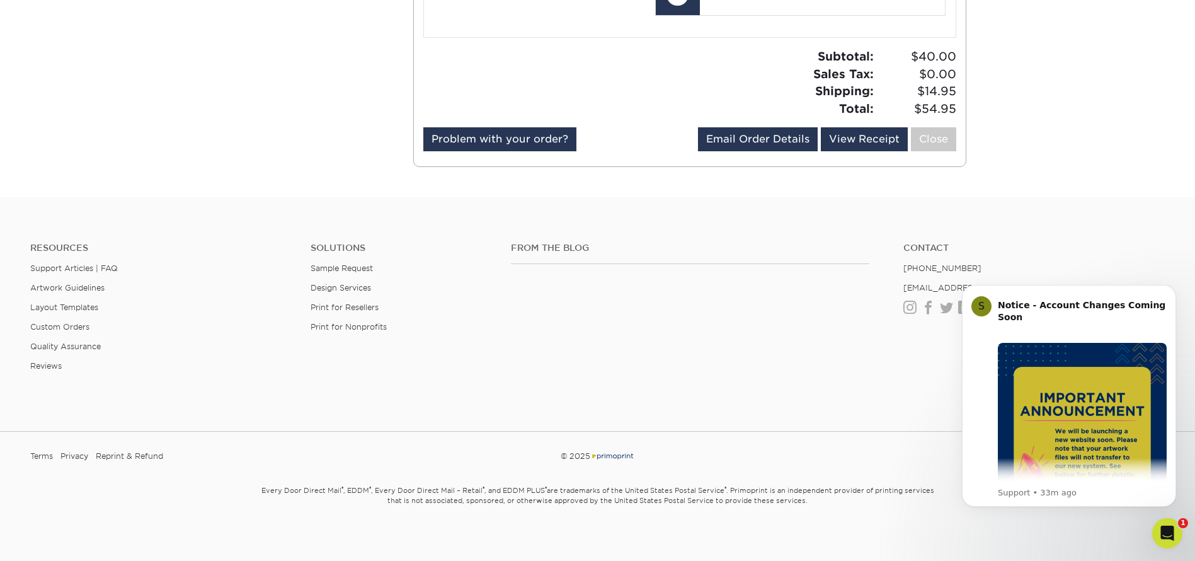
scroll to position [1588, 0]
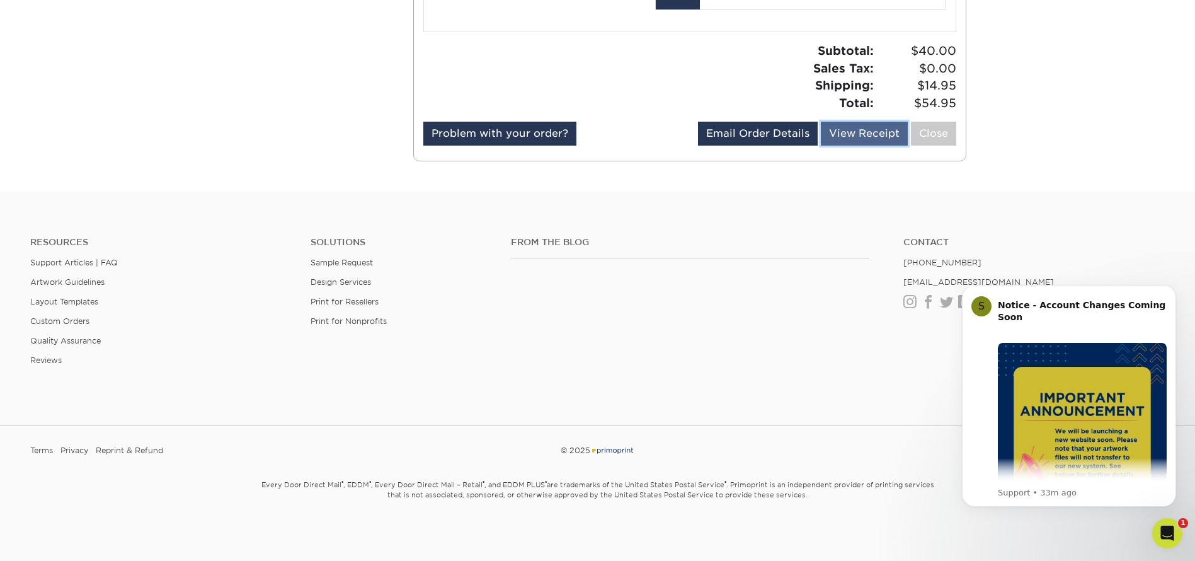
click at [872, 135] on link "View Receipt" at bounding box center [864, 134] width 87 height 24
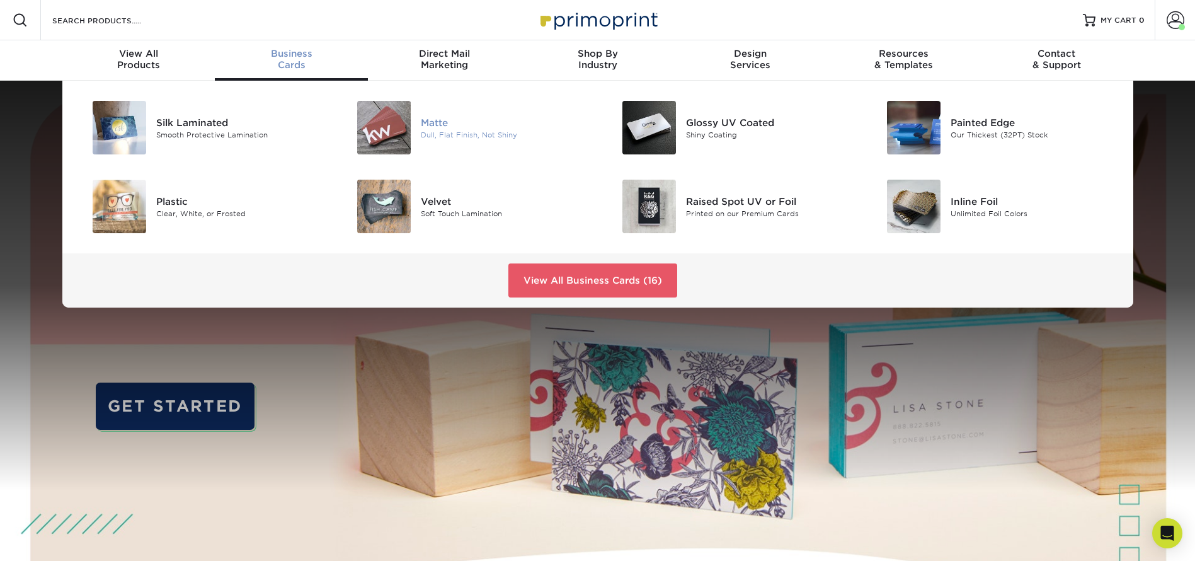
click at [433, 120] on div "Matte" at bounding box center [504, 122] width 167 height 14
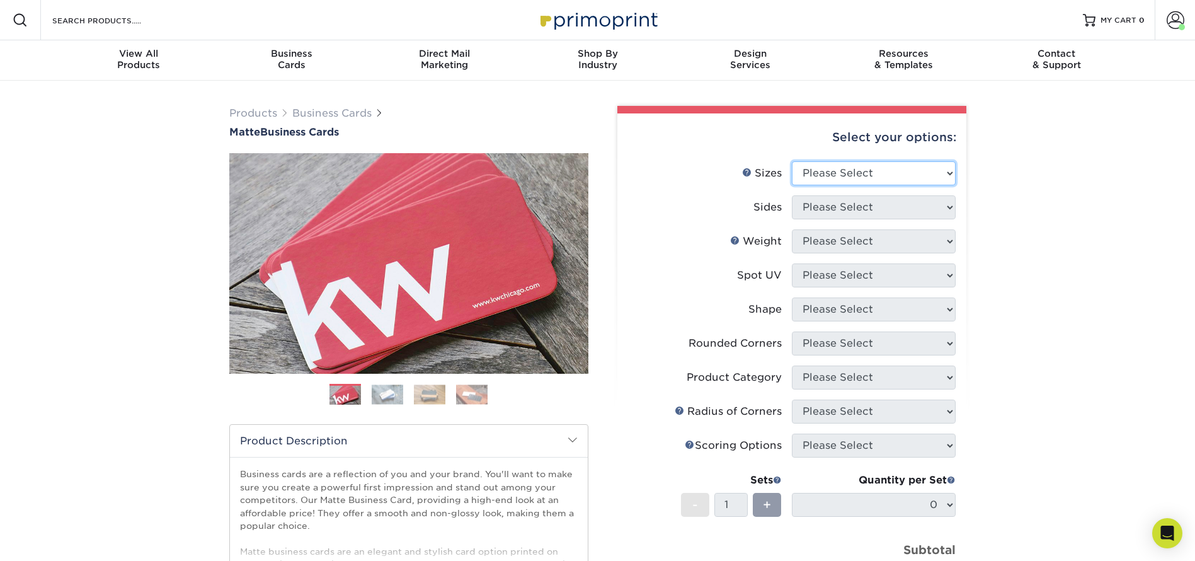
click at [817, 172] on select "Please Select 1.5" x 3.5" - Mini 1.75" x 3.5" - Mini 2" x 2" - Square 2" x 3" -…" at bounding box center [874, 173] width 164 height 24
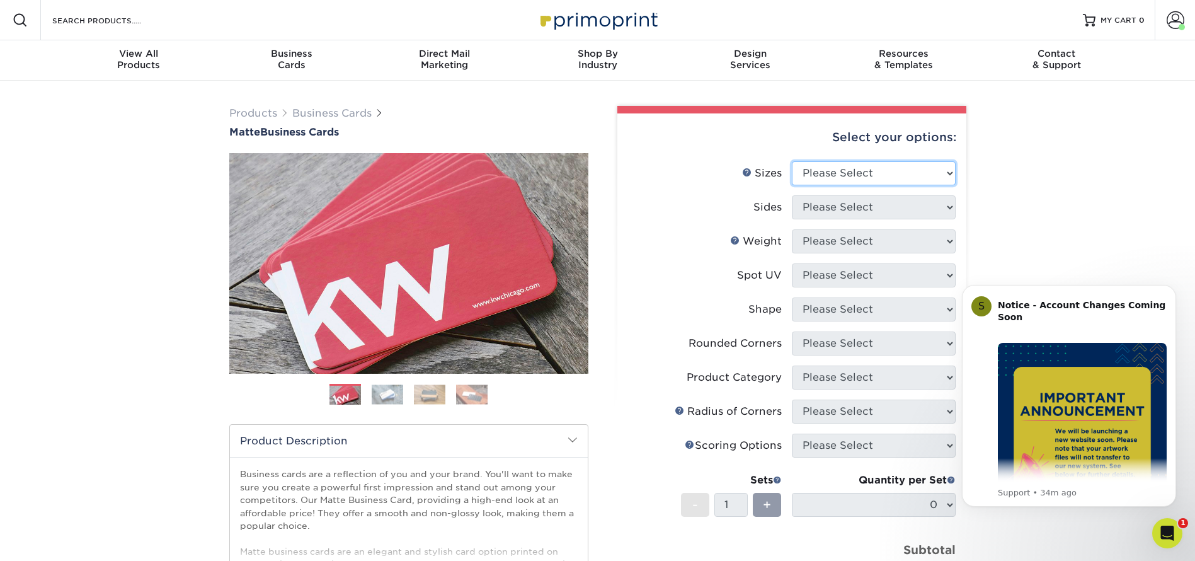
select select "2.00x3.50"
click at [792, 161] on select "Please Select 1.5" x 3.5" - Mini 1.75" x 3.5" - Mini 2" x 2" - Square 2" x 3" -…" at bounding box center [874, 173] width 164 height 24
click at [846, 208] on select "Please Select Print Both Sides Print Front Only" at bounding box center [874, 207] width 164 height 24
select select "13abbda7-1d64-4f25-8bb2-c179b224825d"
click at [792, 195] on select "Please Select Print Both Sides Print Front Only" at bounding box center [874, 207] width 164 height 24
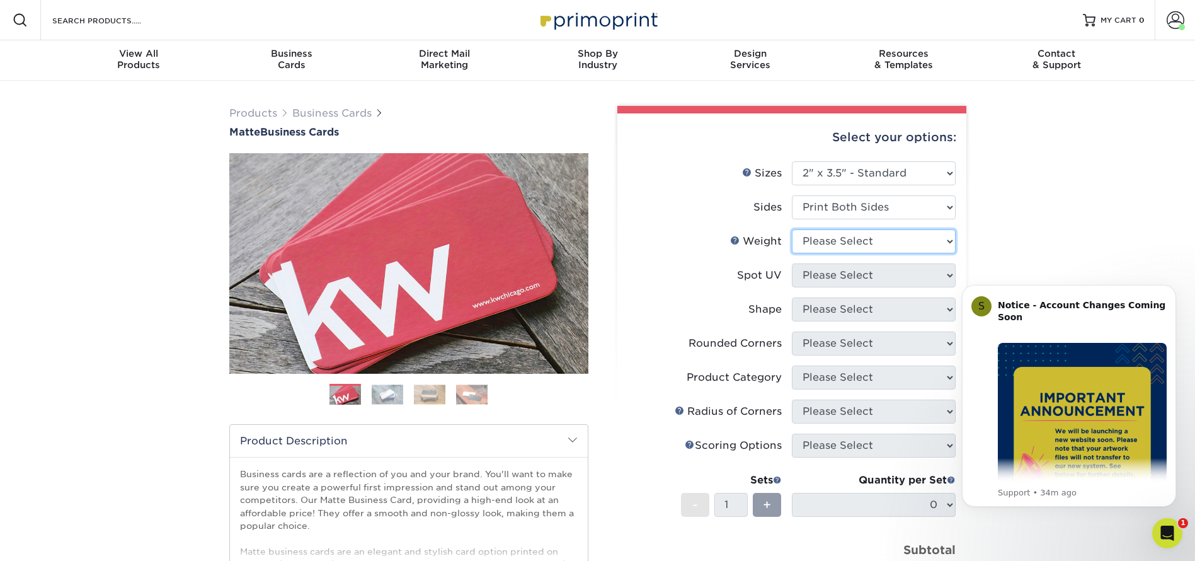
click at [863, 239] on select "Please Select 16PT 14PT" at bounding box center [874, 241] width 164 height 24
select select "16PT"
click at [792, 229] on select "Please Select 16PT 14PT" at bounding box center [874, 241] width 164 height 24
click at [849, 274] on select "Please Select No Spot UV Front and Back (Both Sides) Front Only Back Only" at bounding box center [874, 275] width 164 height 24
select select "3"
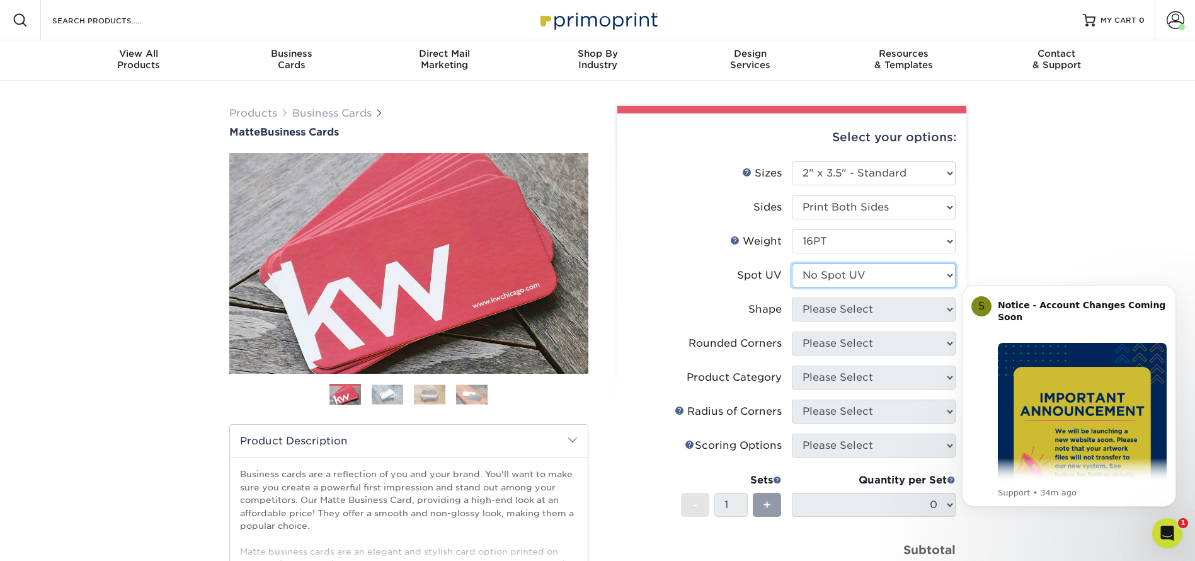
click at [792, 263] on select "Please Select No Spot UV Front and Back (Both Sides) Front Only Back Only" at bounding box center [874, 275] width 164 height 24
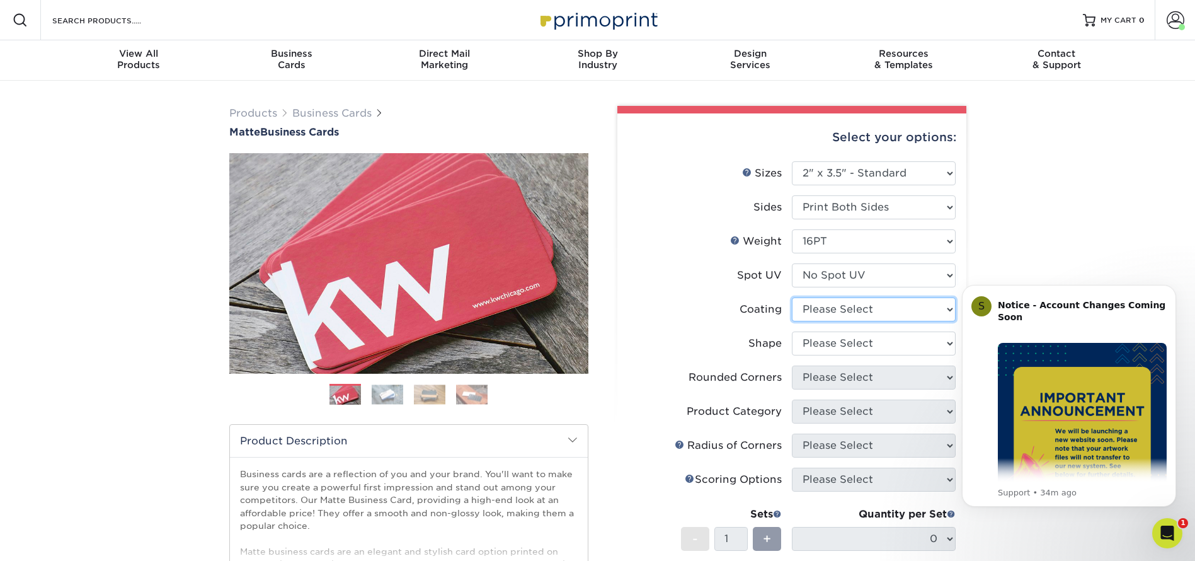
click at [841, 313] on select at bounding box center [874, 309] width 164 height 24
select select "121bb7b5-3b4d-429f-bd8d-bbf80e953313"
click at [792, 297] on select at bounding box center [874, 309] width 164 height 24
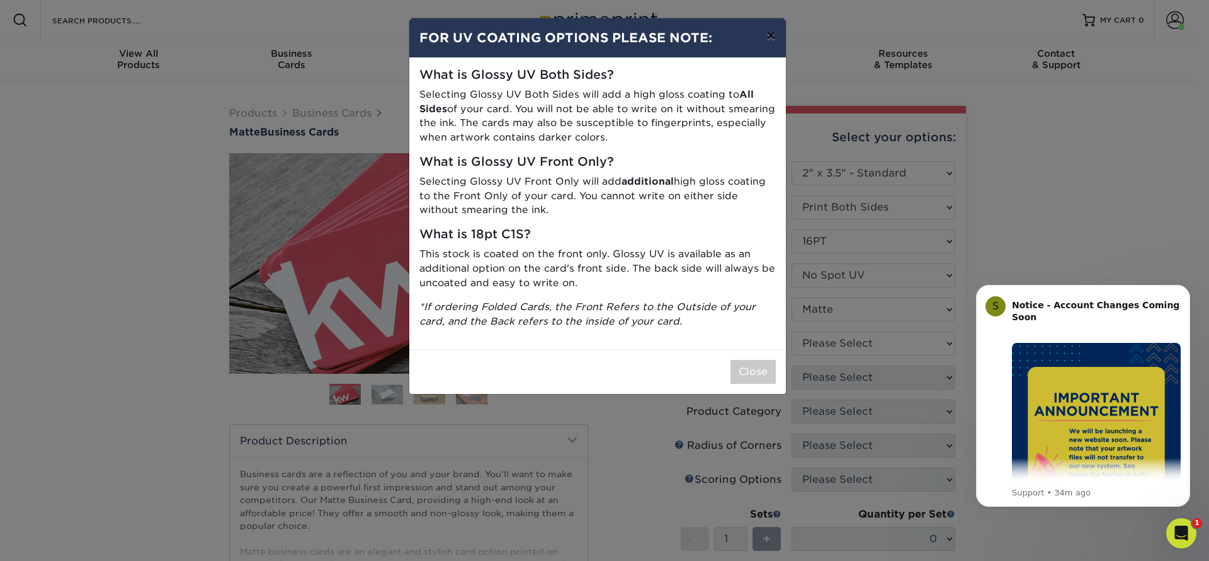
click at [776, 36] on button "×" at bounding box center [770, 35] width 29 height 35
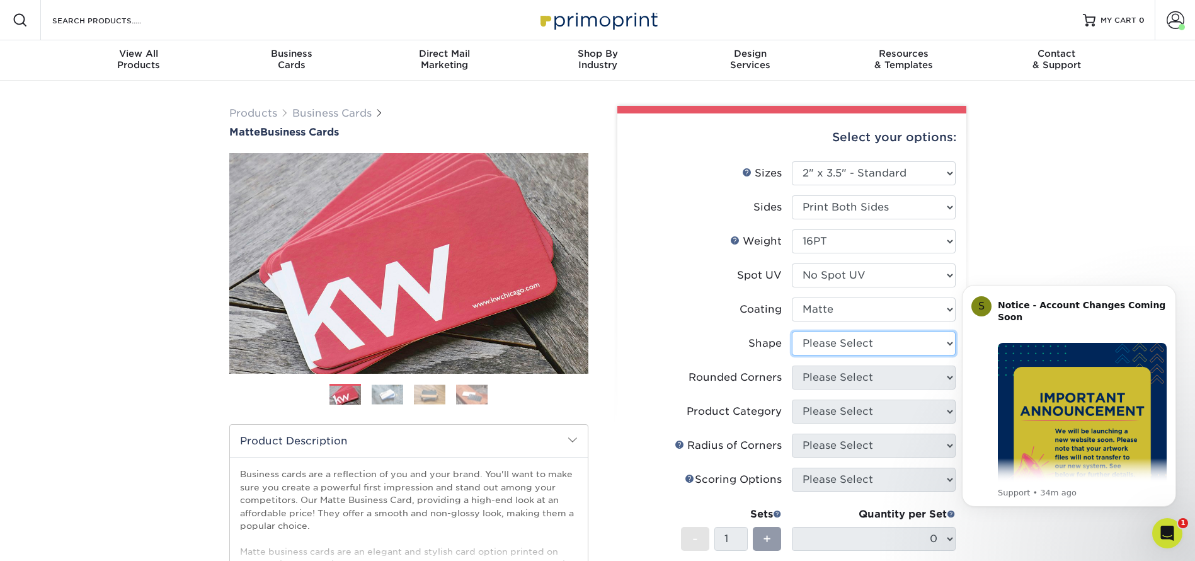
click at [862, 341] on select "Please Select Standard Oval" at bounding box center [874, 343] width 164 height 24
select select "standard"
click at [792, 331] on select "Please Select Standard Oval" at bounding box center [874, 343] width 164 height 24
click at [849, 377] on select "Please Select Yes - Round 2 Corners Yes - Round 4 Corners No" at bounding box center [874, 377] width 164 height 24
select select "0"
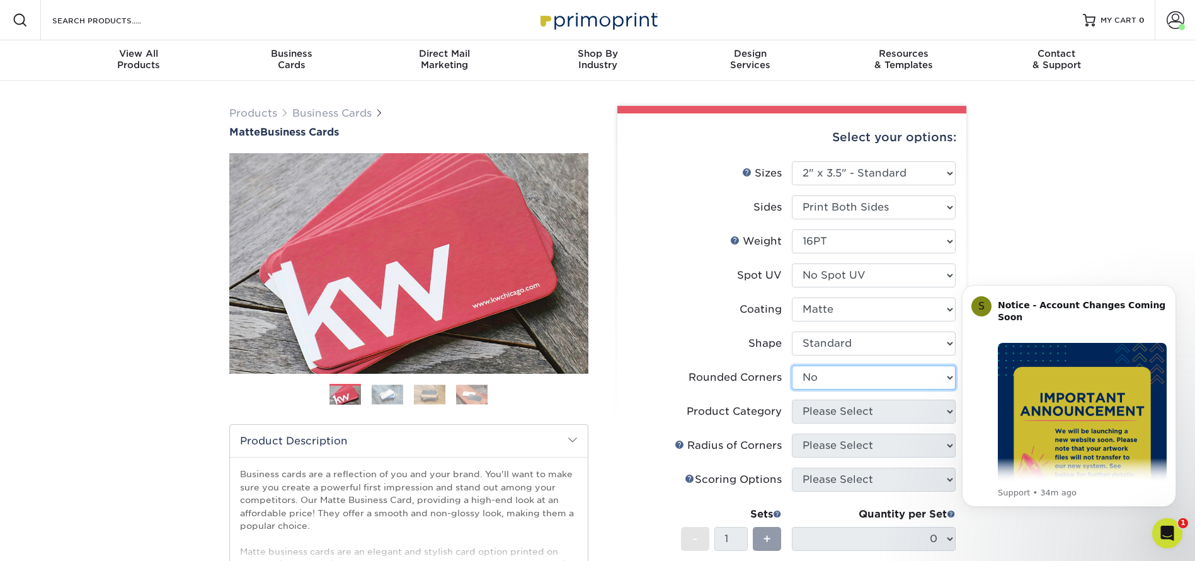
click at [792, 365] on select "Please Select Yes - Round 2 Corners Yes - Round 4 Corners No" at bounding box center [874, 377] width 164 height 24
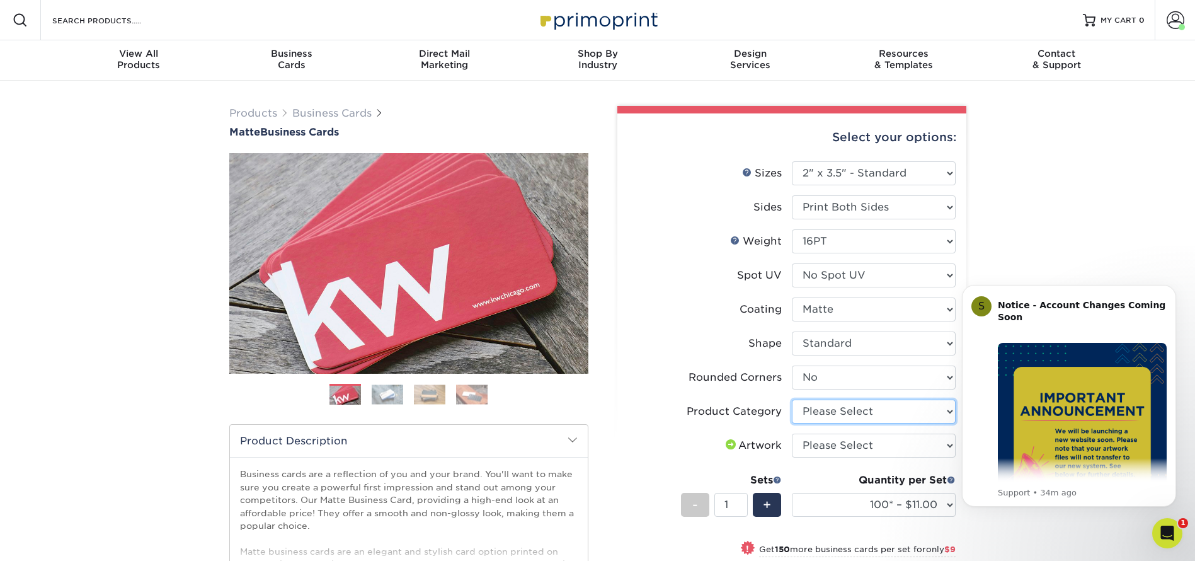
click at [886, 409] on select "Please Select Business Cards" at bounding box center [874, 411] width 164 height 24
select select "3b5148f1-0588-4f88-a218-97bcfdce65c1"
click at [792, 399] on select "Please Select Business Cards" at bounding box center [874, 411] width 164 height 24
click at [884, 446] on select "Please Select I will upload files I need a design - $100" at bounding box center [874, 445] width 164 height 24
select select "upload"
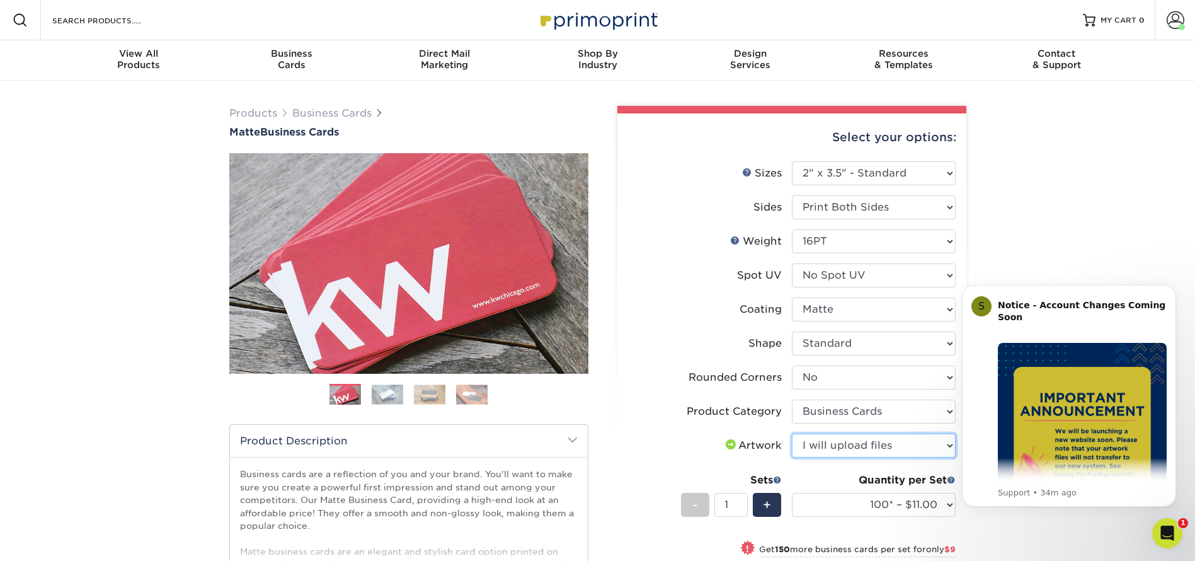
click at [792, 433] on select "Please Select I will upload files I need a design - $100" at bounding box center [874, 445] width 164 height 24
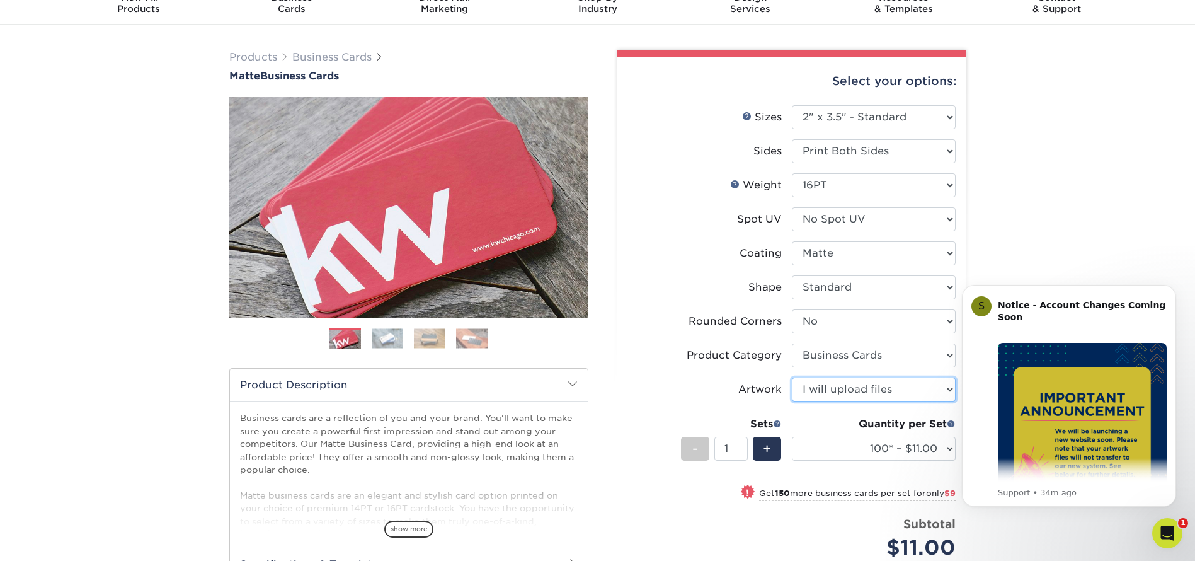
scroll to position [94, 0]
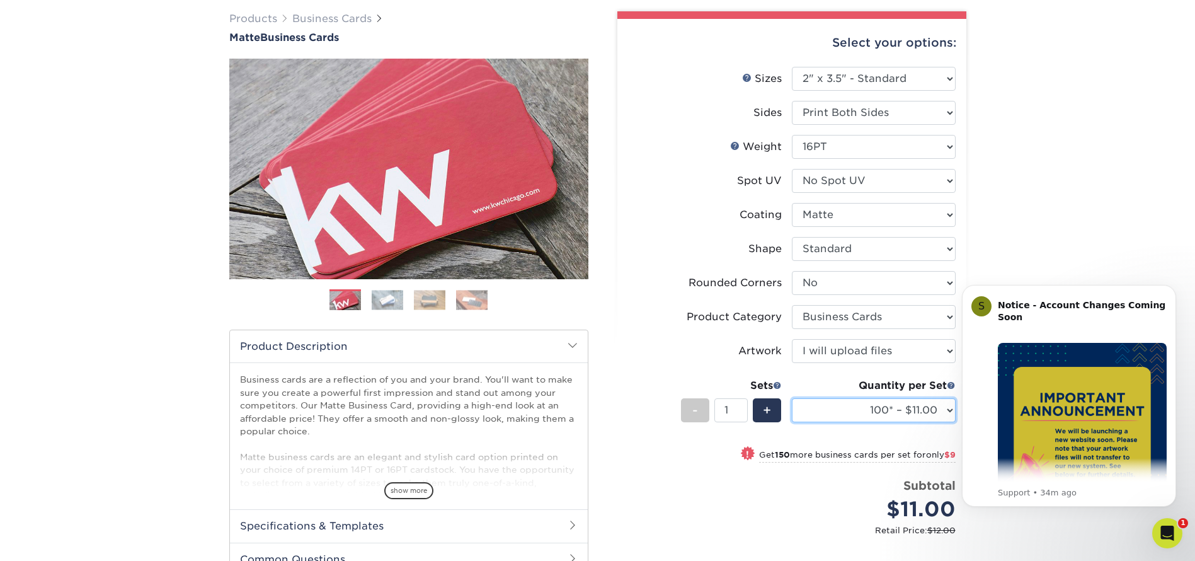
click at [903, 409] on select "100* – $11.00 250* – $20.00 500 – $39.00 1000 – $49.00 2500 – $87.00 5000 – $16…" at bounding box center [874, 410] width 164 height 24
select select "250* – $20.00"
click at [792, 398] on select "100* – $11.00 250* – $20.00 500 – $39.00 1000 – $49.00 2500 – $87.00 5000 – $16…" at bounding box center [874, 410] width 164 height 24
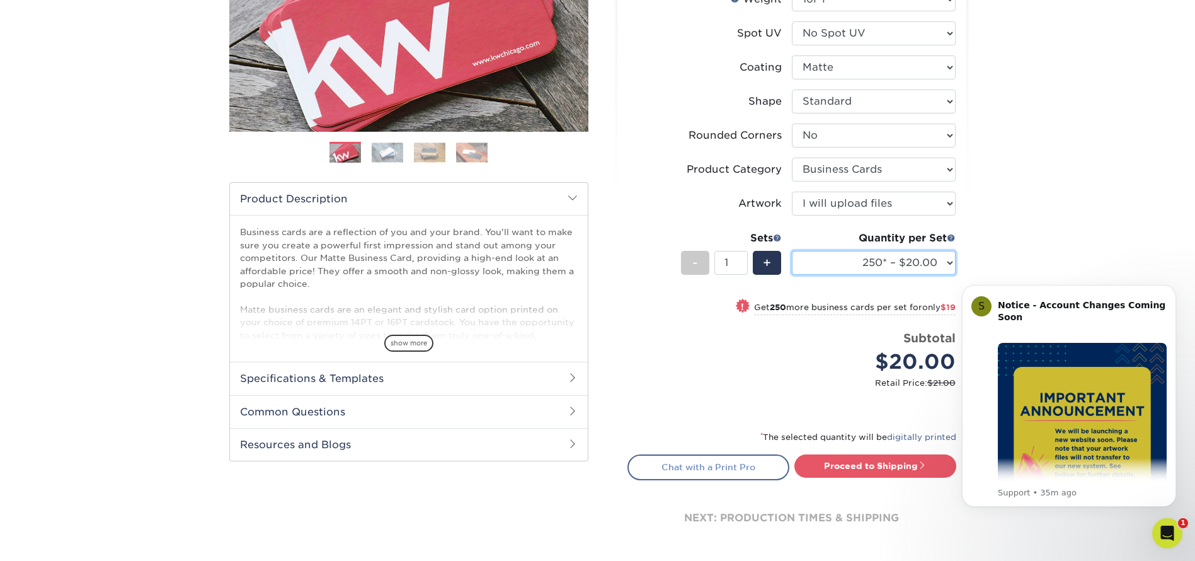
scroll to position [283, 0]
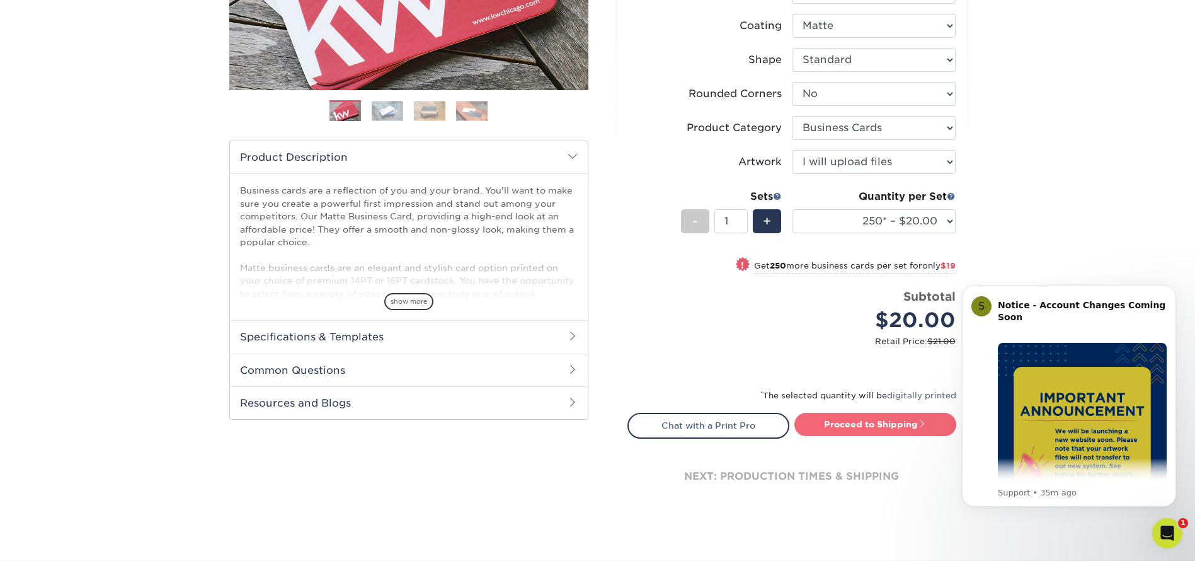
click at [854, 428] on link "Proceed to Shipping" at bounding box center [875, 424] width 162 height 23
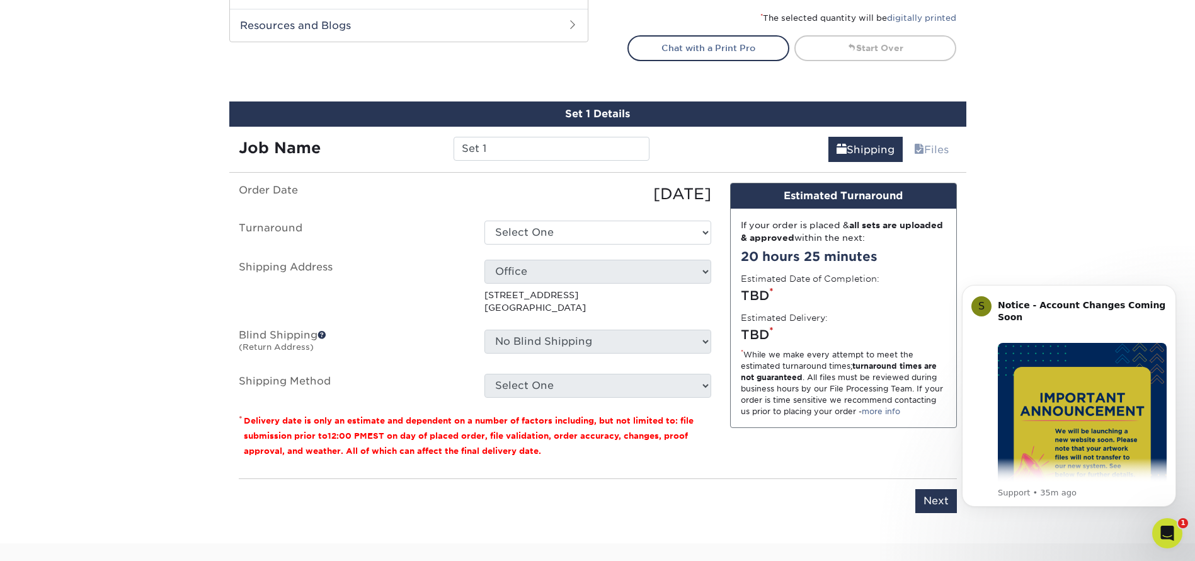
scroll to position [731, 0]
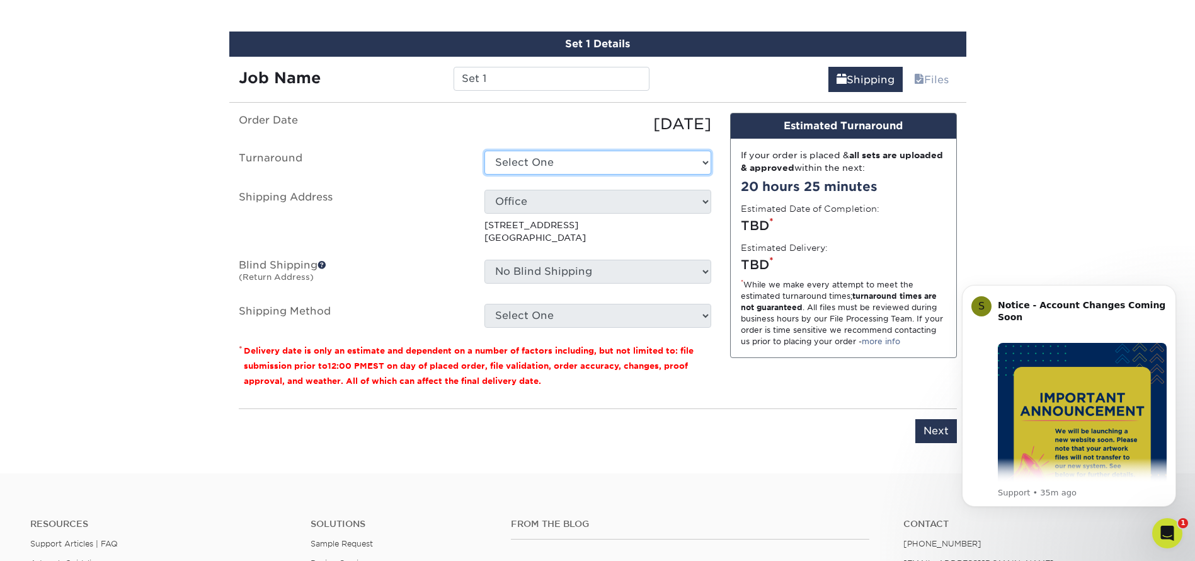
click at [523, 165] on select "Select One 2-4 Business Days 2 Day Next Business Day" at bounding box center [597, 163] width 227 height 24
drag, startPoint x: 506, startPoint y: 79, endPoint x: 348, endPoint y: 59, distance: 160.1
click at [326, 67] on div "Job Name Set 1" at bounding box center [444, 79] width 430 height 24
drag, startPoint x: 629, startPoint y: 77, endPoint x: 489, endPoint y: 82, distance: 139.9
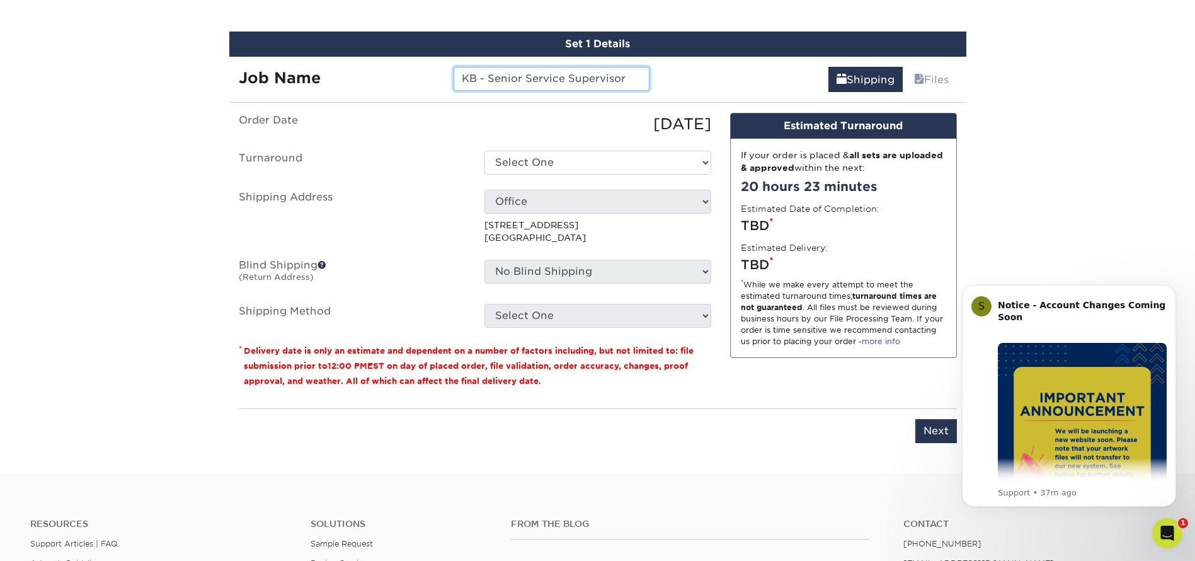
click at [489, 82] on input "KB - Senior Service Supervisor" at bounding box center [551, 79] width 196 height 24
type input "KB - Senior Service Supervisor"
click at [533, 158] on select "Select One 2-4 Business Days 2 Day Next Business Day" at bounding box center [597, 163] width 227 height 24
select select "9fe09f74-13a8-4433-b0c6-7e0e9829344b"
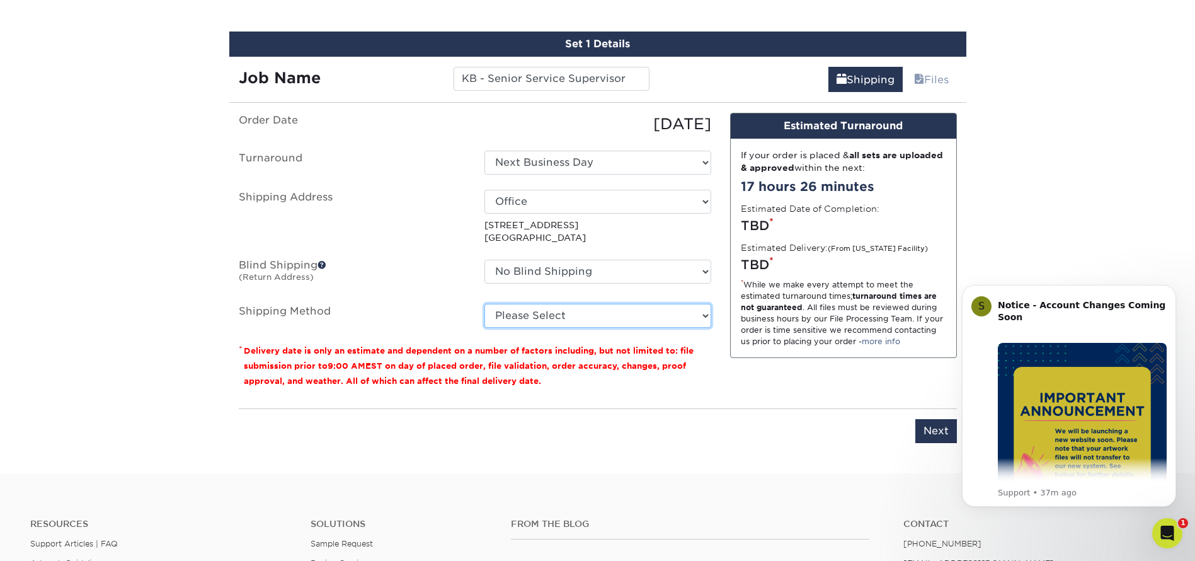
click at [539, 315] on select "Please Select Ground Shipping (+$7.84) 3 Day Shipping Service (+$15.33) 2 Day A…" at bounding box center [597, 316] width 227 height 24
select select "03"
click at [484, 304] on select "Please Select Ground Shipping (+$7.84) 3 Day Shipping Service (+$15.33) 2 Day A…" at bounding box center [597, 316] width 227 height 24
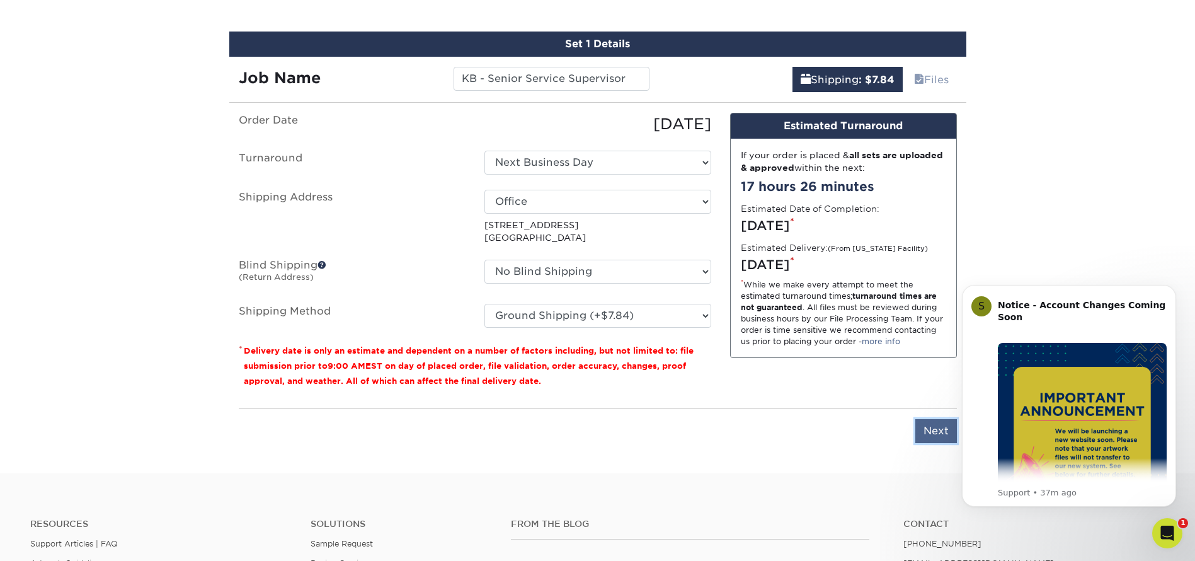
click at [946, 422] on input "Next" at bounding box center [936, 431] width 42 height 24
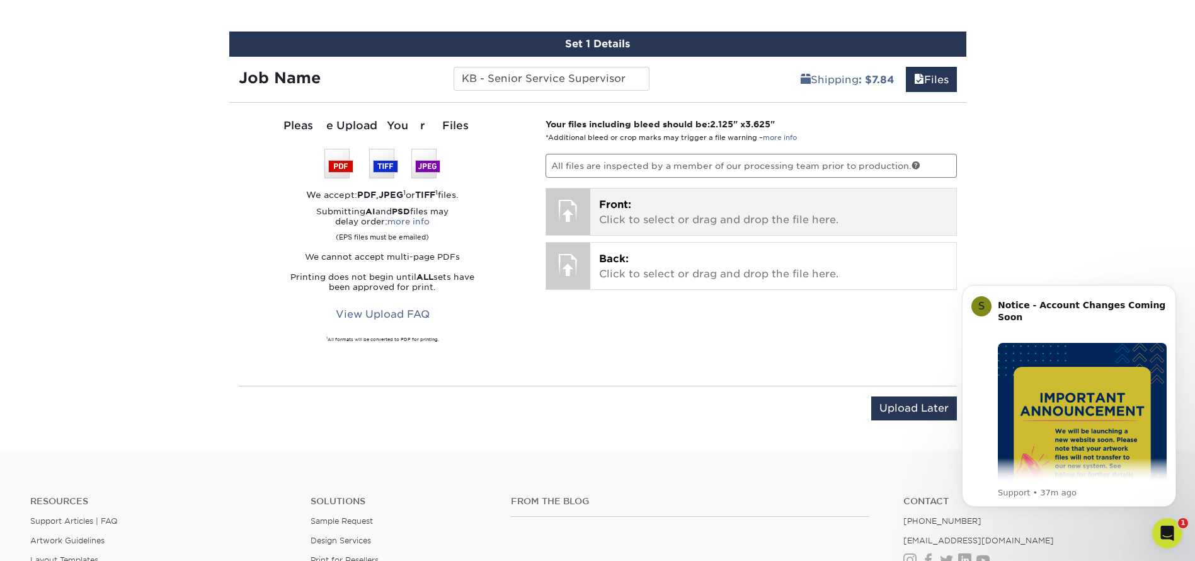
click at [662, 207] on p "Front: Click to select or drag and drop the file here." at bounding box center [773, 212] width 348 height 30
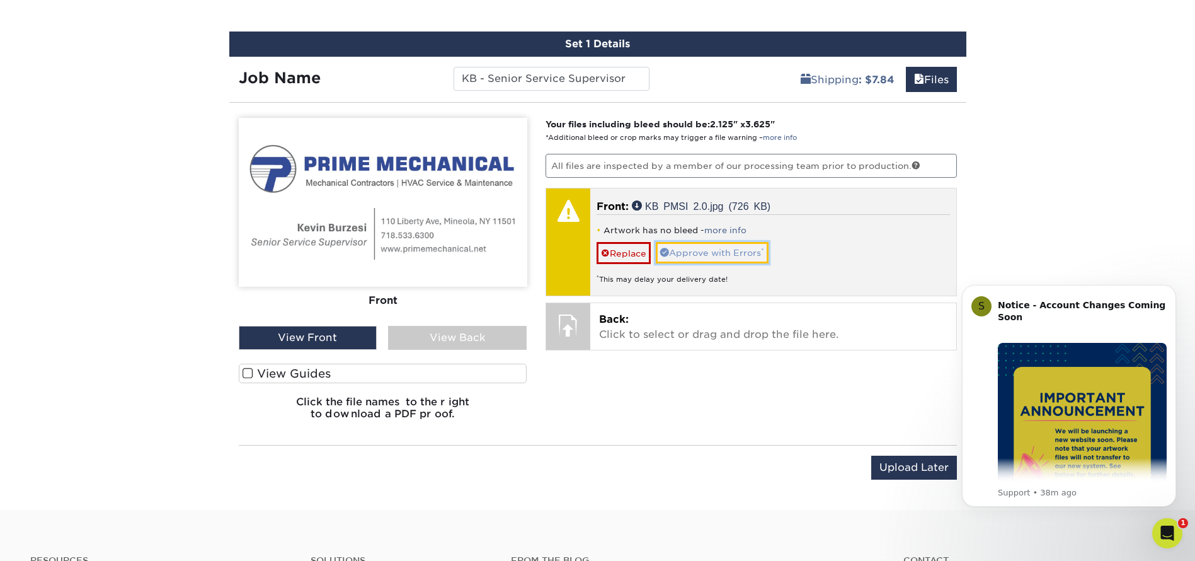
click at [752, 253] on link "Approve with Errors *" at bounding box center [712, 252] width 113 height 21
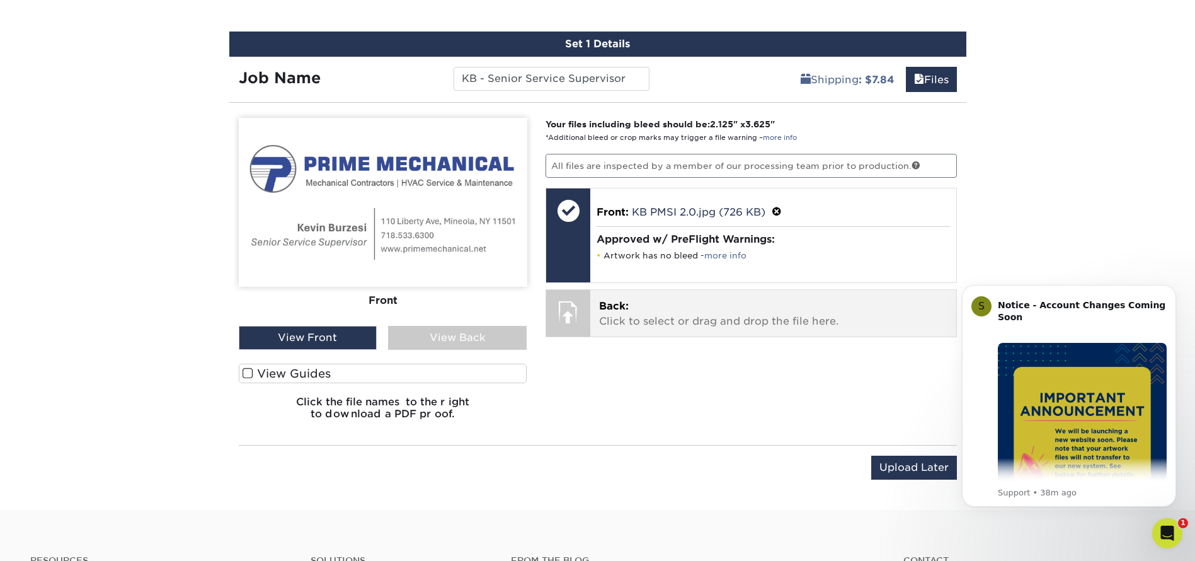
click at [680, 312] on p "Back: Click to select or drag and drop the file here." at bounding box center [773, 314] width 348 height 30
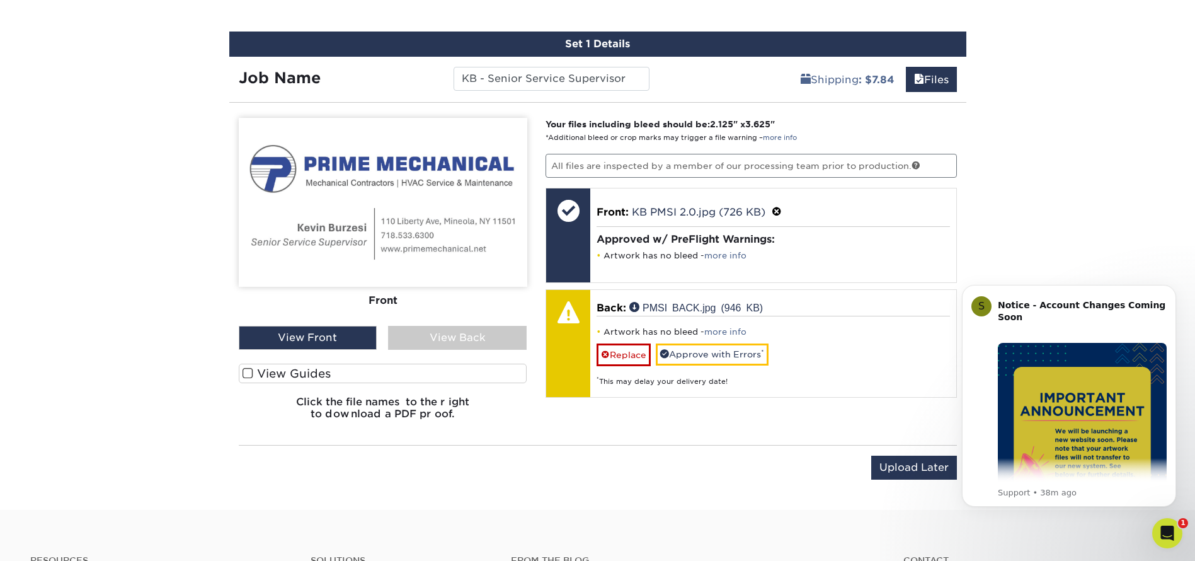
click at [433, 334] on div "View Back" at bounding box center [457, 338] width 139 height 24
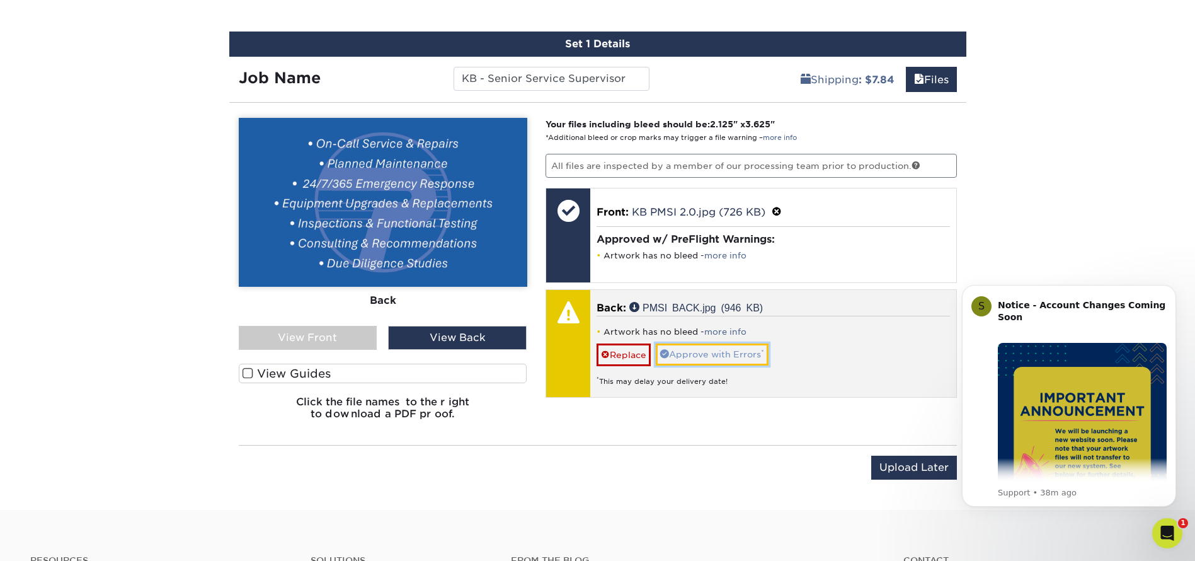
click at [724, 356] on link "Approve with Errors *" at bounding box center [712, 353] width 113 height 21
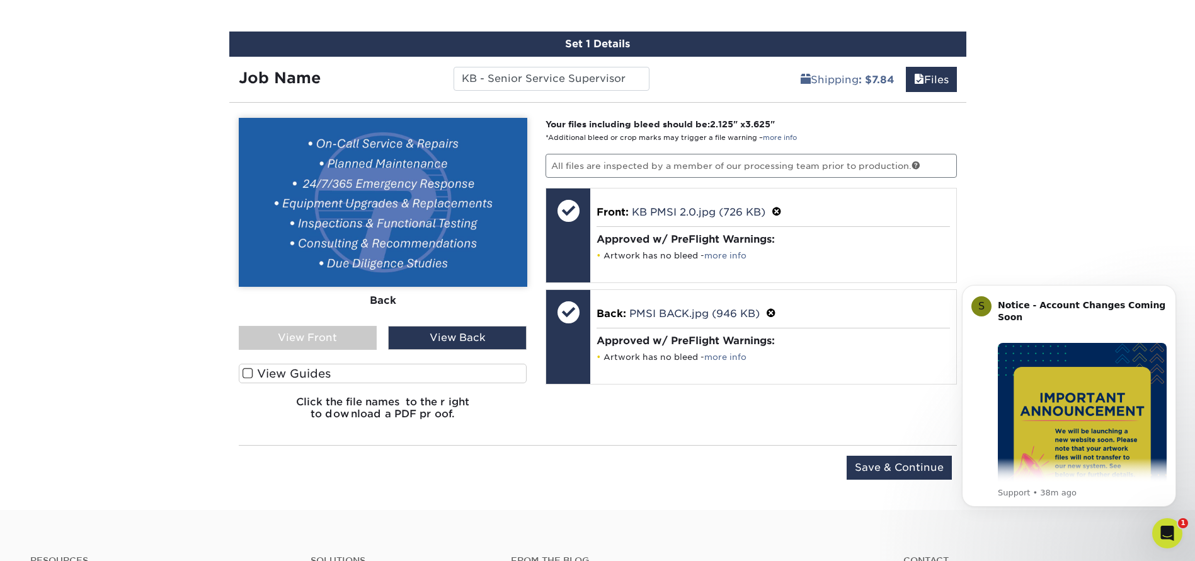
click at [728, 255] on link "more info" at bounding box center [725, 255] width 42 height 9
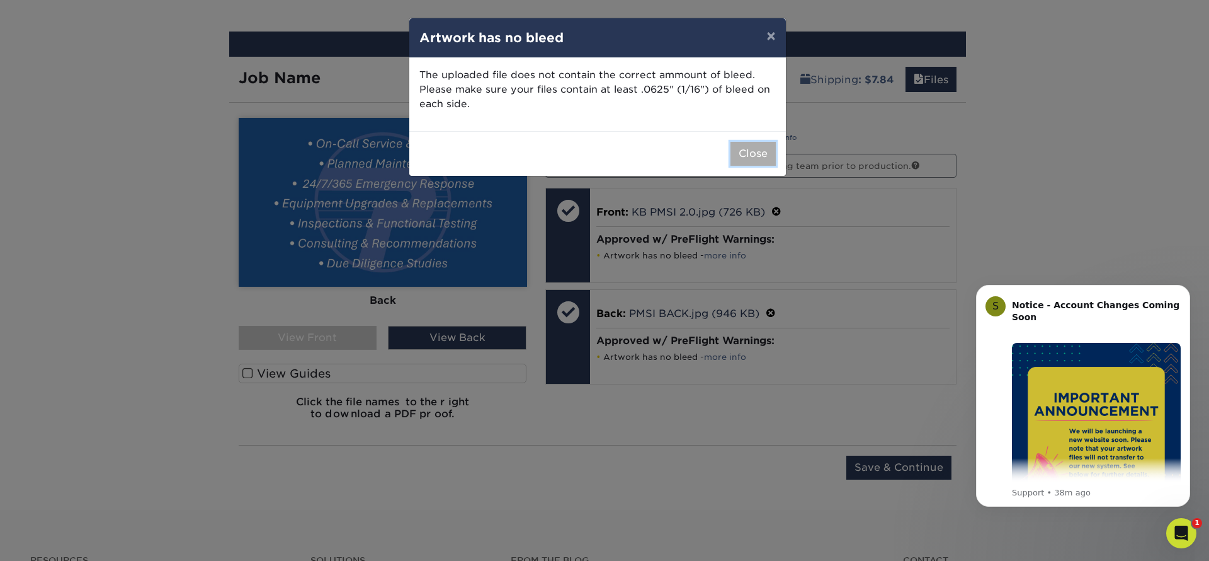
click at [755, 150] on button "Close" at bounding box center [753, 154] width 45 height 24
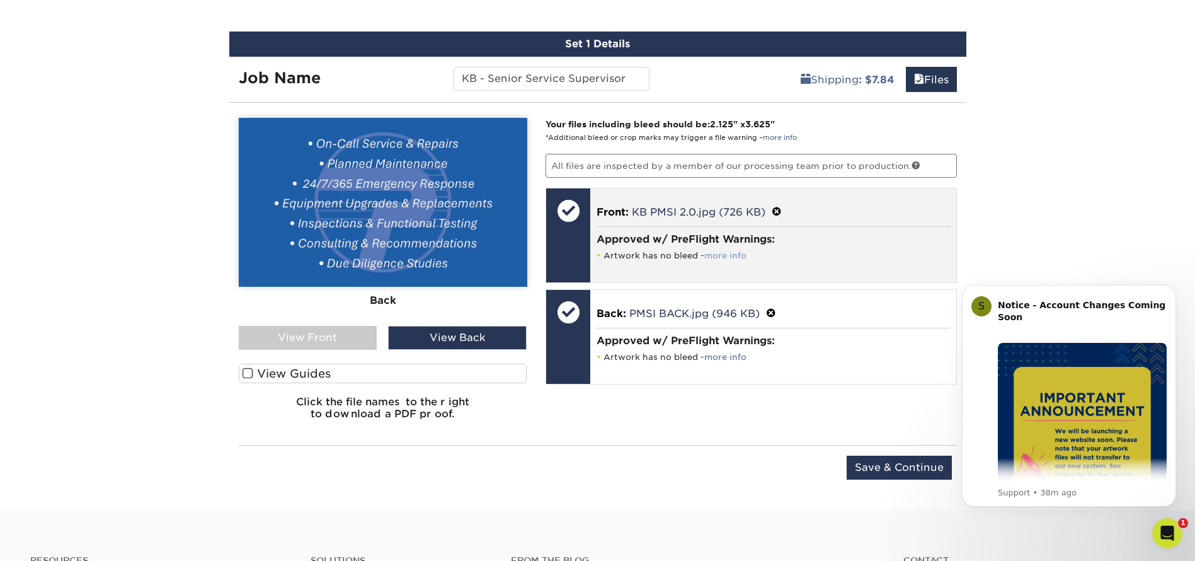
click at [723, 257] on link "more info" at bounding box center [725, 255] width 42 height 9
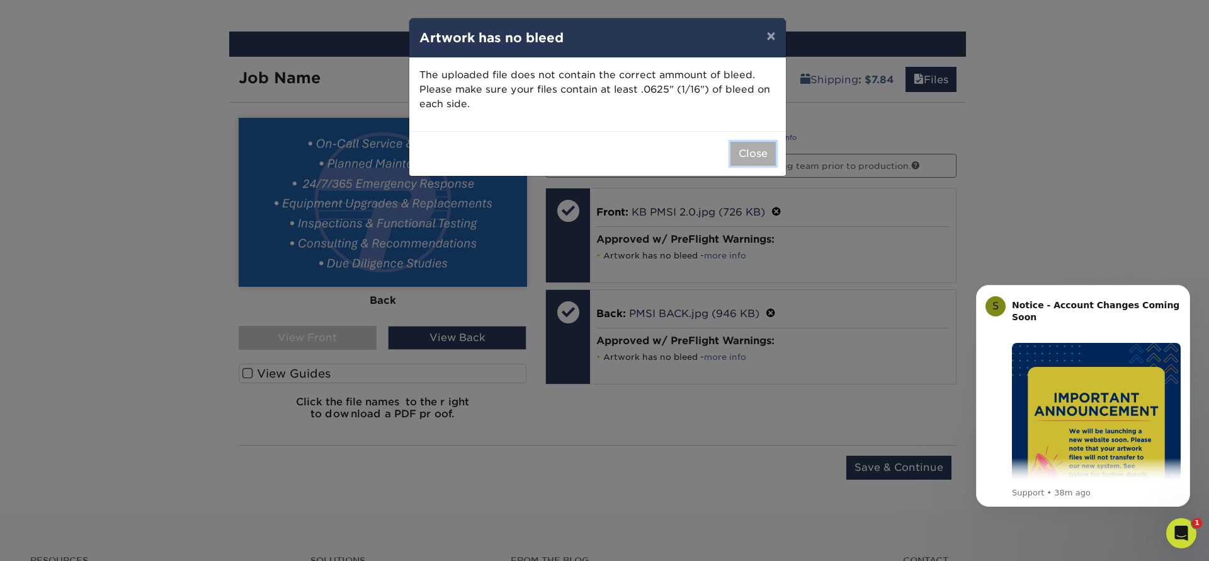
click at [761, 154] on button "Close" at bounding box center [753, 154] width 45 height 24
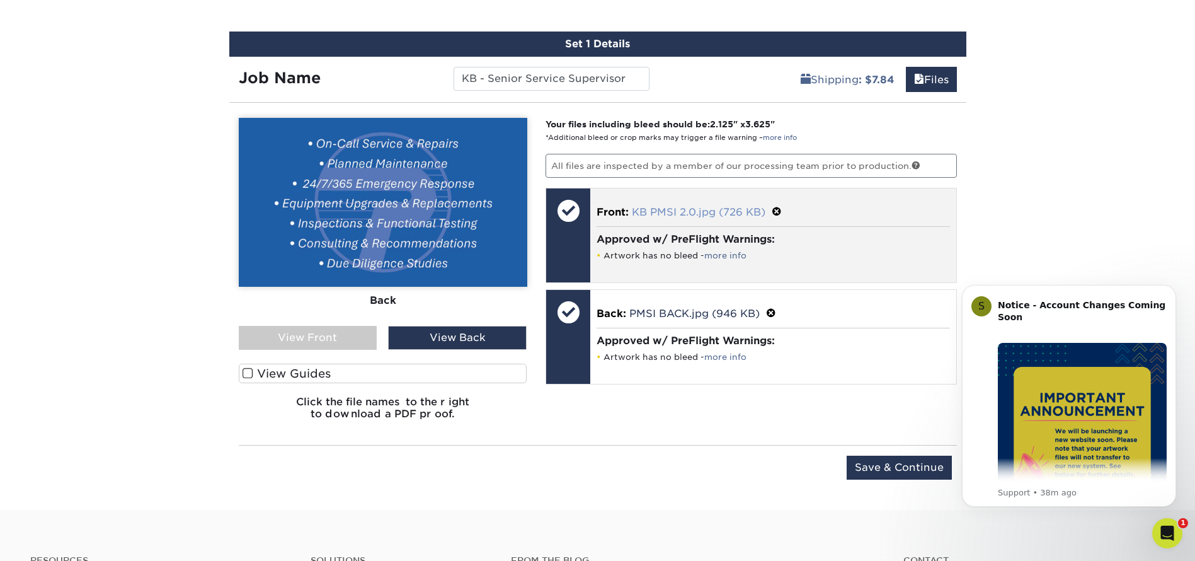
click at [734, 216] on link "KB PMSI 2.0.jpg (726 KB)" at bounding box center [699, 212] width 134 height 12
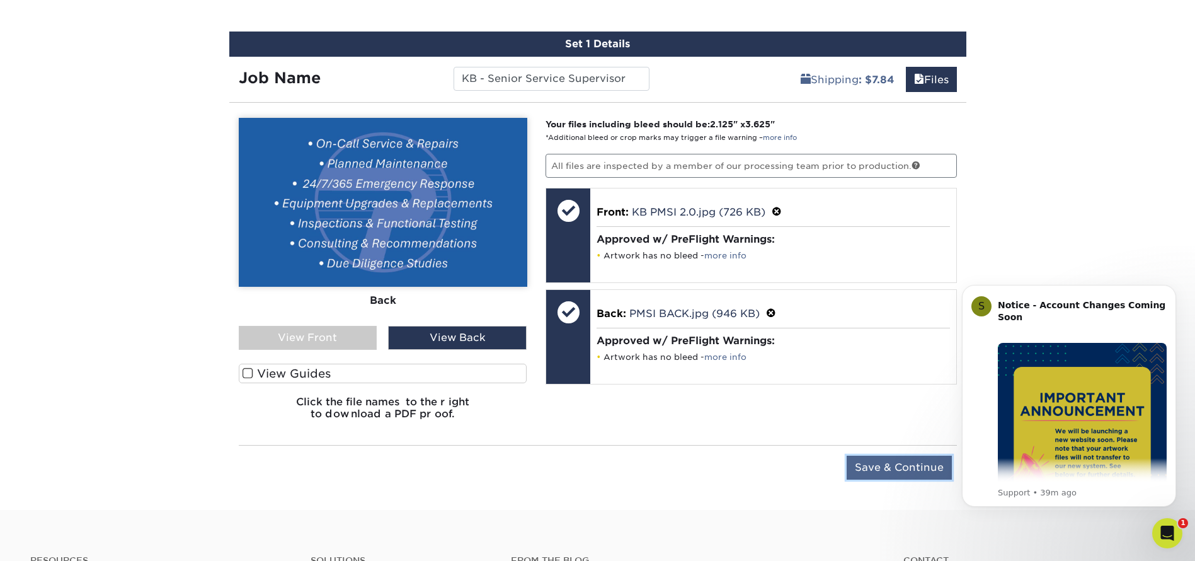
click at [891, 467] on input "Save & Continue" at bounding box center [898, 467] width 105 height 24
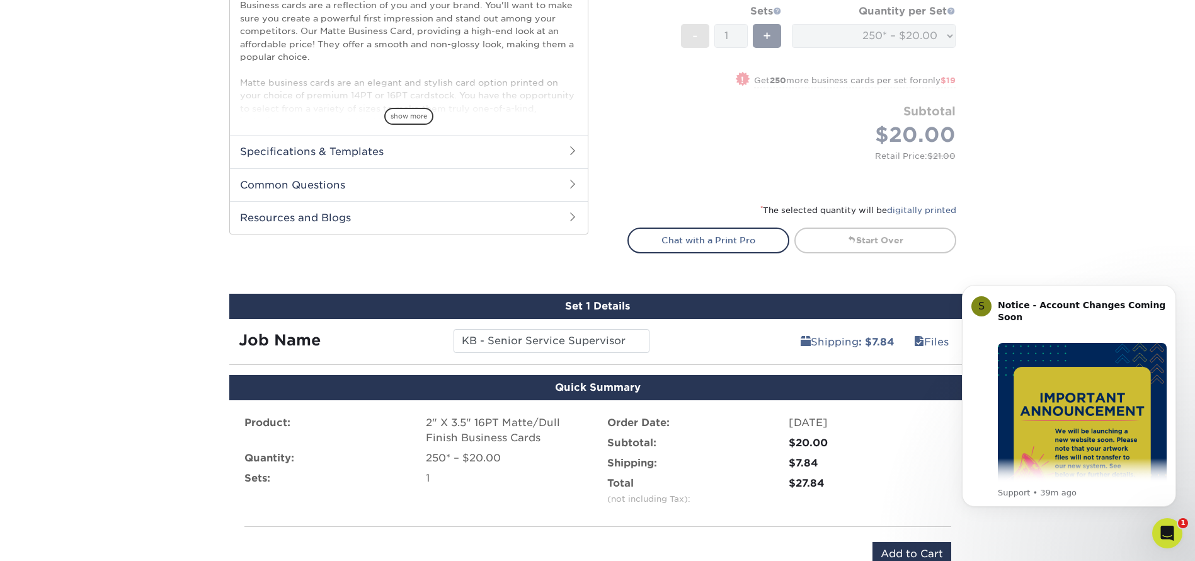
scroll to position [589, 0]
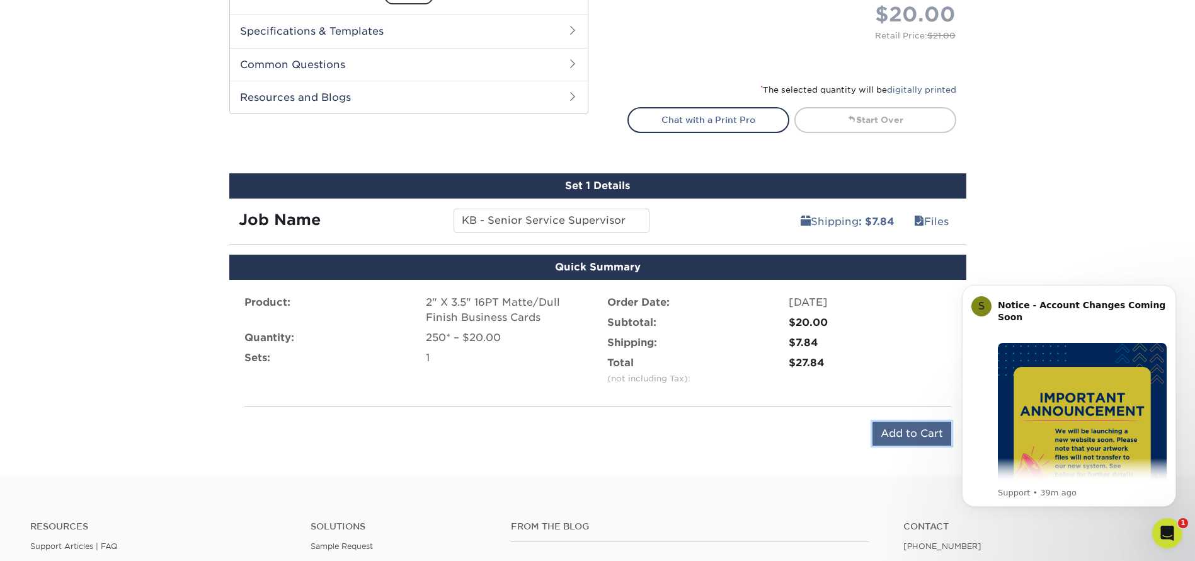
click at [903, 435] on input "Add to Cart" at bounding box center [911, 433] width 79 height 24
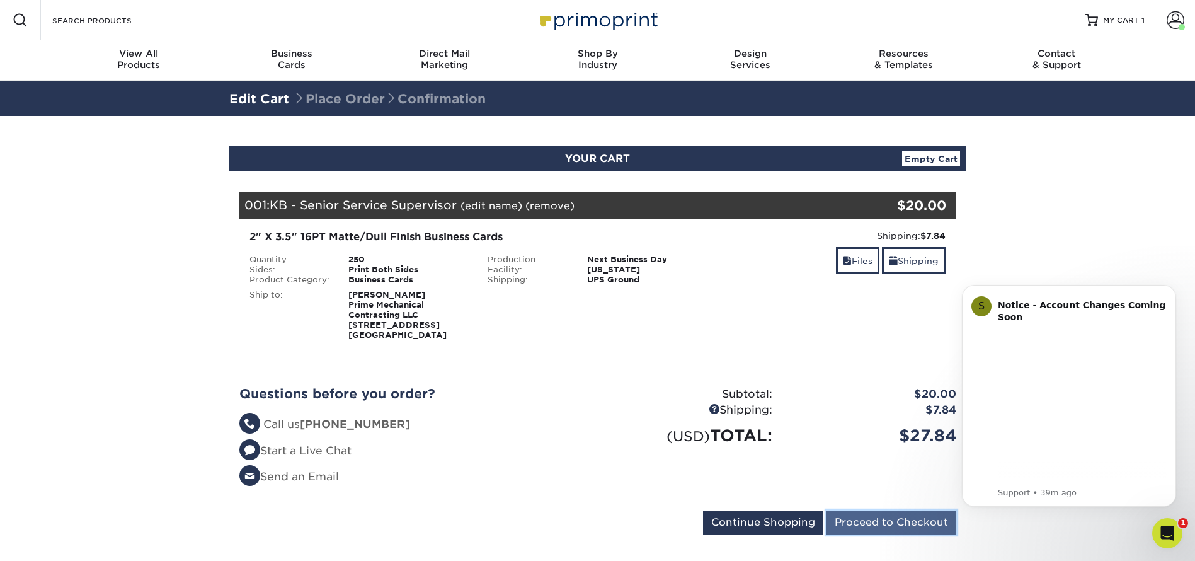
click at [896, 523] on input "Proceed to Checkout" at bounding box center [891, 522] width 130 height 24
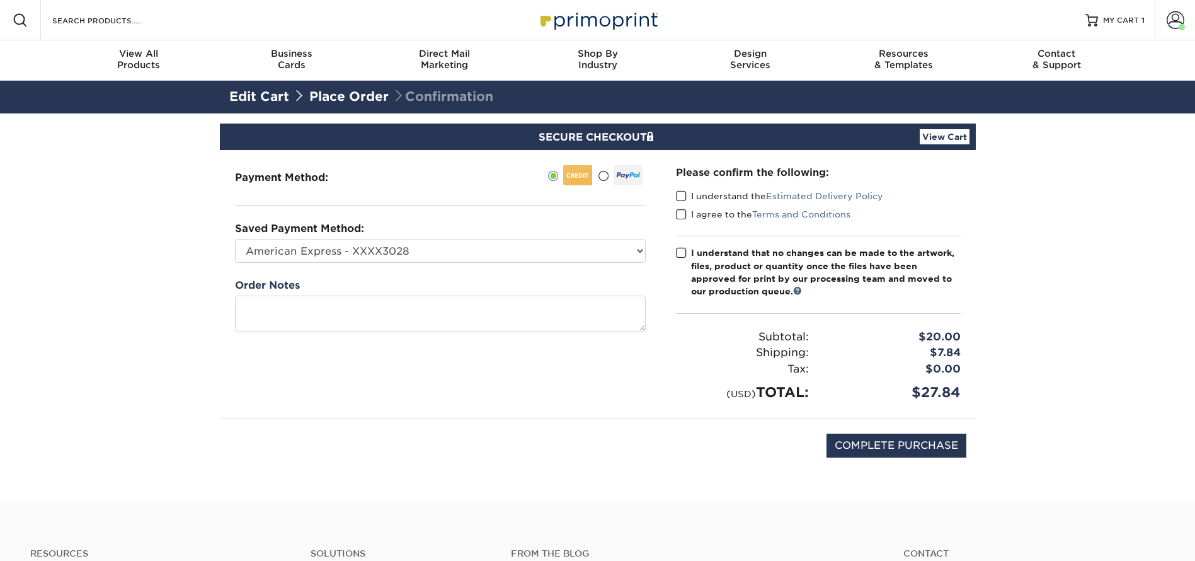
click at [693, 192] on label "I understand the Estimated Delivery Policy" at bounding box center [779, 196] width 207 height 13
click at [0, 0] on input "I understand the Estimated Delivery Policy" at bounding box center [0, 0] width 0 height 0
click at [695, 210] on label "I agree to the Terms and Conditions" at bounding box center [763, 214] width 174 height 13
click at [0, 0] on input "I agree to the Terms and Conditions" at bounding box center [0, 0] width 0 height 0
click at [693, 252] on div "I understand that no changes can be made to the artwork, files, product or quan…" at bounding box center [826, 272] width 270 height 52
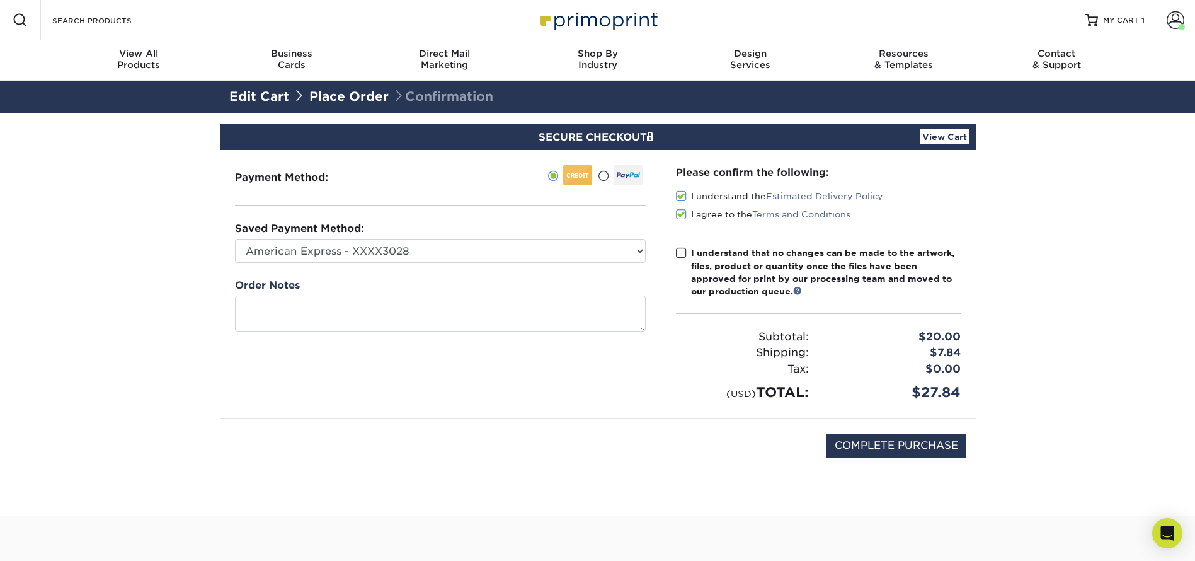
click at [0, 0] on input "I understand that no changes can be made to the artwork, files, product or quan…" at bounding box center [0, 0] width 0 height 0
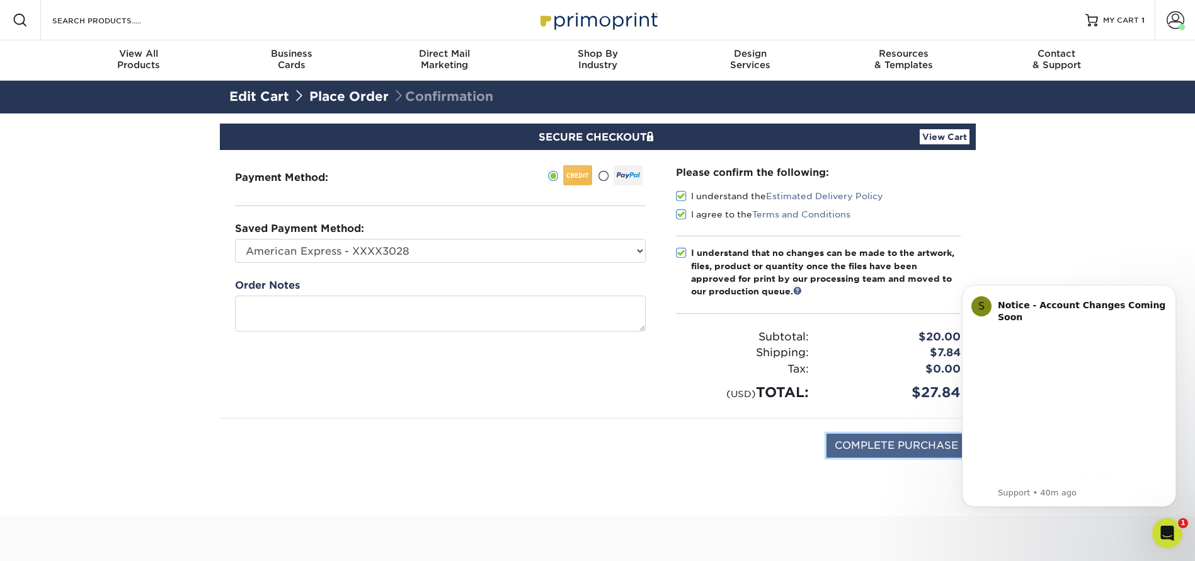
click at [880, 441] on input "COMPLETE PURCHASE" at bounding box center [896, 445] width 140 height 24
type input "PROCESSING, PLEASE WAIT..."
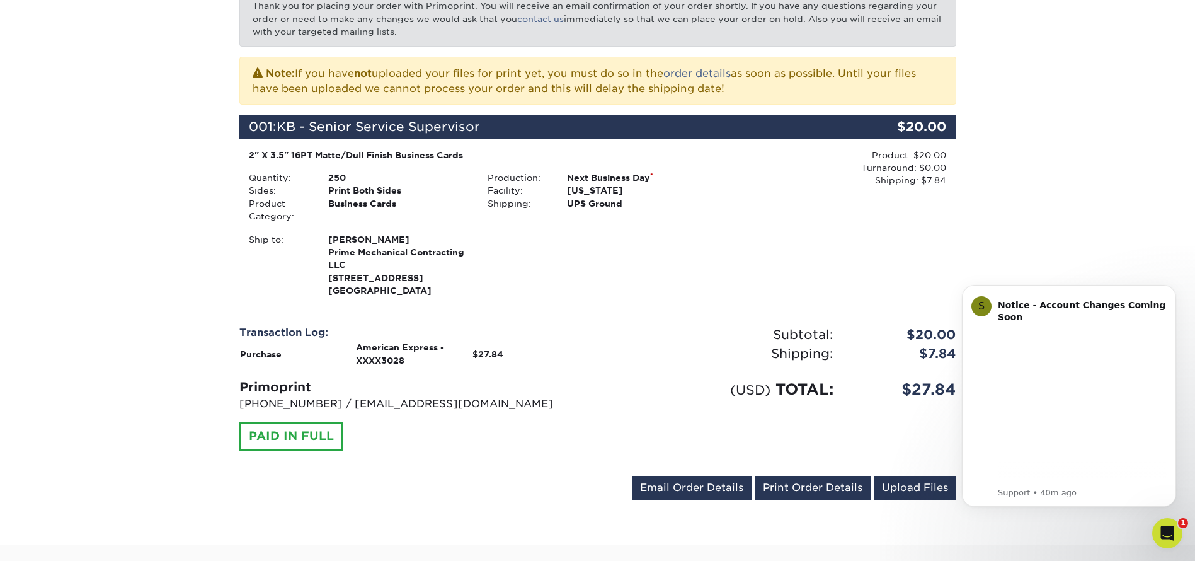
scroll to position [472, 0]
